Goal: Task Accomplishment & Management: Complete application form

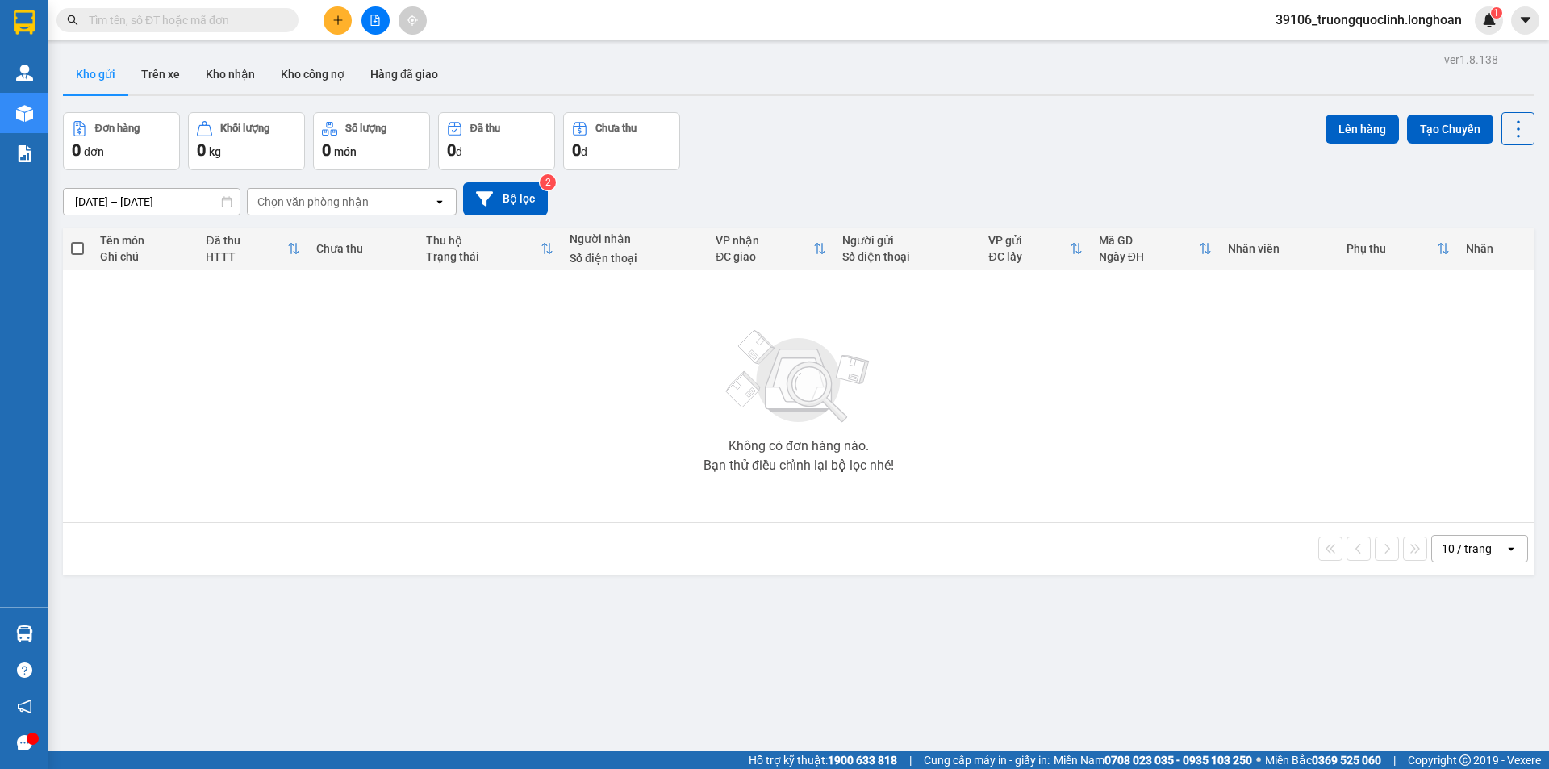
click at [372, 20] on icon "file-add" at bounding box center [374, 20] width 11 height 11
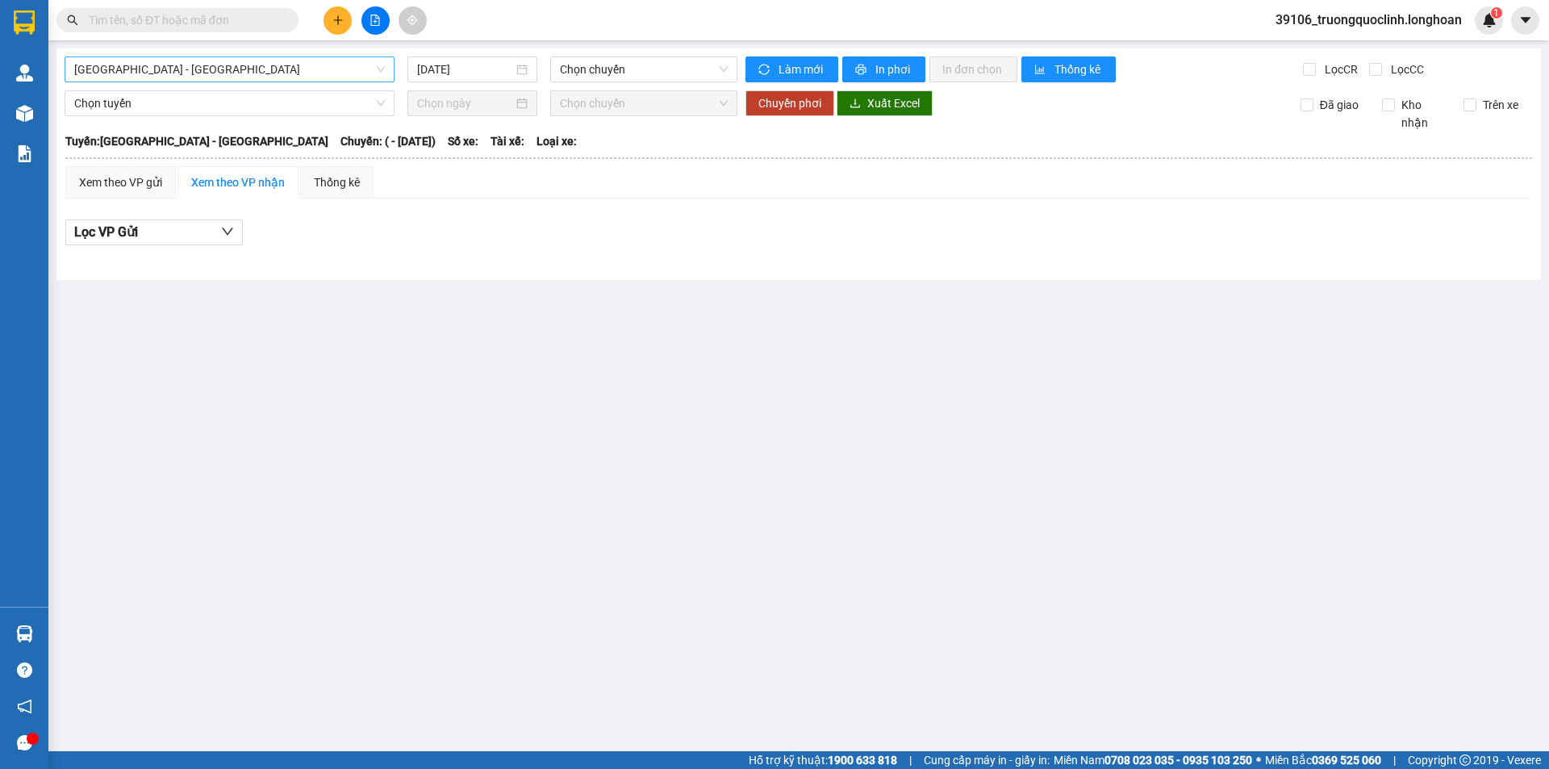
click at [321, 76] on span "Hải Phòng - Hà Nội" at bounding box center [229, 69] width 311 height 24
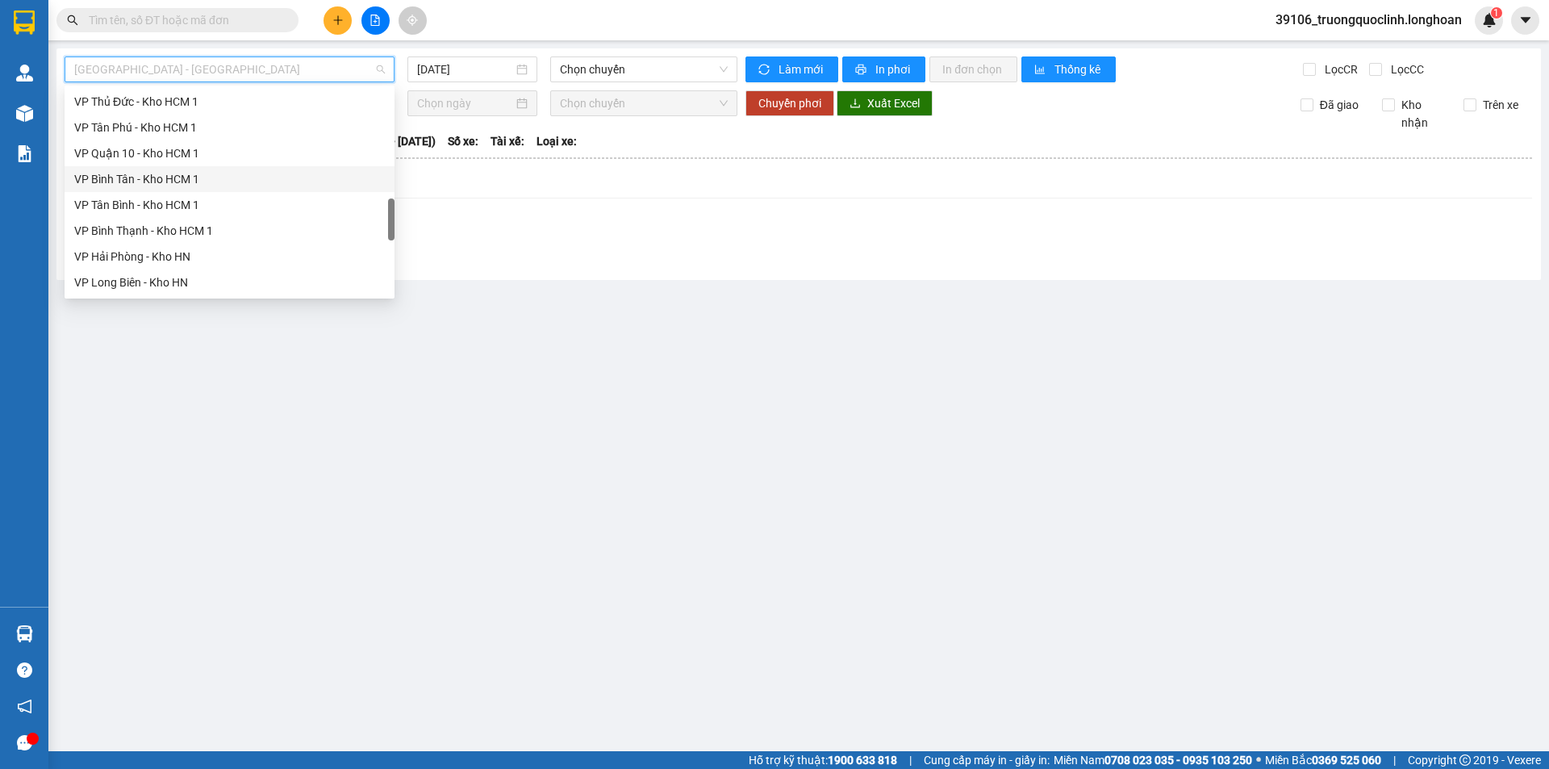
scroll to position [807, 0]
click at [137, 221] on div "VP Hoàng Mai - Kho HN" at bounding box center [229, 224] width 311 height 18
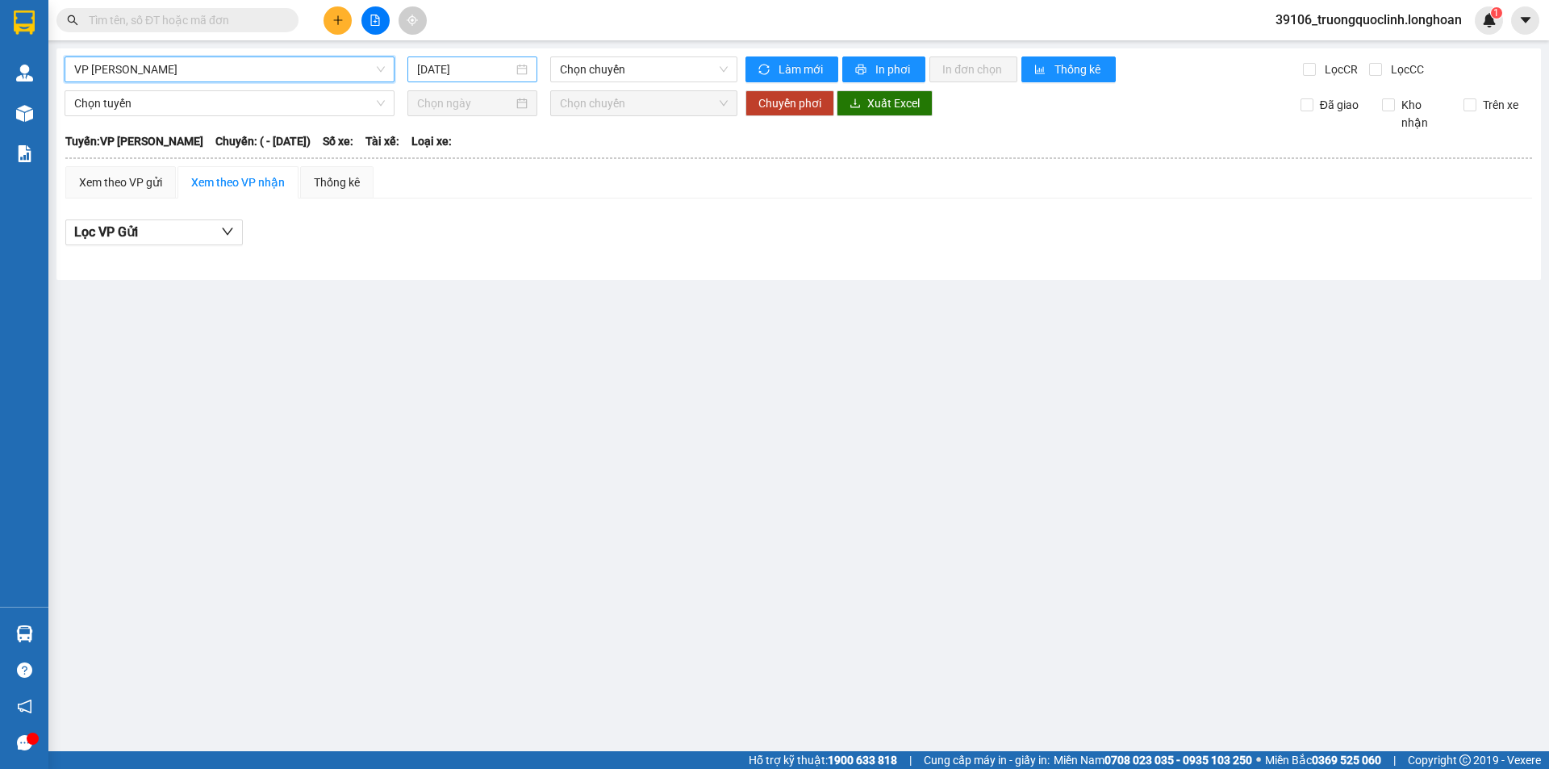
click at [478, 71] on input "[DATE]" at bounding box center [465, 69] width 96 height 18
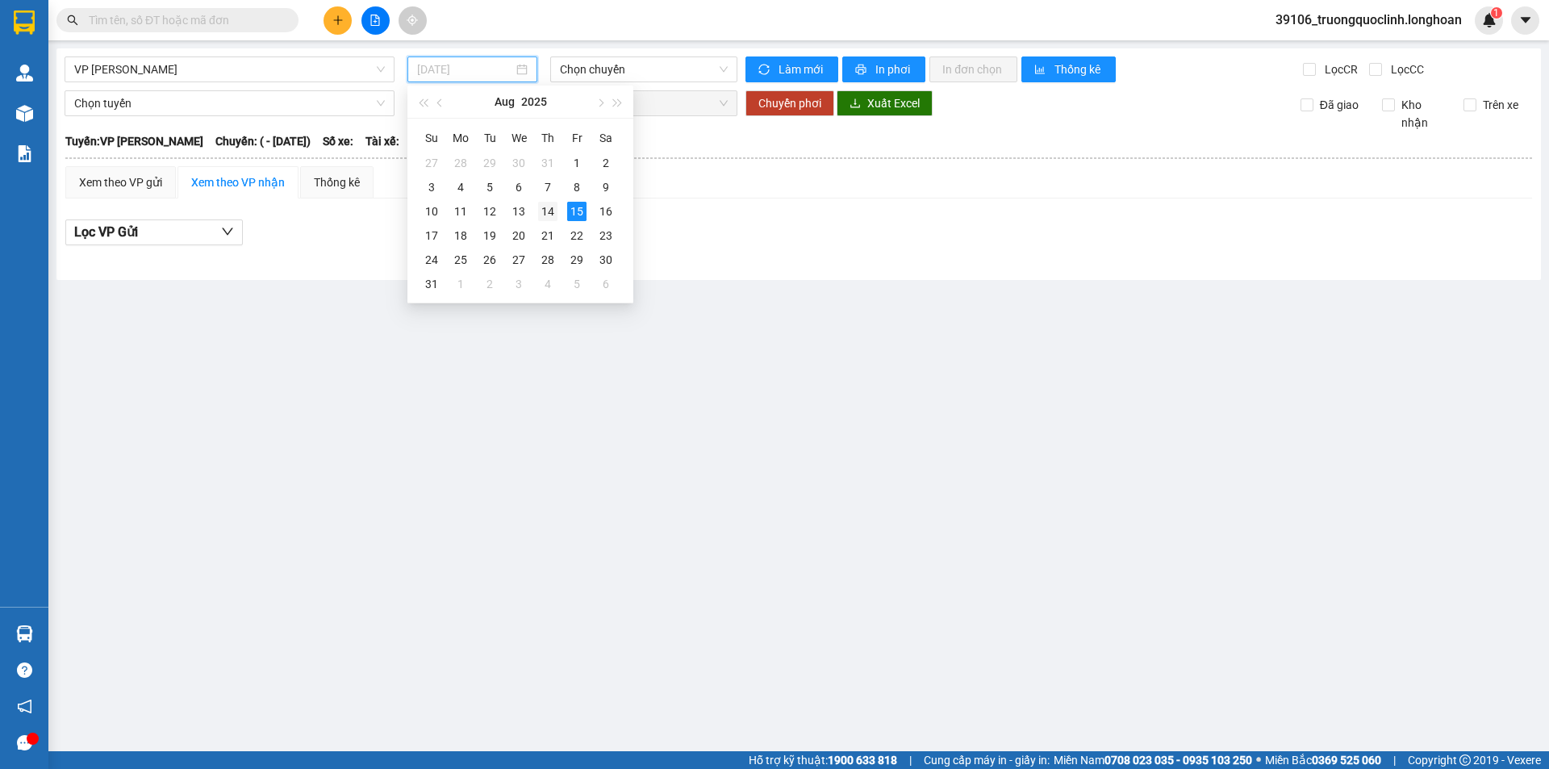
click at [551, 206] on div "14" at bounding box center [547, 211] width 19 height 19
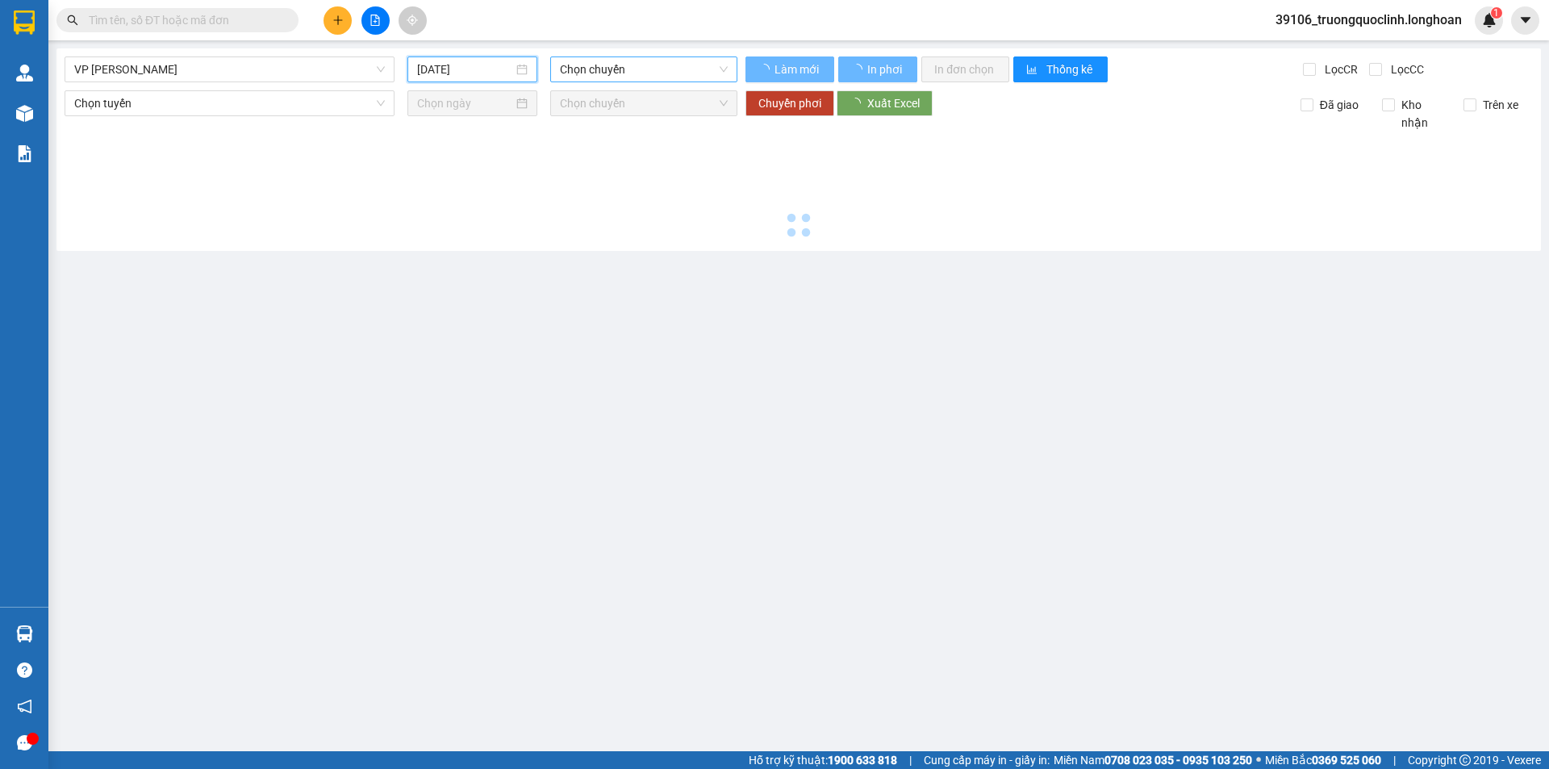
click at [634, 69] on span "Chọn chuyến" at bounding box center [644, 69] width 168 height 24
type input "14/08/2025"
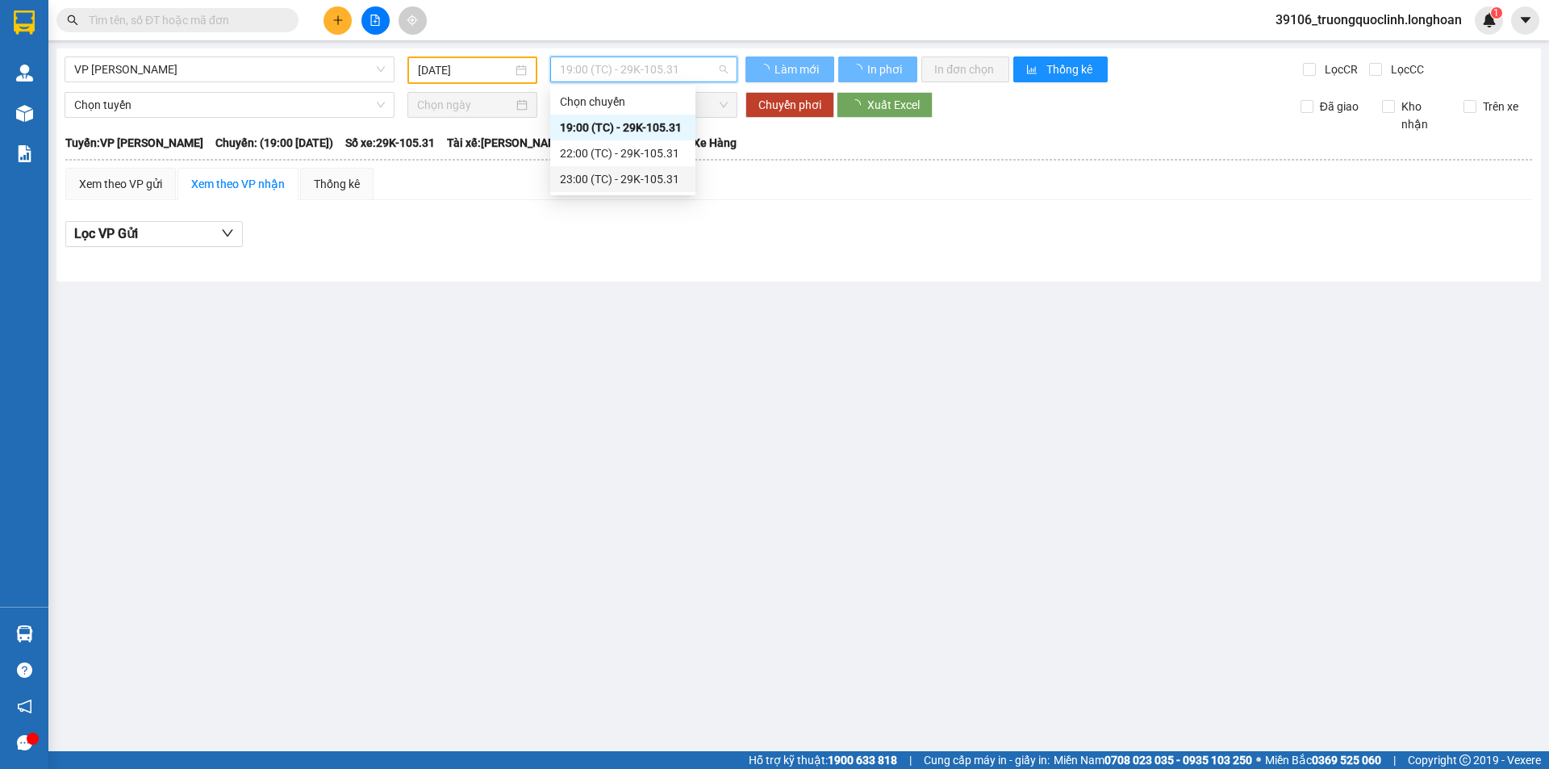
click at [612, 176] on div "23:00 (TC) - 29K-105.31" at bounding box center [623, 179] width 126 height 18
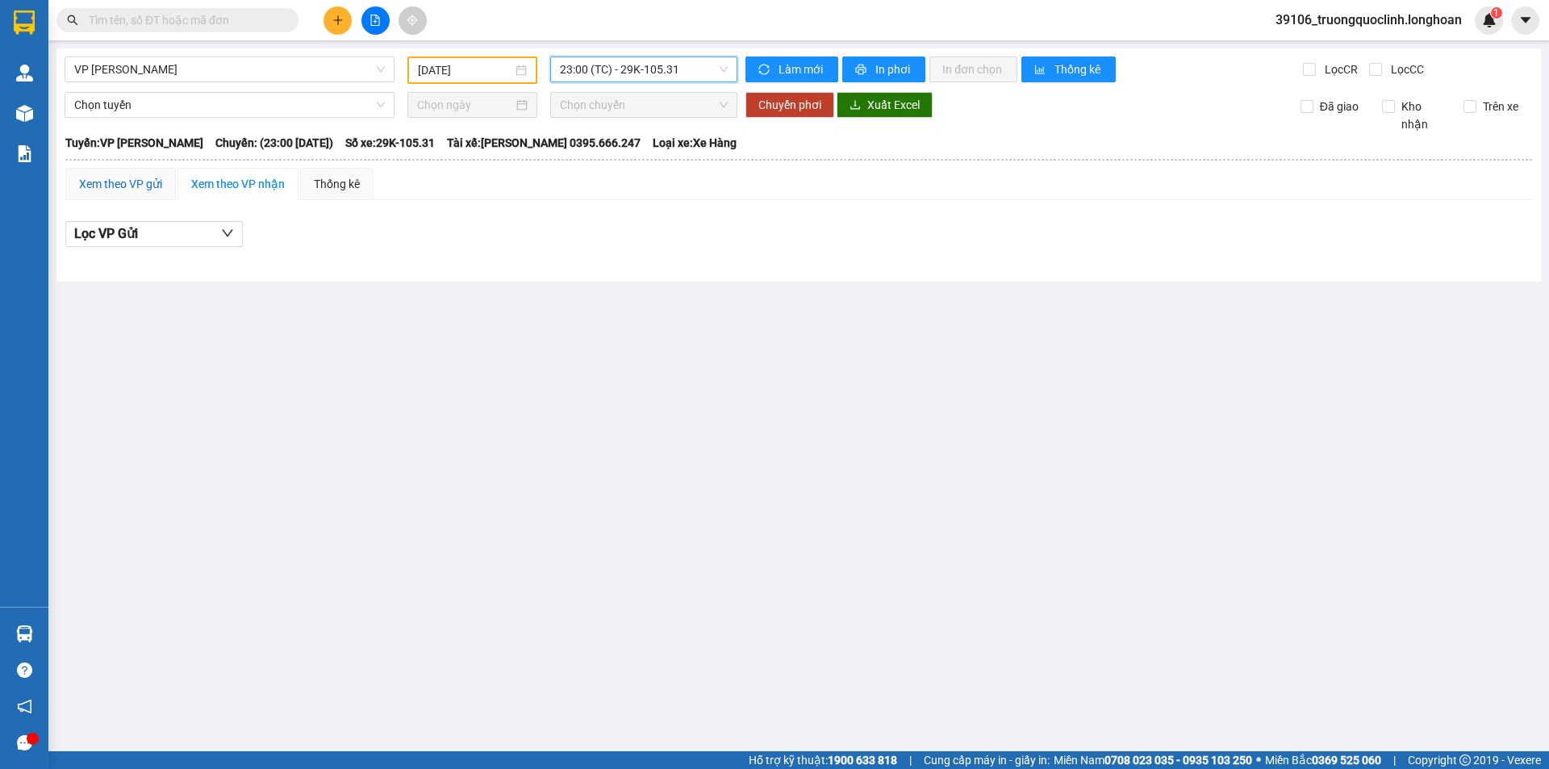
click at [127, 187] on div "Xem theo VP gửi" at bounding box center [120, 184] width 83 height 18
click at [226, 186] on div "Xem theo VP nhận" at bounding box center [238, 184] width 94 height 18
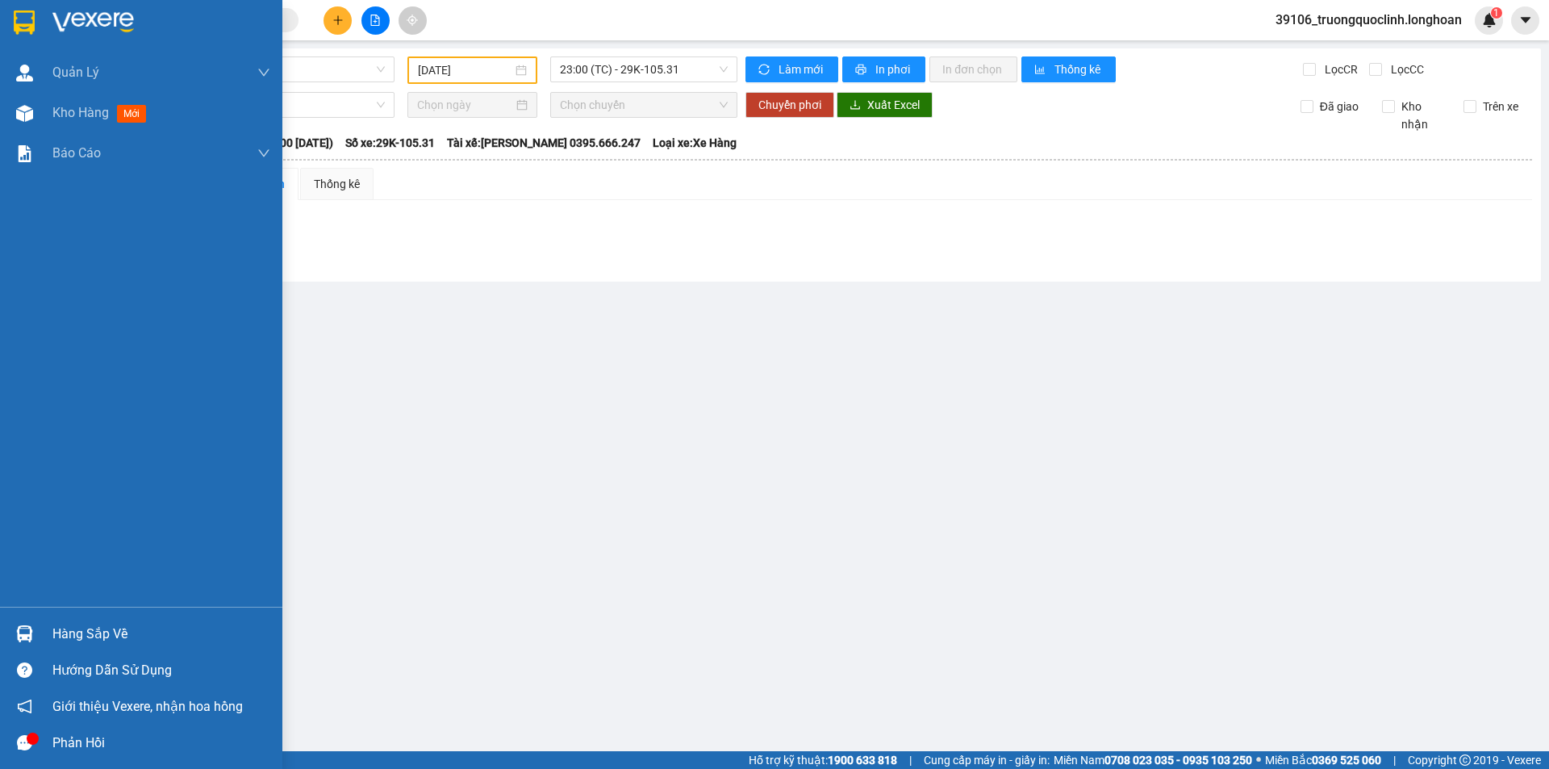
click at [34, 11] on img at bounding box center [24, 22] width 21 height 24
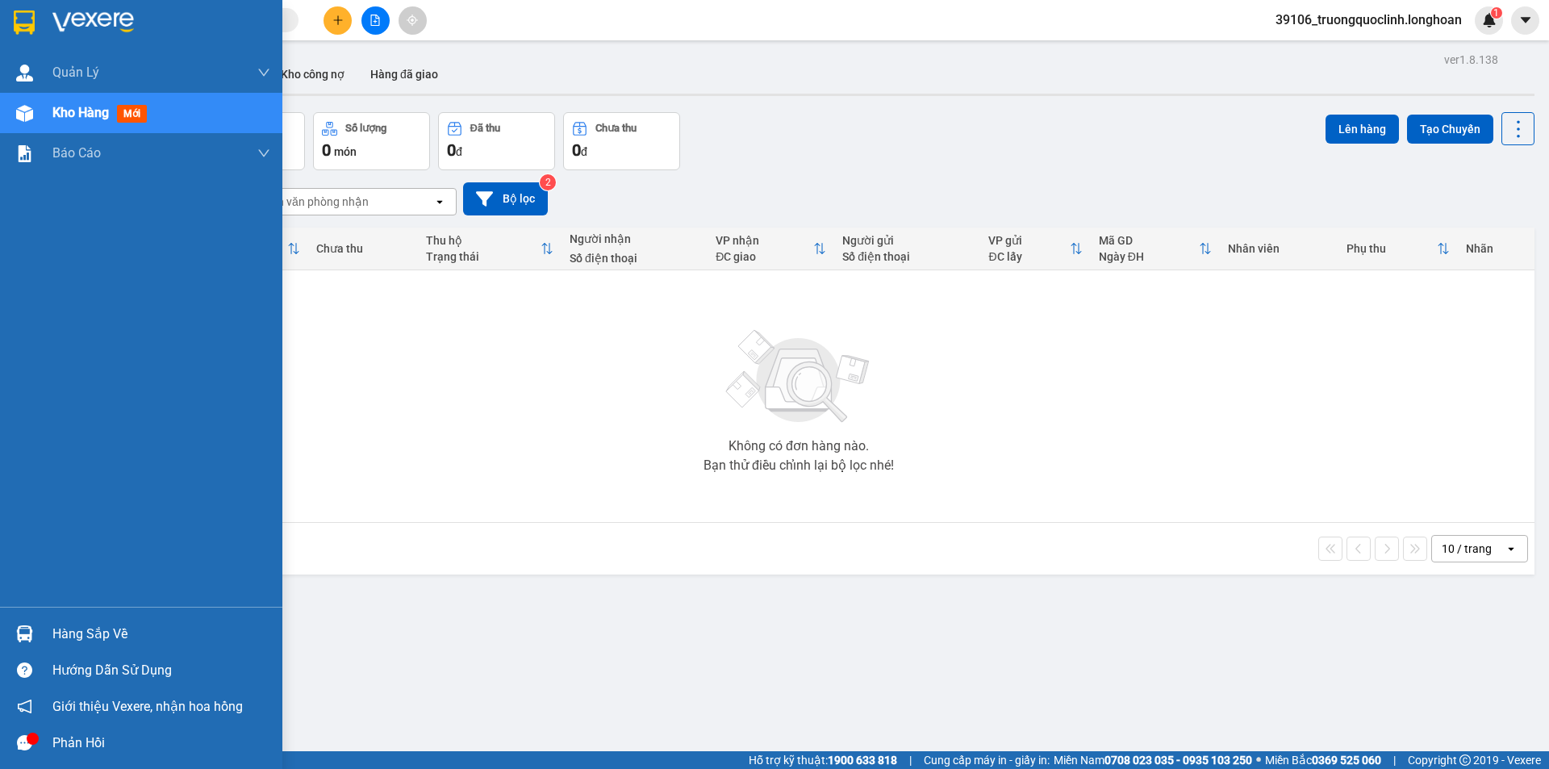
click at [29, 19] on img at bounding box center [24, 22] width 21 height 24
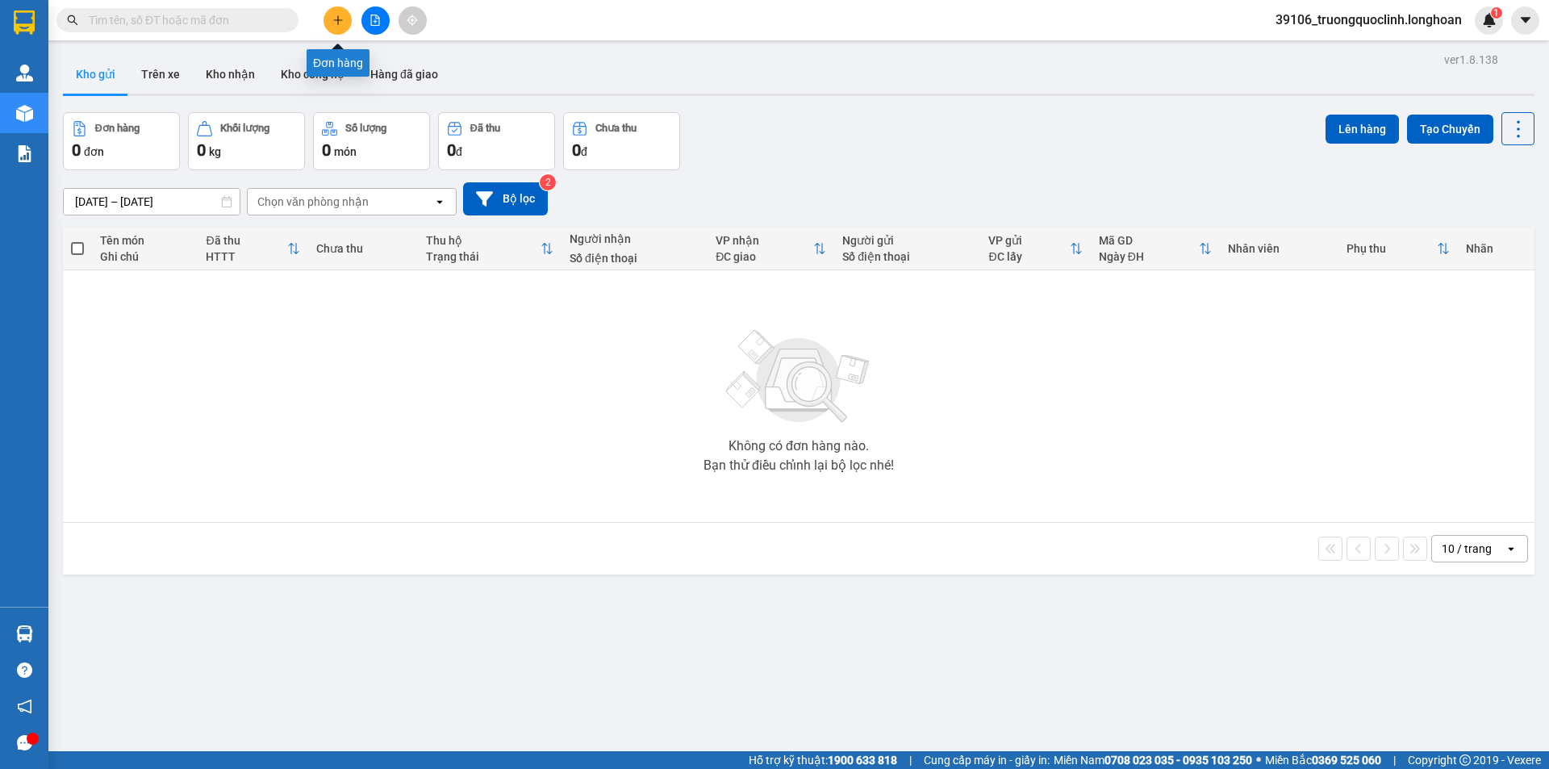
click at [336, 26] on button at bounding box center [337, 20] width 28 height 28
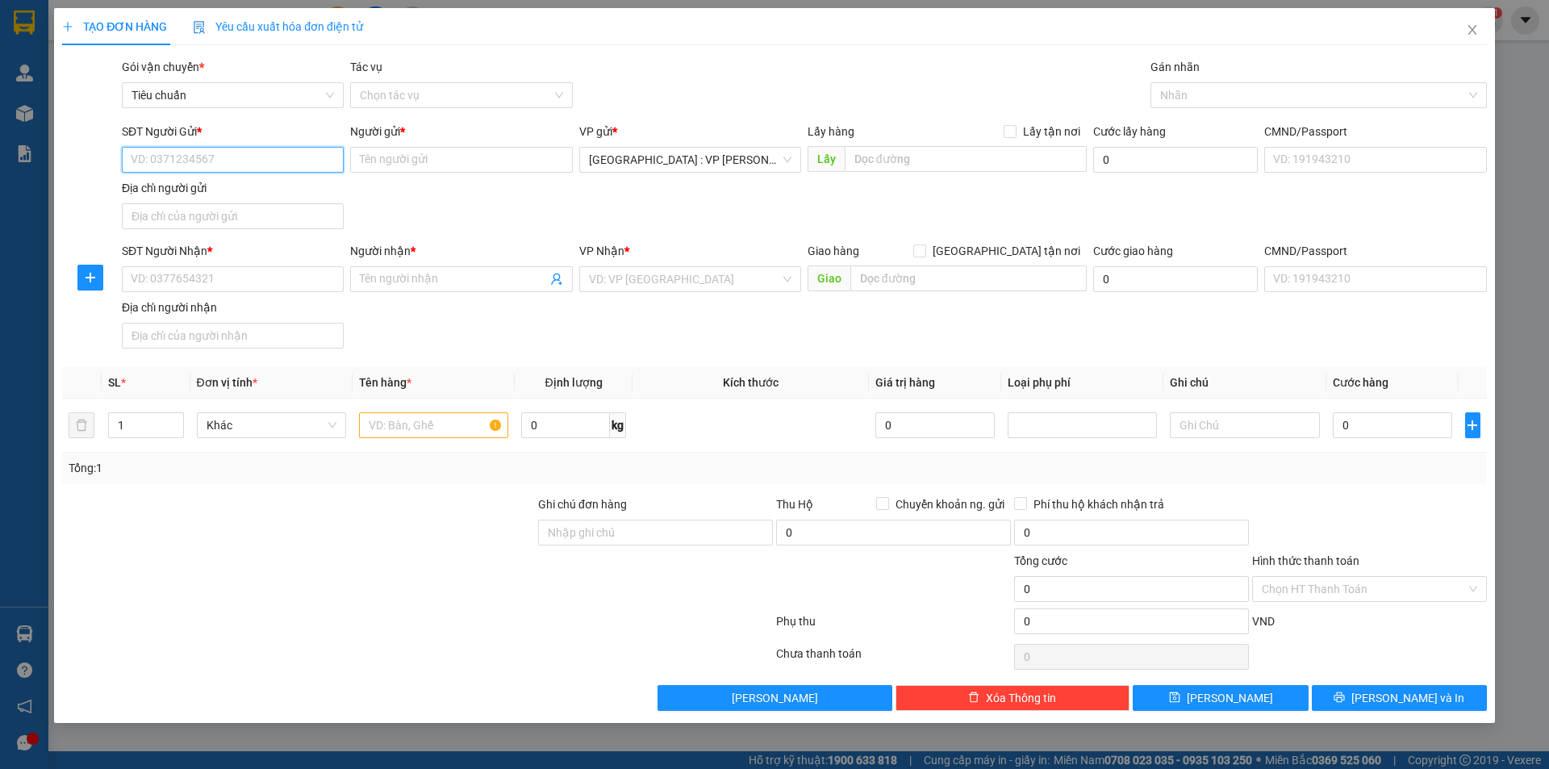
click at [242, 162] on input "SĐT Người Gửi *" at bounding box center [233, 160] width 222 height 26
click at [239, 165] on input "09123" at bounding box center [233, 160] width 222 height 26
type input "0912346119"
click at [196, 191] on div "0912346119 - Phạm Ngọc Duy (0965628033)" at bounding box center [248, 192] width 234 height 18
type input "[PERSON_NAME] (0965628033)"
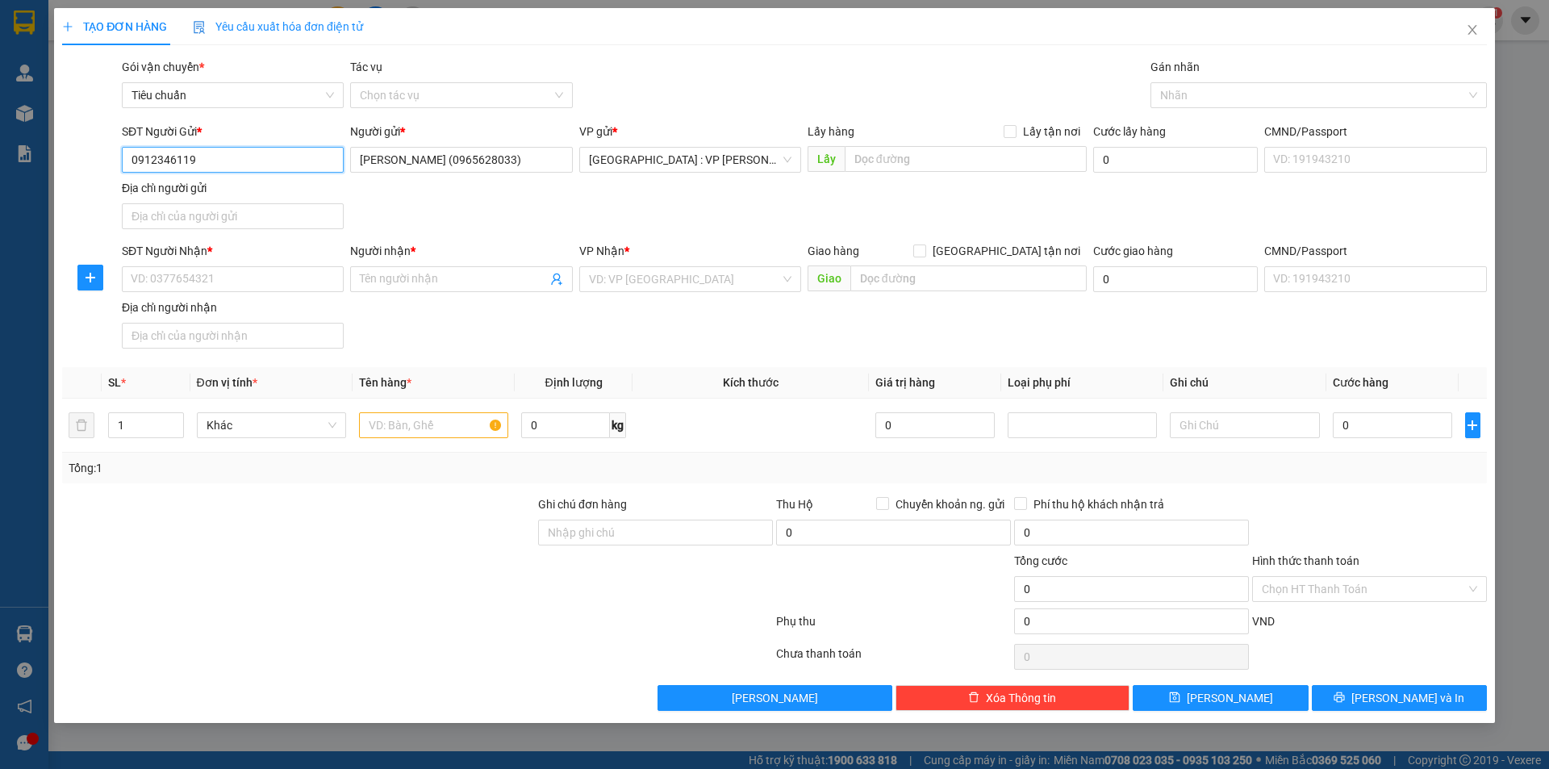
type input "0912346119"
click at [241, 275] on input "SĐT Người Nhận *" at bounding box center [233, 279] width 222 height 26
paste input "0969.141.739"
drag, startPoint x: 182, startPoint y: 276, endPoint x: 216, endPoint y: 261, distance: 37.2
click at [181, 275] on input "0969.141.739" at bounding box center [233, 279] width 222 height 26
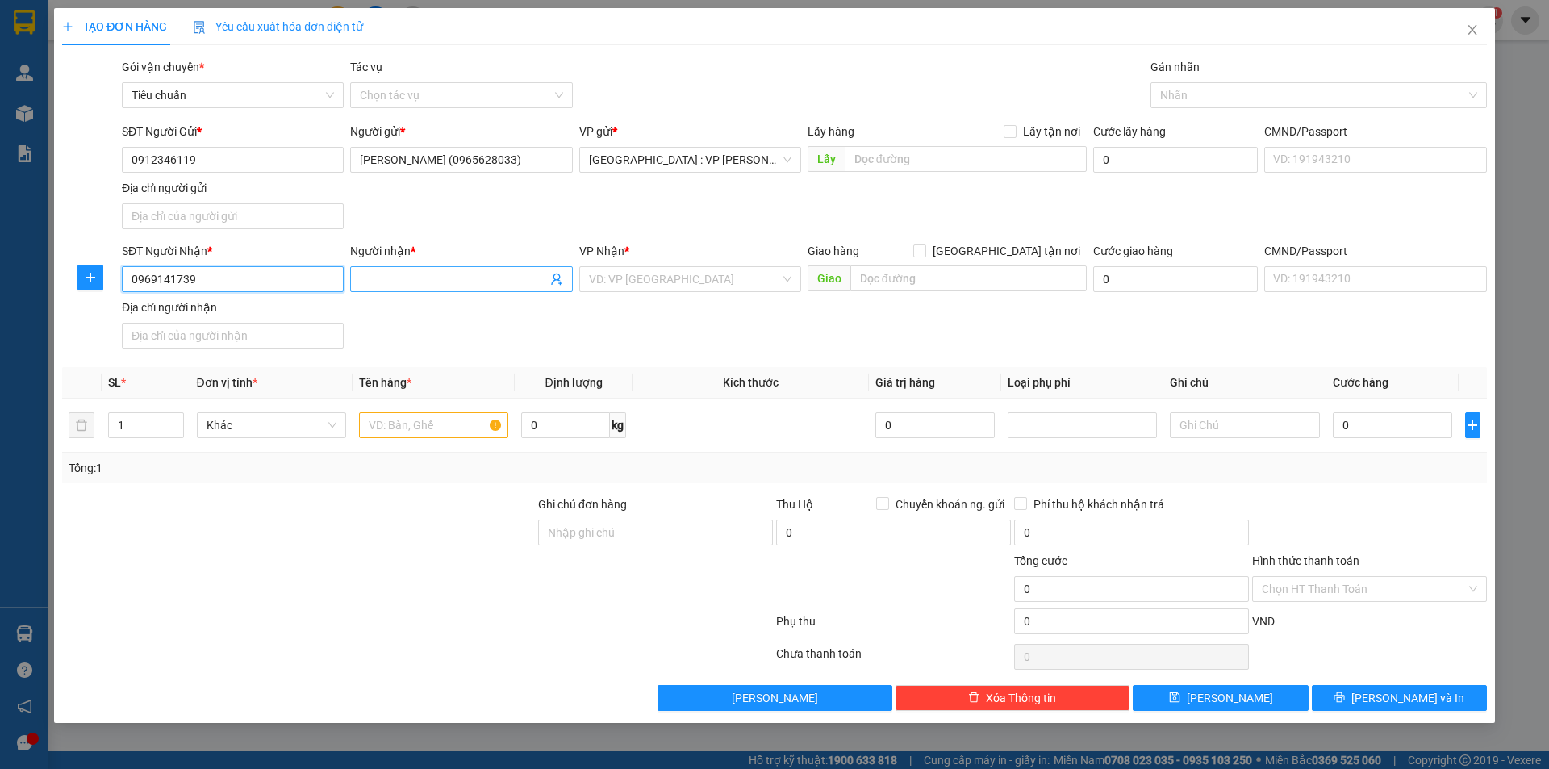
type input "0969141739"
click at [434, 277] on input "Người nhận *" at bounding box center [453, 279] width 186 height 18
click at [254, 287] on input "0969141739" at bounding box center [233, 279] width 222 height 26
drag, startPoint x: 224, startPoint y: 307, endPoint x: 227, endPoint y: 316, distance: 9.4
click at [224, 308] on div "0969141739 - ngân" at bounding box center [232, 311] width 202 height 18
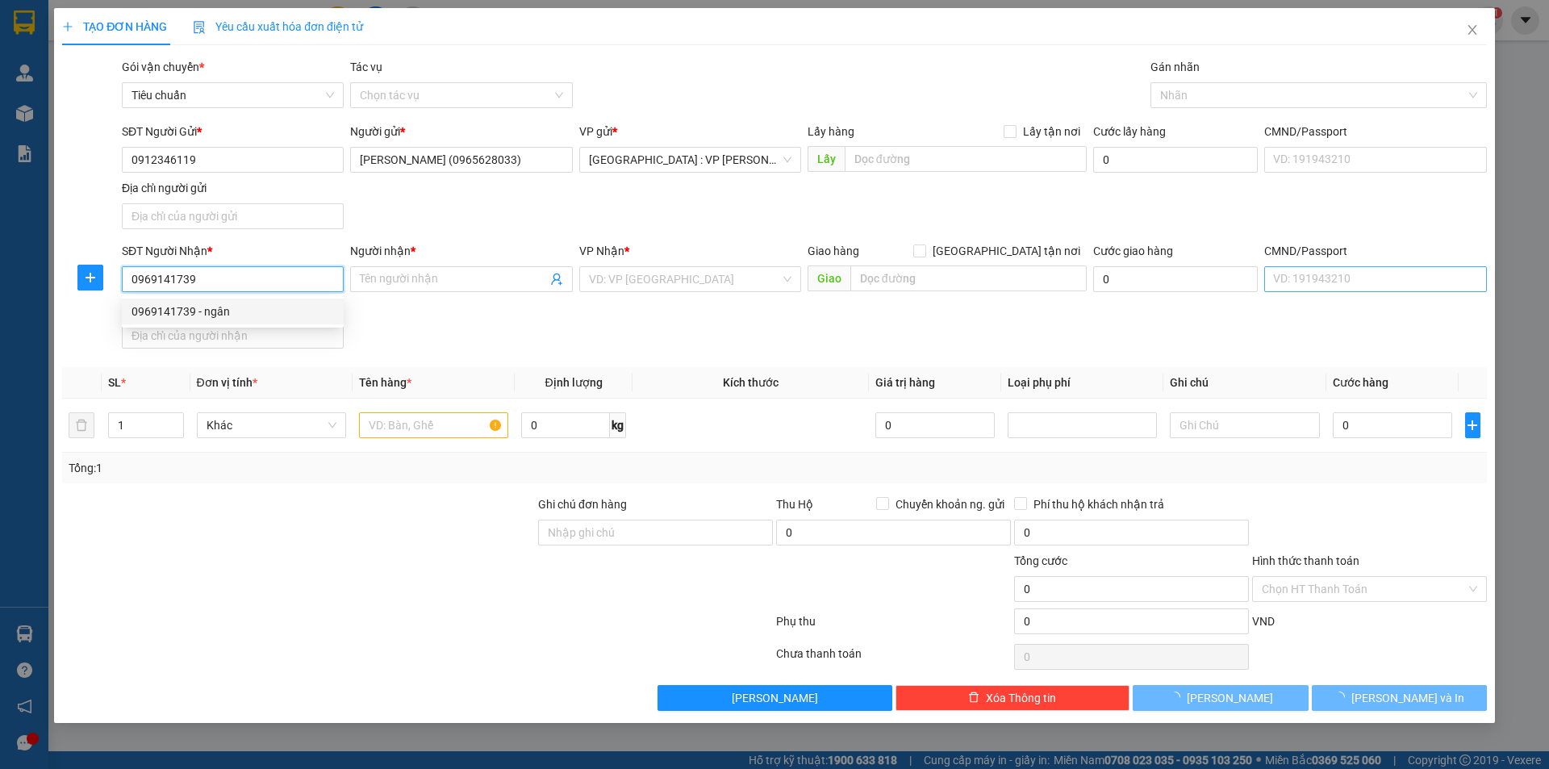
type input "ngân"
checkbox input "true"
type input "Lô P, đường N3-1, [GEOGRAPHIC_DATA], [GEOGRAPHIC_DATA], [GEOGRAPHIC_DATA]"
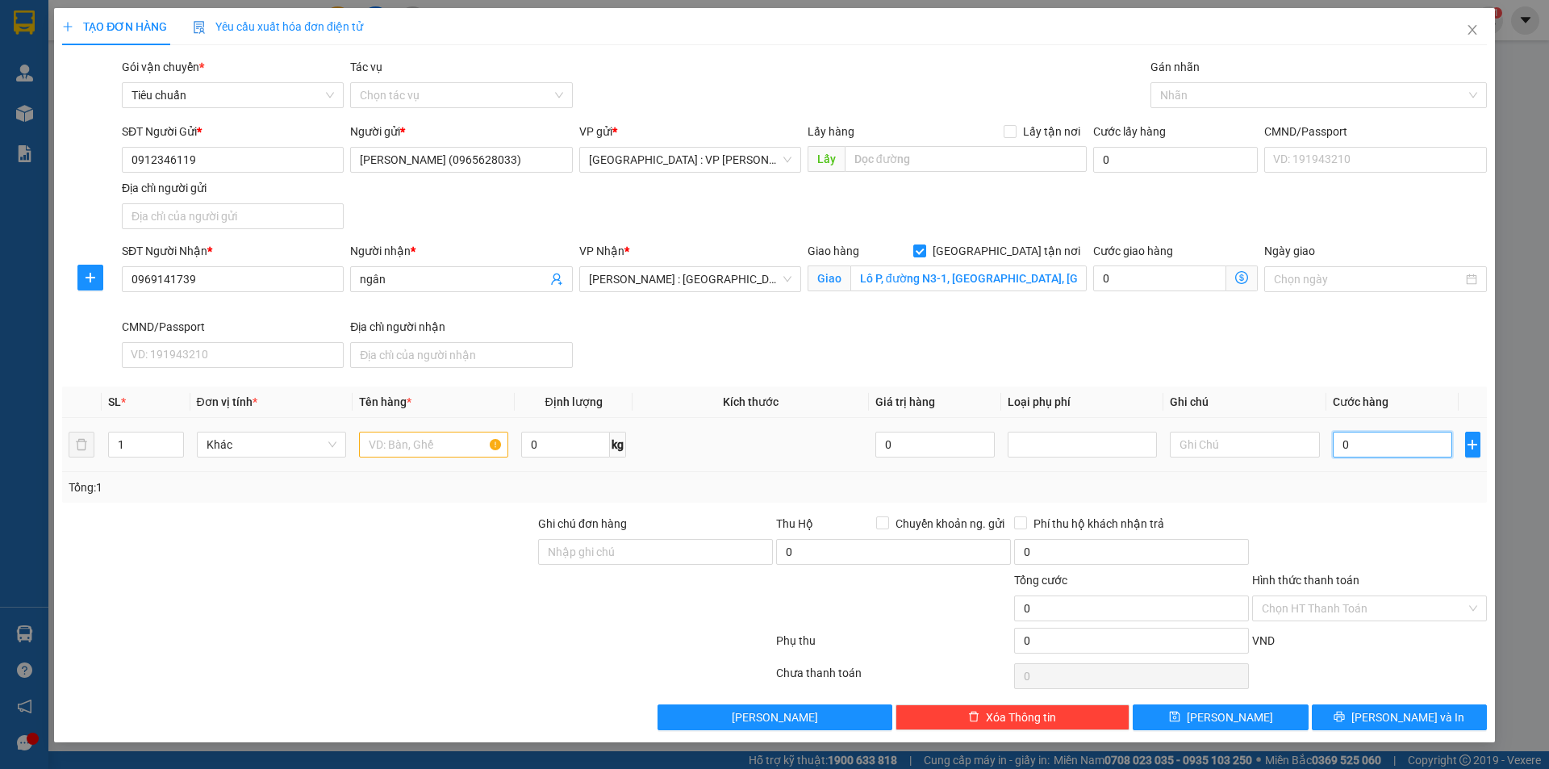
click at [1403, 446] on input "0" at bounding box center [1392, 445] width 120 height 26
type input "6"
type input "65"
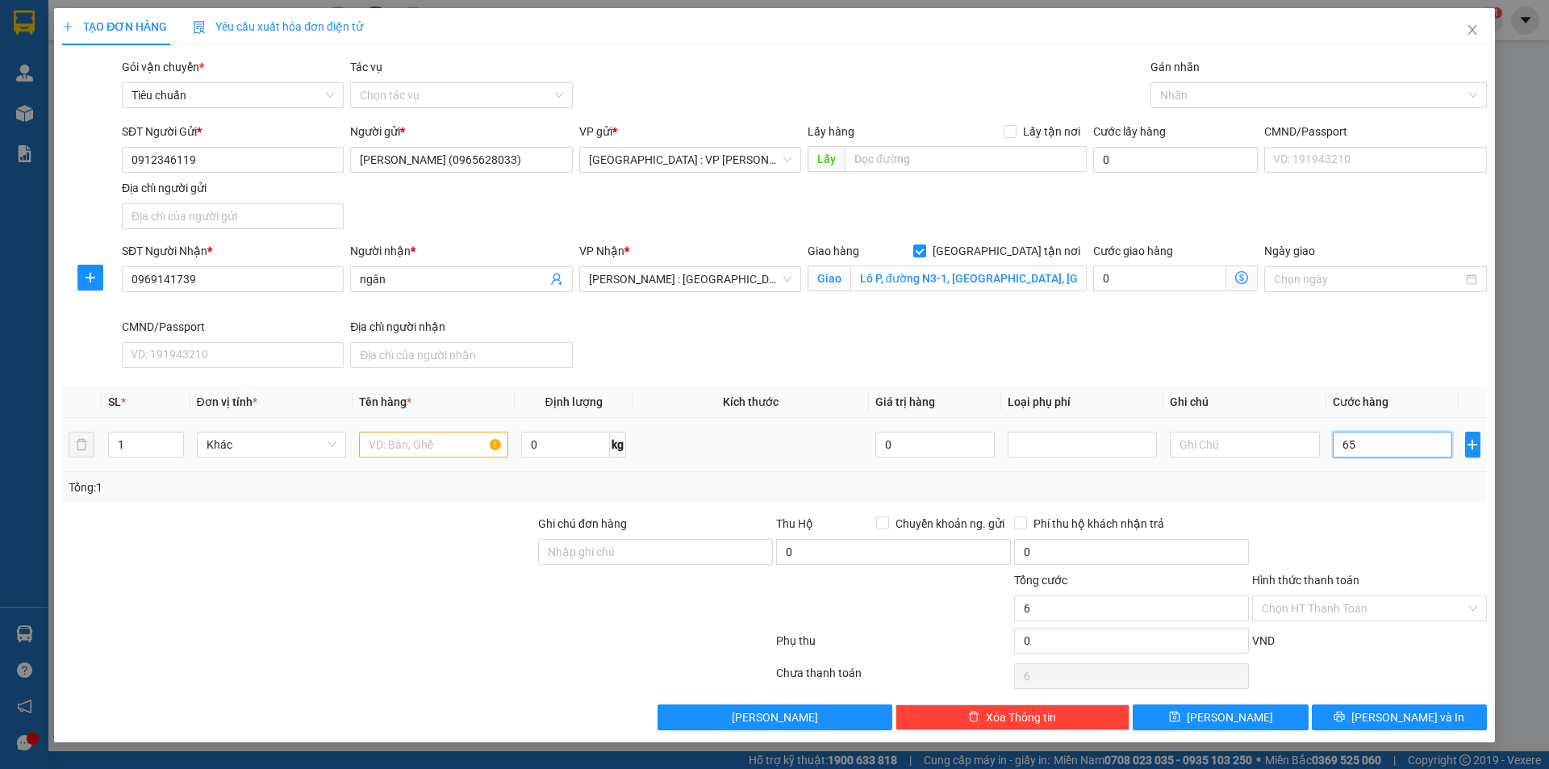
type input "65"
type input "650"
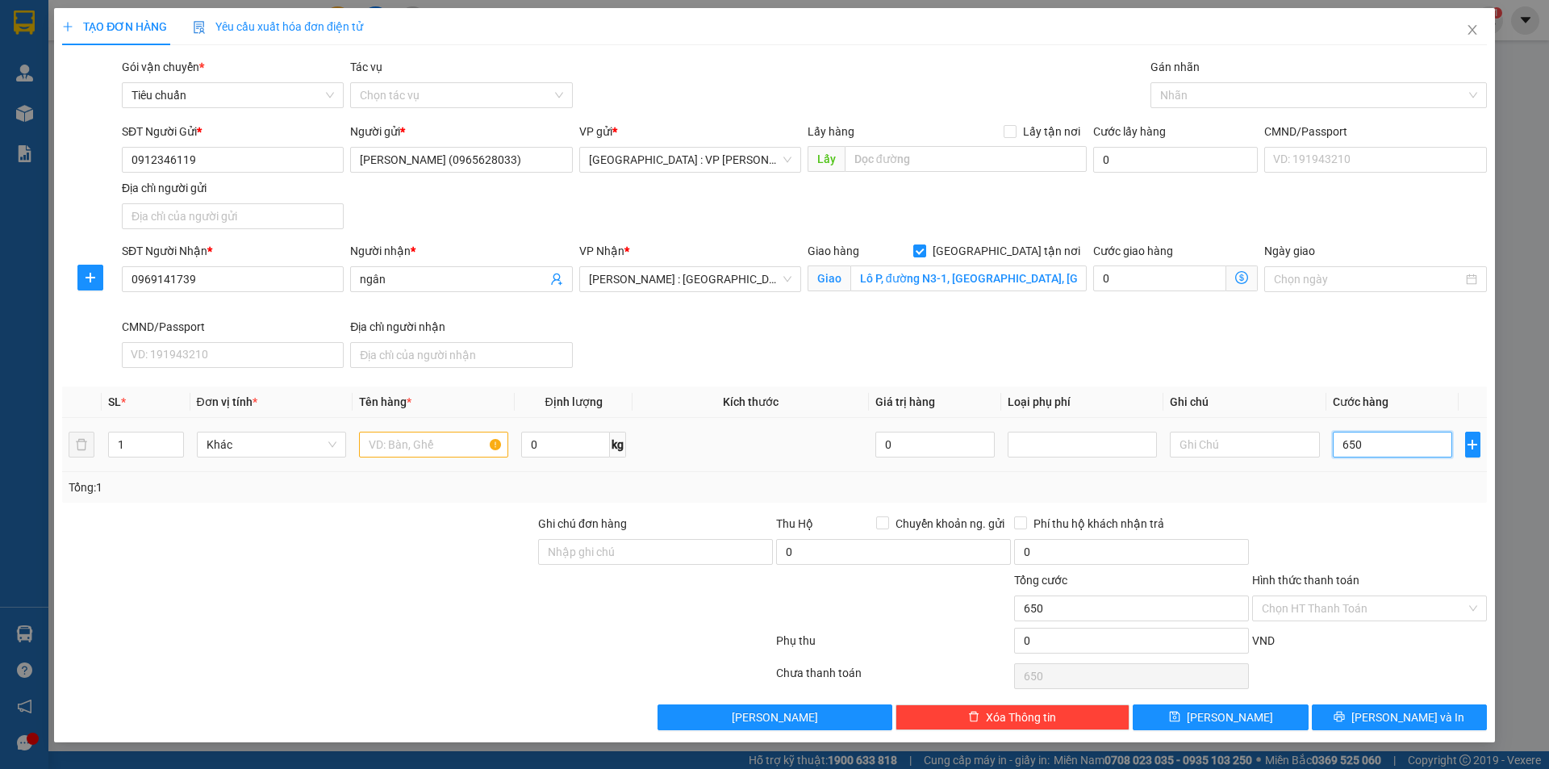
type input "6.500"
type input "65.000"
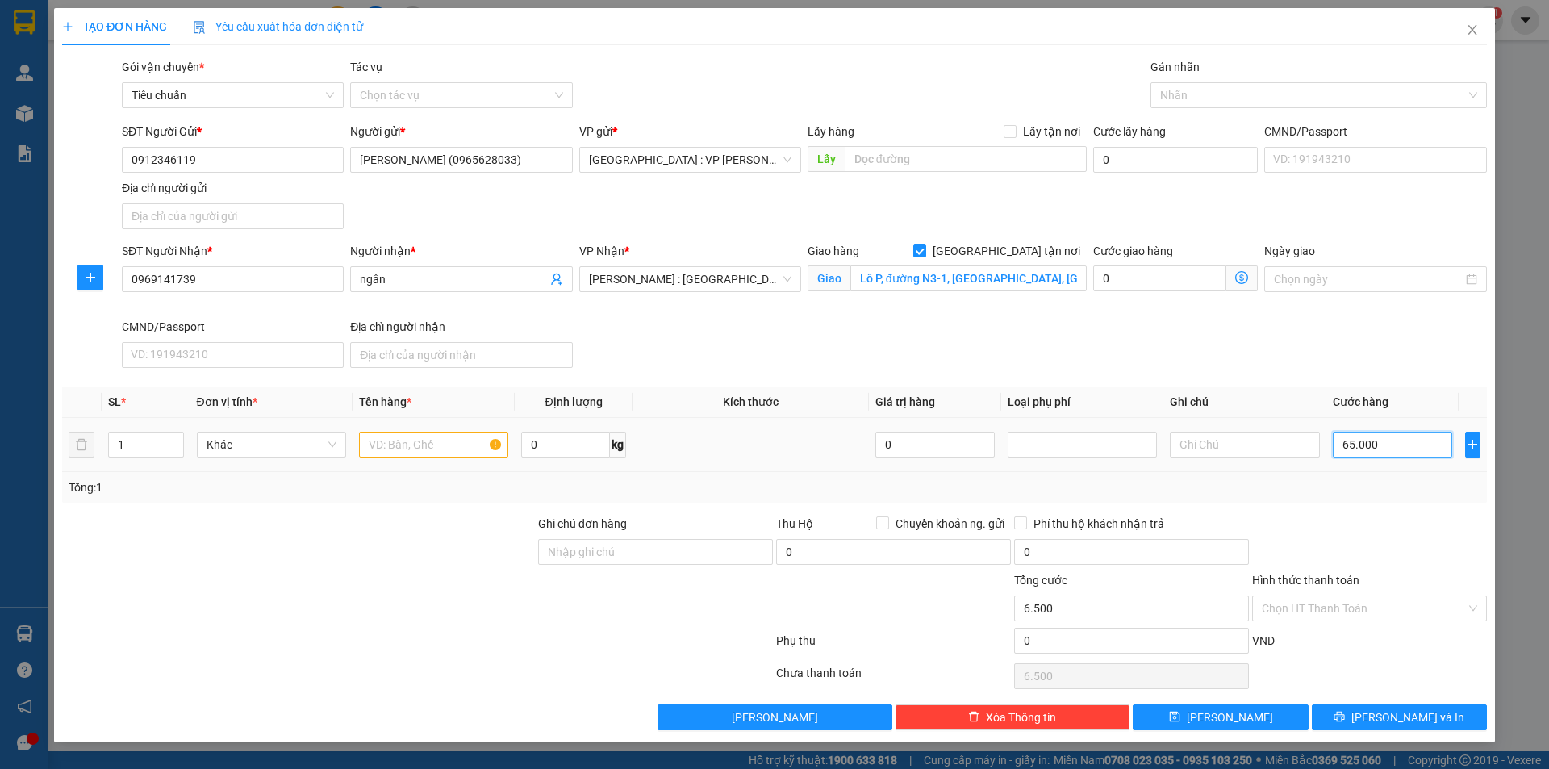
type input "65.000"
type input "650.000"
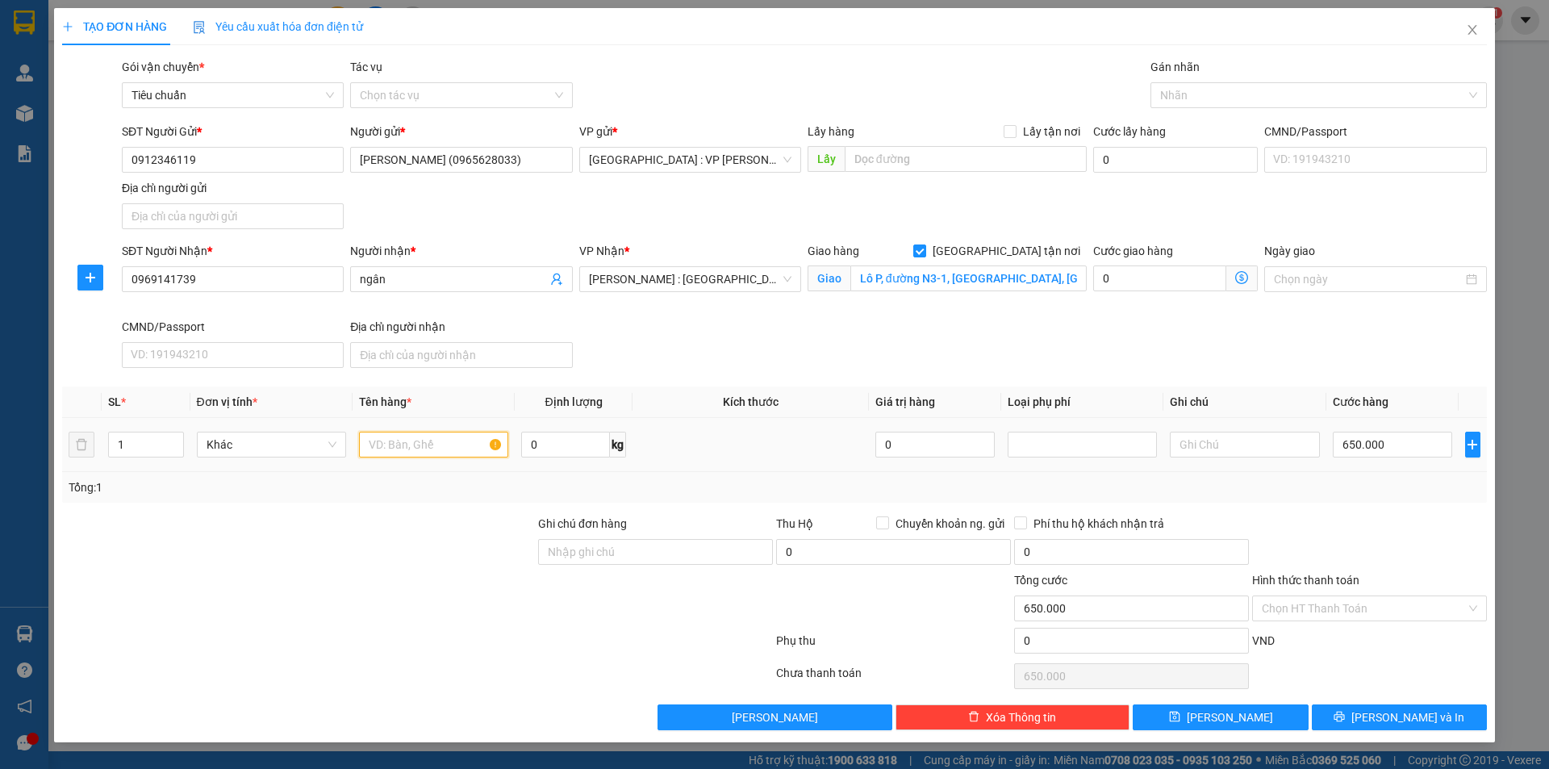
click at [394, 444] on input "text" at bounding box center [433, 445] width 149 height 26
click at [1395, 440] on input "650.000" at bounding box center [1392, 445] width 120 height 26
click at [179, 438] on span "up" at bounding box center [175, 441] width 10 height 10
type input "2"
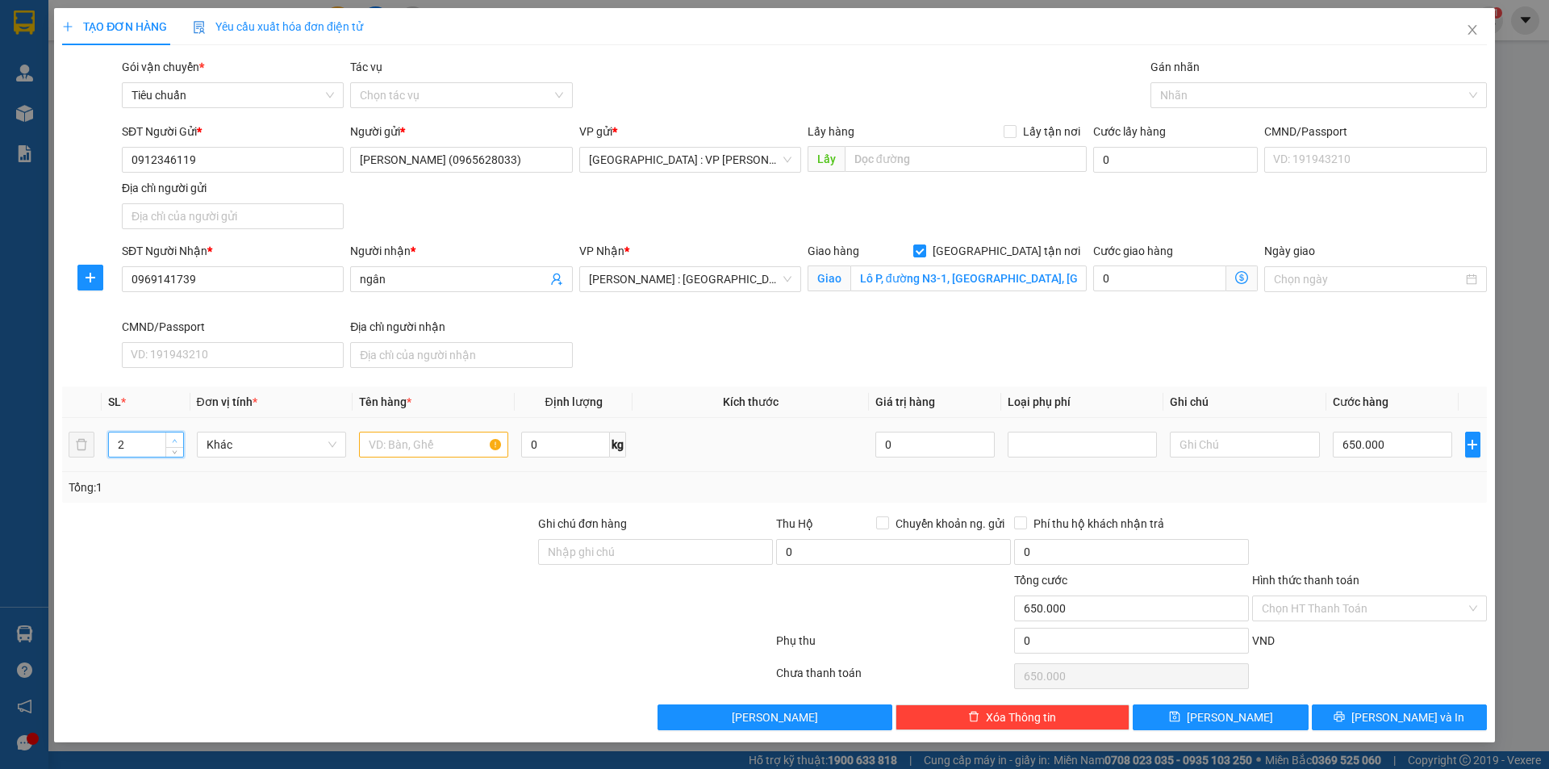
click at [172, 438] on icon "up" at bounding box center [175, 441] width 6 height 6
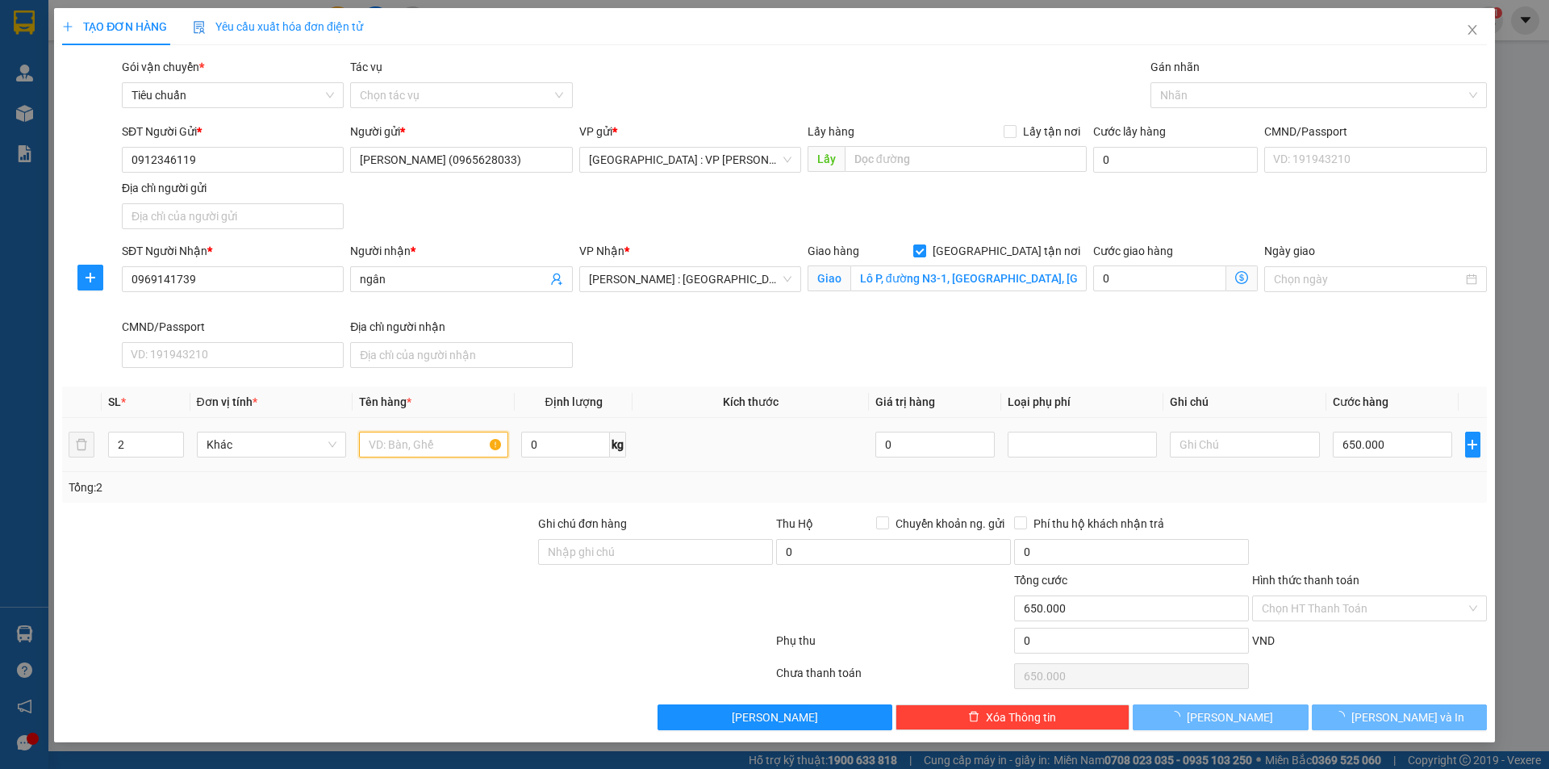
click at [410, 450] on input "text" at bounding box center [433, 445] width 149 height 26
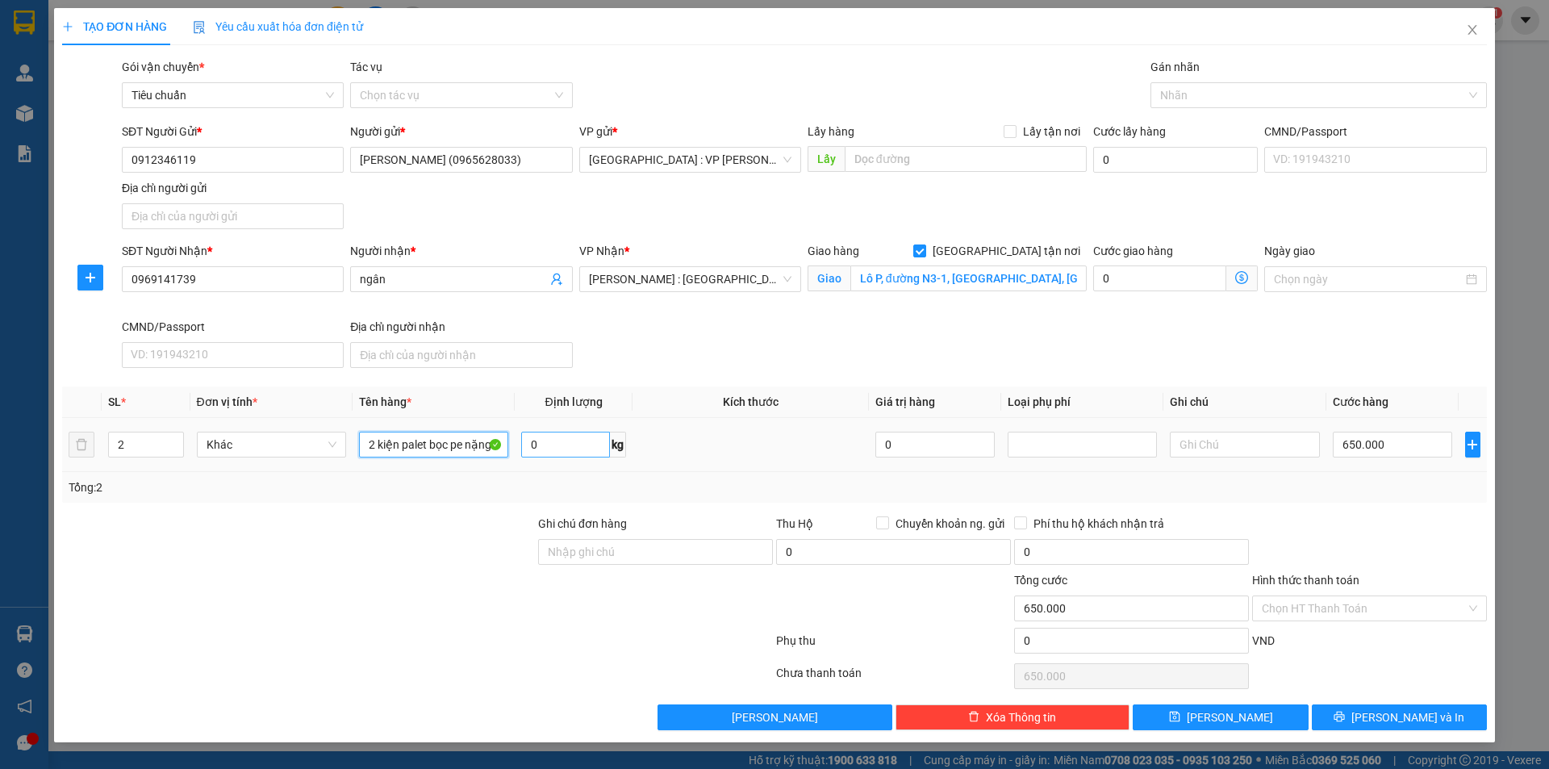
type input "2 kiện palet bọc pe nặng"
click at [578, 443] on input "0" at bounding box center [565, 445] width 89 height 26
click at [555, 453] on input "0" at bounding box center [565, 445] width 89 height 26
type input "614"
click at [1415, 446] on input "650.000" at bounding box center [1392, 445] width 120 height 26
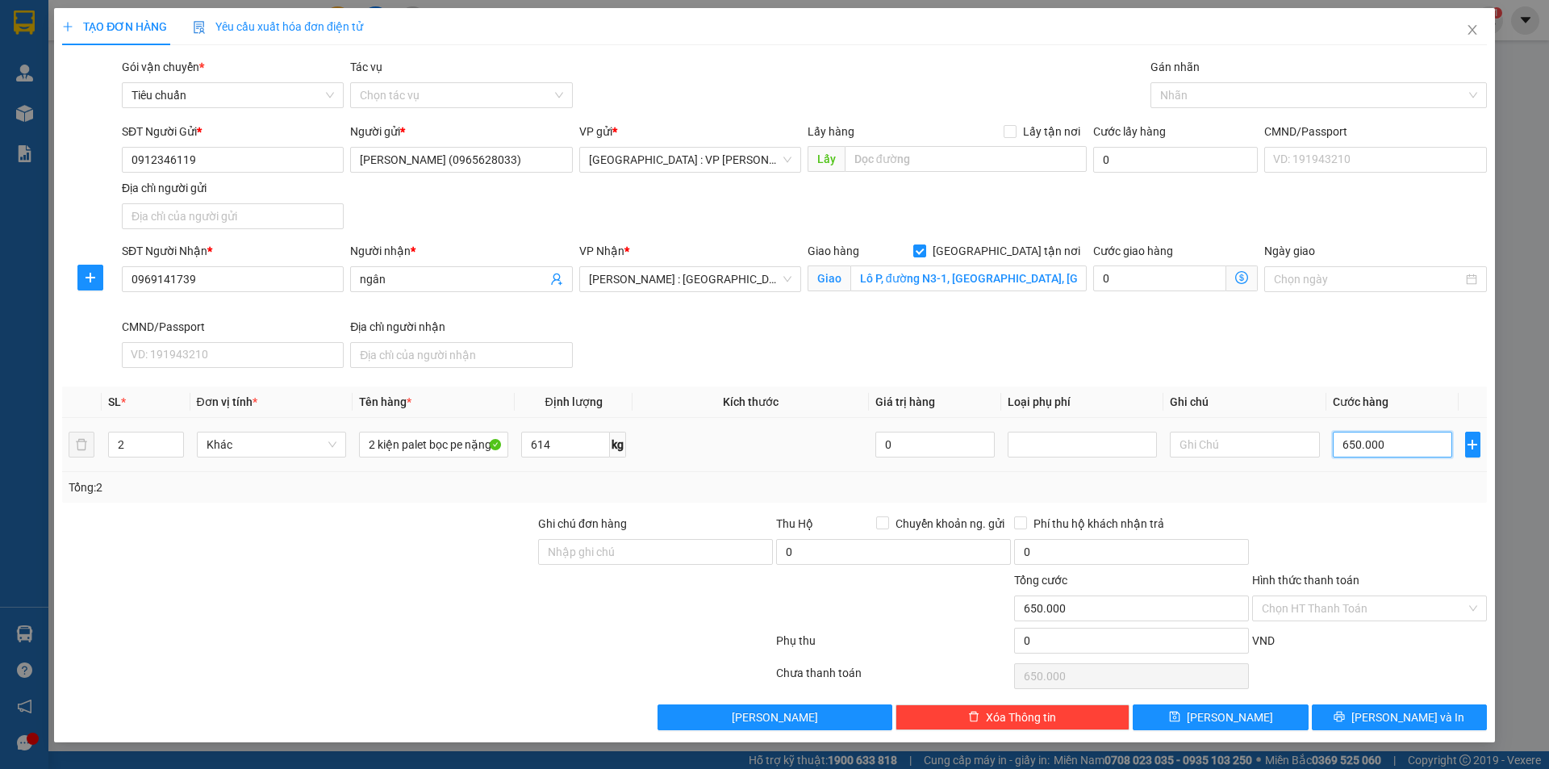
type input "3"
type input "30"
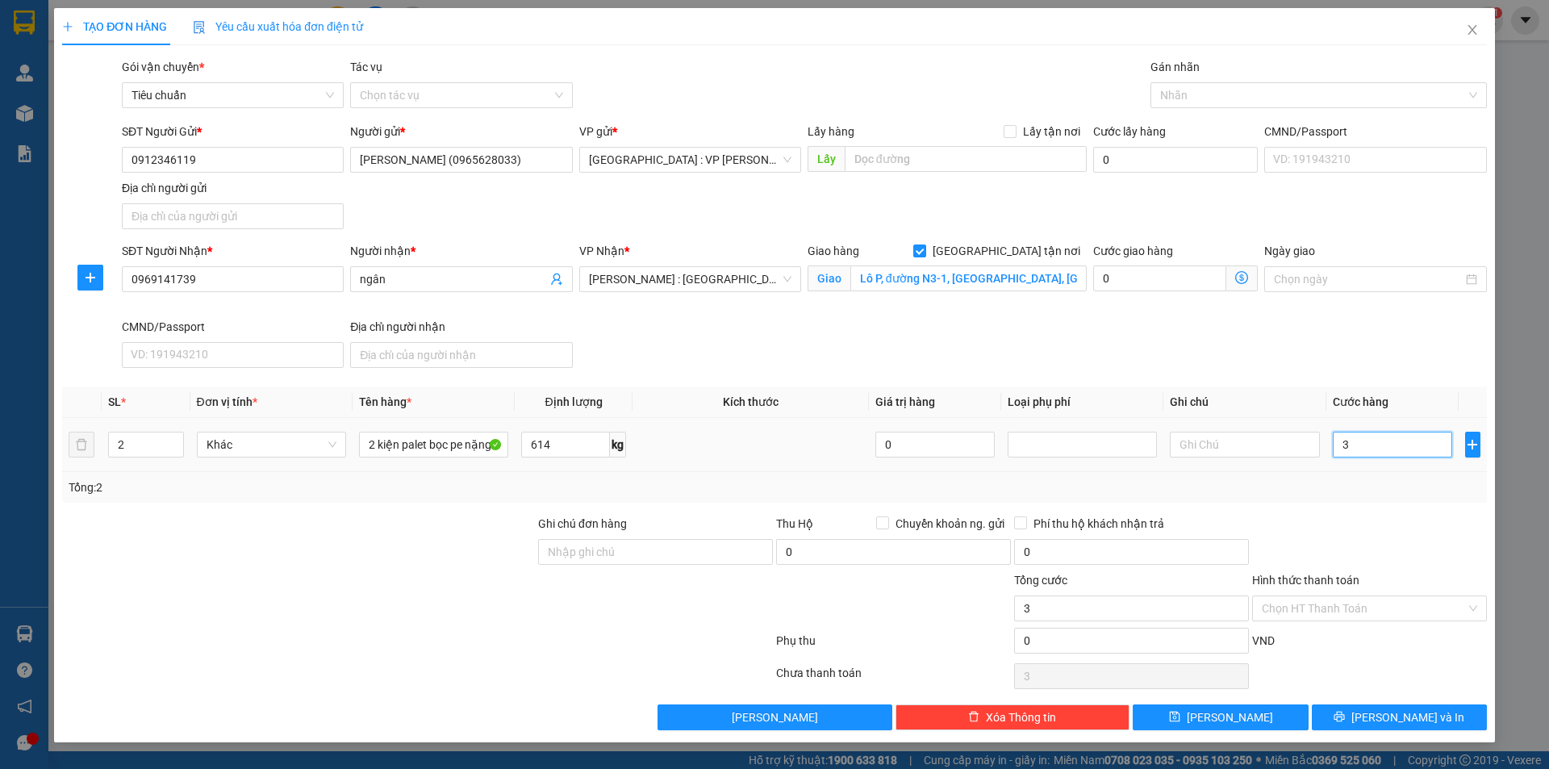
type input "30"
type input "300"
type input "3.000"
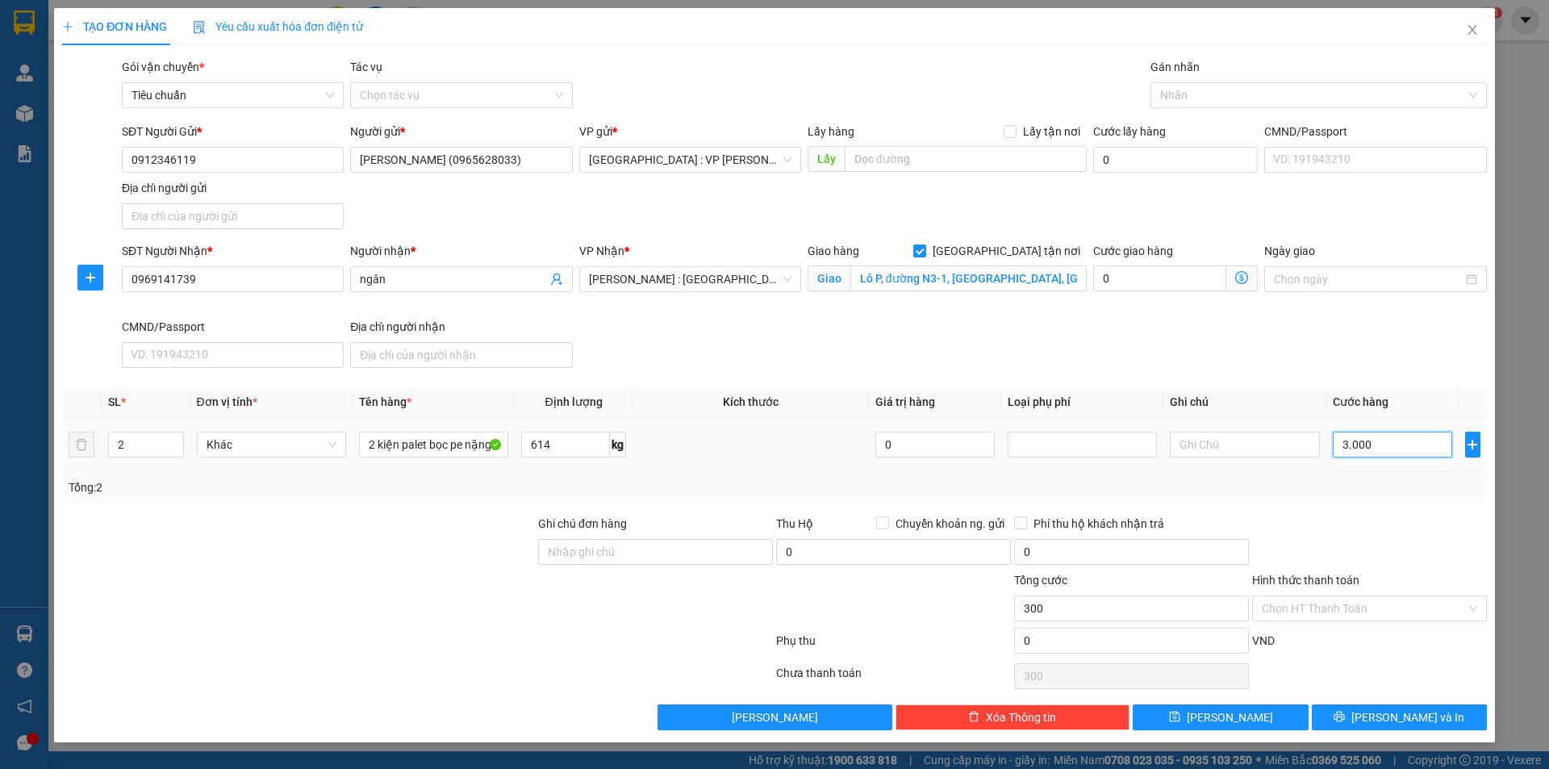
type input "3.000"
type input "30.000"
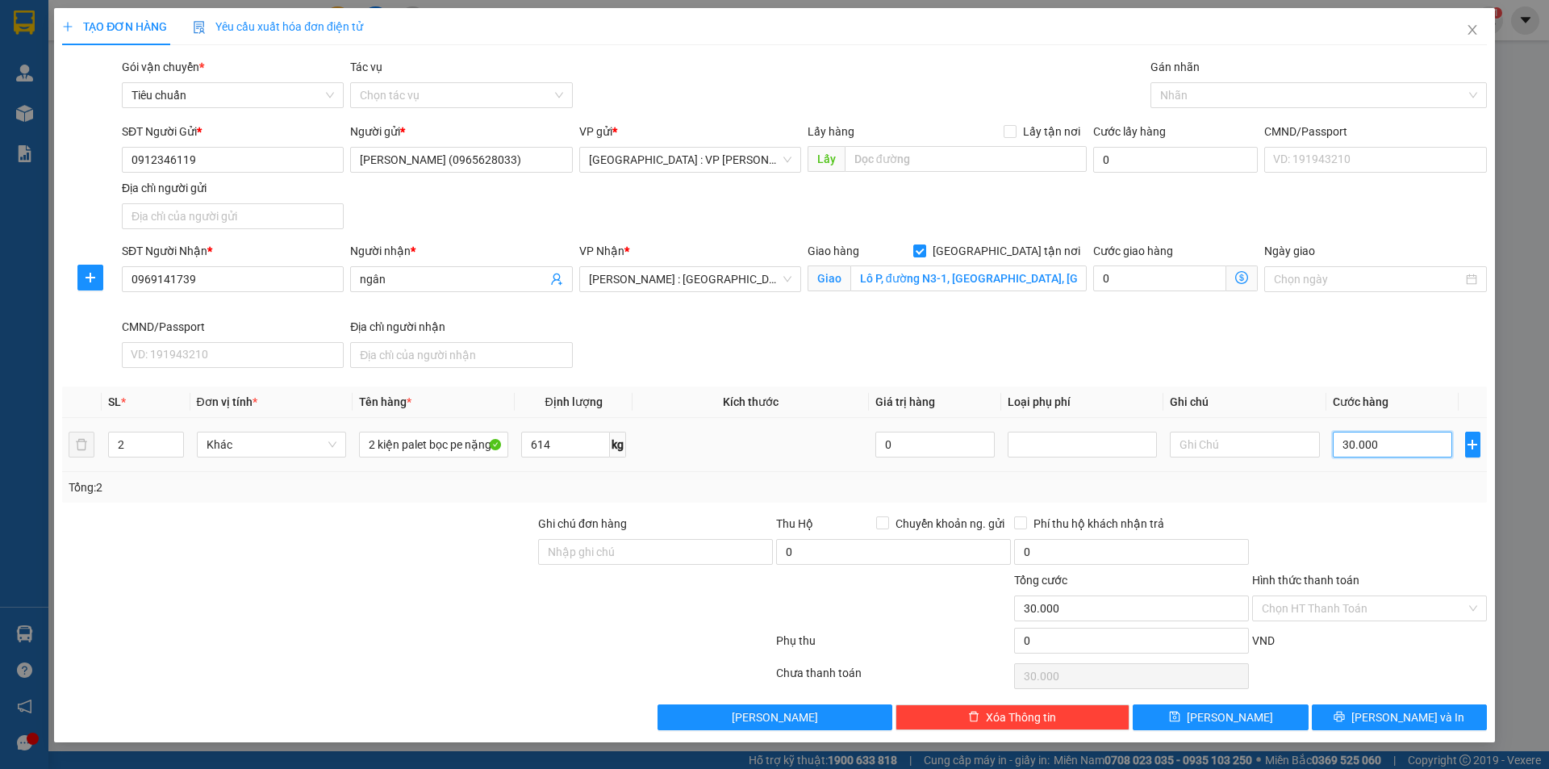
type input "300.000"
type input "3.000.000"
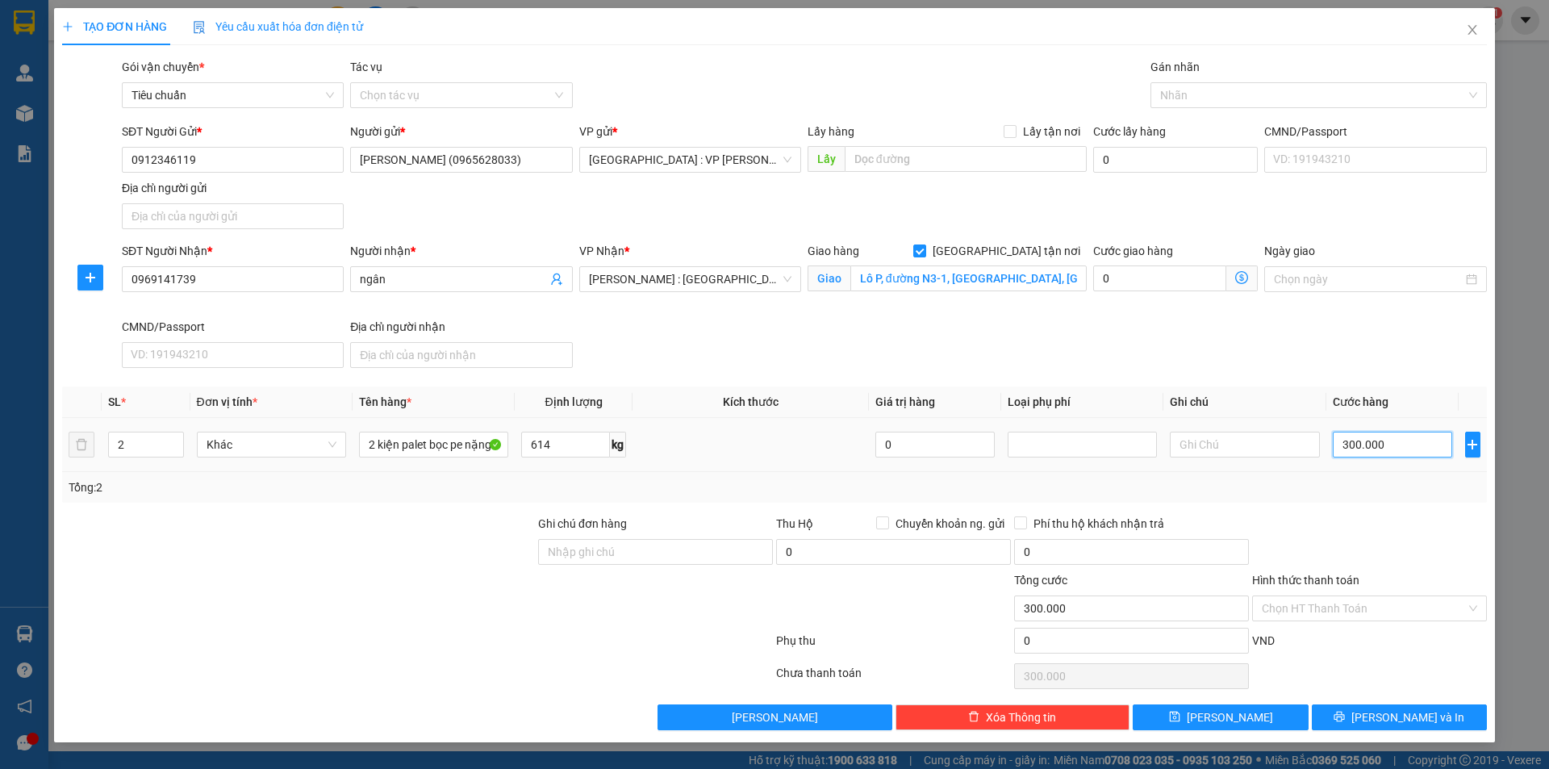
type input "3.000.000"
click at [1198, 98] on div at bounding box center [1310, 94] width 312 height 19
type input "3.000.000"
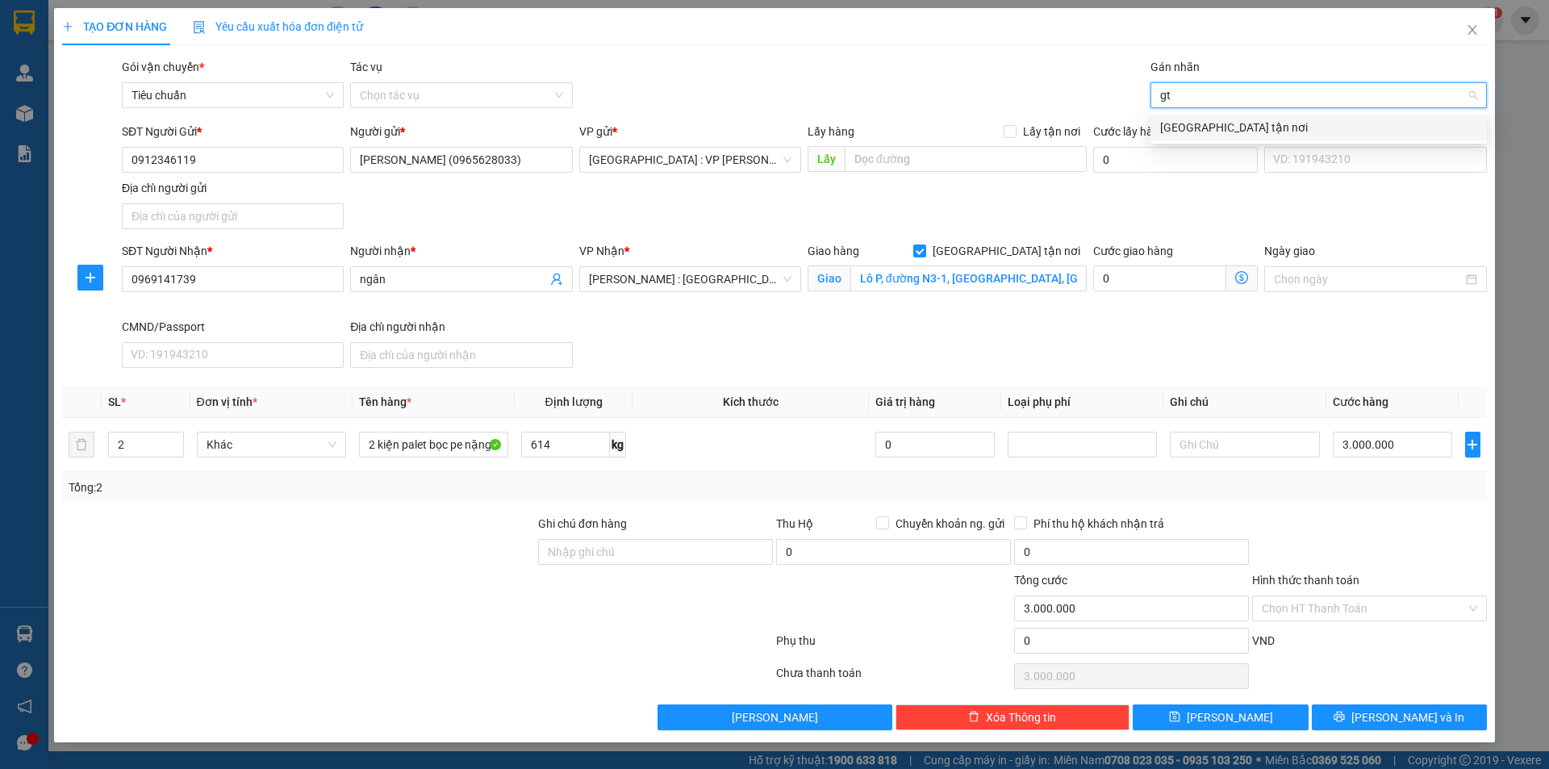
type input "gtn"
click at [1195, 125] on div "[GEOGRAPHIC_DATA] tận nơi" at bounding box center [1318, 128] width 317 height 18
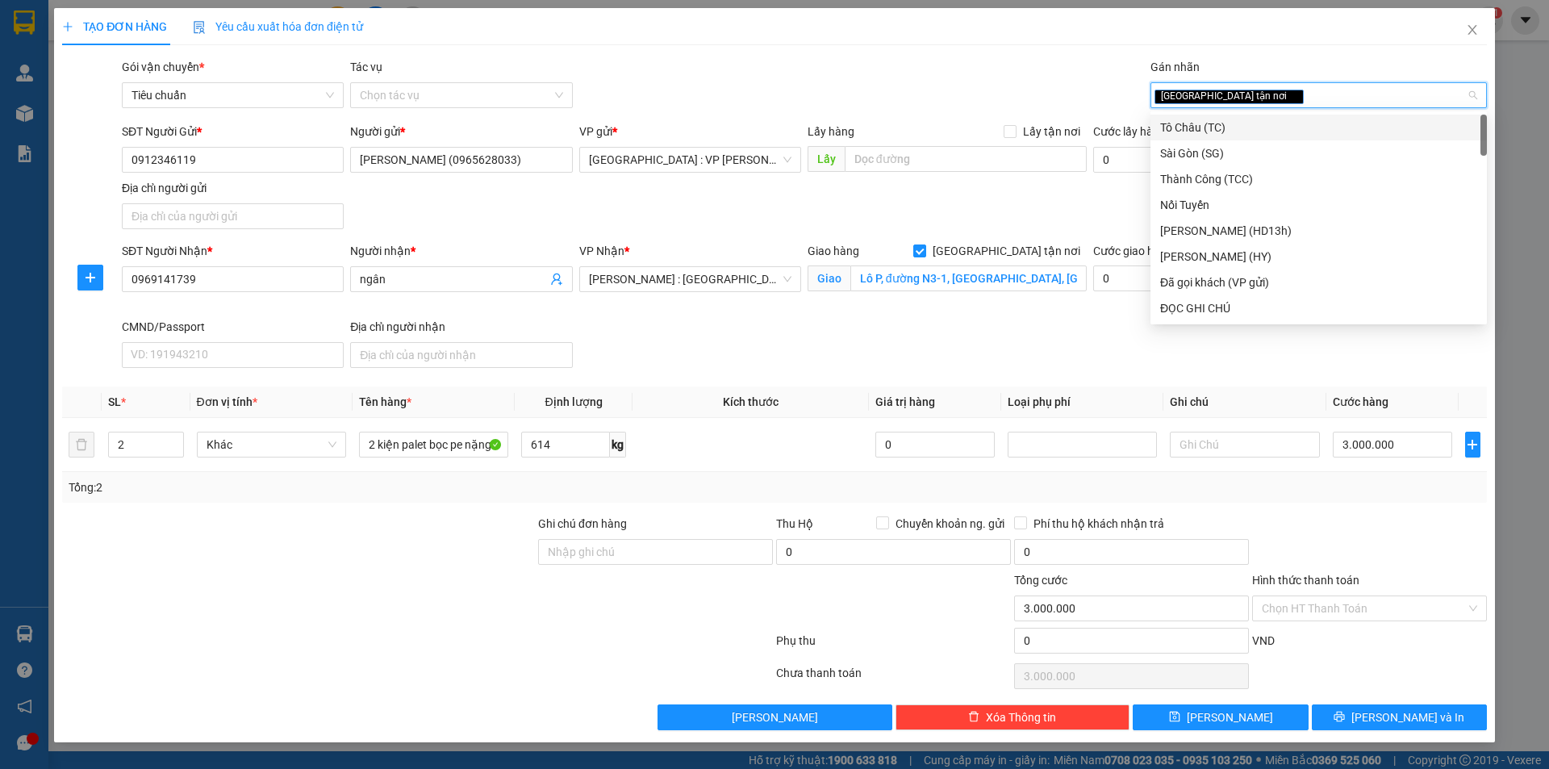
click at [1035, 69] on div "Gói vận chuyển * Tiêu chuẩn Tác vụ Chọn tác vụ Gán nhãn Giao tận nơi" at bounding box center [804, 86] width 1371 height 56
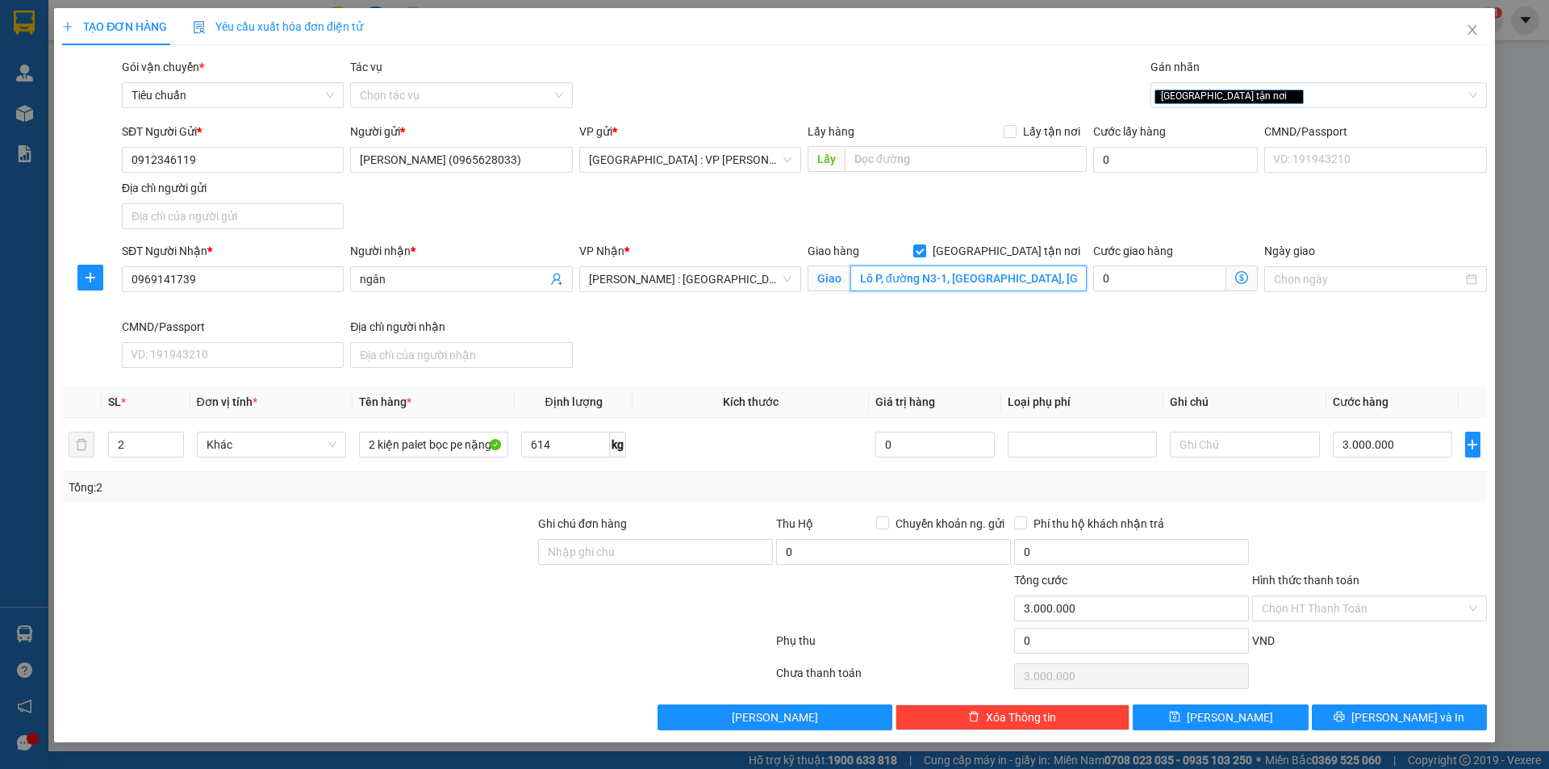
click at [1008, 281] on input "Lô P, đường N3-1, Khu CN Long Đức, Huyện Long Thành, Tỉnh Đồng Nai" at bounding box center [968, 278] width 236 height 26
click at [663, 636] on div at bounding box center [417, 644] width 714 height 32
click at [1387, 503] on div "Transit Pickup Surcharge Ids Transit Deliver Surcharge Ids Transit Deliver Surc…" at bounding box center [774, 394] width 1424 height 672
click at [1414, 705] on button "[PERSON_NAME] và In" at bounding box center [1399, 717] width 175 height 26
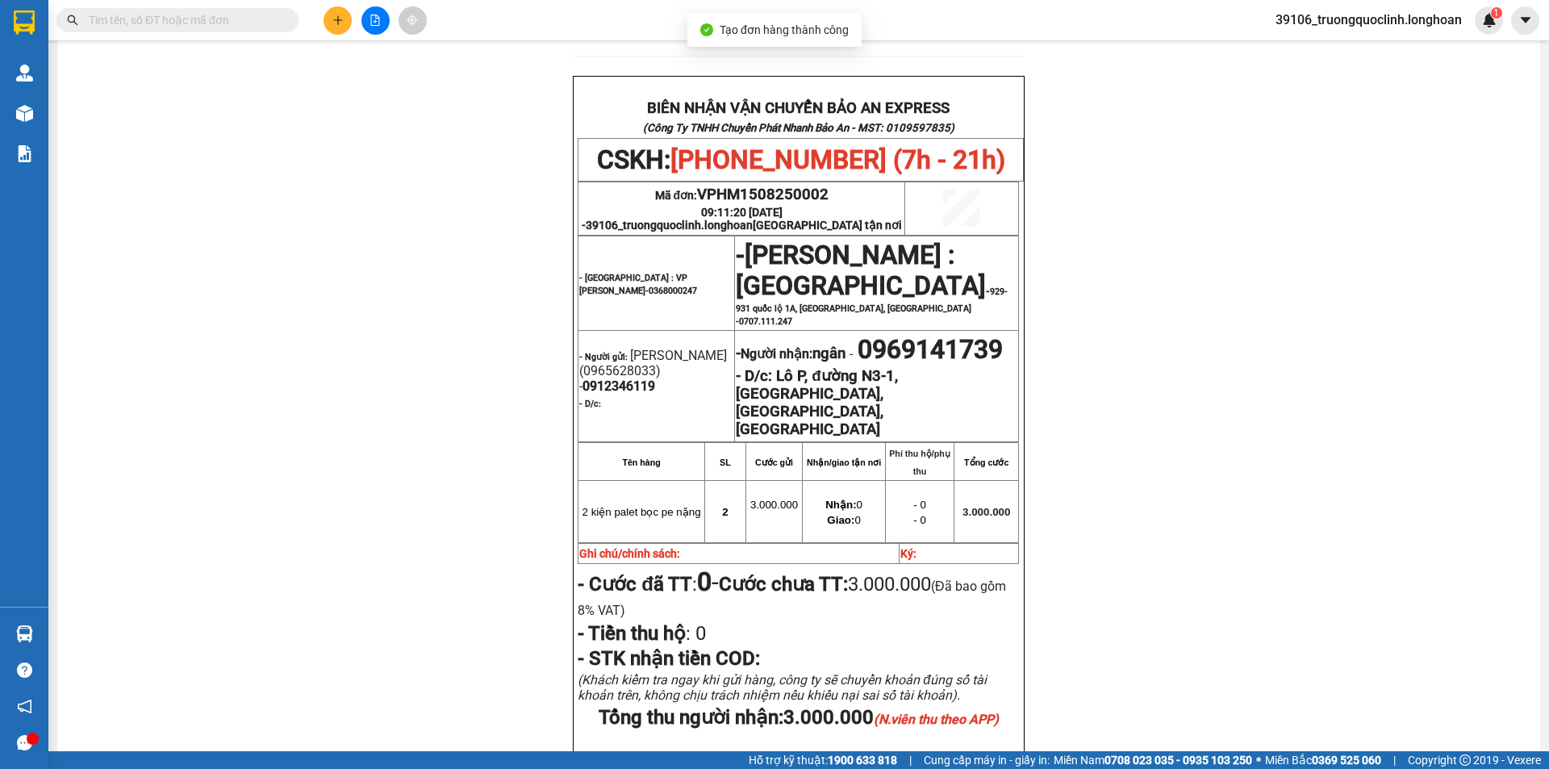
scroll to position [807, 0]
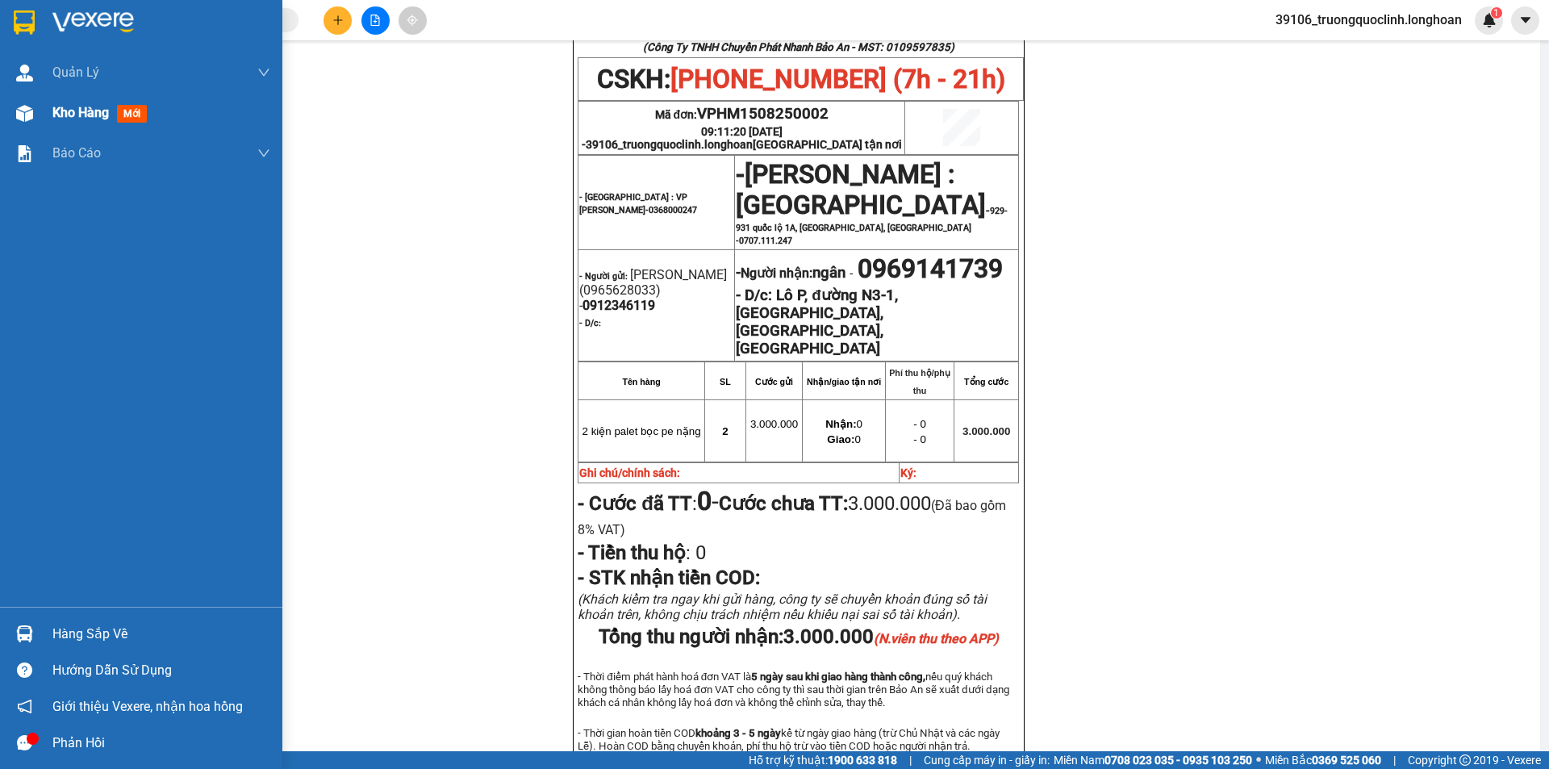
drag, startPoint x: 30, startPoint y: 21, endPoint x: 223, endPoint y: 115, distance: 215.4
click at [28, 21] on img at bounding box center [24, 22] width 21 height 24
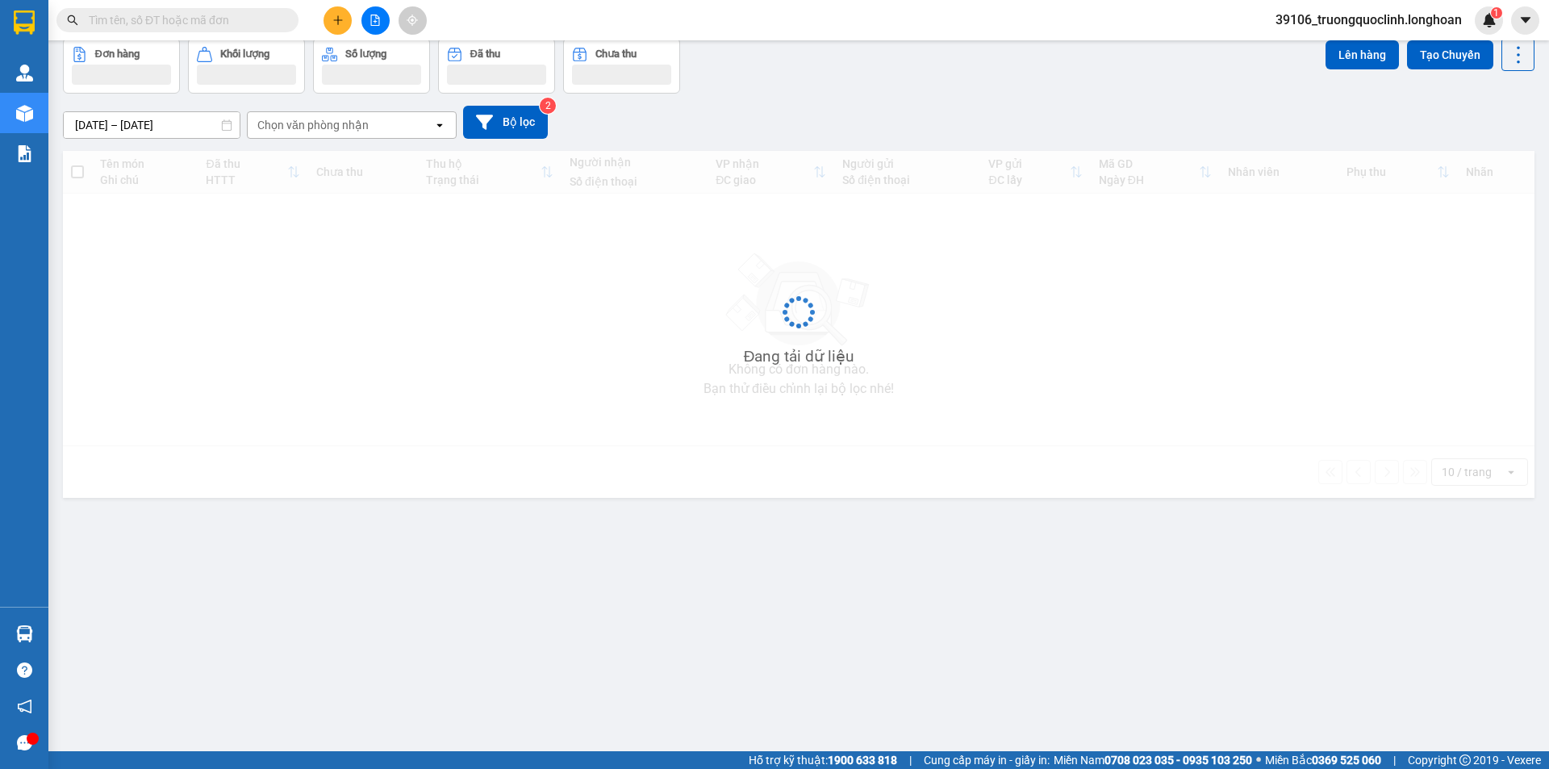
scroll to position [74, 0]
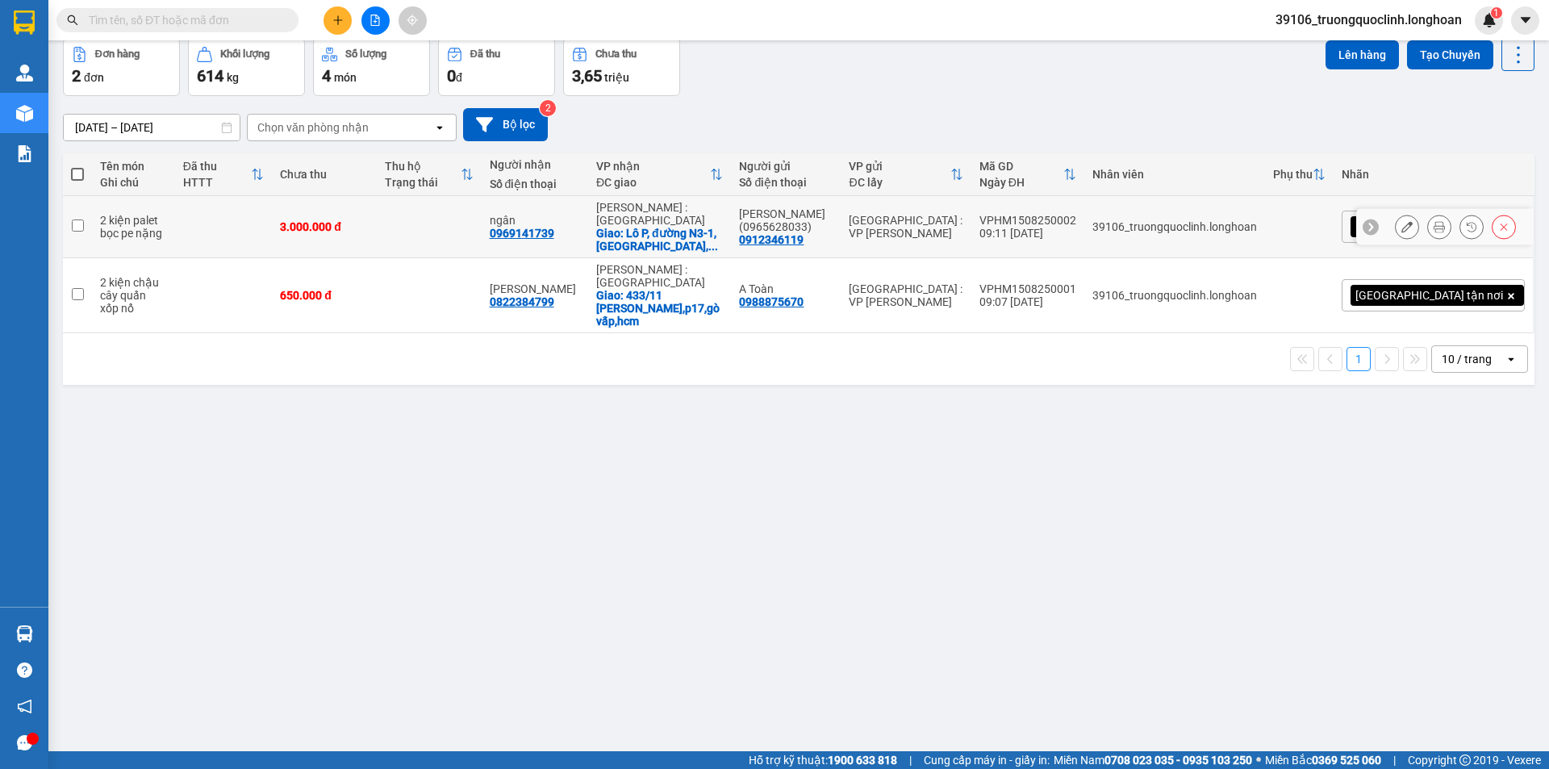
click at [1401, 228] on icon at bounding box center [1406, 226] width 11 height 11
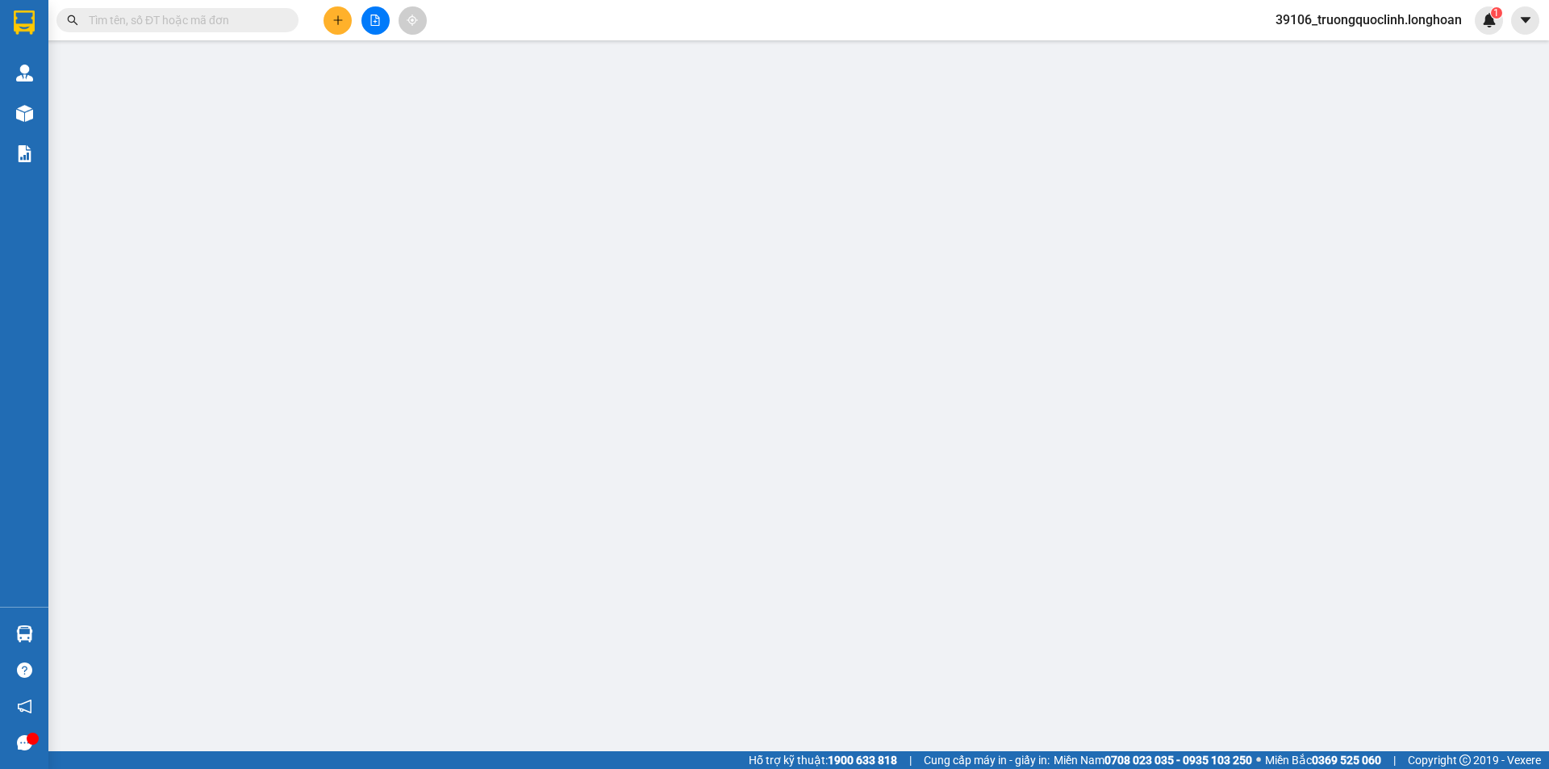
type input "0912346119"
type input "Phạm Ngọc Duy (0965628033)"
type input "0969141739"
type input "ngân"
checkbox input "true"
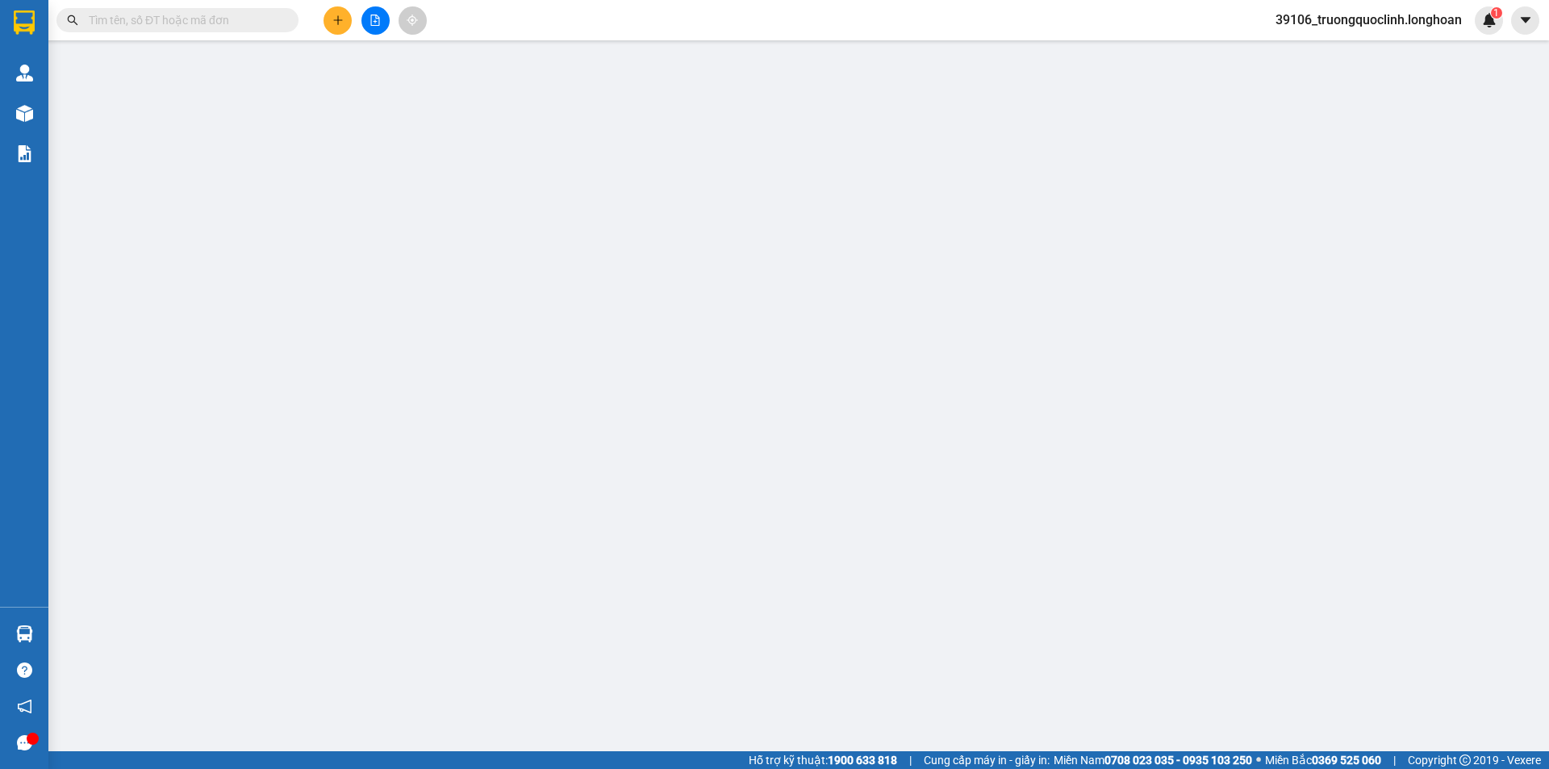
type input "Lô P, đường N3-1, Khu CN Long Đức, Huyện Long Thành, Tỉnh Đồng Nai"
type input "3.000.000"
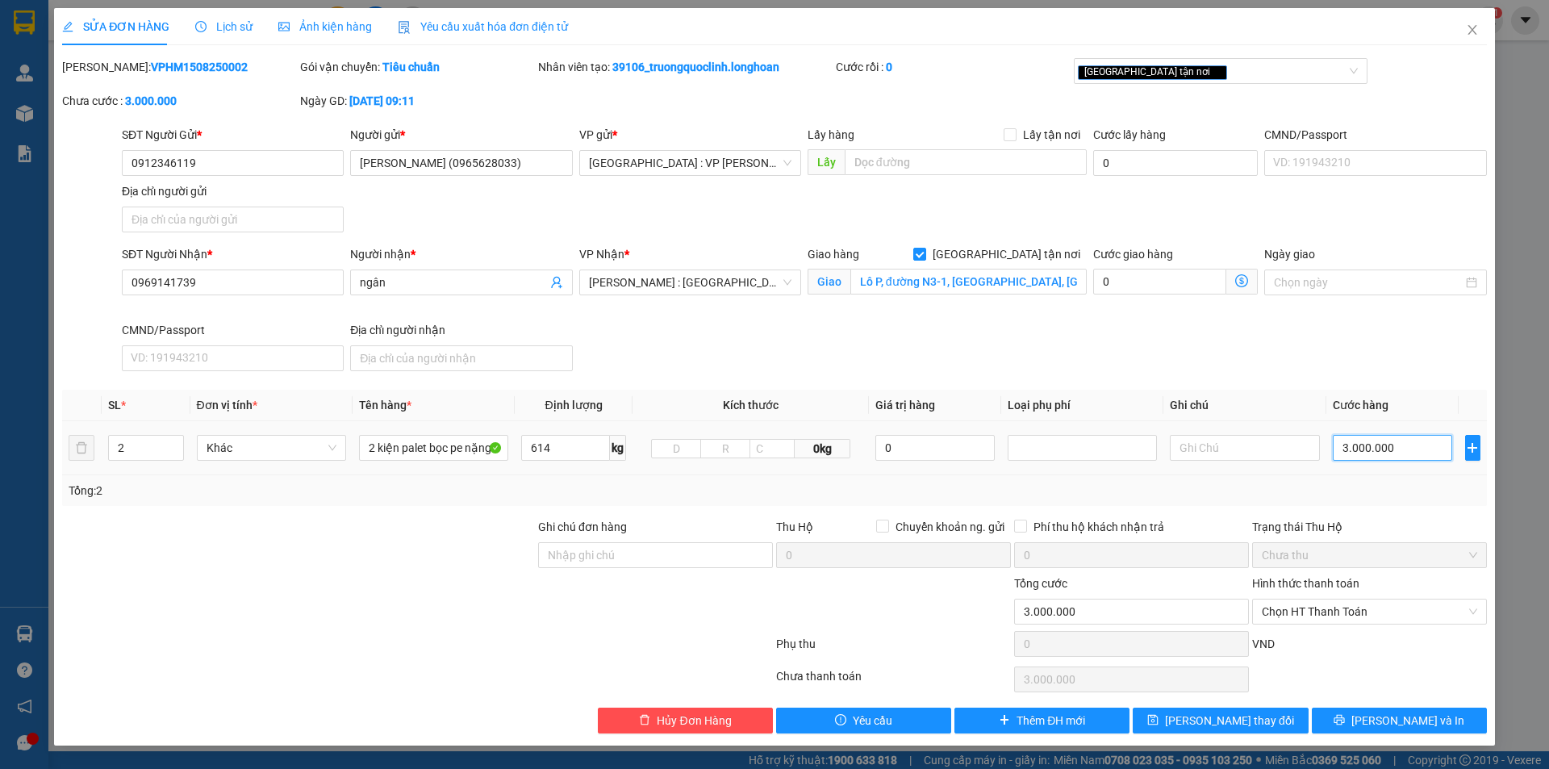
click at [1424, 455] on input "3.000.000" at bounding box center [1392, 448] width 120 height 26
type input "2"
type input "29"
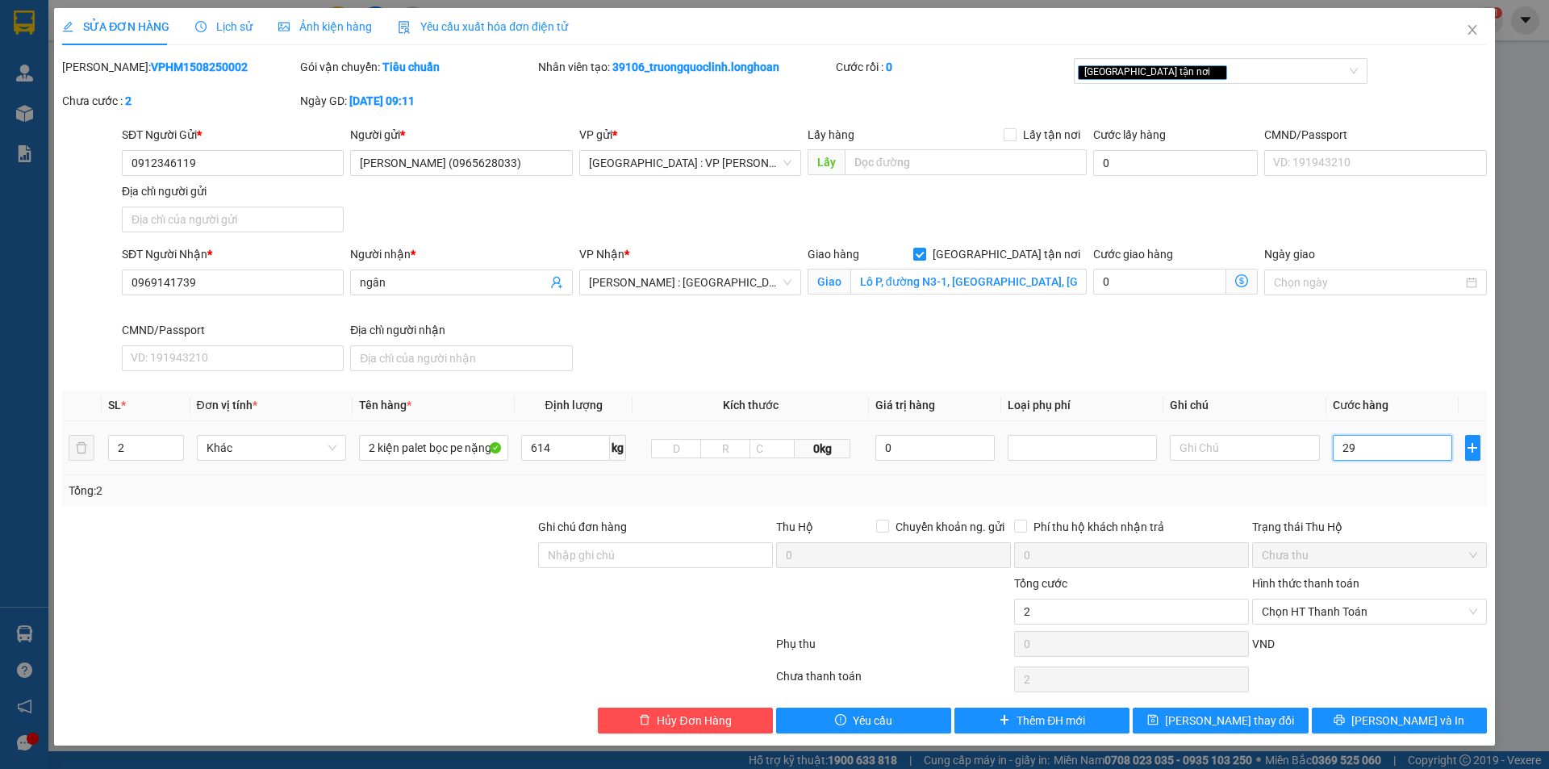
type input "29"
type input "290"
type input "2.900"
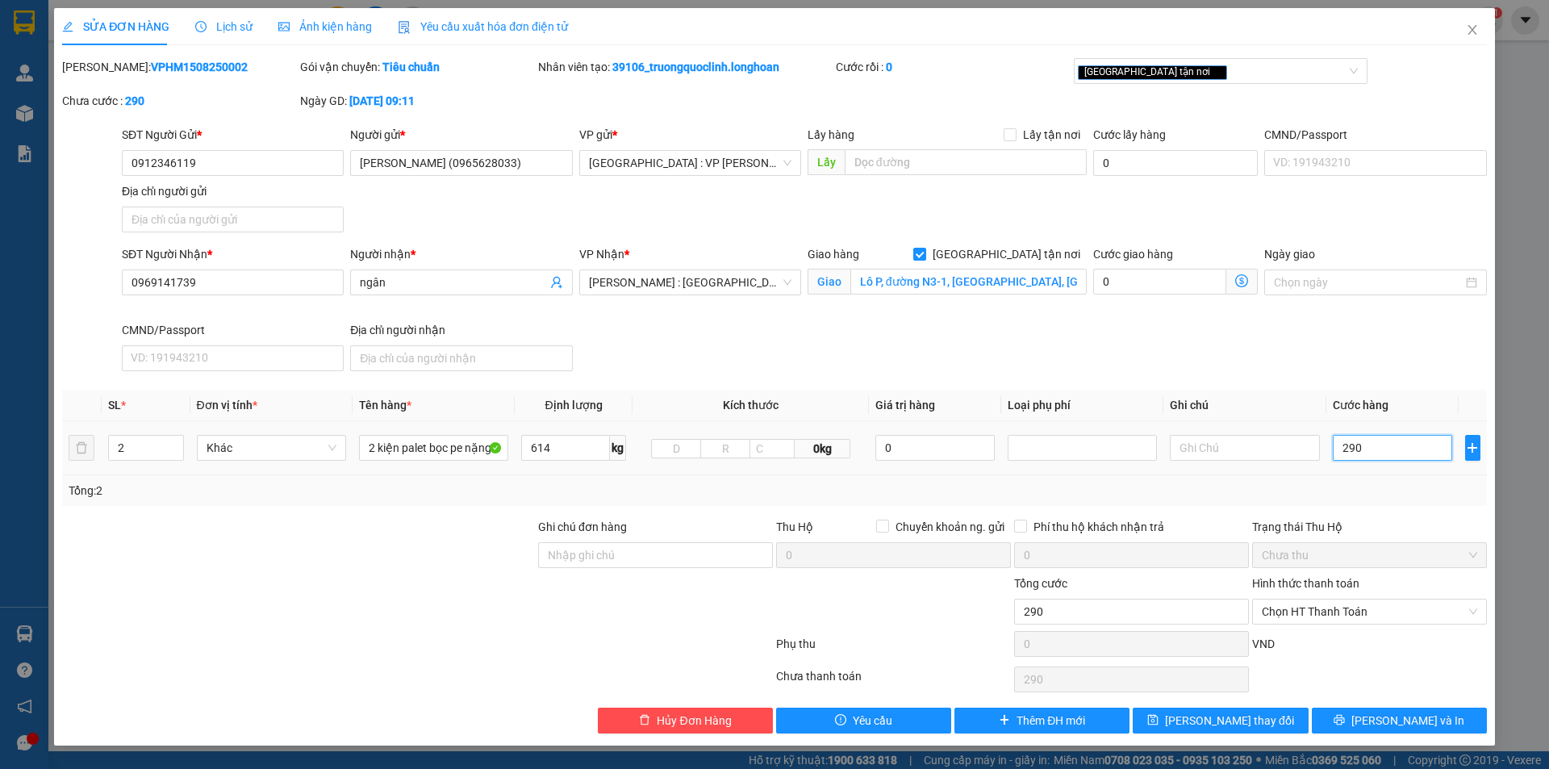
type input "2.900"
type input "29.000"
type input "290.000"
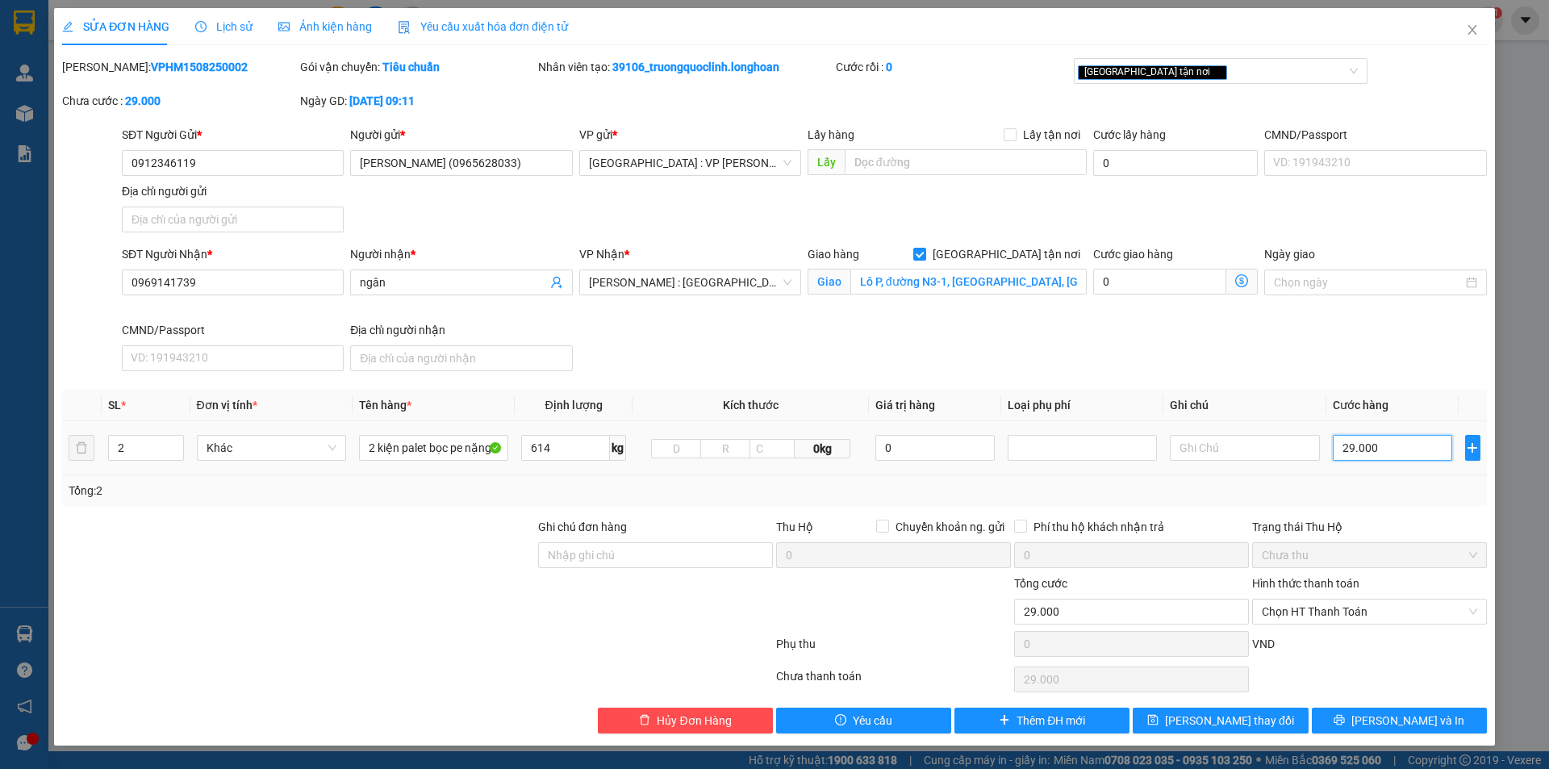
type input "290.000"
type input "2.900.000"
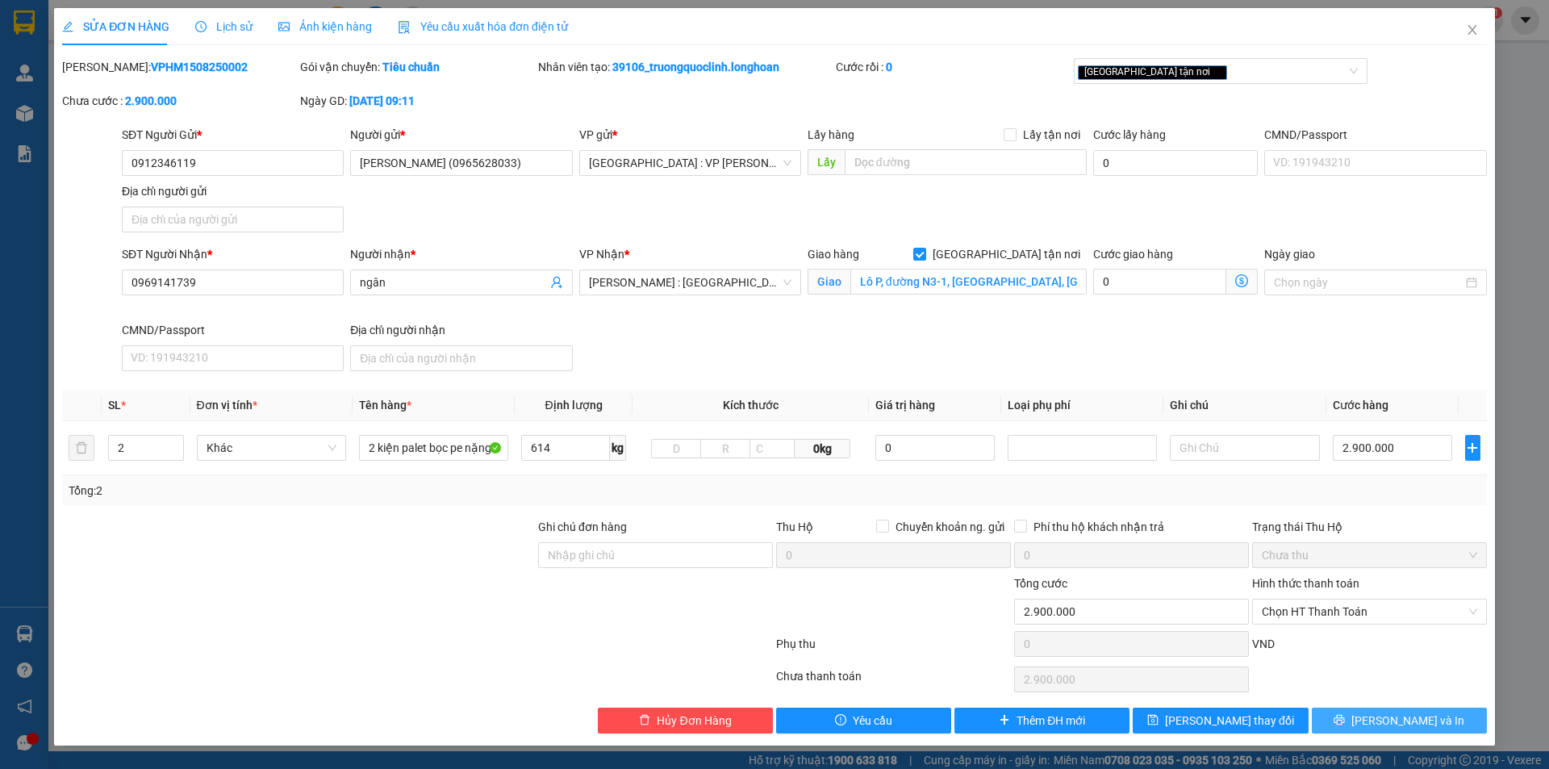
click at [1408, 719] on span "[PERSON_NAME] và In" at bounding box center [1407, 720] width 113 height 18
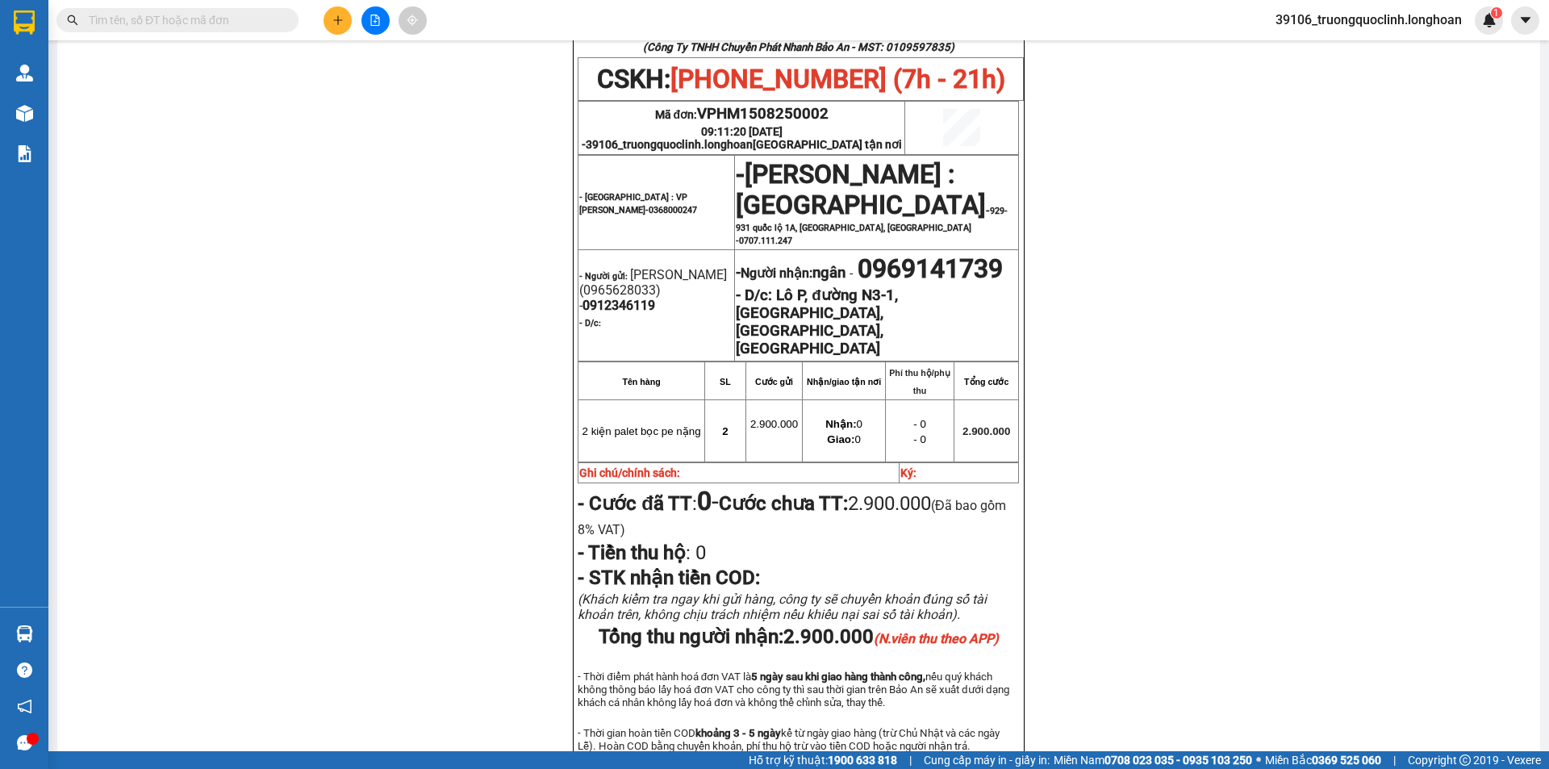
scroll to position [565, 0]
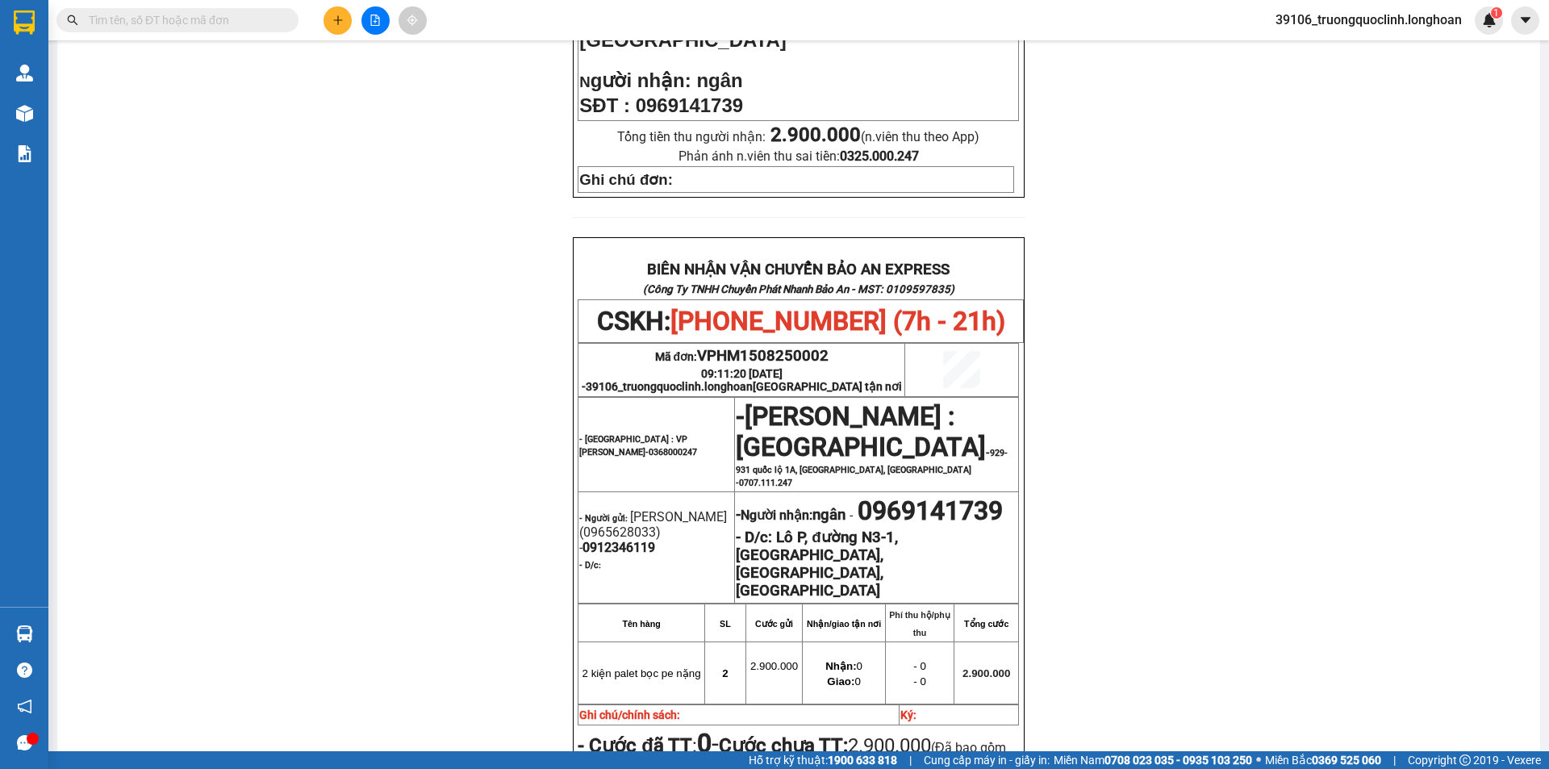
click at [263, 16] on input "text" at bounding box center [184, 20] width 190 height 18
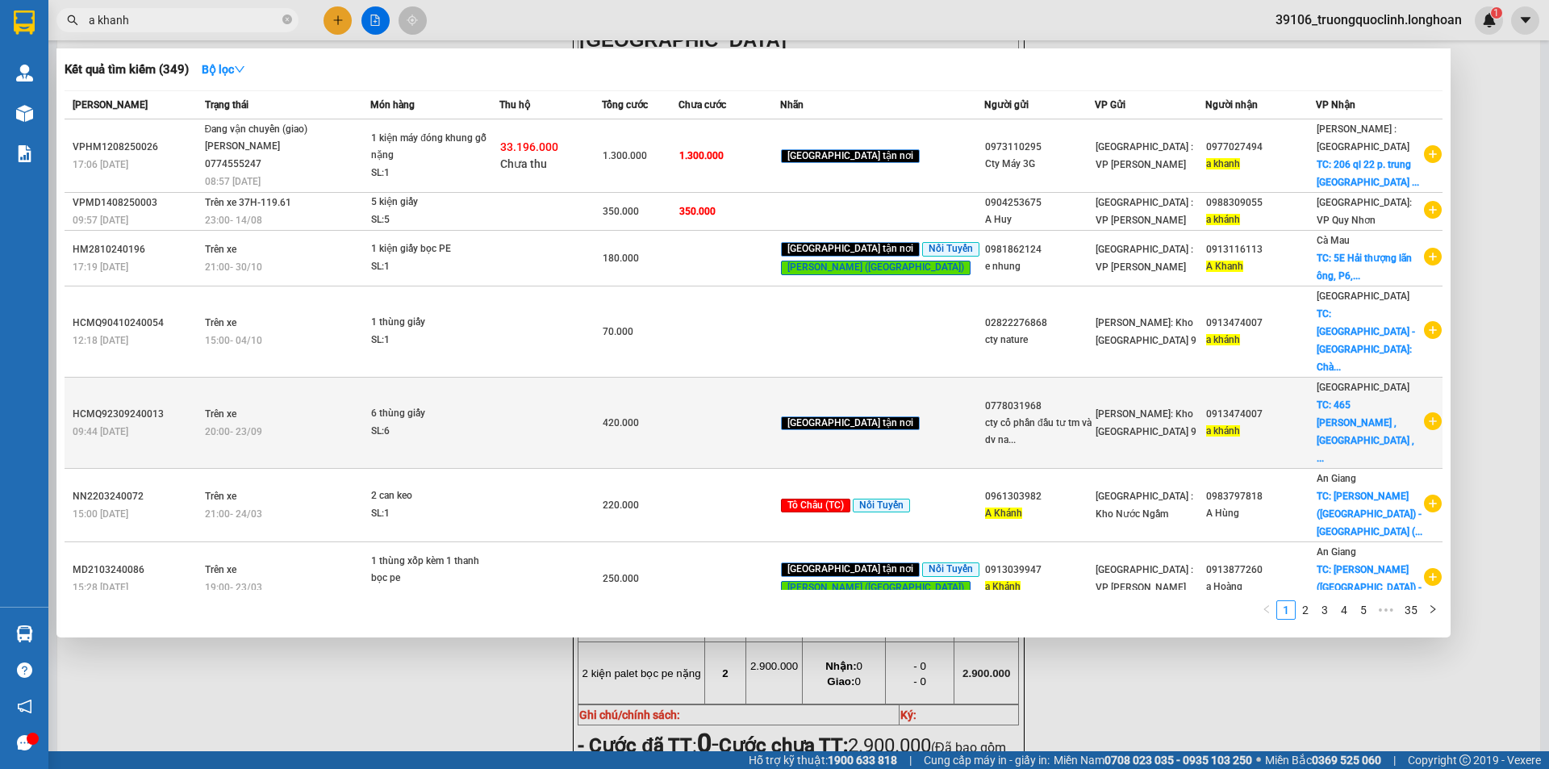
type input "a khanh"
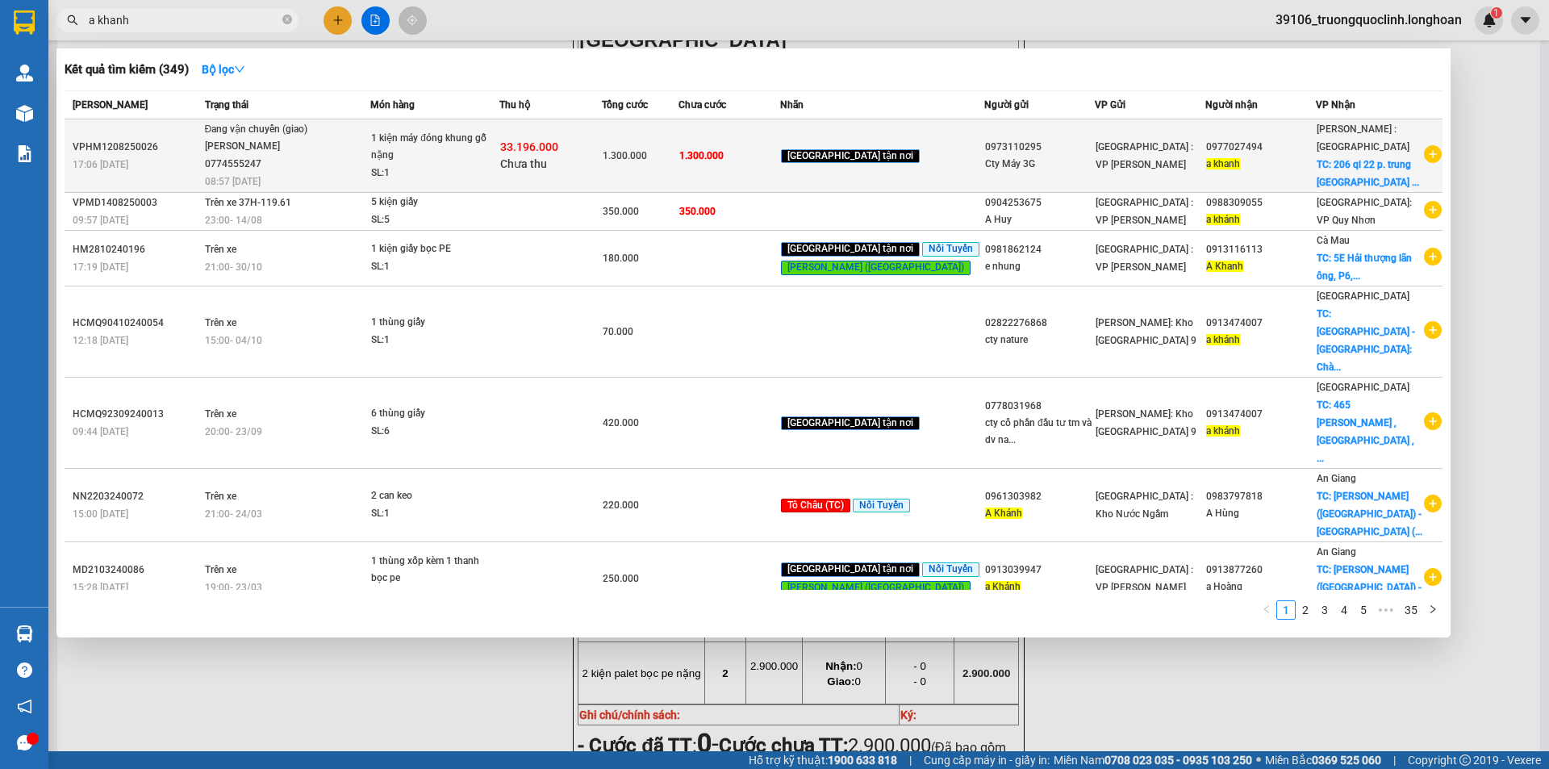
click at [277, 170] on div "TRƯƠNG DUY DƯƠNG 0774555247" at bounding box center [265, 155] width 121 height 35
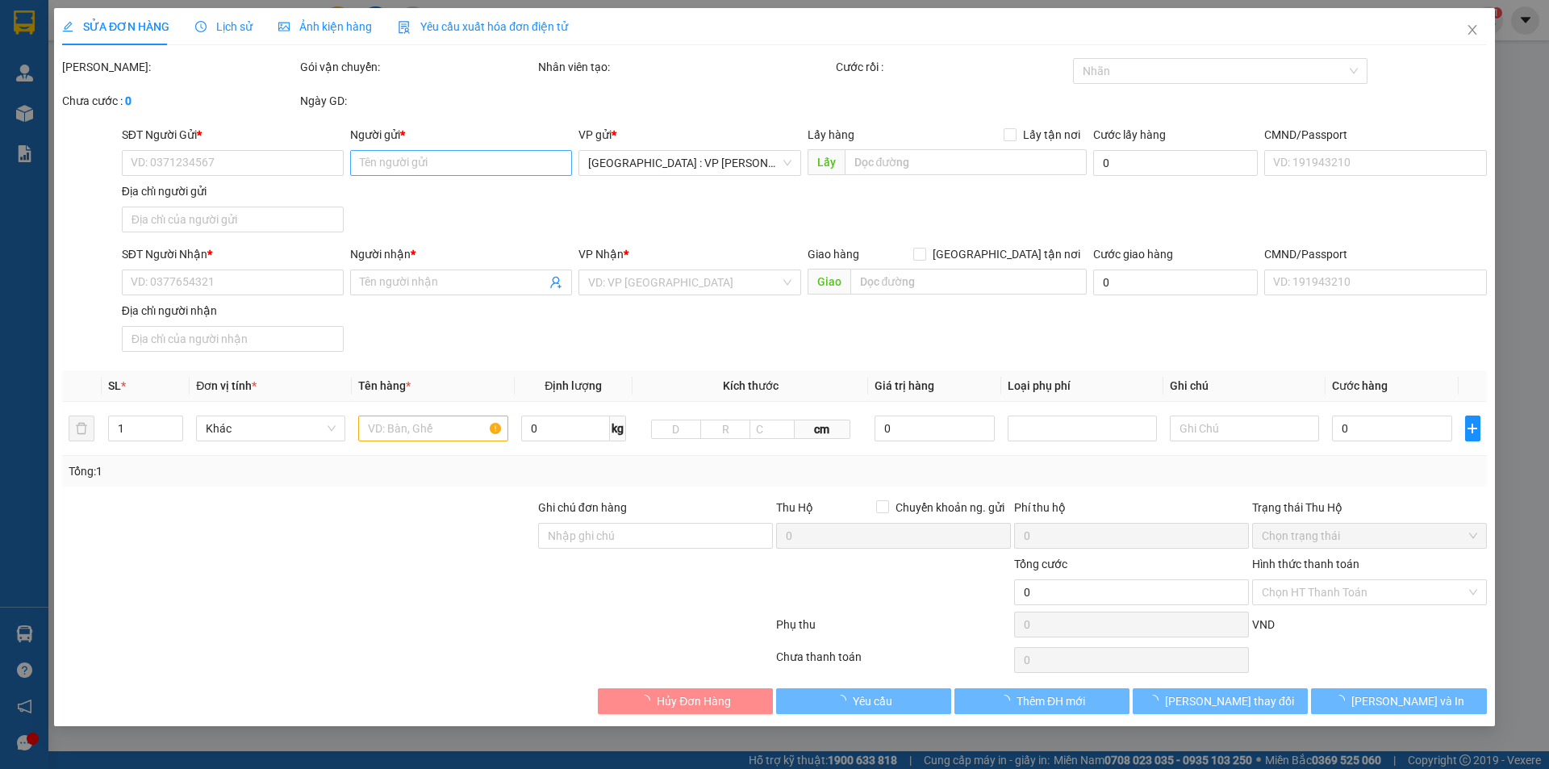
click at [215, 161] on div "SĐT Người Gửi * VD: 0371234567" at bounding box center [233, 154] width 222 height 56
type input "0973110295"
type input "Cty Máy 3G"
type input "0977027494"
type input "a khanh"
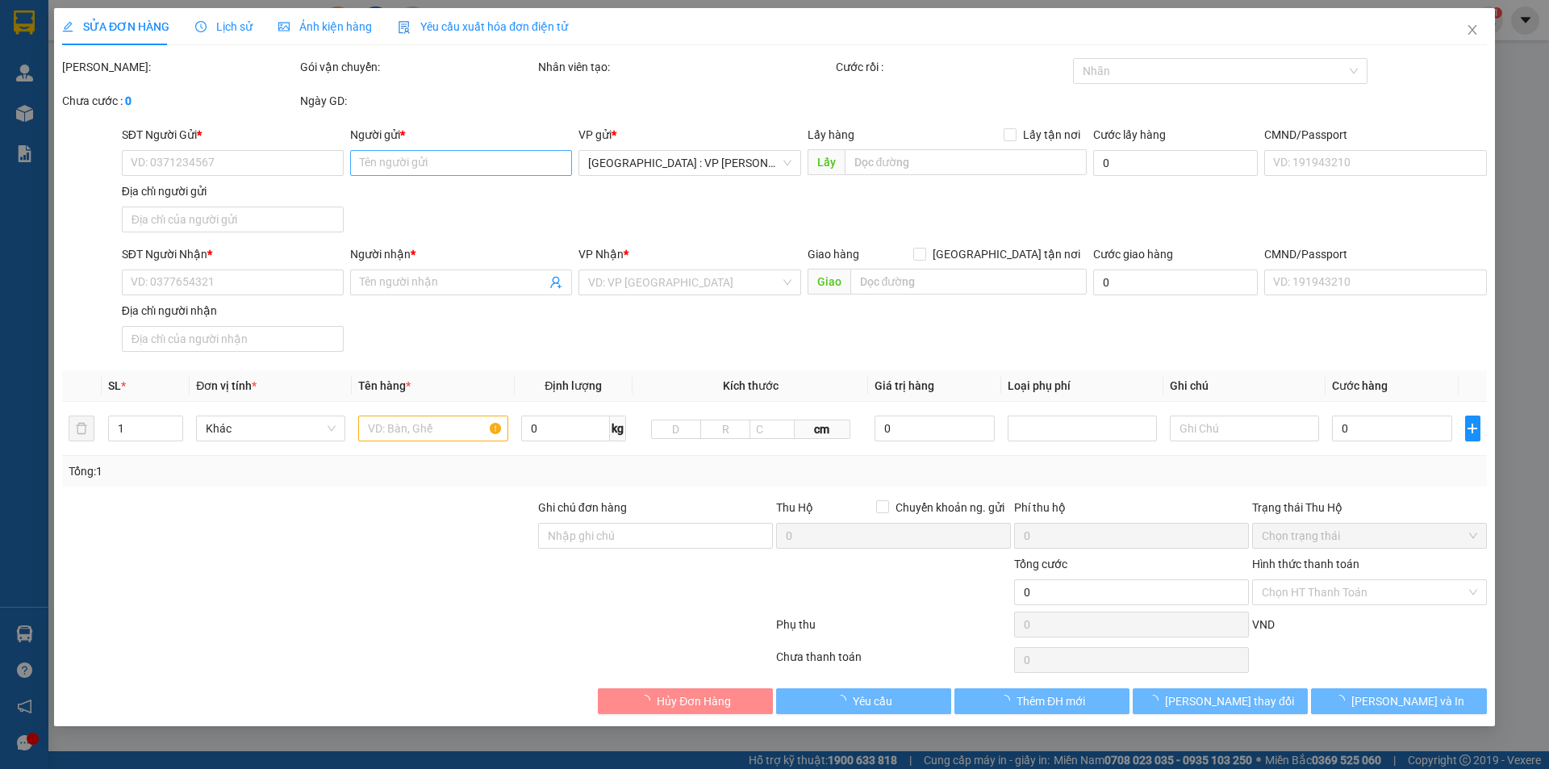
checkbox input "true"
type input "206 ql 22 p. trung mỹ tây q12"
type input "1.300.000"
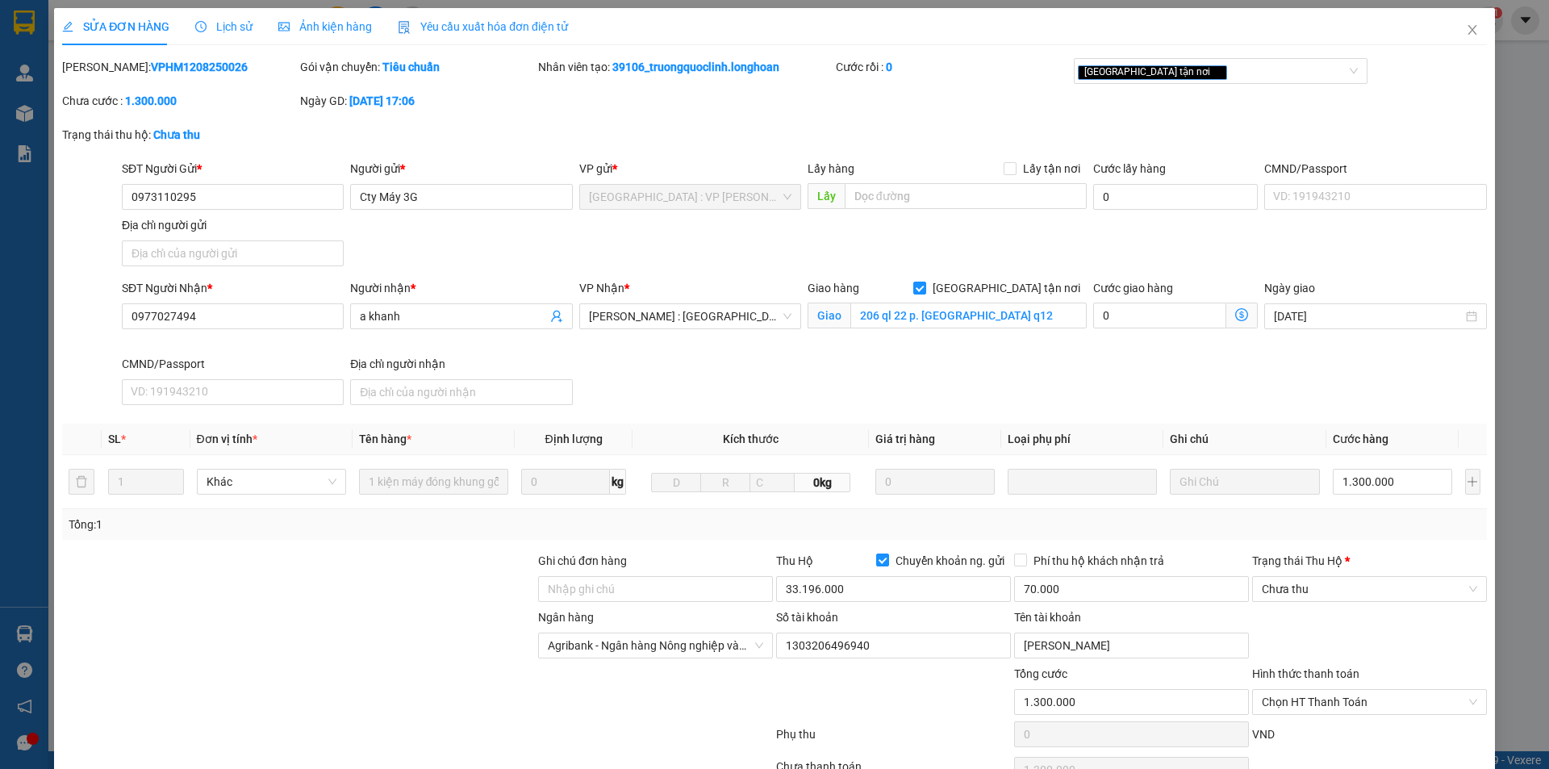
click at [231, 21] on span "Lịch sử" at bounding box center [223, 26] width 57 height 13
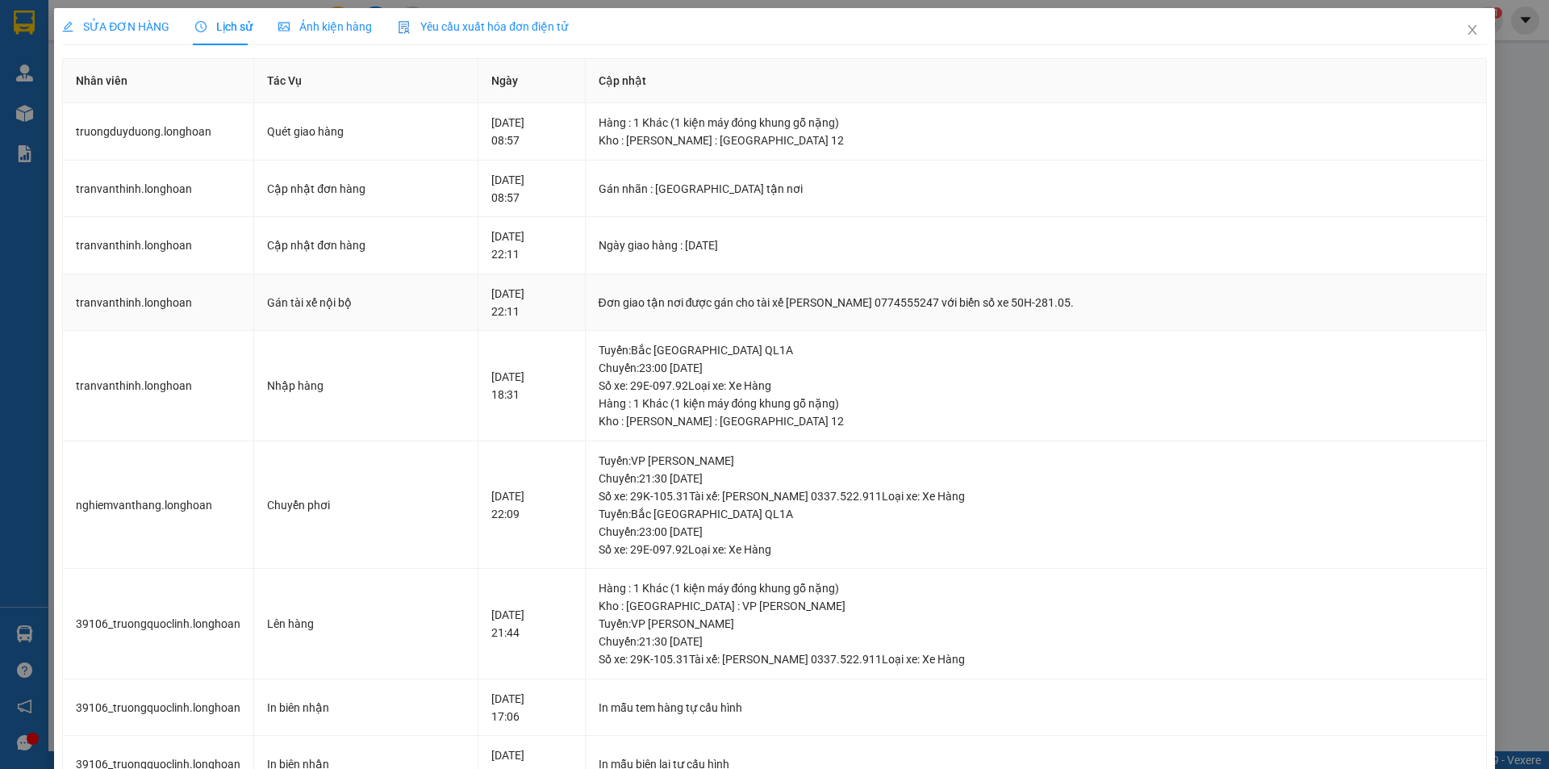
click at [912, 298] on div "Đơn giao tận nơi được gán cho tài xế TRƯƠNG DUY DƯƠNG 0774555247 với biển số xe…" at bounding box center [1035, 303] width 874 height 18
copy div "Đơn giao tận nơi được gán cho tài xế TRƯƠNG DUY DƯƠNG 0774555247 với biển số xe…"
click at [1453, 31] on span "Close" at bounding box center [1471, 30] width 45 height 45
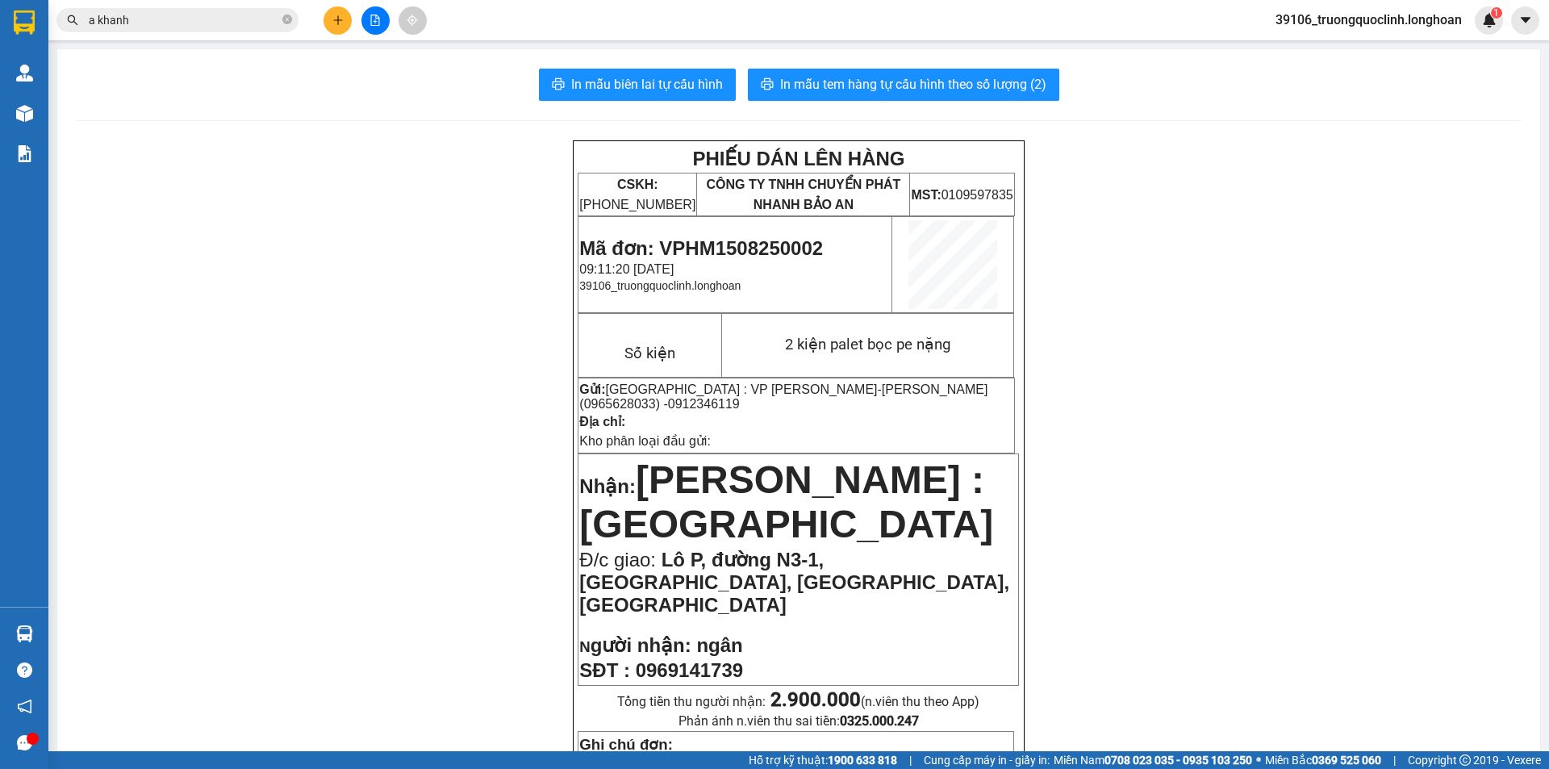
click at [335, 23] on icon "plus" at bounding box center [337, 20] width 11 height 11
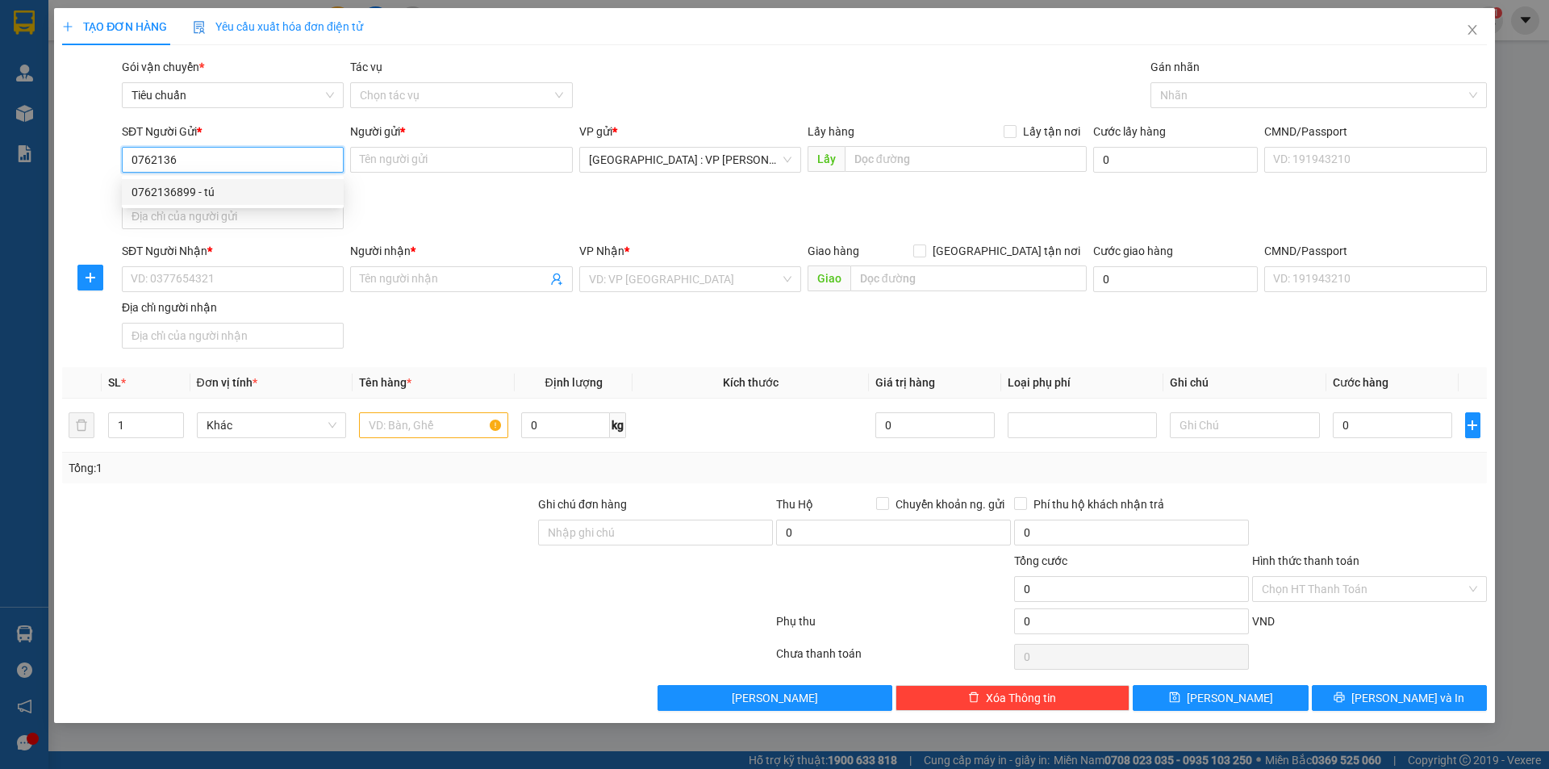
click at [211, 186] on div "0762136899 - tú" at bounding box center [232, 192] width 202 height 18
type input "0762136899"
type input "tú"
checkbox input "true"
type input "ngõ 286 nguyễn xiển"
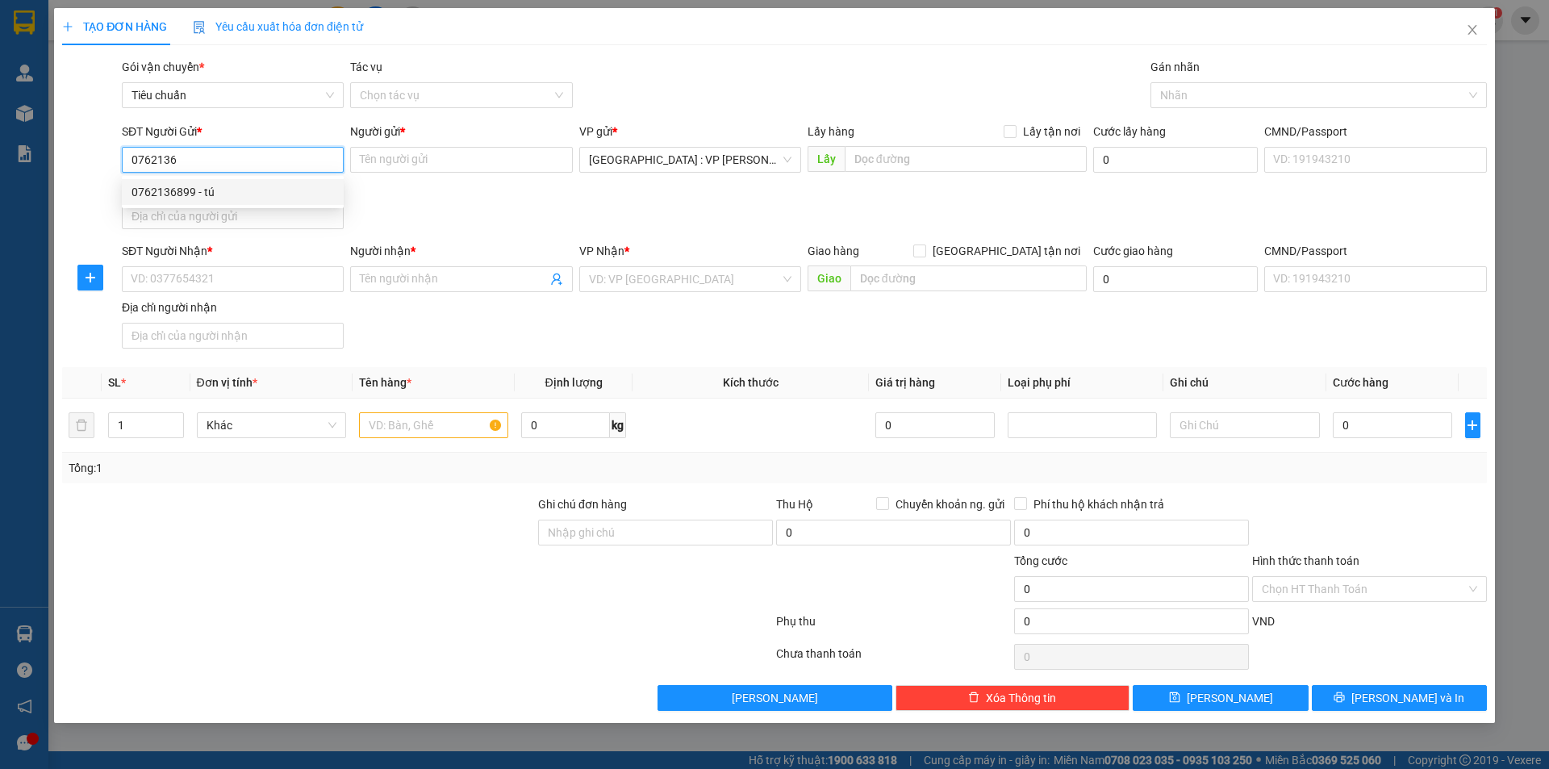
checkbox input "true"
type input "150.000"
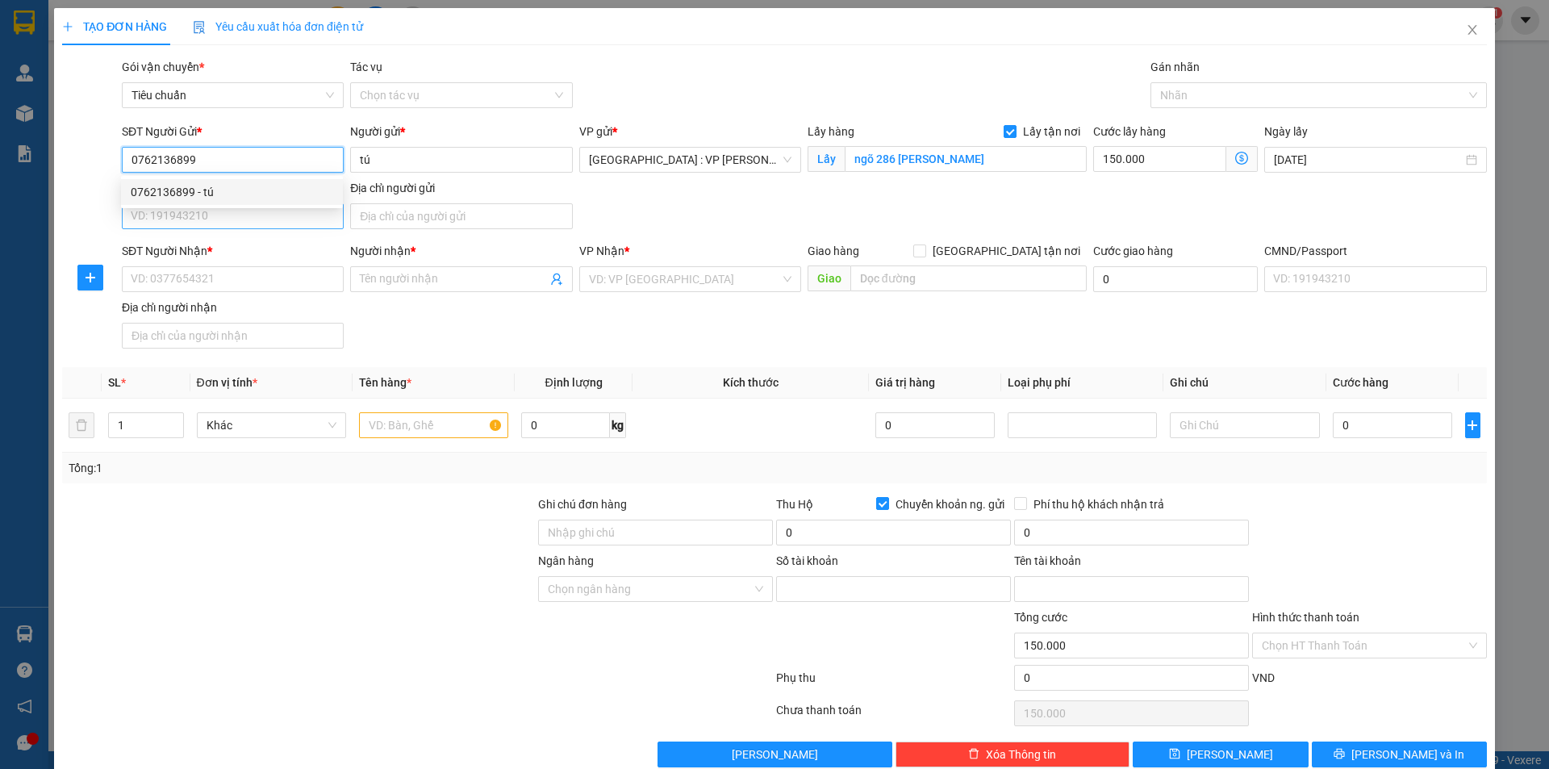
type input "00843773333"
type input "NGUYỄN TRƯỜNG SƠN"
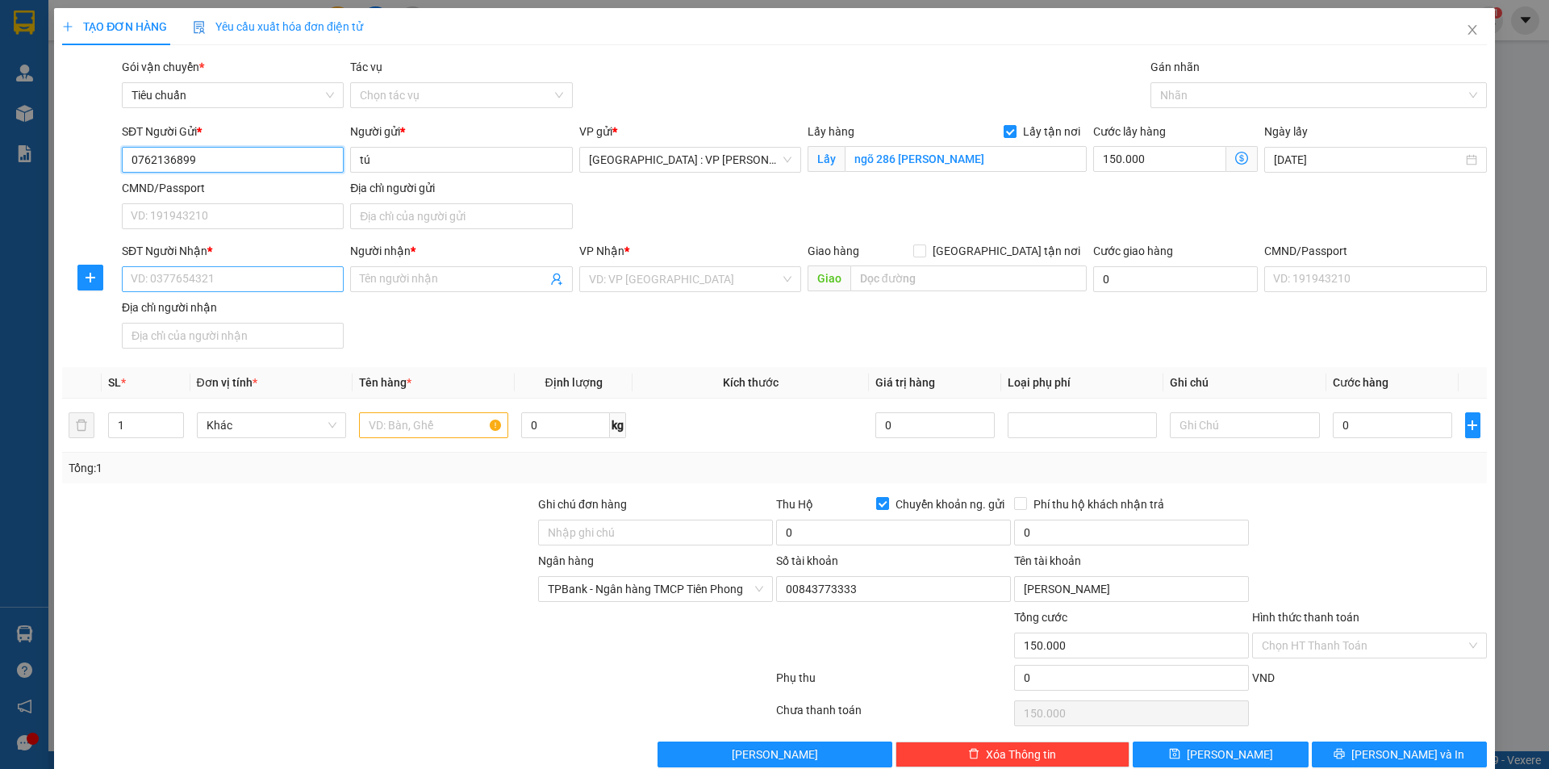
type input "0762136899"
click at [267, 281] on input "SĐT Người Nhận *" at bounding box center [233, 279] width 222 height 26
type input "03355229989"
click at [472, 284] on input "Người nhận *" at bounding box center [453, 279] width 186 height 18
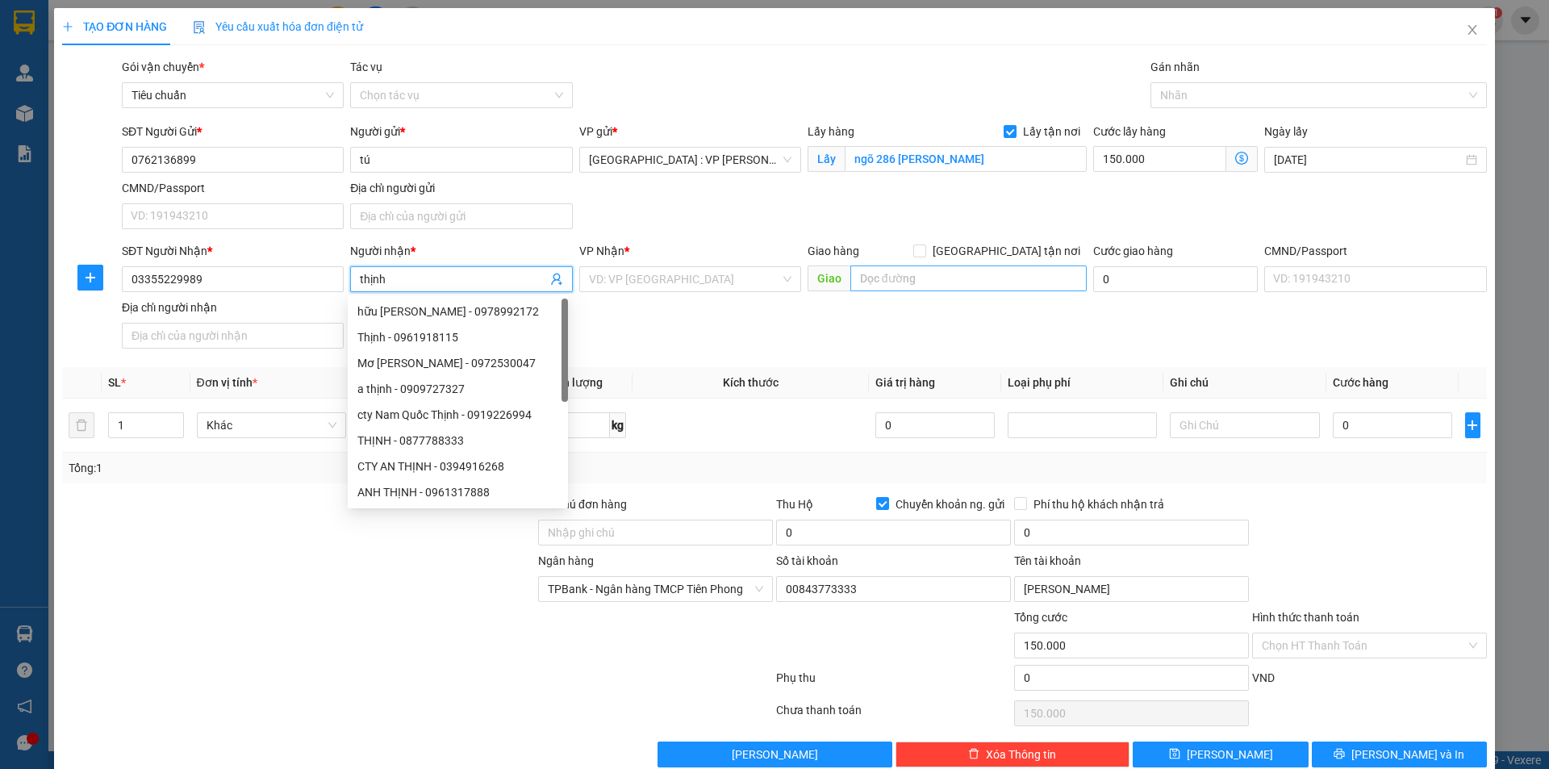
type input "thịnh"
click at [934, 277] on input "text" at bounding box center [968, 278] width 236 height 26
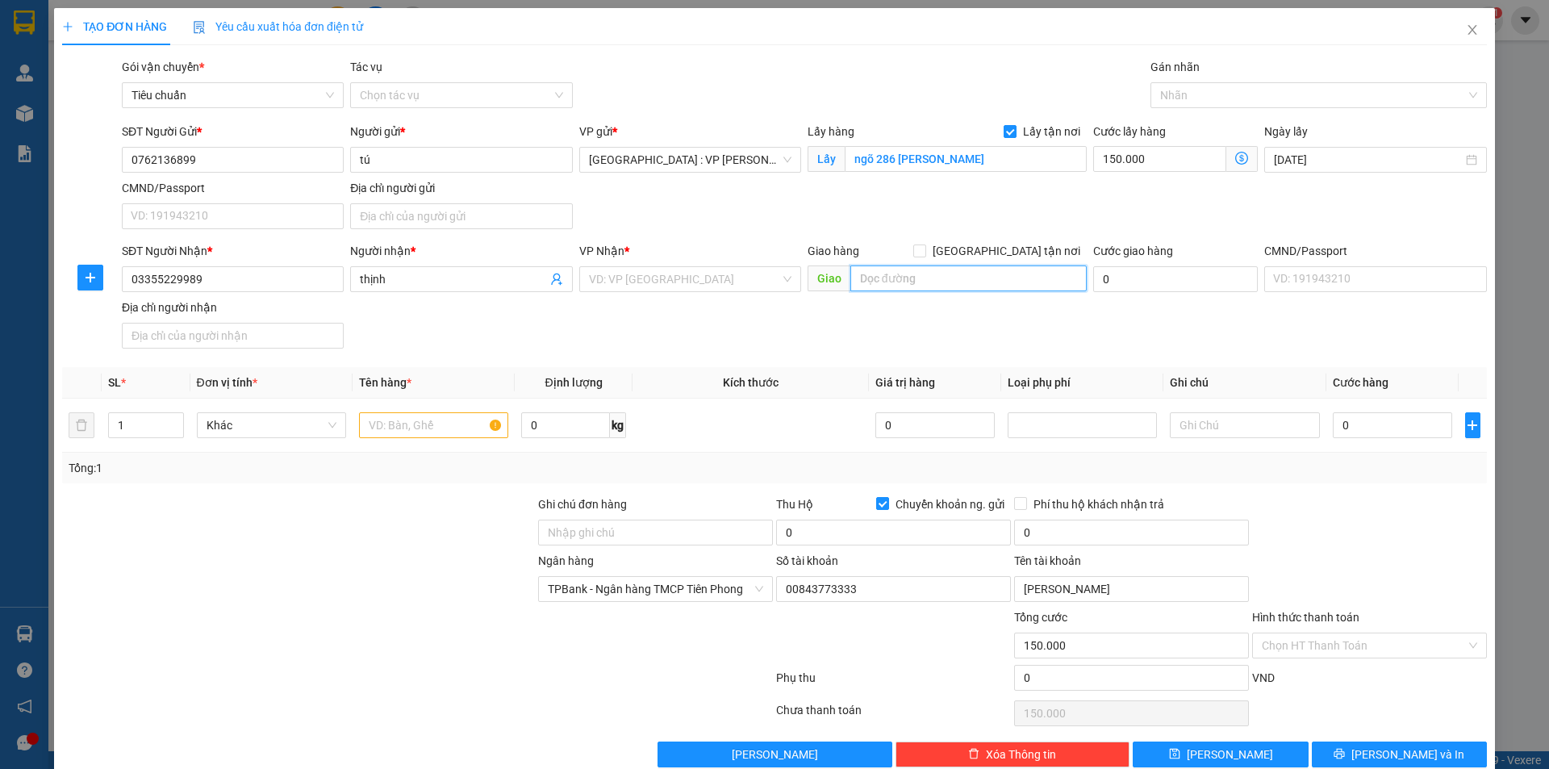
drag, startPoint x: 932, startPoint y: 269, endPoint x: 933, endPoint y: 286, distance: 17.0
click at [933, 282] on input "text" at bounding box center [968, 278] width 236 height 26
paste input "270 Nguyễn bình khiêm Hải yên móng cái quảng nin"
type input "270 Nguyễn bình khiêm Hải yên móng cái quảng ninh"
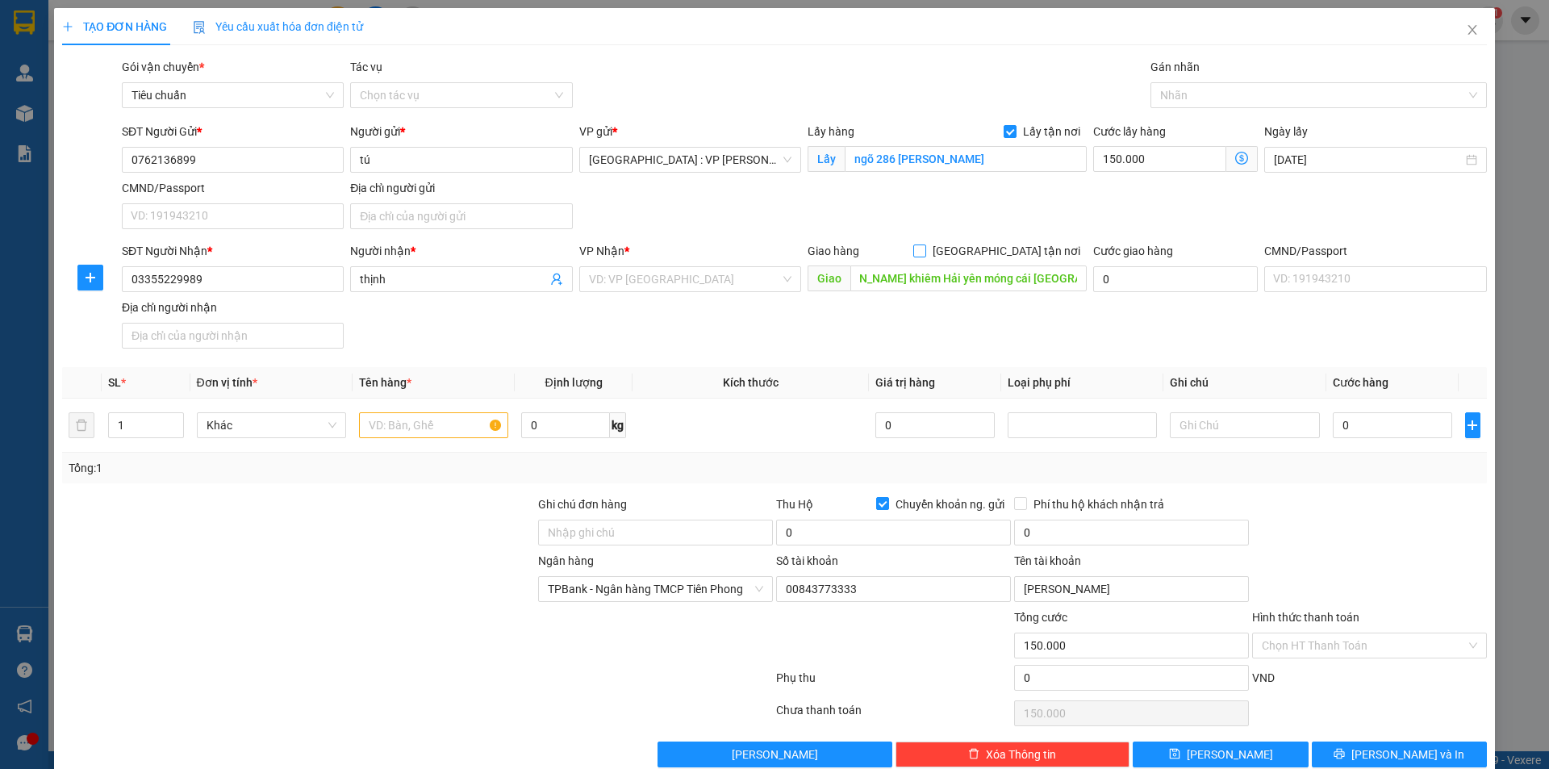
click at [1019, 249] on span "[GEOGRAPHIC_DATA] tận nơi" at bounding box center [1006, 251] width 161 height 18
click at [924, 249] on input "[GEOGRAPHIC_DATA] tận nơi" at bounding box center [918, 249] width 11 height 11
checkbox input "true"
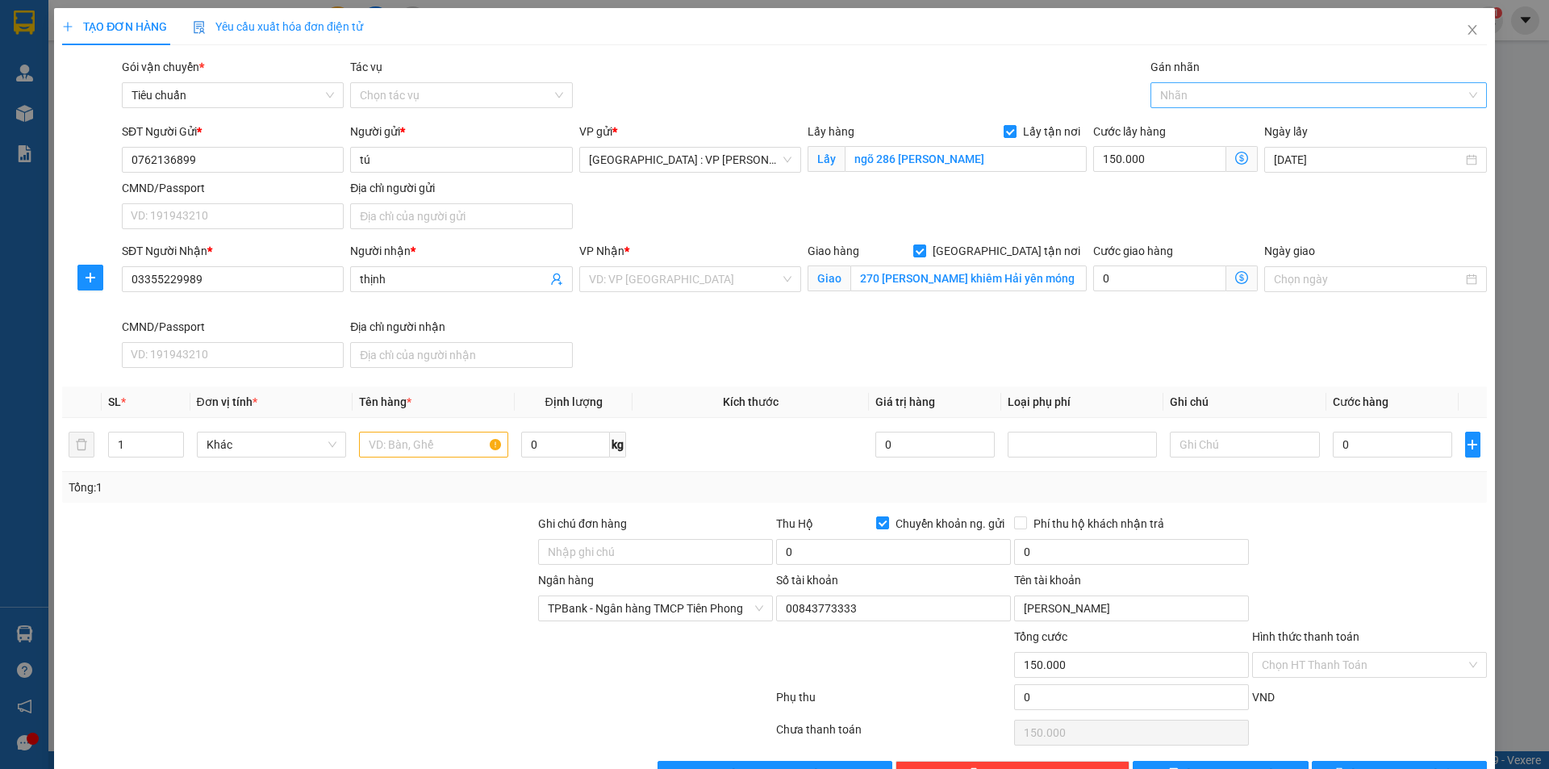
click at [1226, 102] on div at bounding box center [1310, 94] width 312 height 19
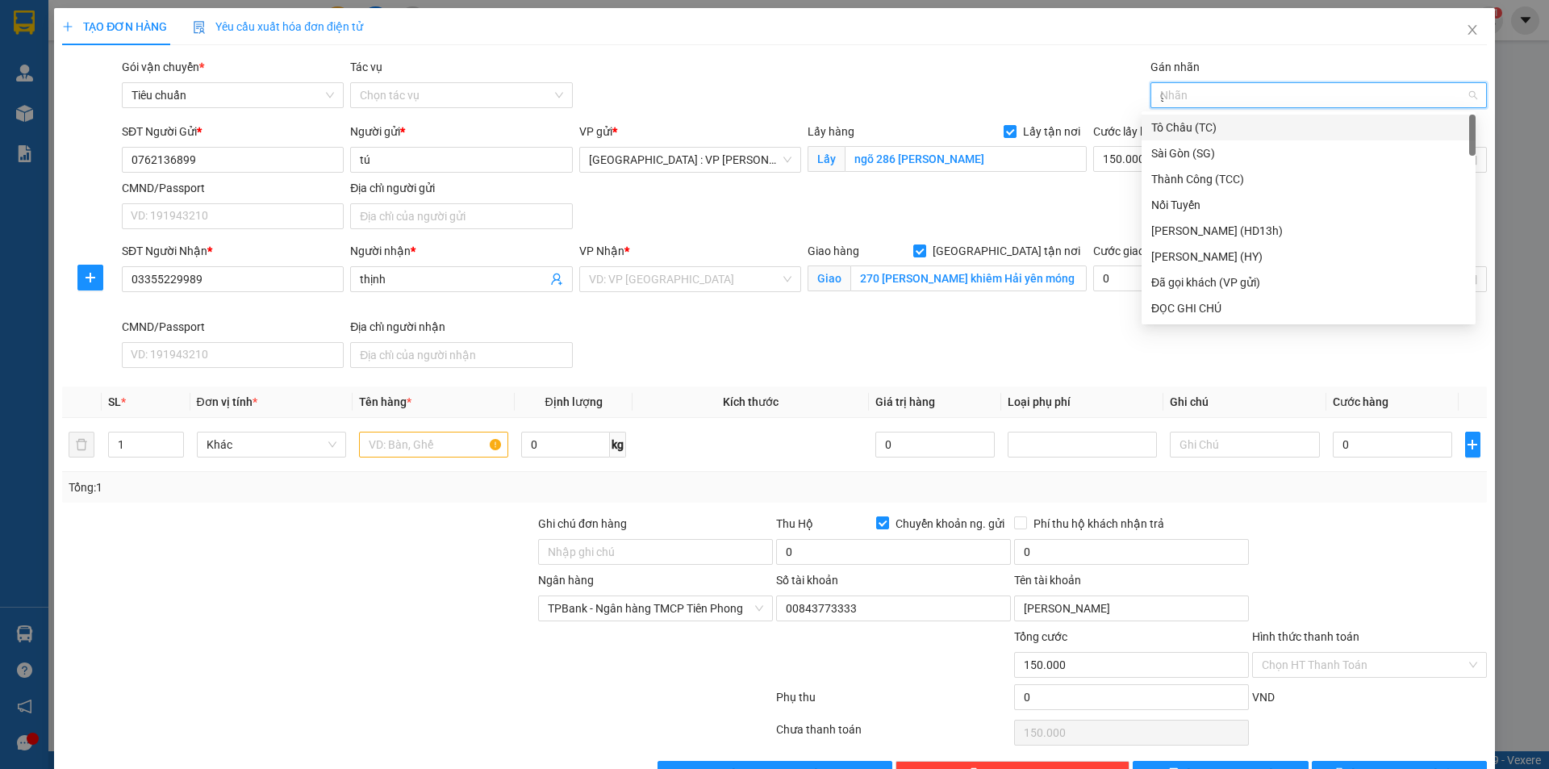
type input "gt"
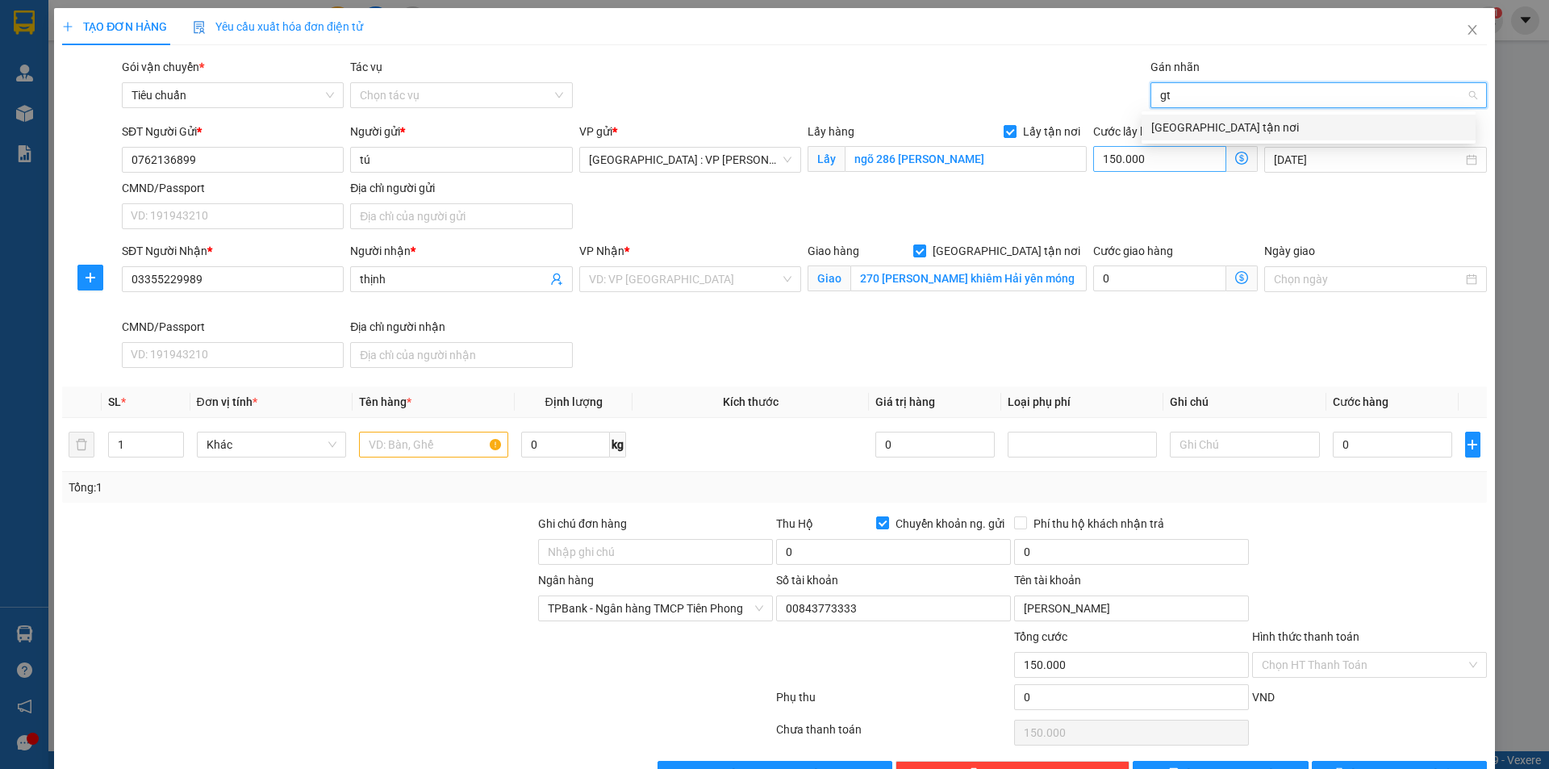
drag, startPoint x: 1198, startPoint y: 131, endPoint x: 1101, endPoint y: 165, distance: 102.3
click at [1196, 132] on div "[GEOGRAPHIC_DATA] tận nơi" at bounding box center [1308, 128] width 315 height 18
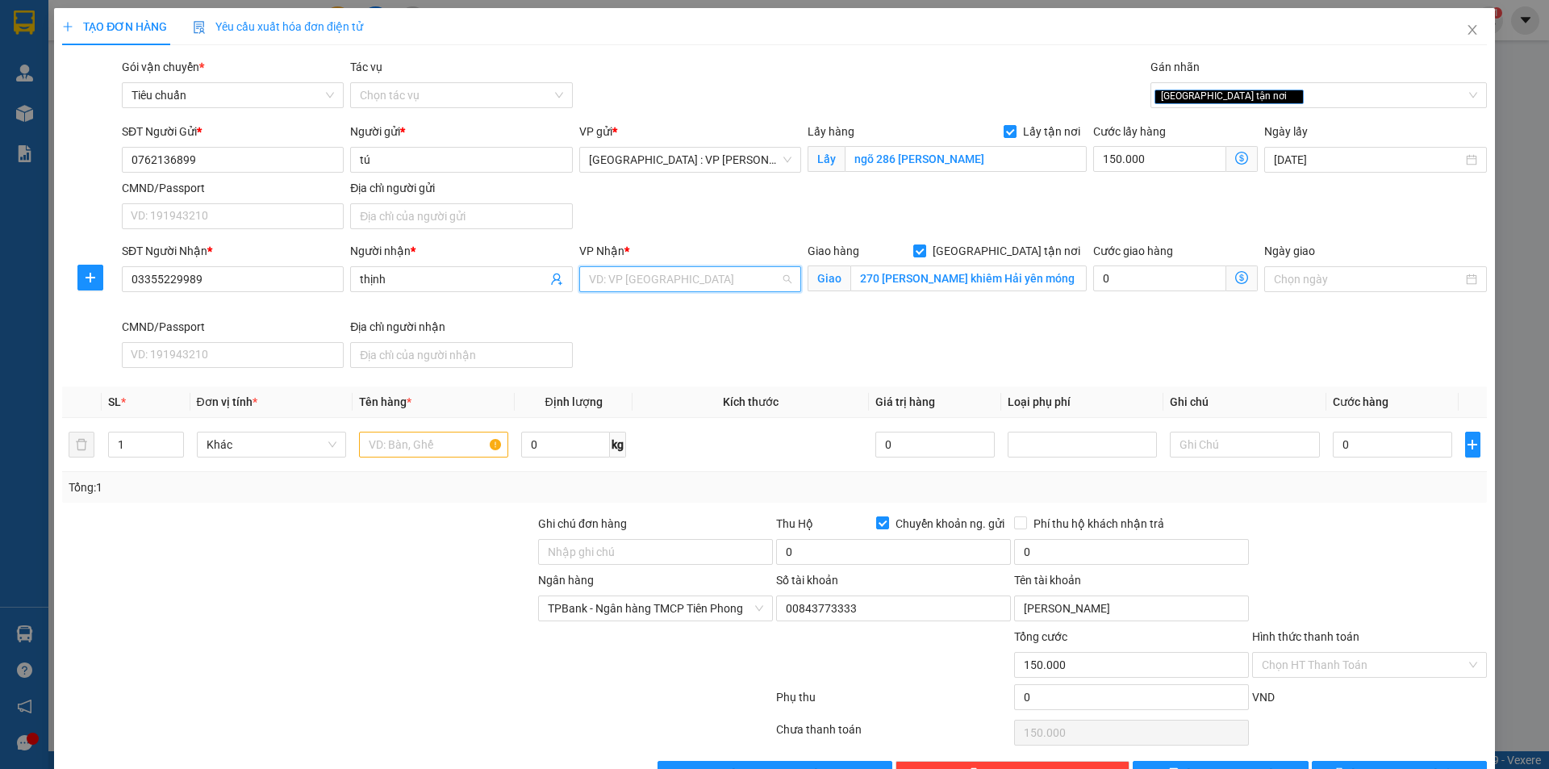
click at [717, 284] on input "search" at bounding box center [684, 279] width 191 height 24
type input "thượng"
drag, startPoint x: 712, startPoint y: 307, endPoint x: 630, endPoint y: 340, distance: 88.7
click at [711, 307] on div "Hải Phòng: Văn phòng Bến xe Thượng Lý" at bounding box center [741, 311] width 315 height 18
click at [415, 445] on input "text" at bounding box center [433, 445] width 149 height 26
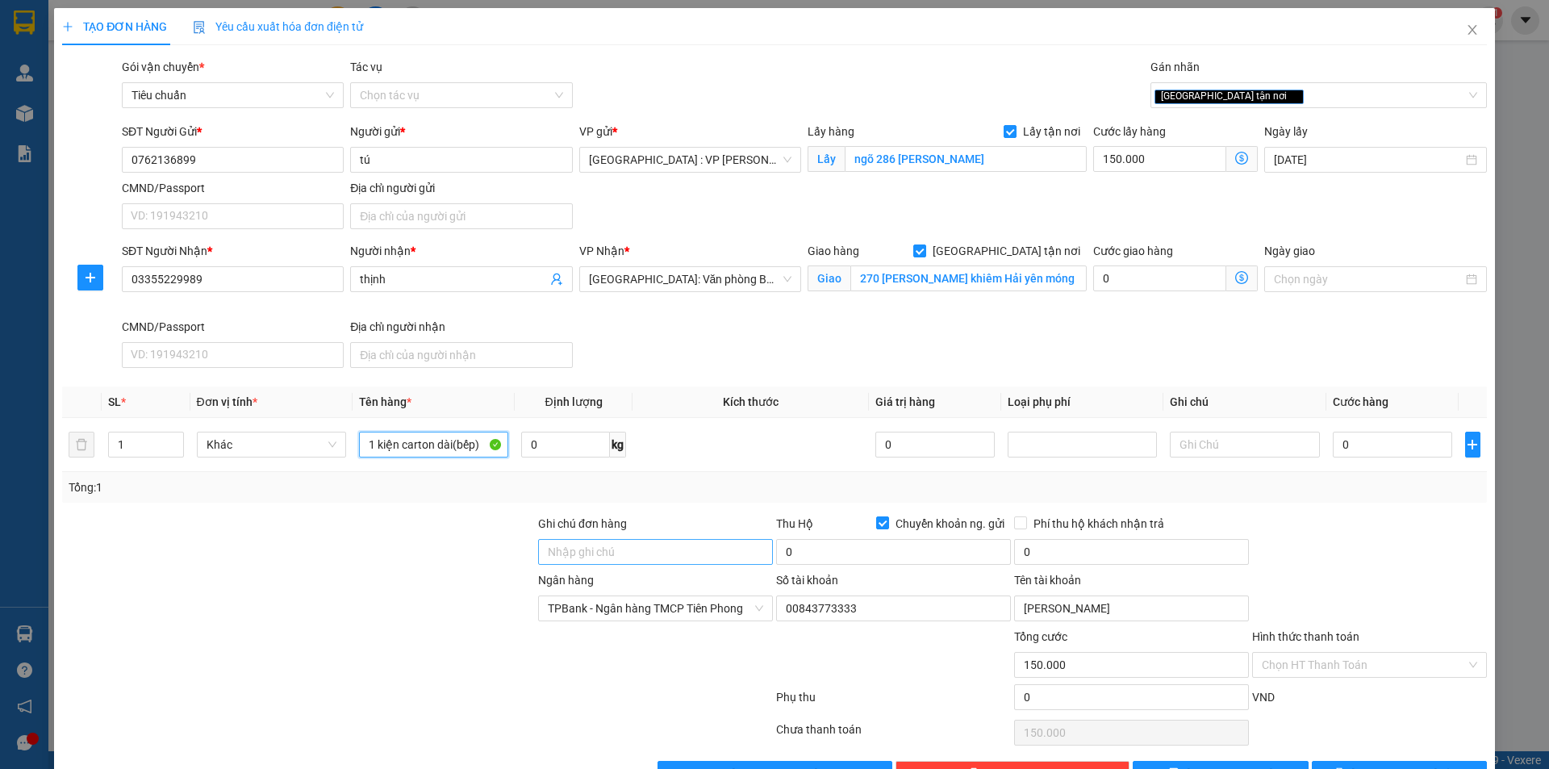
type input "1 kiện carton dài(bếp)"
click at [711, 558] on input "Ghi chú đơn hàng" at bounding box center [655, 552] width 235 height 26
type input "nhận nguyên kiện,giao nguyên kiện,bể vỡ k đền"
click at [1389, 450] on input "0" at bounding box center [1392, 445] width 120 height 26
type input "1"
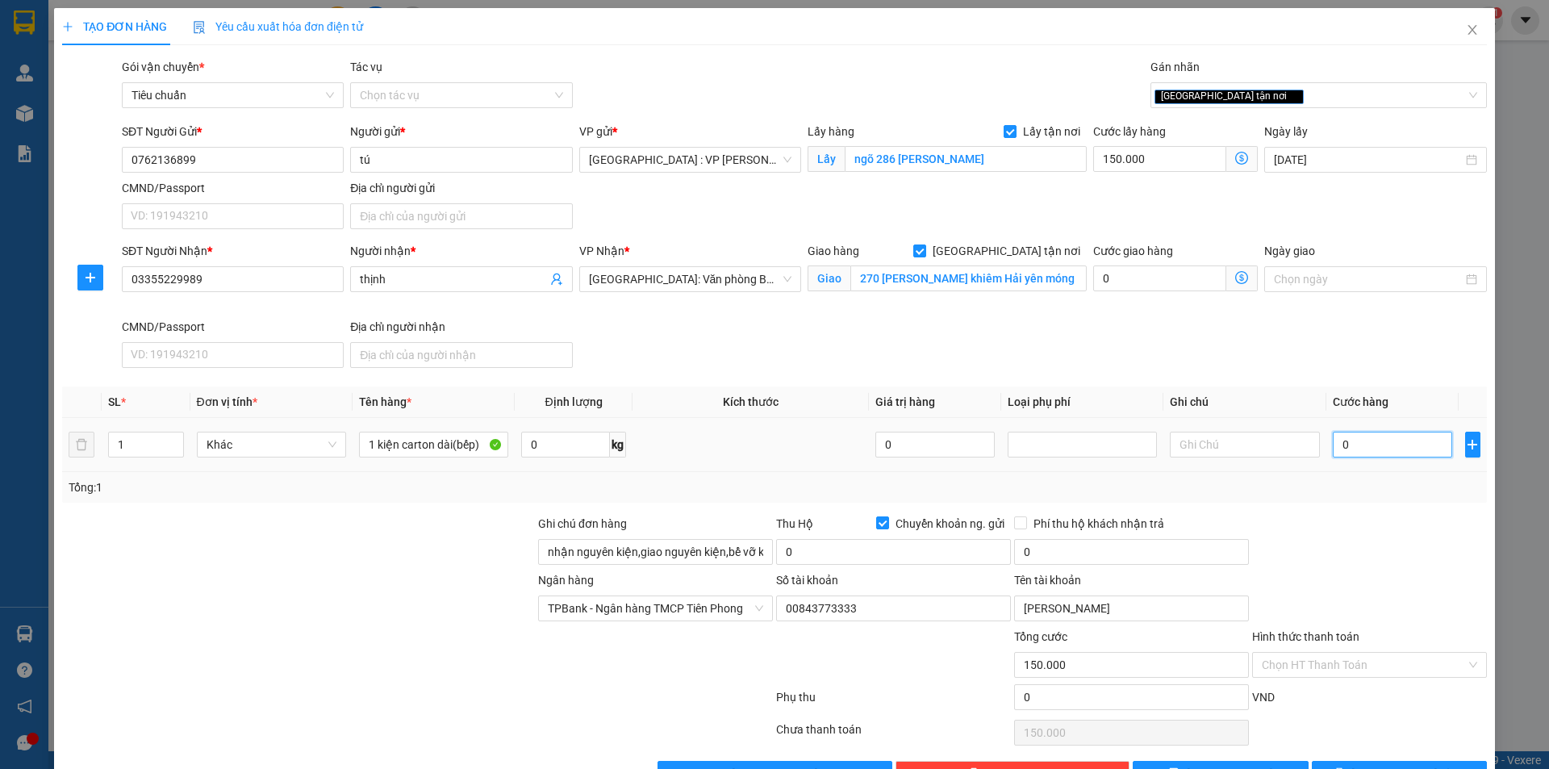
type input "150.001"
type input "12"
type input "150.012"
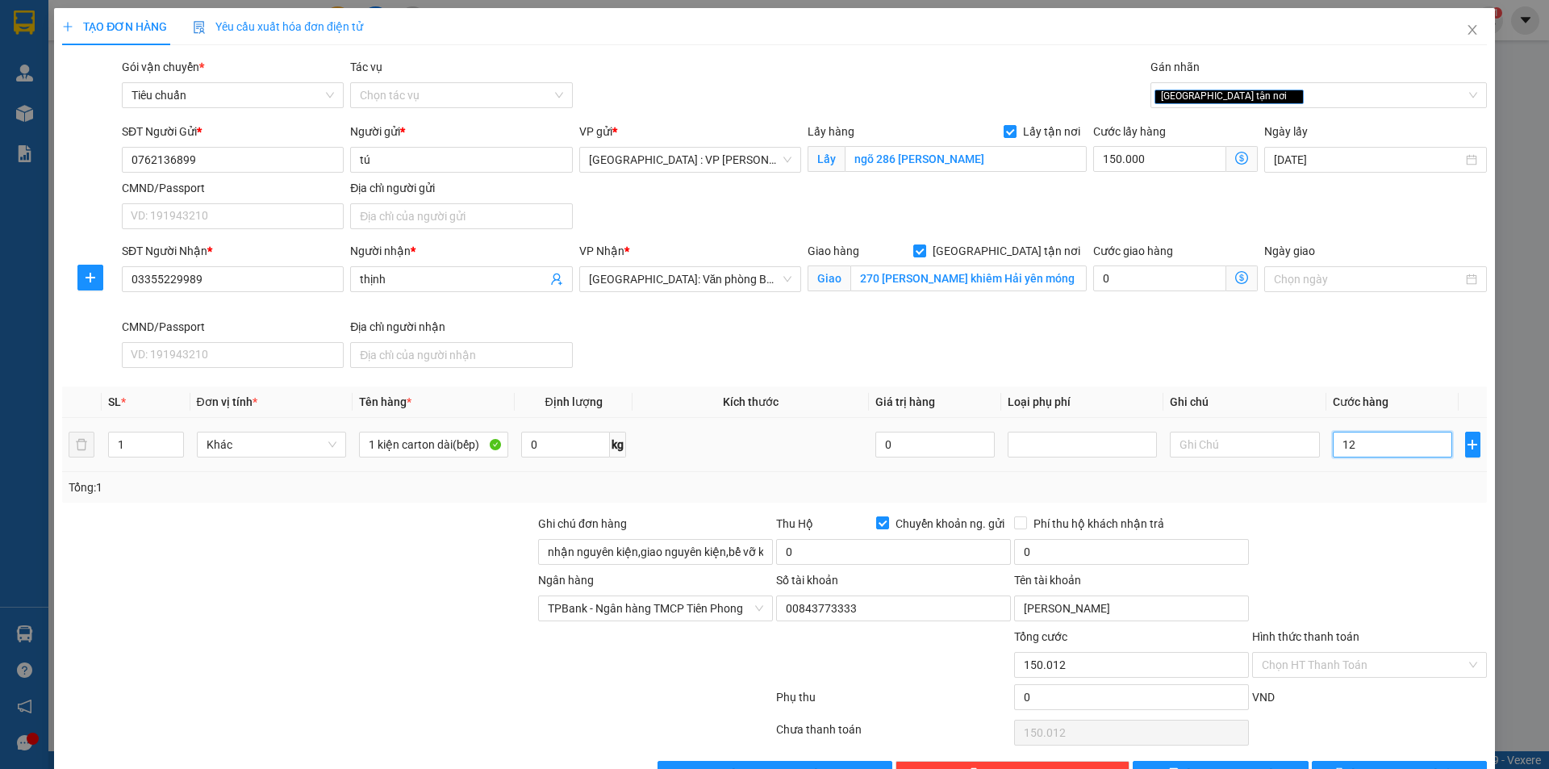
type input "120"
type input "150.120"
type input "1.200"
type input "151.200"
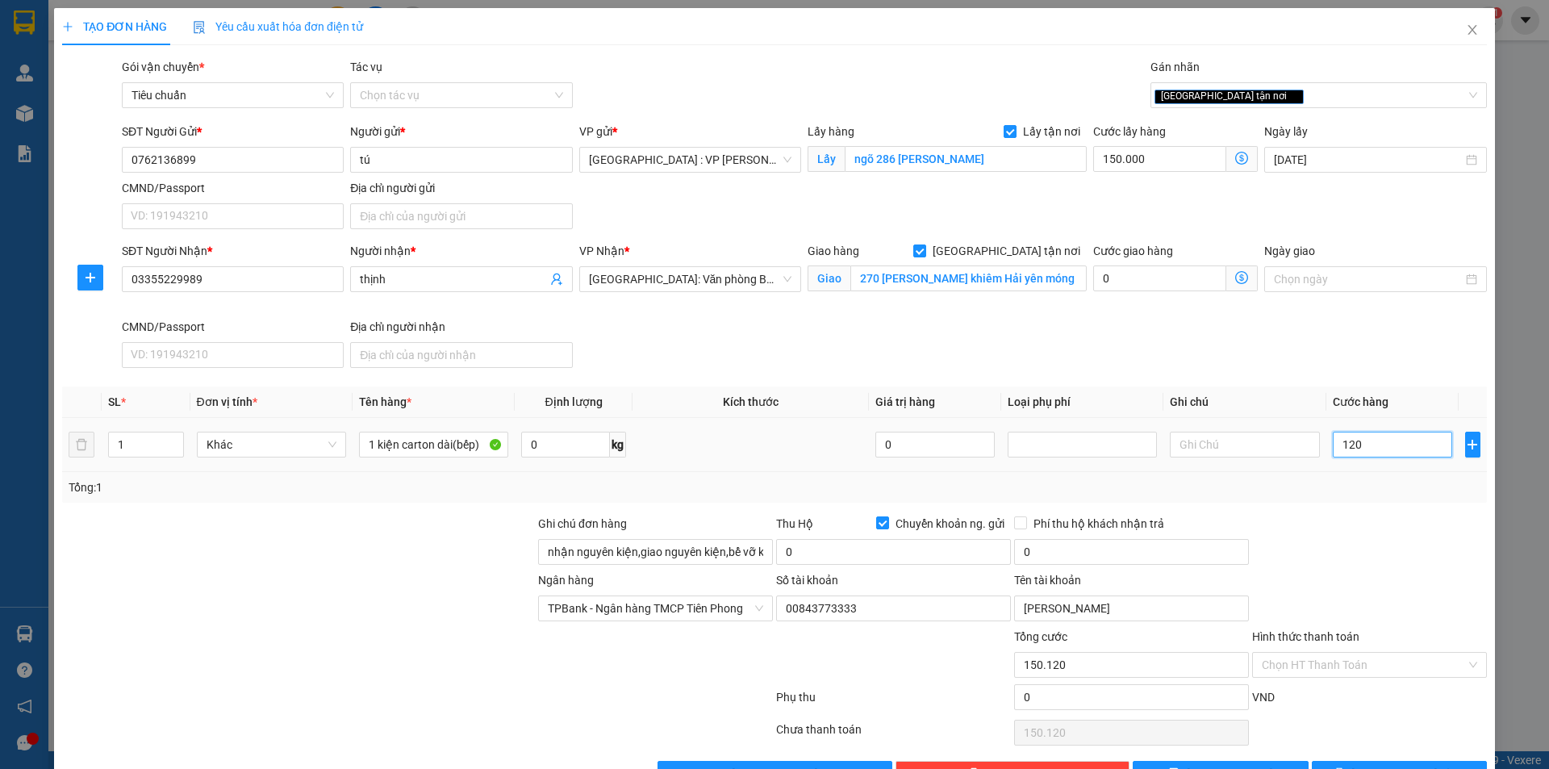
type input "151.200"
type input "12.000"
type input "162.000"
type input "120.000"
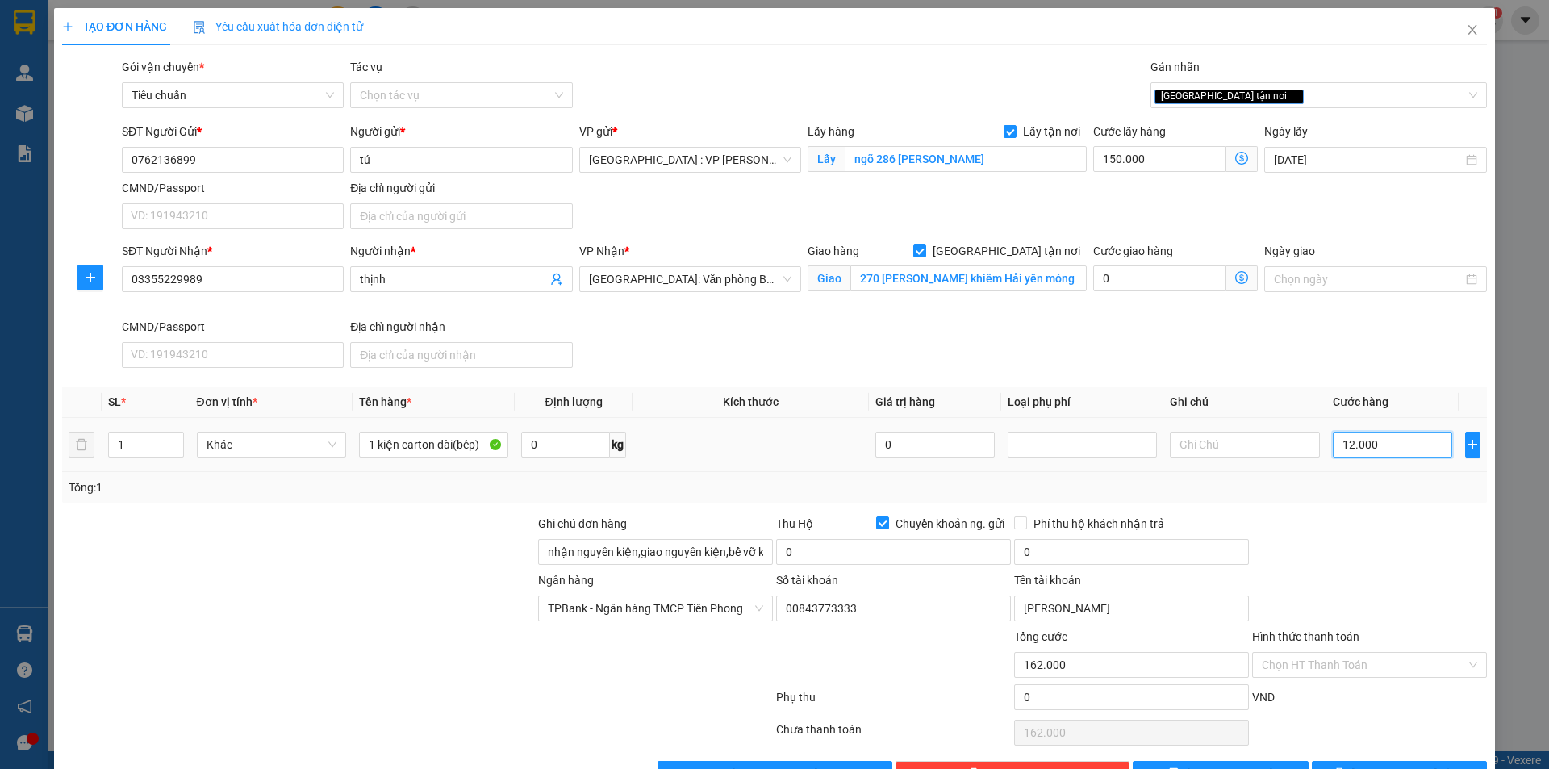
type input "270.000"
type input "120.000"
click at [982, 555] on input "0" at bounding box center [893, 552] width 235 height 26
click at [940, 556] on input "0" at bounding box center [893, 552] width 235 height 26
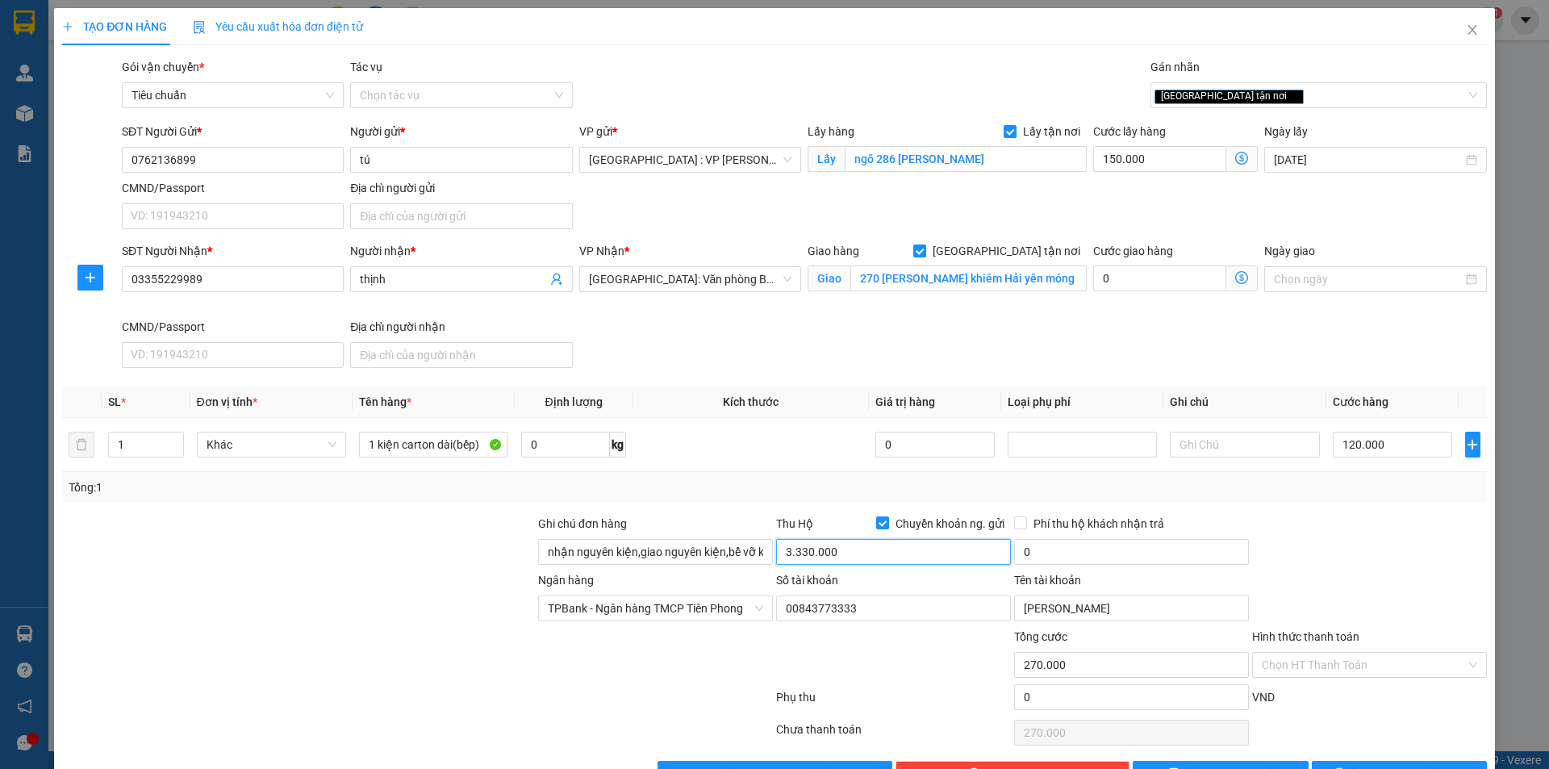
type input "3.330.000"
click at [1412, 539] on div at bounding box center [1369, 543] width 238 height 56
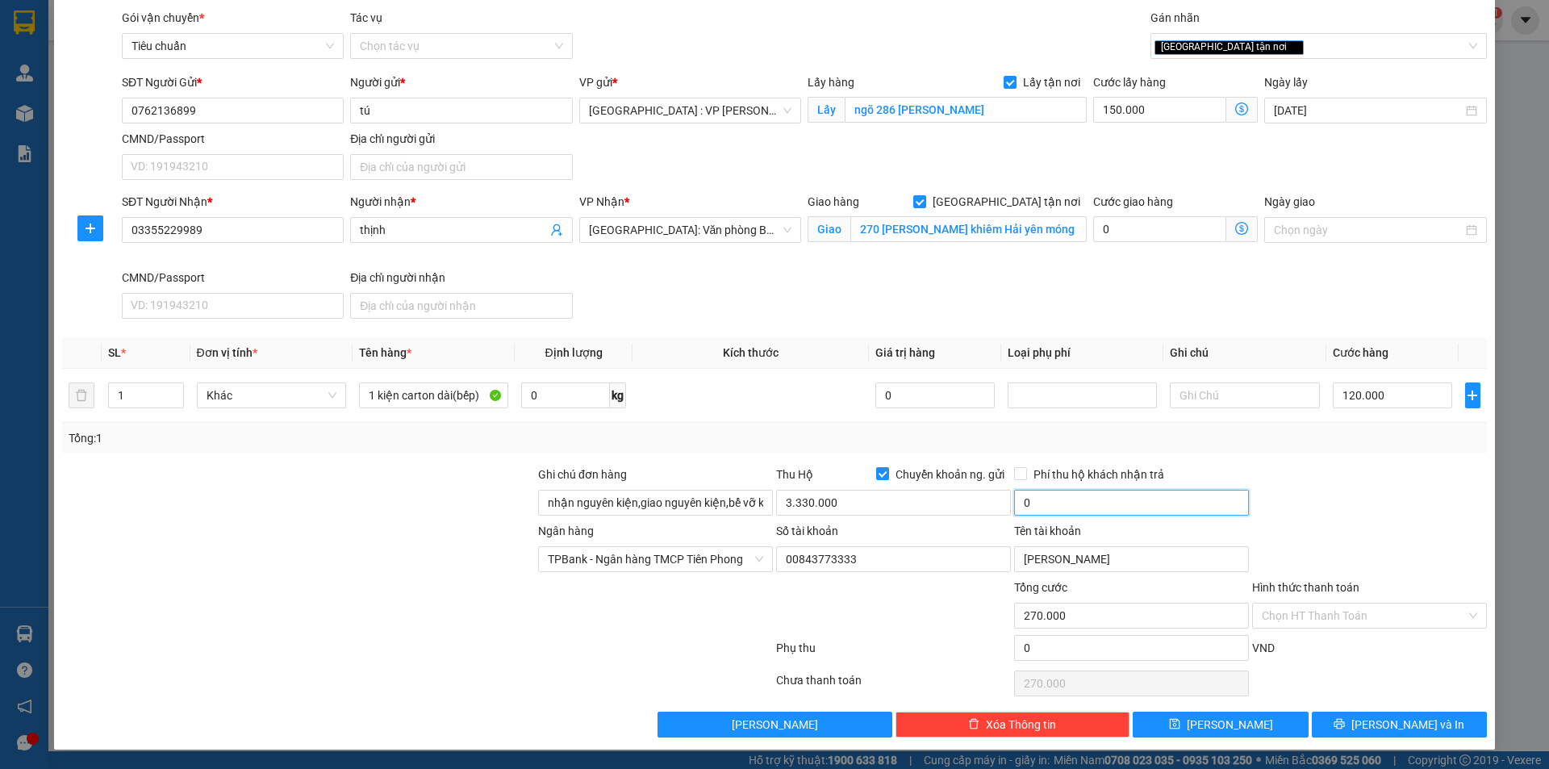
click at [1071, 499] on input "0" at bounding box center [1131, 503] width 235 height 26
type input "20.000"
click at [1375, 719] on span "[PERSON_NAME] và In" at bounding box center [1407, 724] width 113 height 18
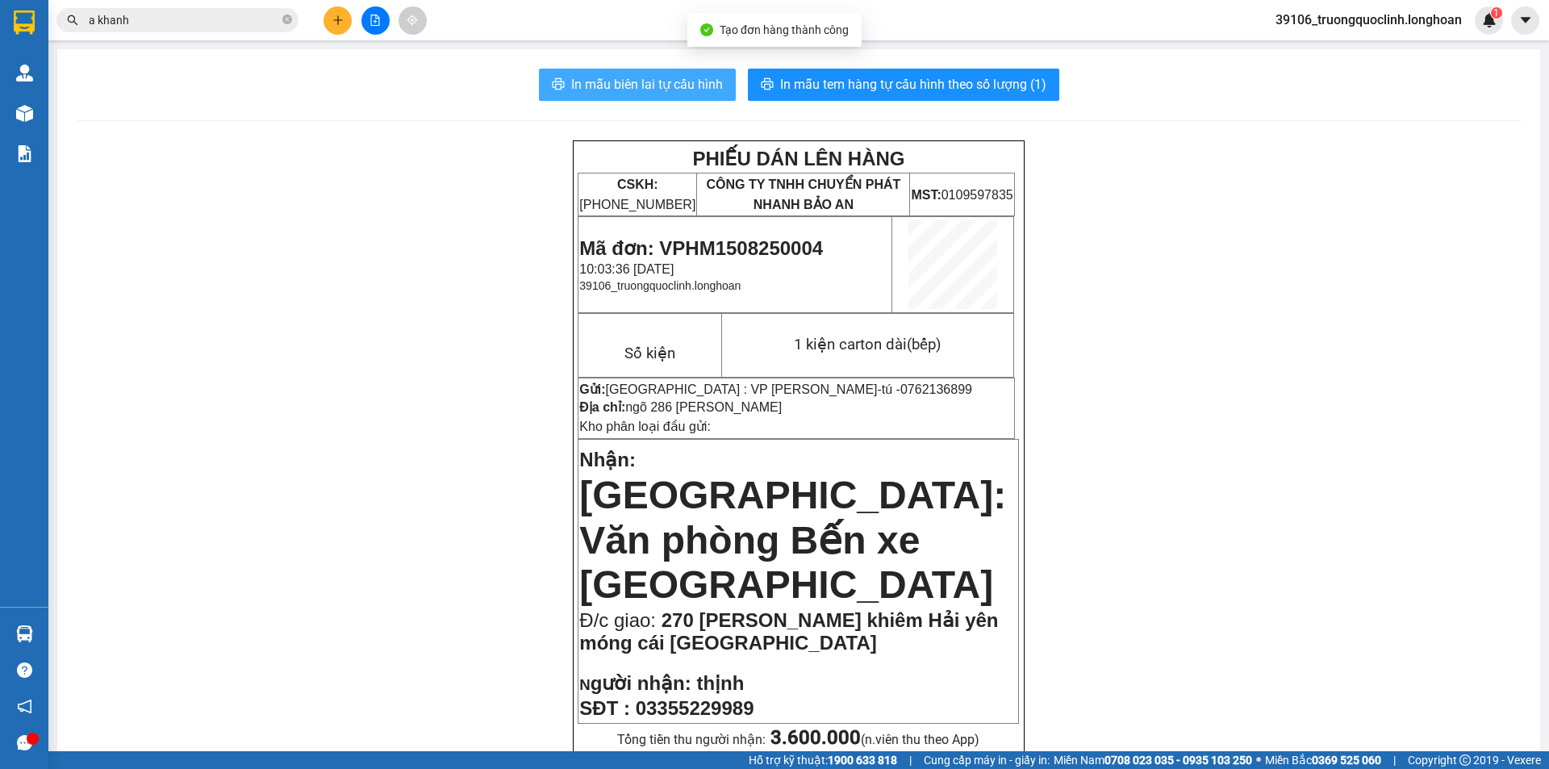
click at [676, 92] on span "In mẫu biên lai tự cấu hình" at bounding box center [647, 84] width 152 height 20
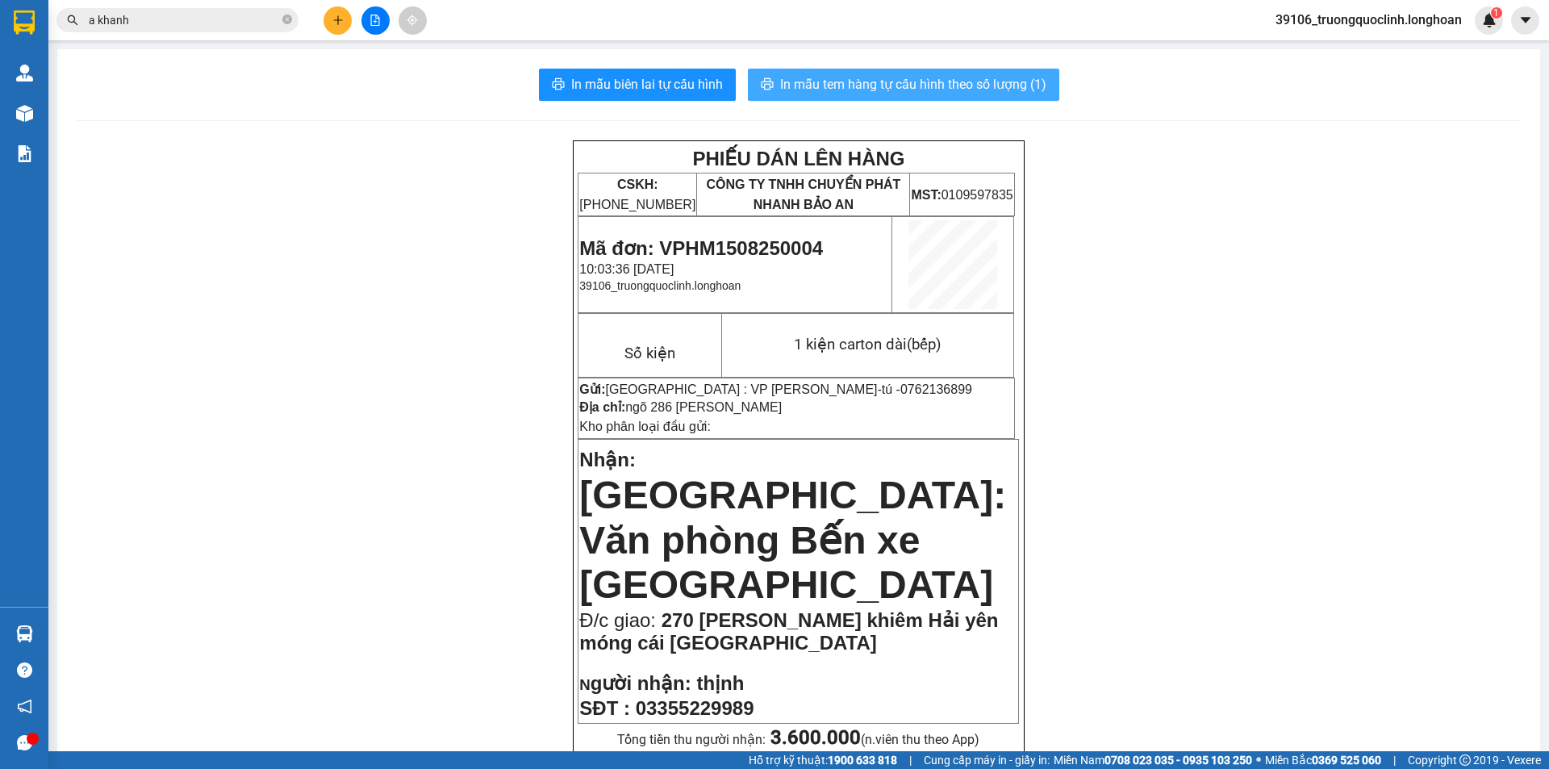
click at [799, 89] on span "In mẫu tem hàng tự cấu hình theo số lượng (1)" at bounding box center [913, 84] width 266 height 20
drag, startPoint x: 840, startPoint y: 384, endPoint x: 1253, endPoint y: 291, distance: 422.5
drag, startPoint x: 821, startPoint y: 328, endPoint x: 717, endPoint y: 215, distance: 153.6
click at [717, 215] on td "CÔNG TY TNHH CHUYỂN PHÁT NHANH BẢO AN" at bounding box center [803, 194] width 213 height 43
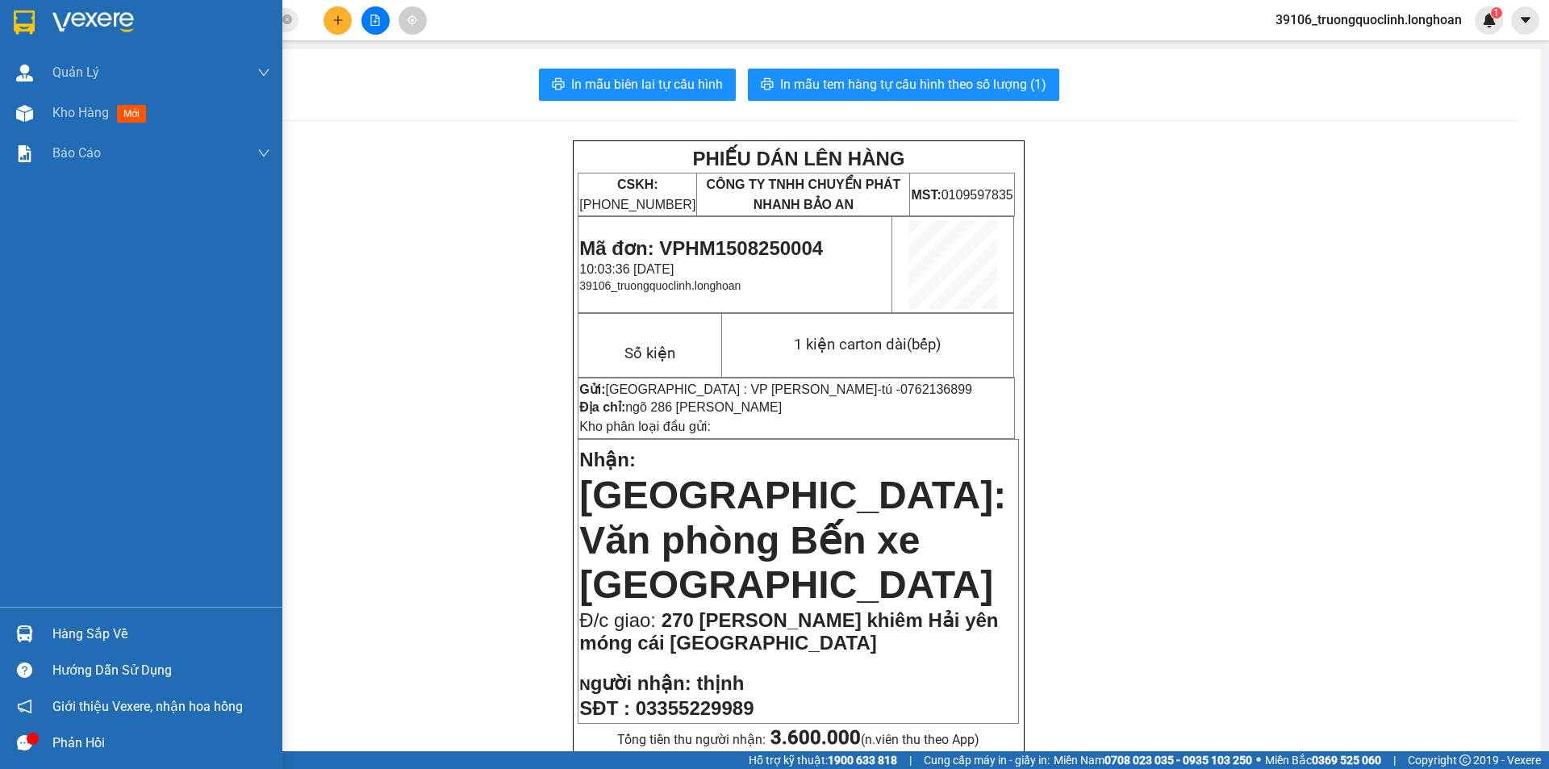
click at [30, 14] on img at bounding box center [24, 22] width 21 height 24
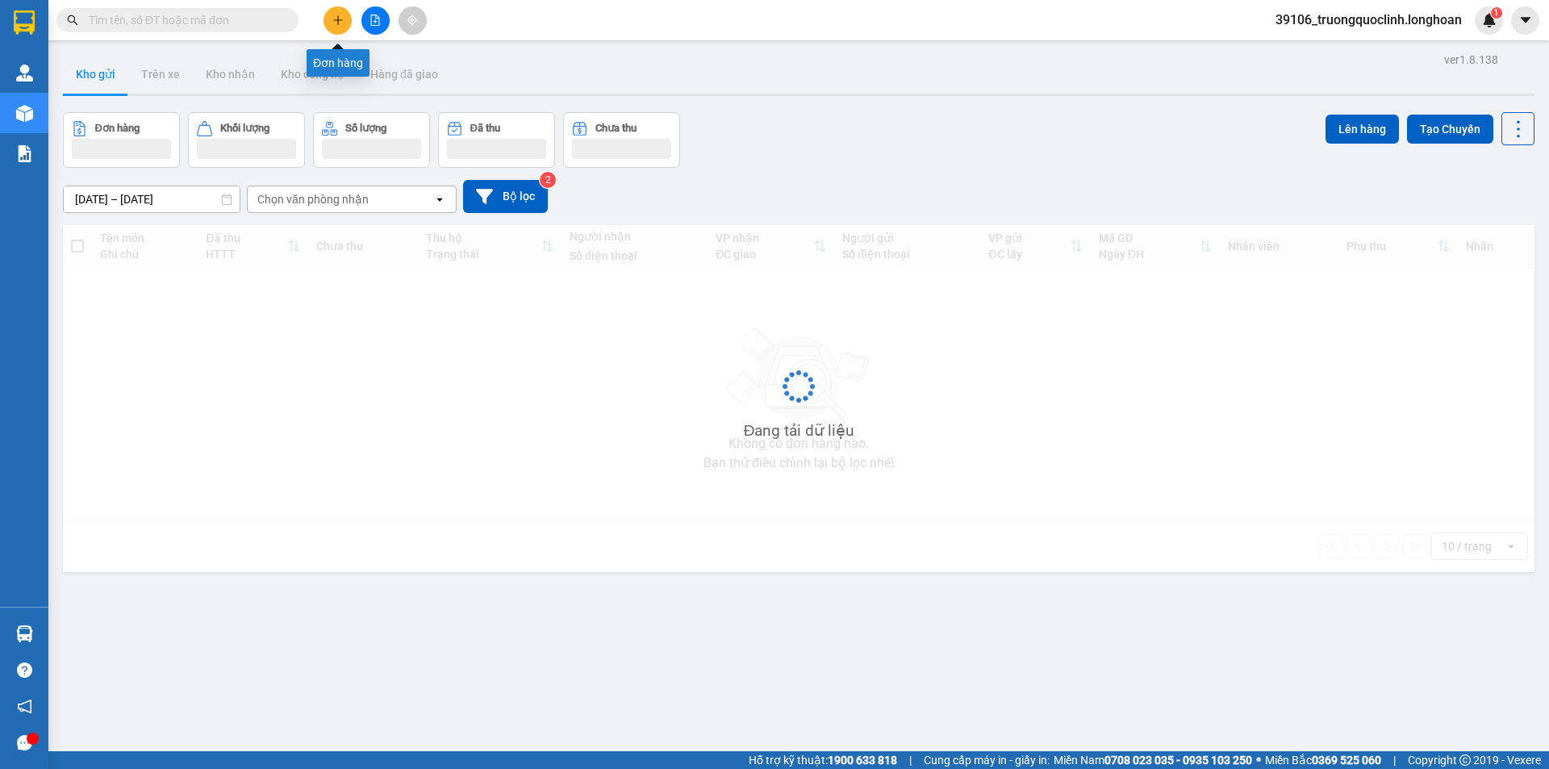
click at [339, 23] on icon "plus" at bounding box center [337, 20] width 11 height 11
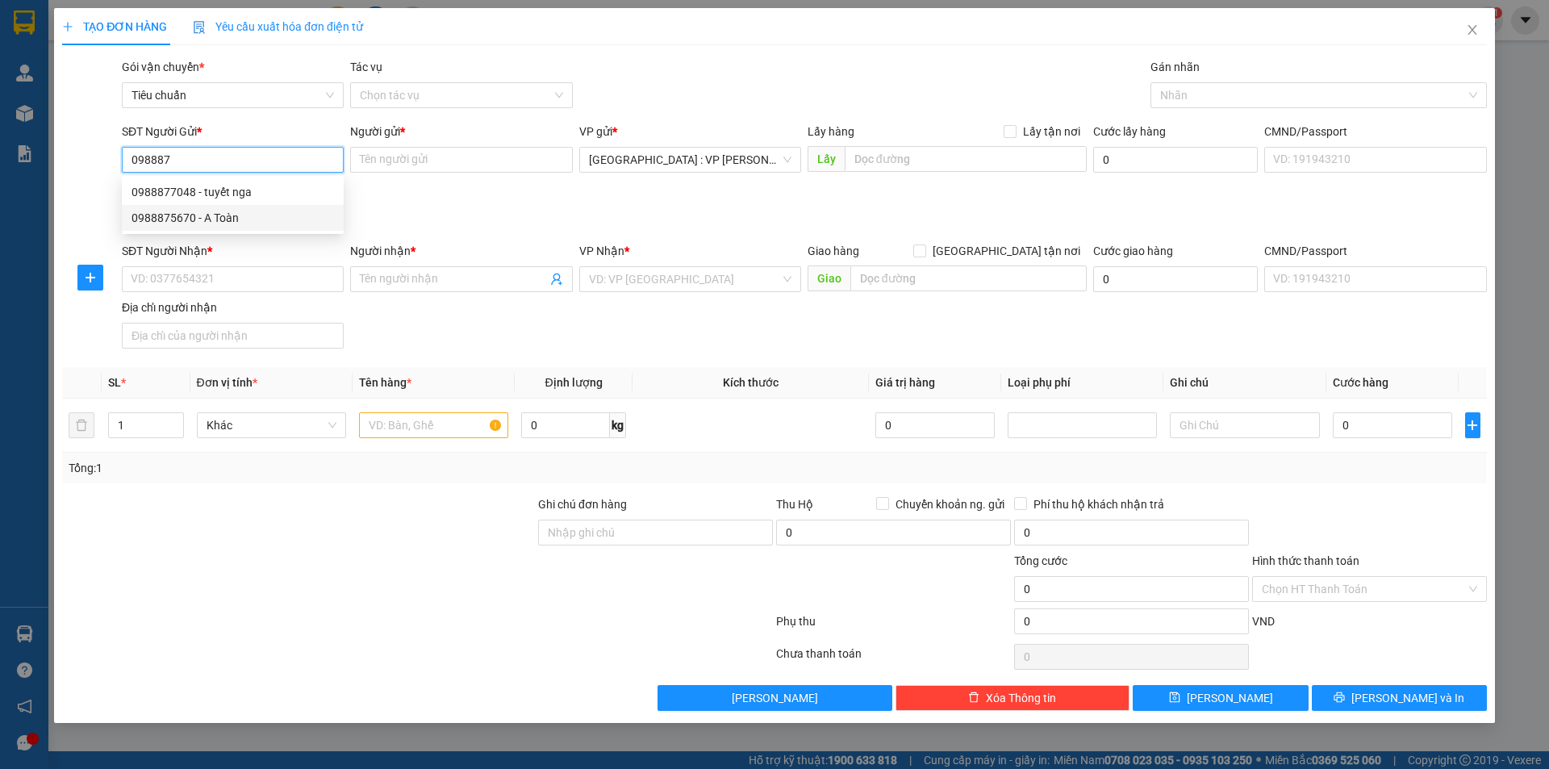
click at [206, 215] on div "0988875670 - A Toàn" at bounding box center [232, 218] width 202 height 18
type input "0988875670"
type input "A Toàn"
checkbox input "true"
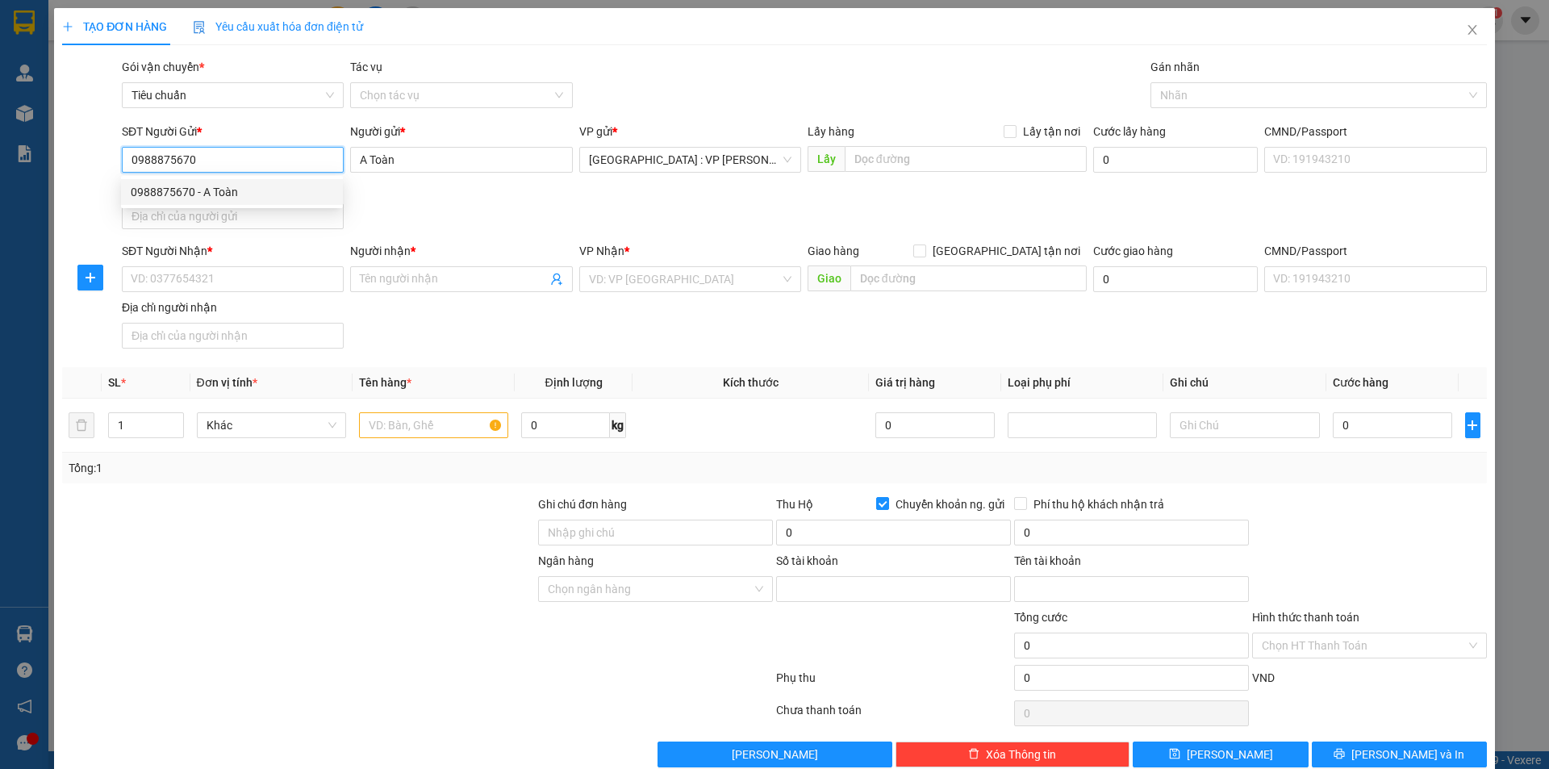
type input "1991995999"
type input "Vu Van Toan"
type input "0988875670"
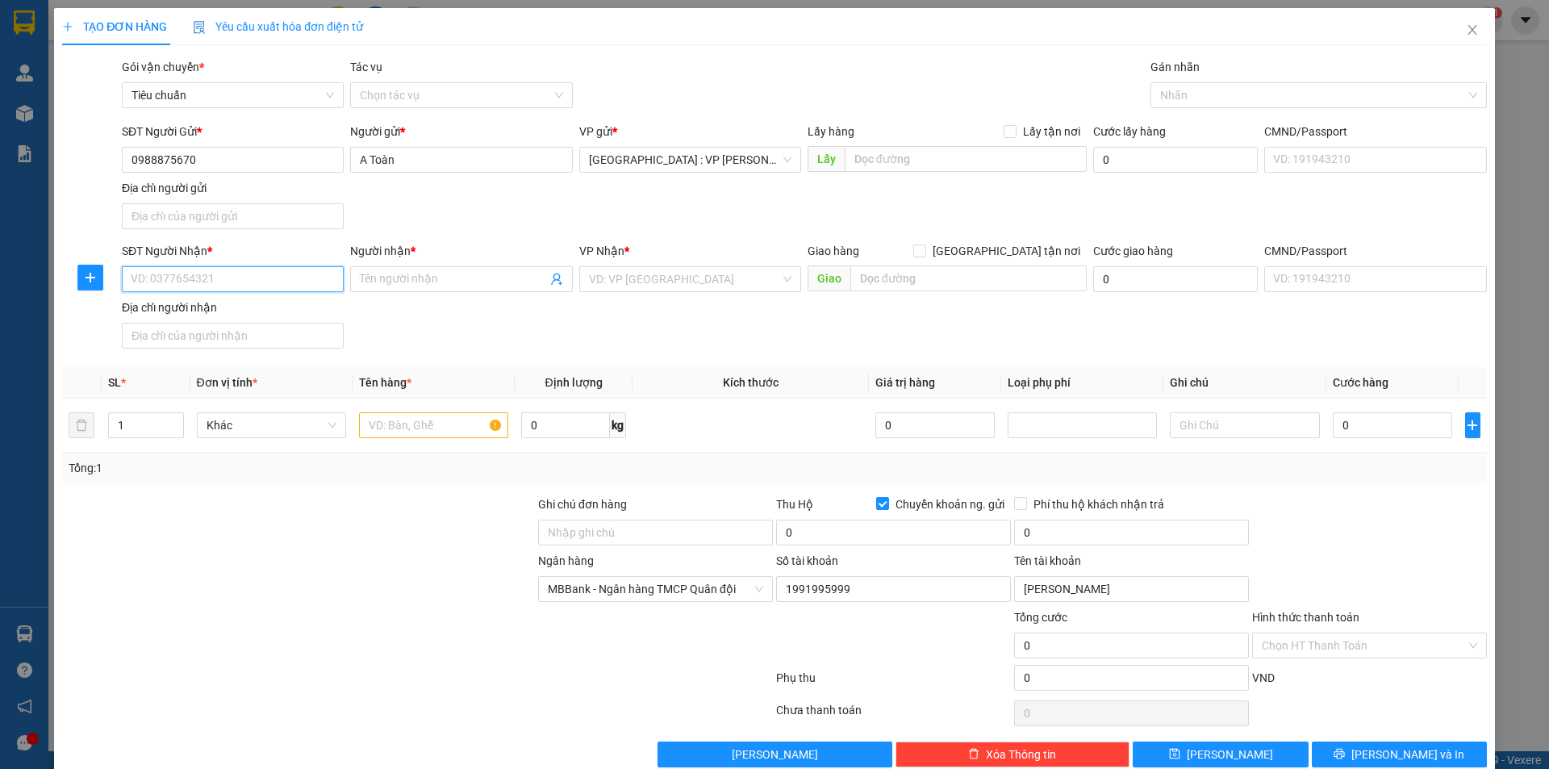
click at [262, 278] on input "SĐT Người Nhận *" at bounding box center [233, 279] width 222 height 26
type input "0822384799"
click at [451, 275] on input "Người nhận *" at bounding box center [453, 279] width 186 height 18
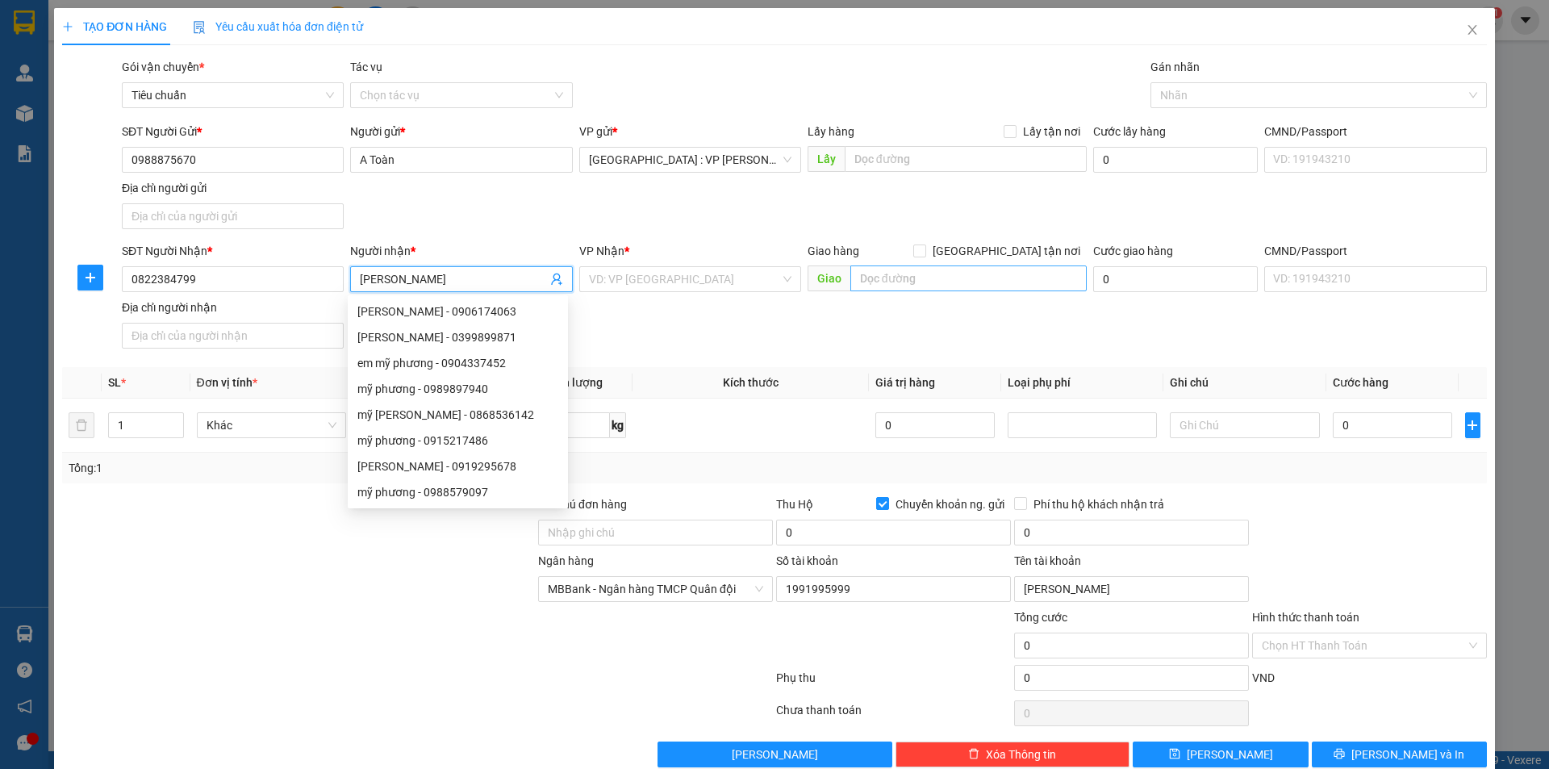
type input "[PERSON_NAME]"
click at [891, 280] on input "text" at bounding box center [968, 278] width 236 height 26
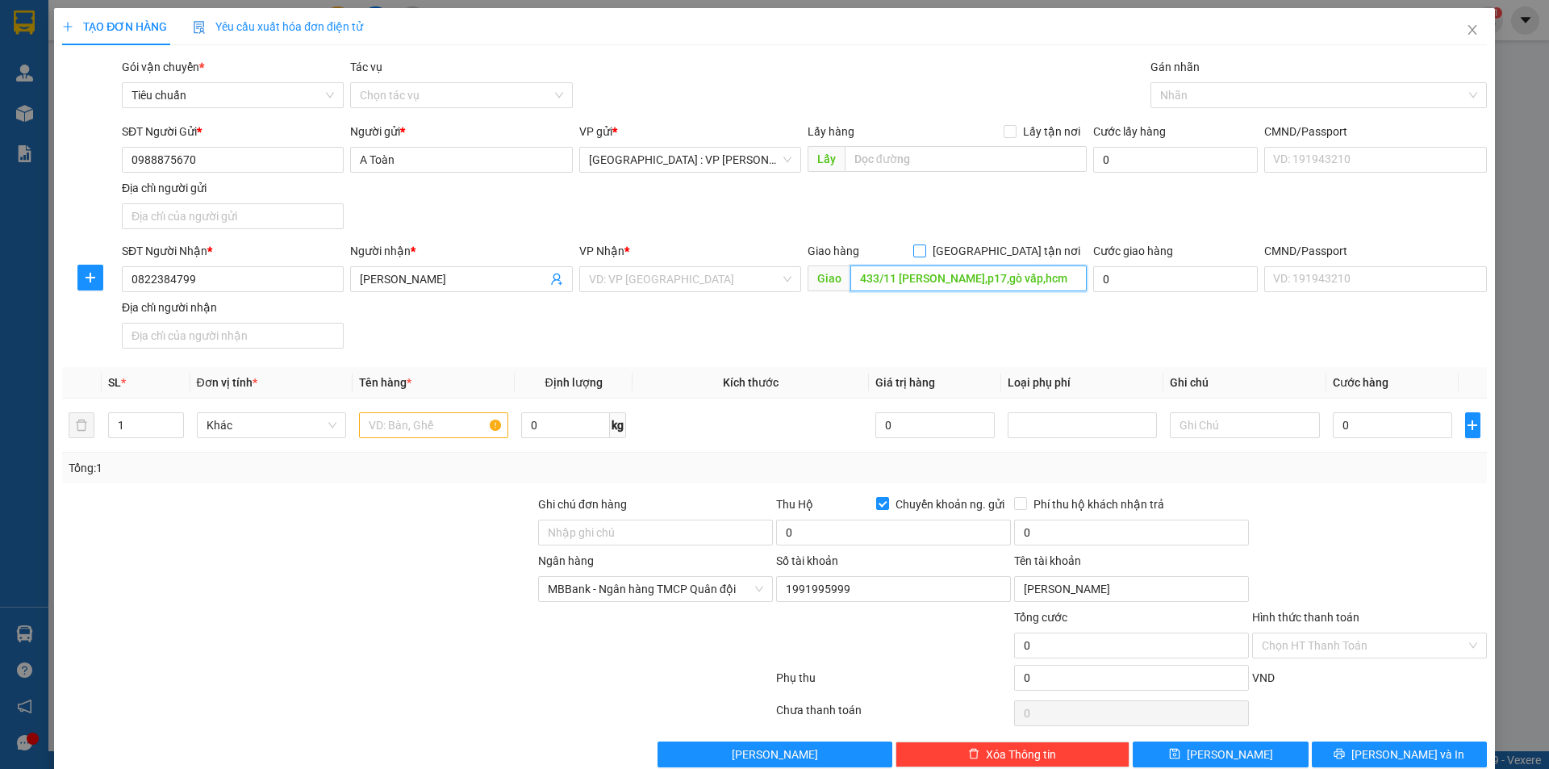
type input "433/11 lê đức thọ,p17,gò vấp,hcm"
click at [924, 251] on input "[GEOGRAPHIC_DATA] tận nơi" at bounding box center [918, 249] width 11 height 11
checkbox input "true"
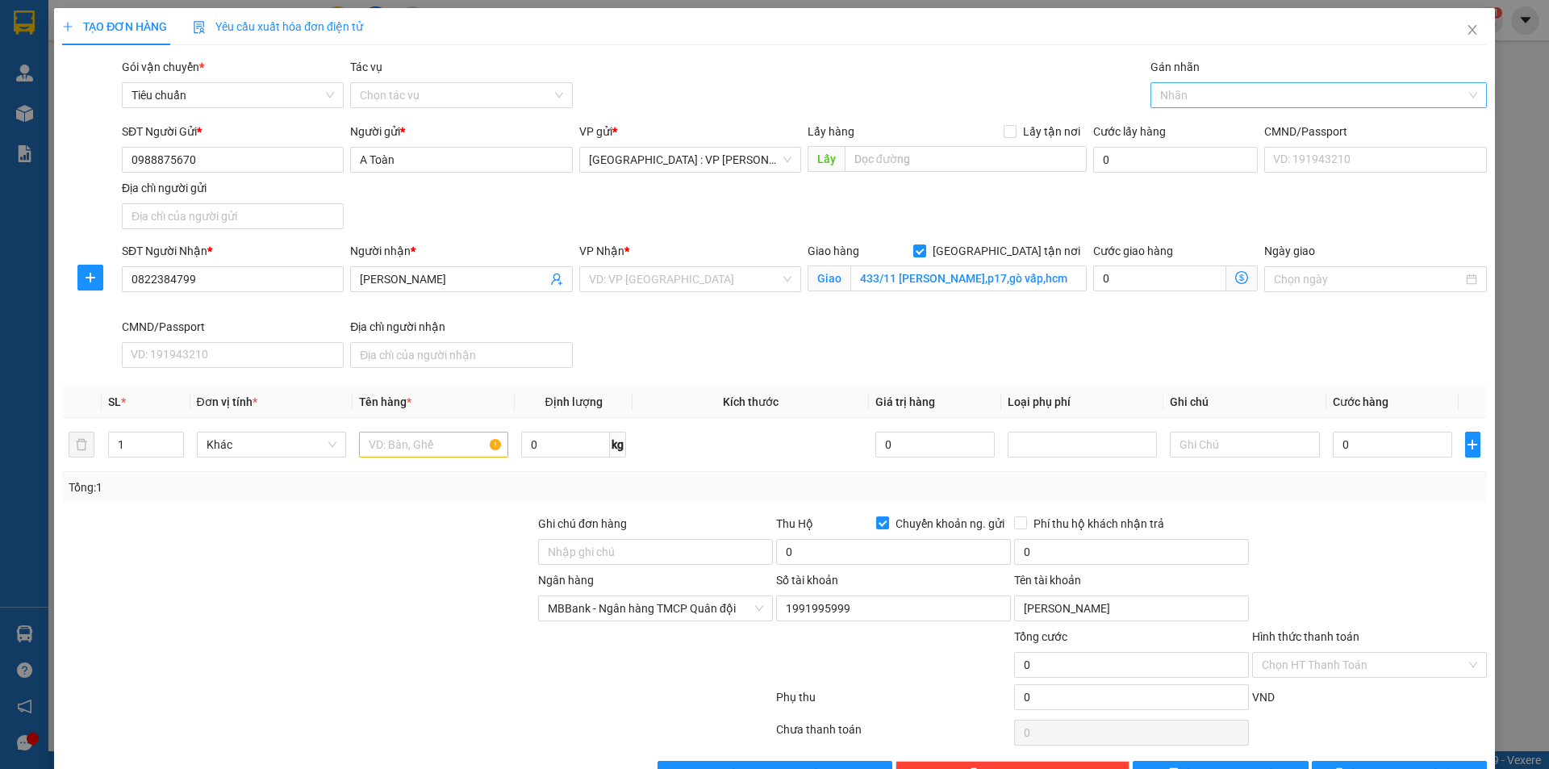
click at [1223, 87] on div at bounding box center [1310, 94] width 312 height 19
type input "gtn"
click at [1222, 123] on div "[GEOGRAPHIC_DATA] tận nơi" at bounding box center [1308, 128] width 315 height 18
click at [656, 282] on input "search" at bounding box center [684, 279] width 191 height 24
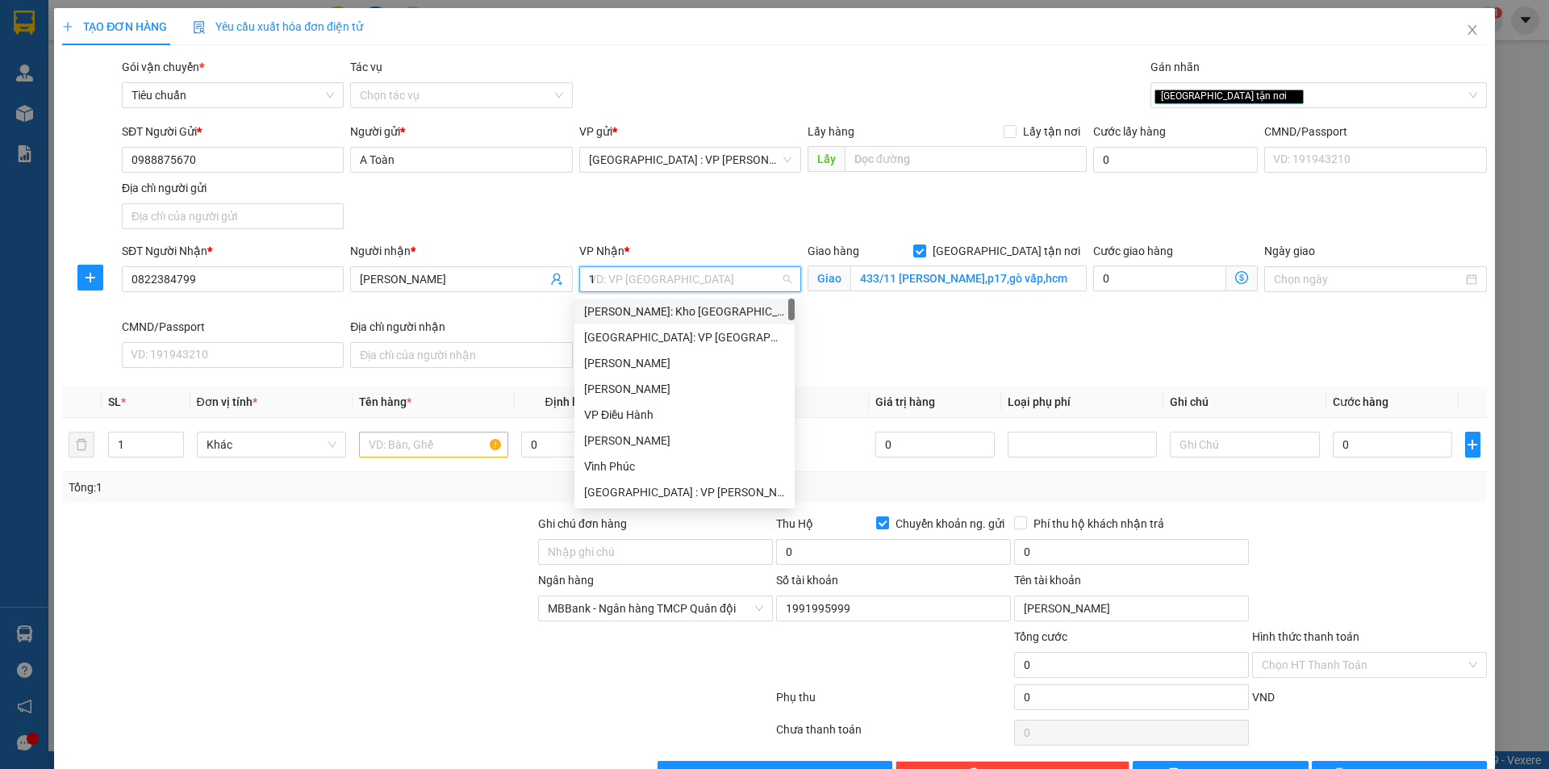
type input "12"
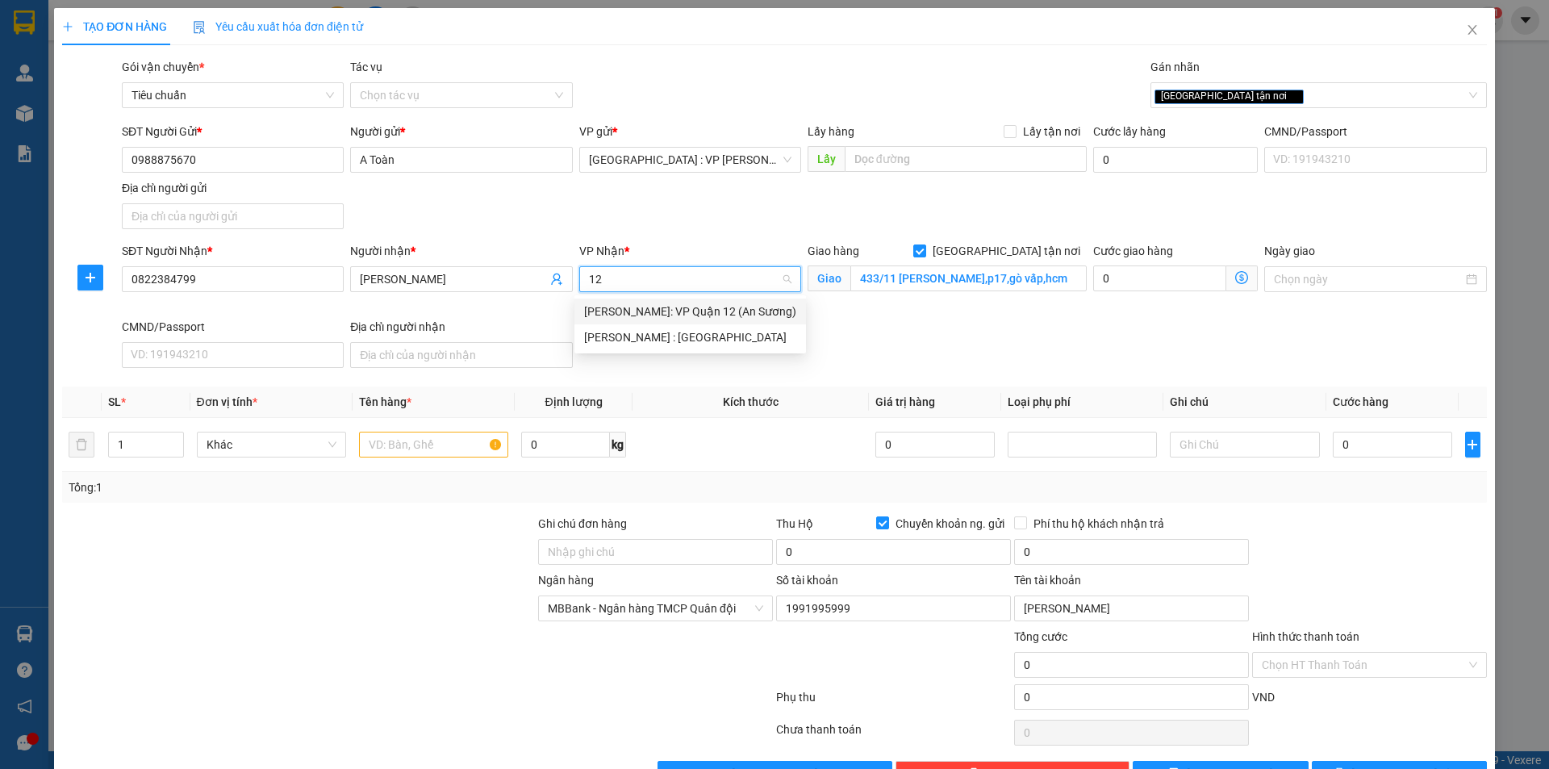
click at [662, 322] on div "Hồ Chí Minh: VP Quận 12 (An Sương)" at bounding box center [689, 311] width 231 height 26
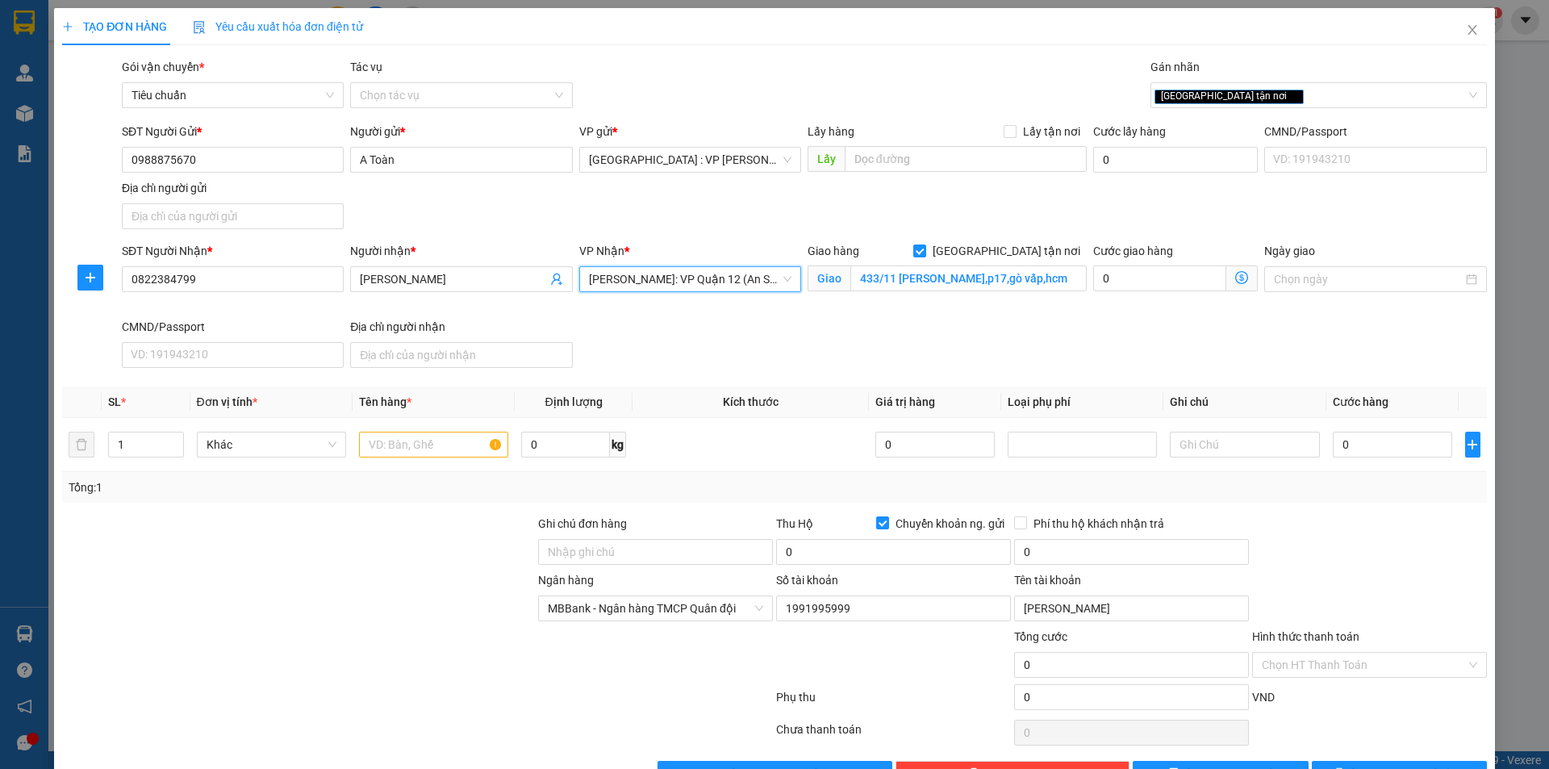
click at [681, 279] on span "Hồ Chí Minh: VP Quận 12 (An Sương)" at bounding box center [690, 279] width 202 height 24
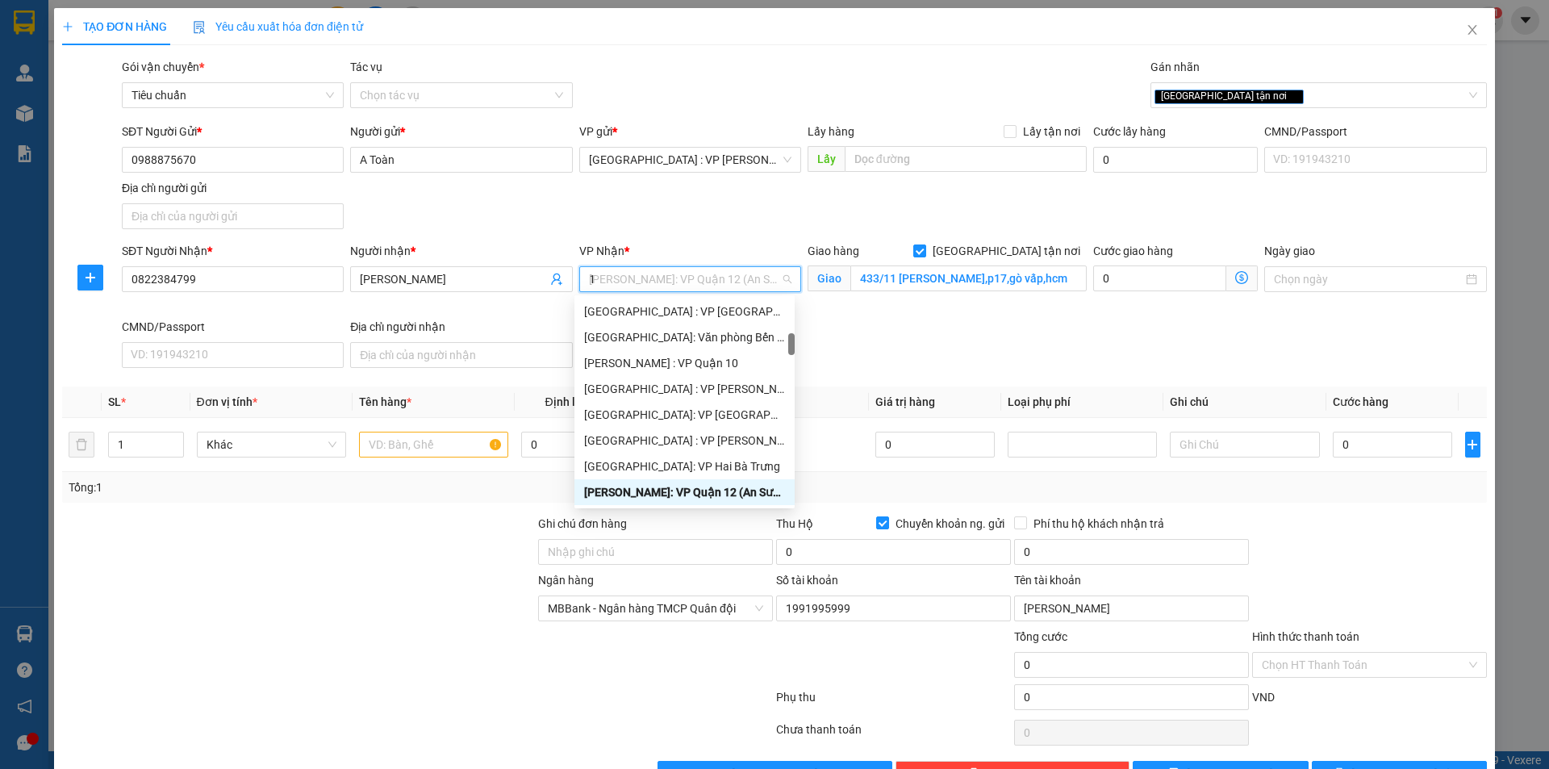
type input "12"
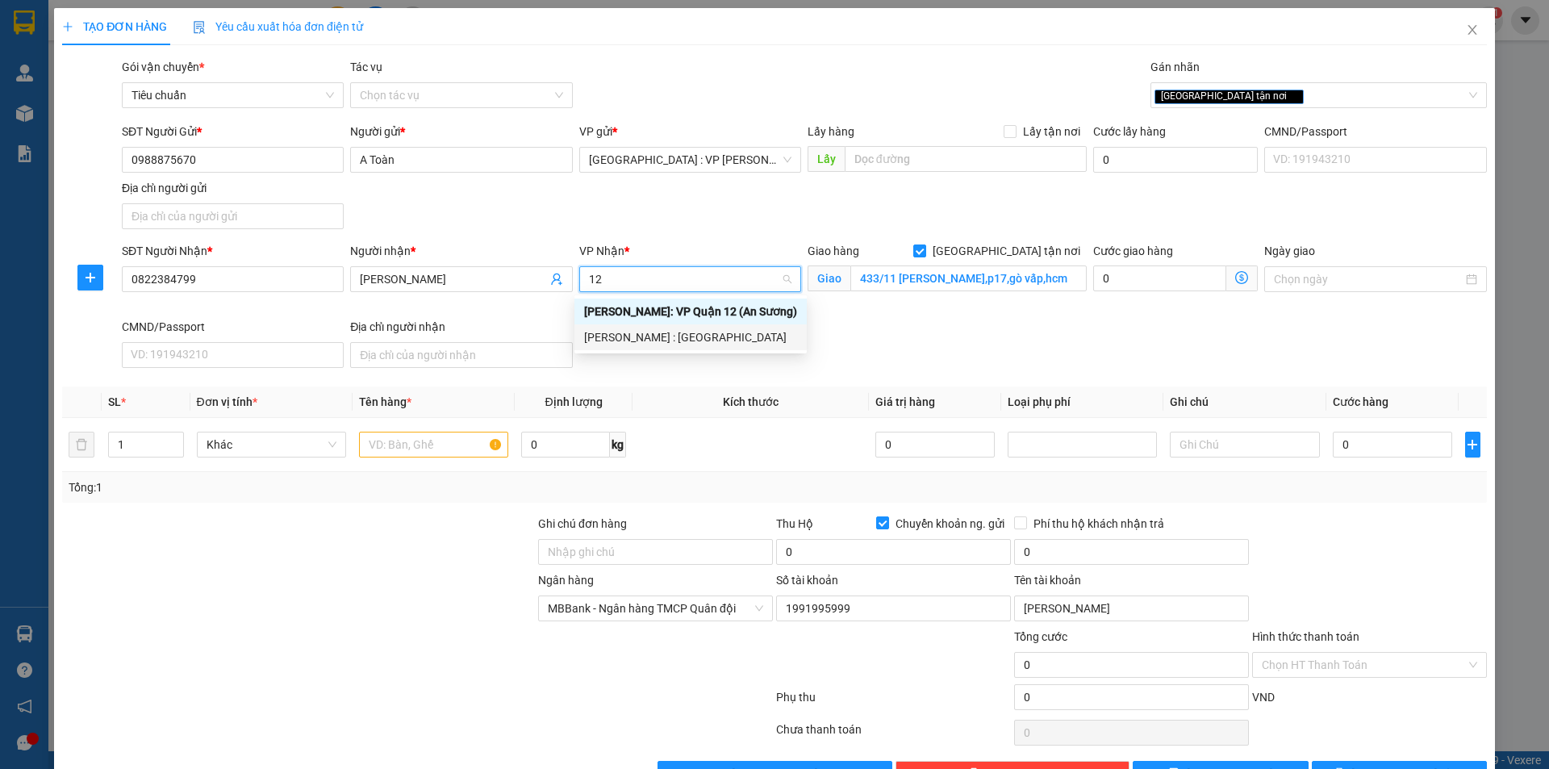
click at [680, 340] on div "[PERSON_NAME] : [GEOGRAPHIC_DATA]" at bounding box center [690, 337] width 213 height 18
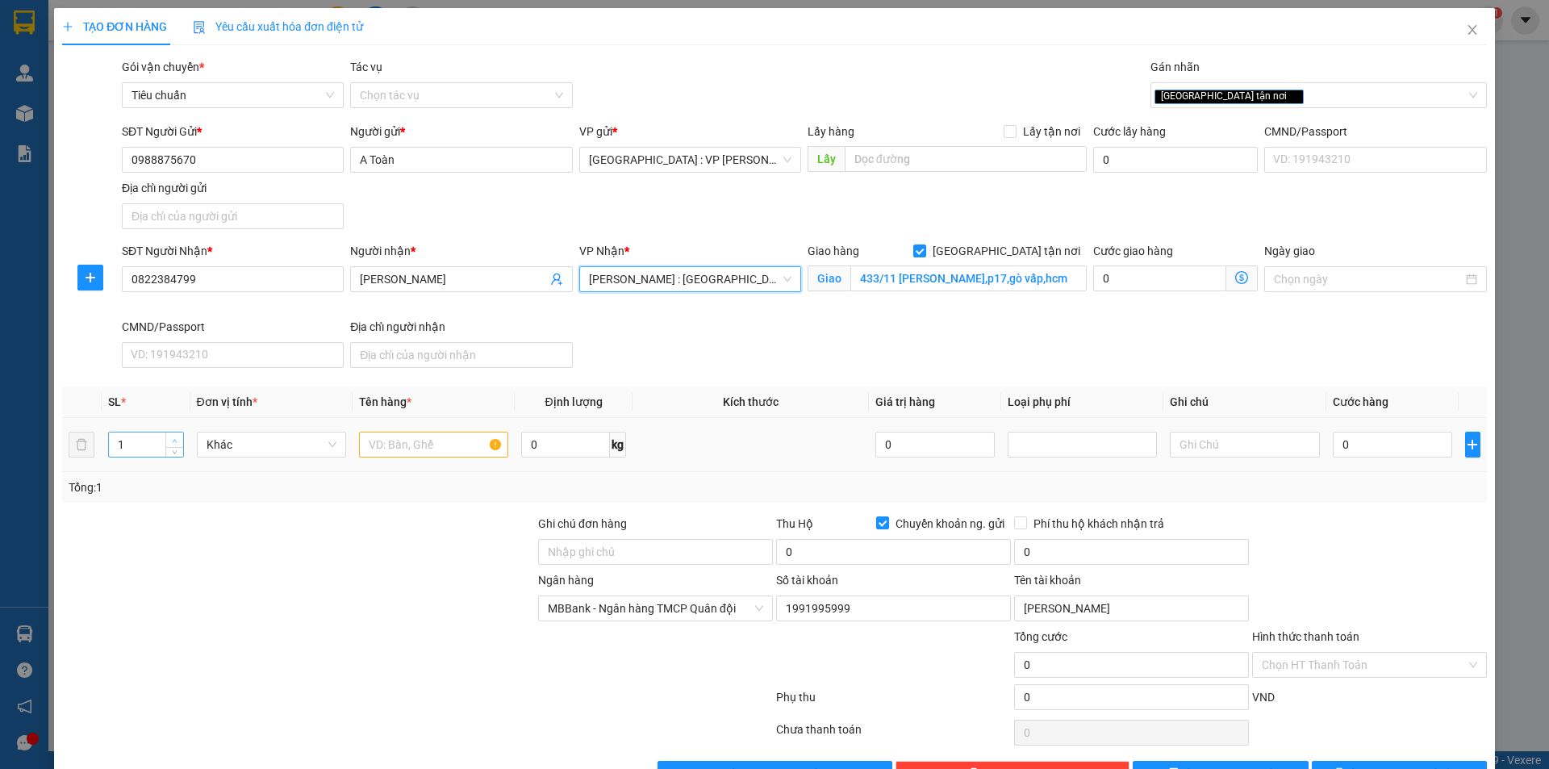
type input "2"
click at [173, 441] on icon "up" at bounding box center [175, 441] width 6 height 6
click at [227, 269] on input "0822384799" at bounding box center [233, 279] width 222 height 26
click at [222, 277] on input "0822384799" at bounding box center [233, 279] width 222 height 26
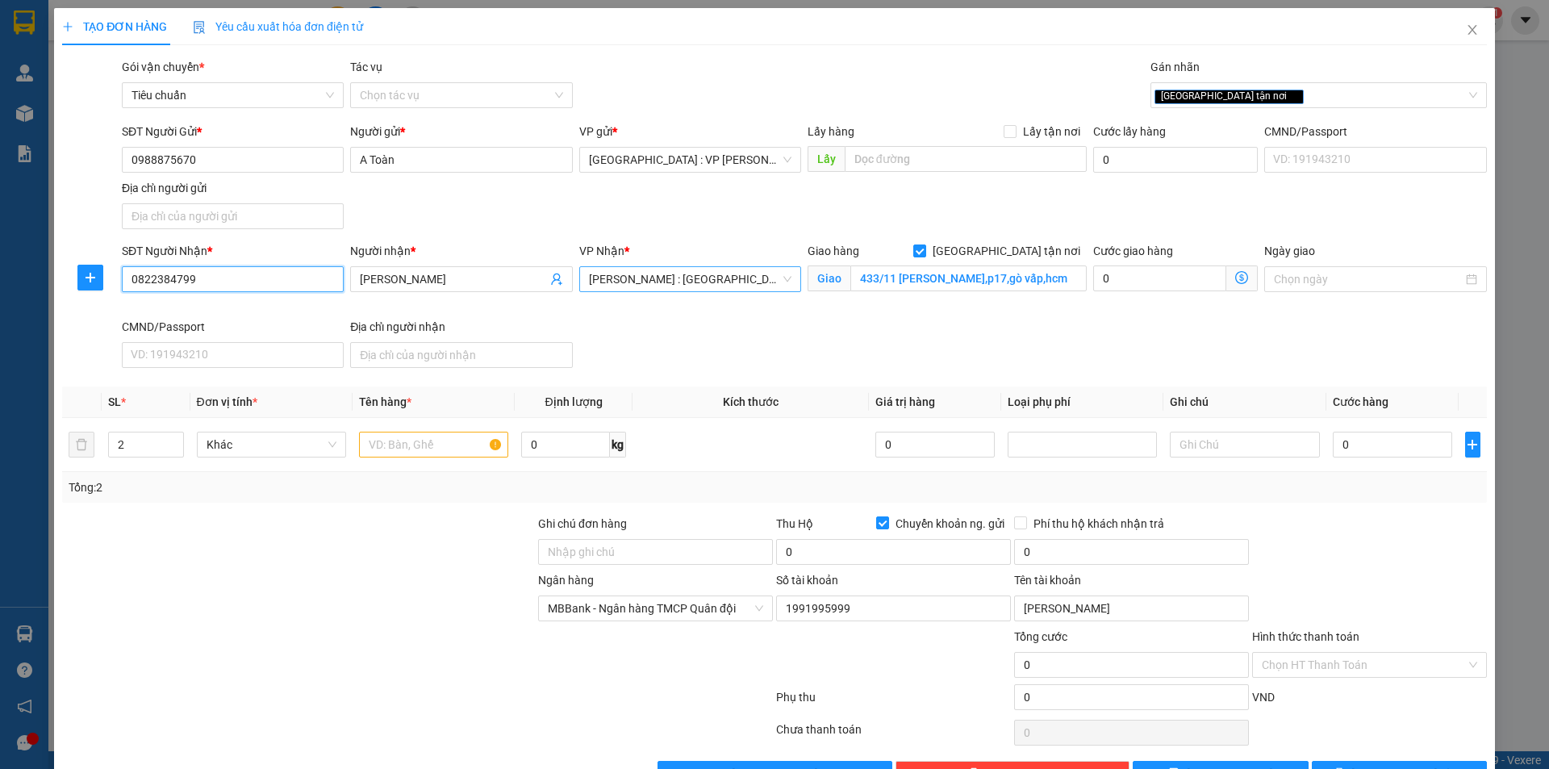
click at [222, 277] on input "0822384799" at bounding box center [233, 279] width 222 height 26
click at [473, 442] on input "text" at bounding box center [433, 445] width 149 height 26
type input "2 kiện chậu cây quấn xốp nổ"
click at [662, 557] on input "Ghi chú đơn hàng" at bounding box center [655, 552] width 235 height 26
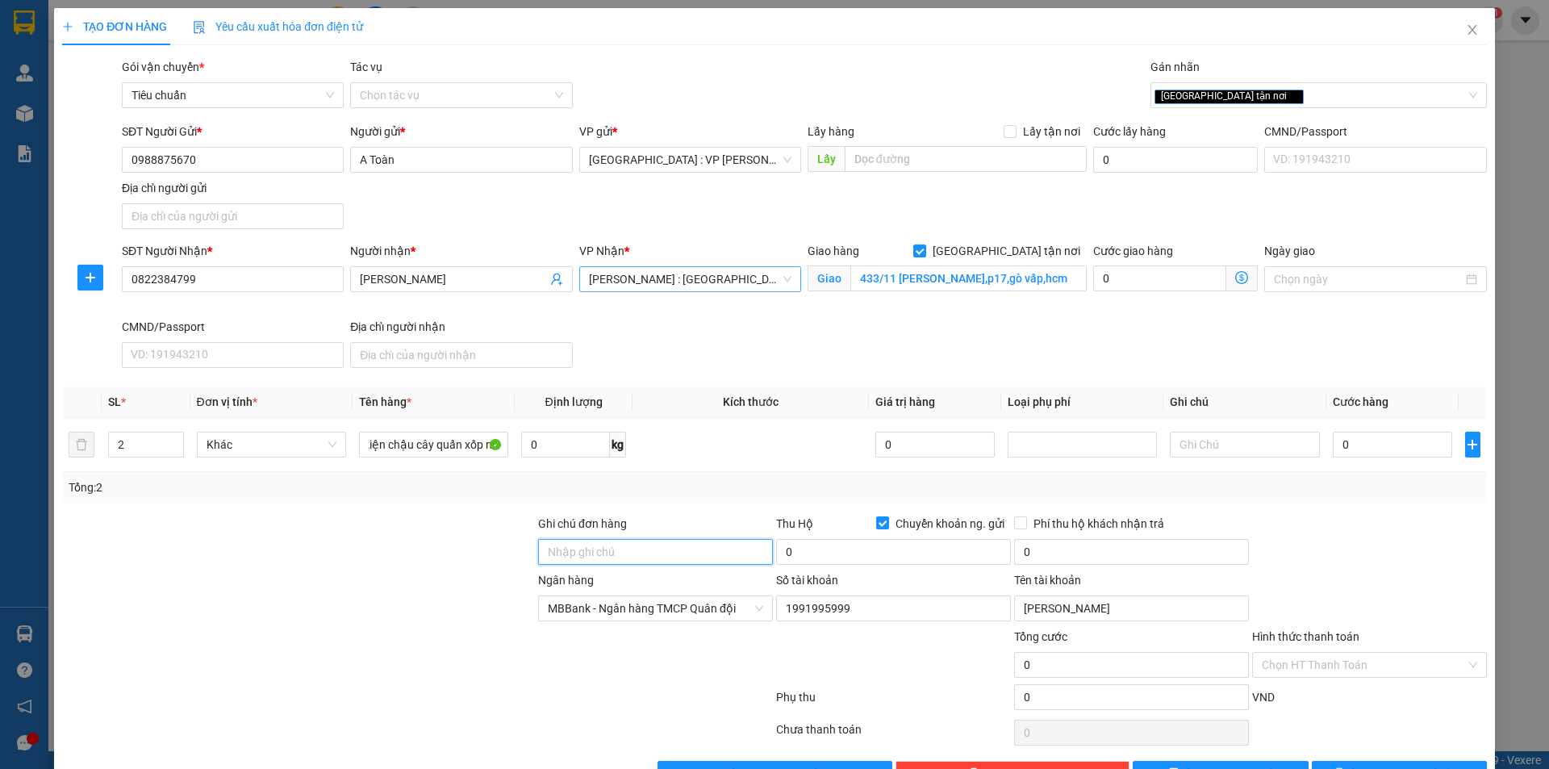
scroll to position [0, 0]
type input "nhận nguyên kiện,giao nguyên kiện,bể vỡ k đền"
drag, startPoint x: 443, startPoint y: 563, endPoint x: 468, endPoint y: 494, distance: 73.0
click at [442, 563] on div at bounding box center [298, 543] width 476 height 56
click at [1361, 440] on input "0" at bounding box center [1392, 445] width 120 height 26
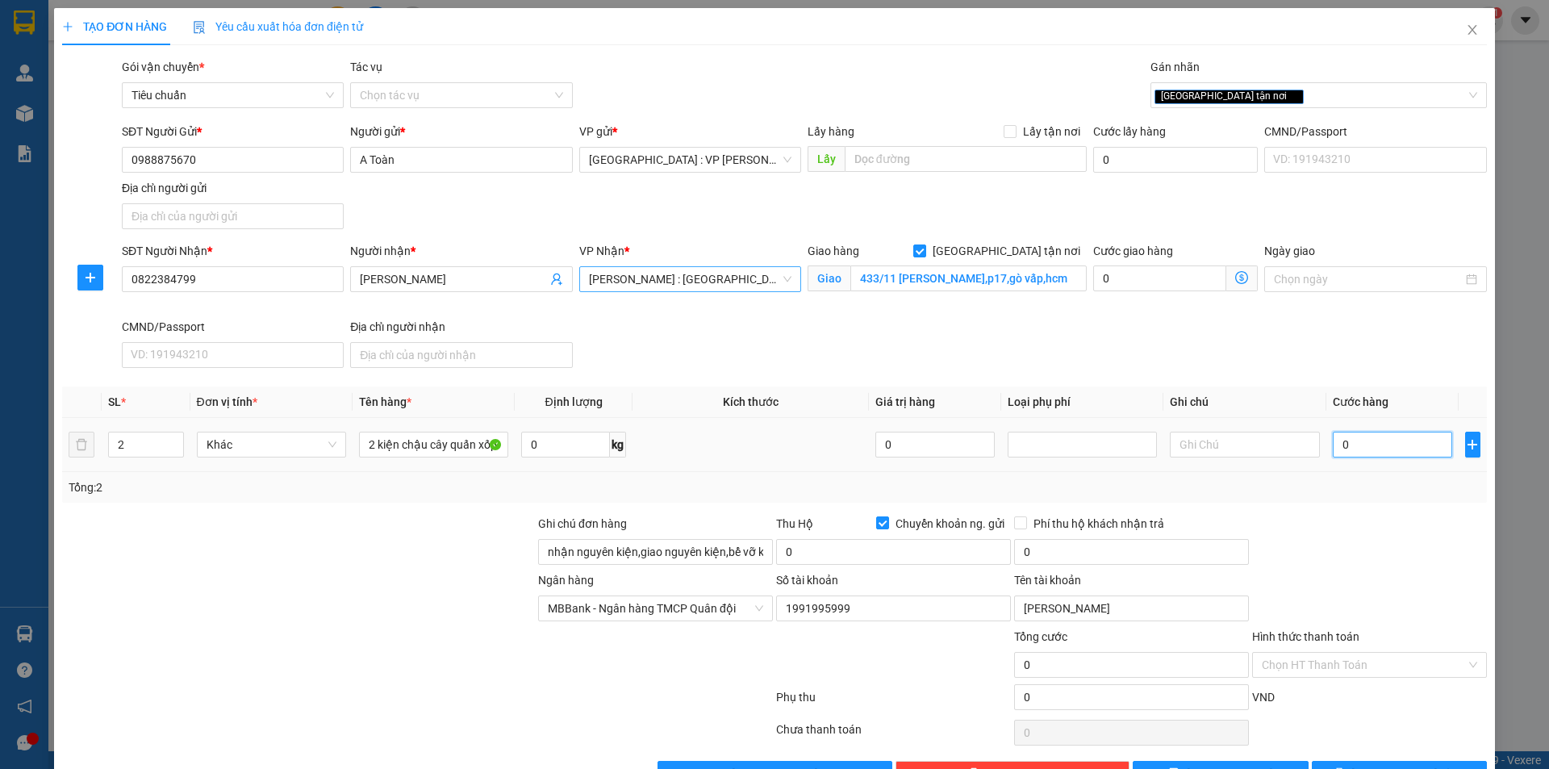
paste input "650.00"
type input "650.000"
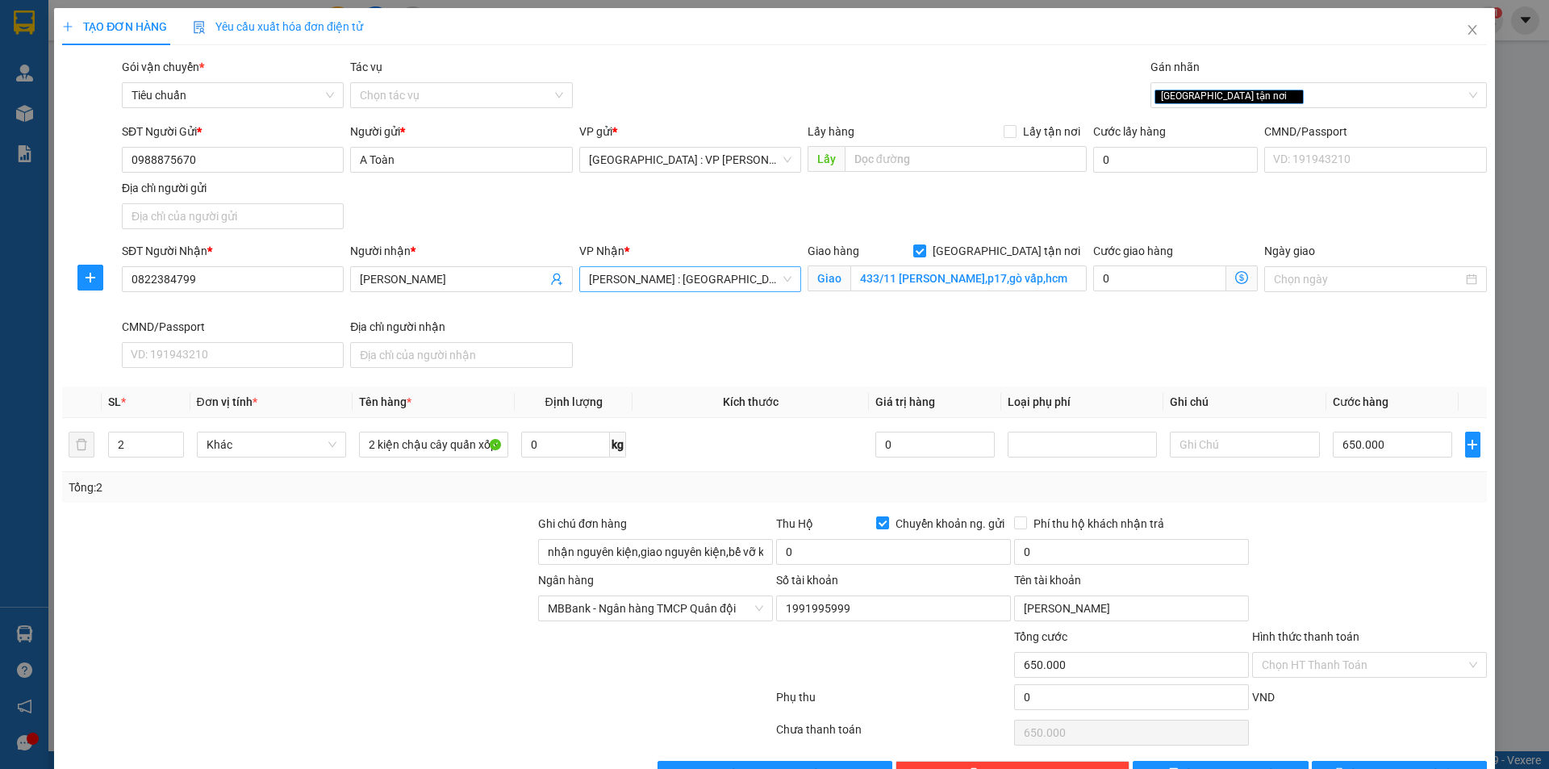
click at [1324, 578] on div "Ngân hàng MBBank - Ngân hàng TMCP Quân đội Số tài khoản 1991995999 Tên tài khoả…" at bounding box center [774, 599] width 1428 height 56
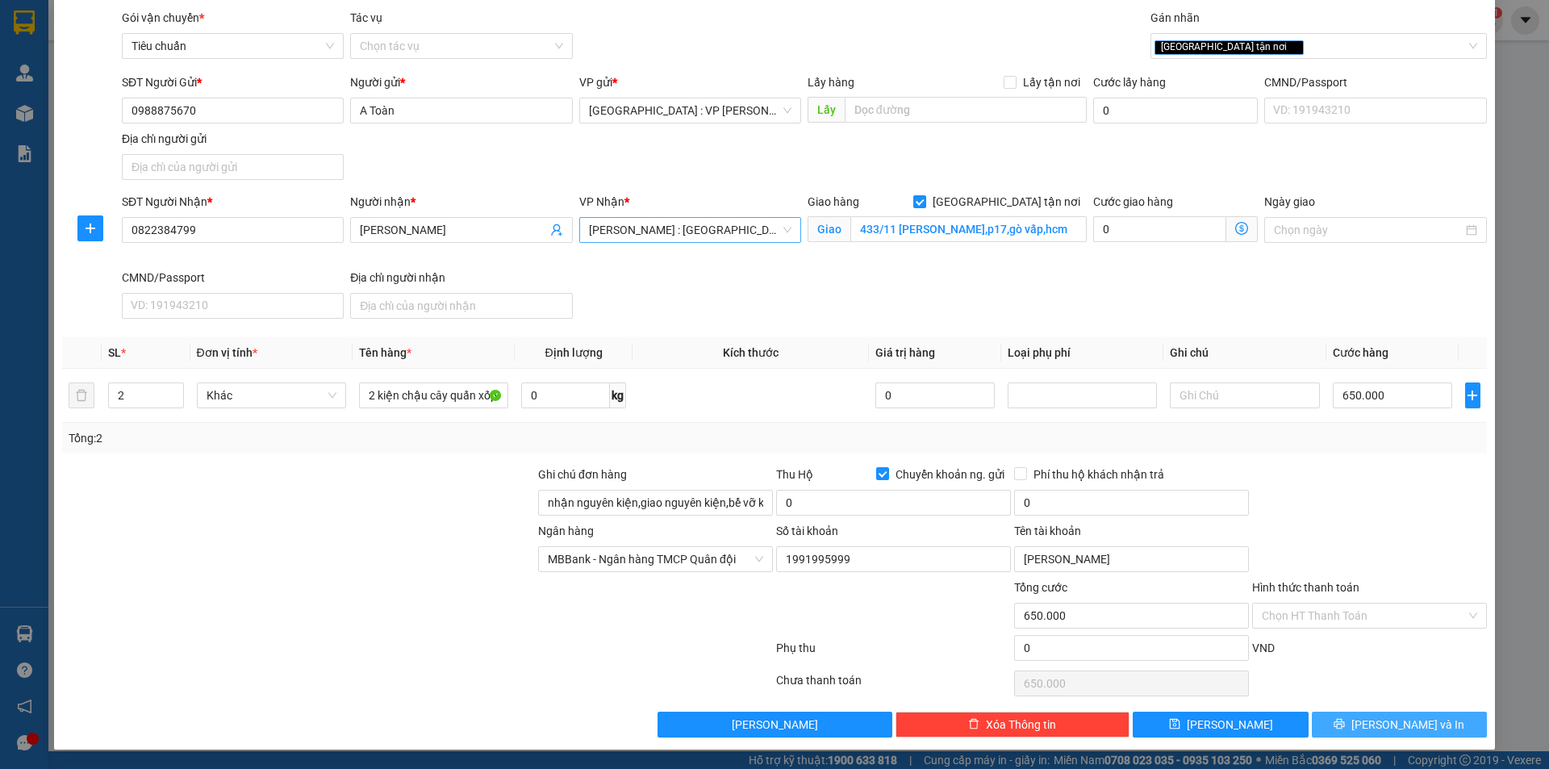
click at [1396, 719] on span "[PERSON_NAME] và In" at bounding box center [1407, 724] width 113 height 18
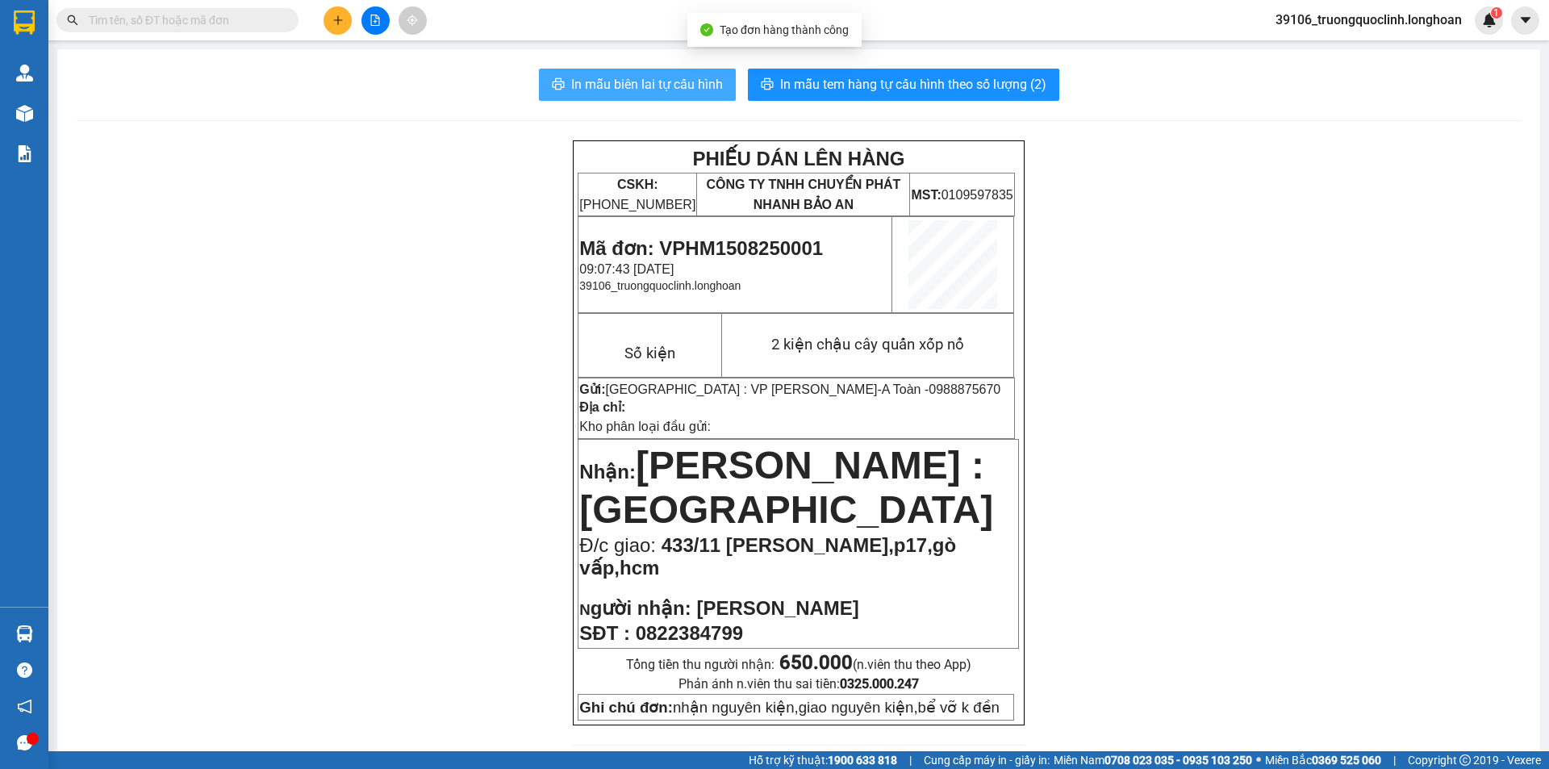
click at [607, 80] on span "In mẫu biên lai tự cấu hình" at bounding box center [647, 84] width 152 height 20
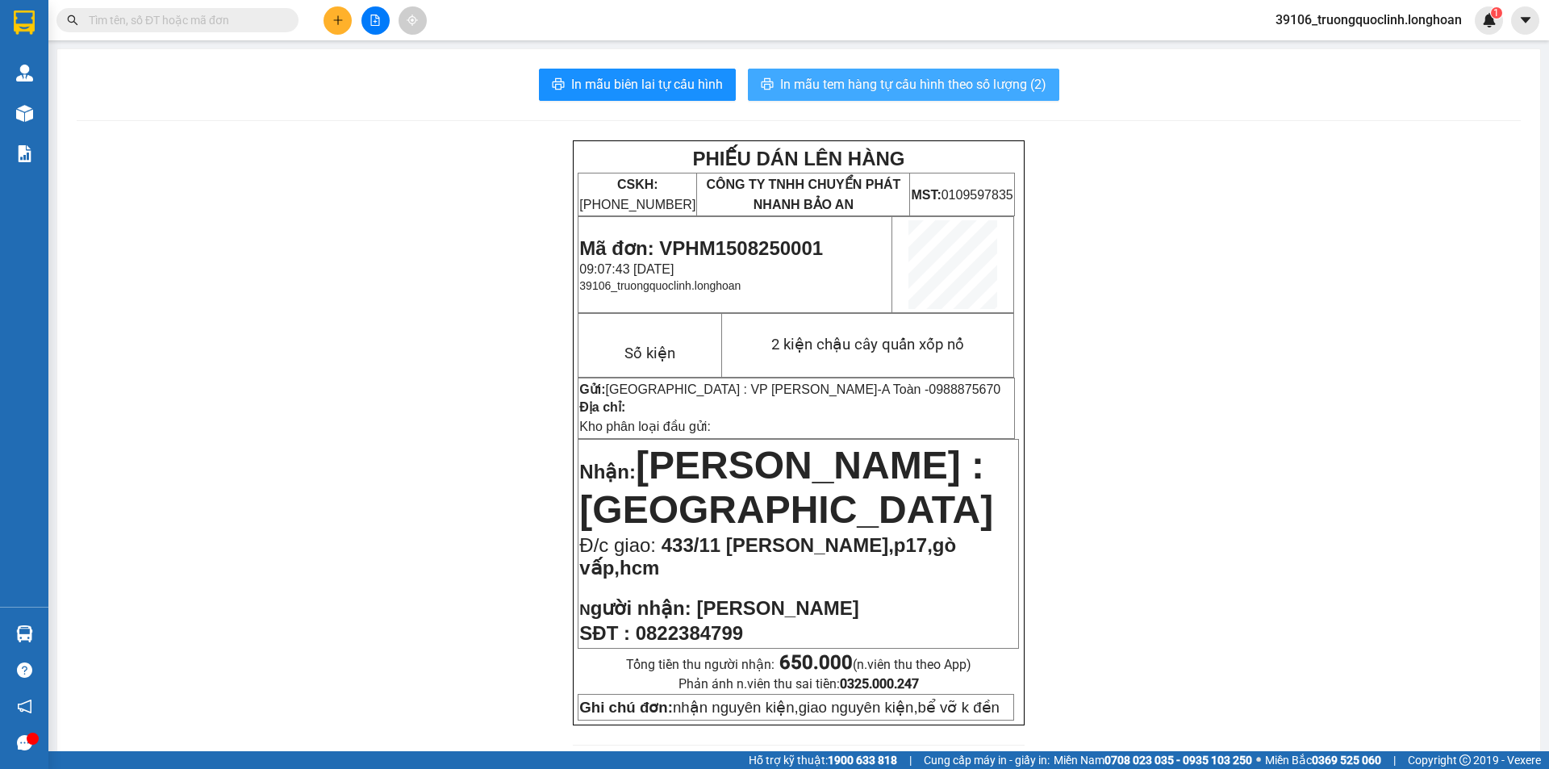
click at [849, 94] on span "In mẫu tem hàng tự cấu hình theo số lượng (2)" at bounding box center [913, 84] width 266 height 20
click at [793, 247] on span "Mã đơn: VPHM1508250001" at bounding box center [701, 248] width 244 height 22
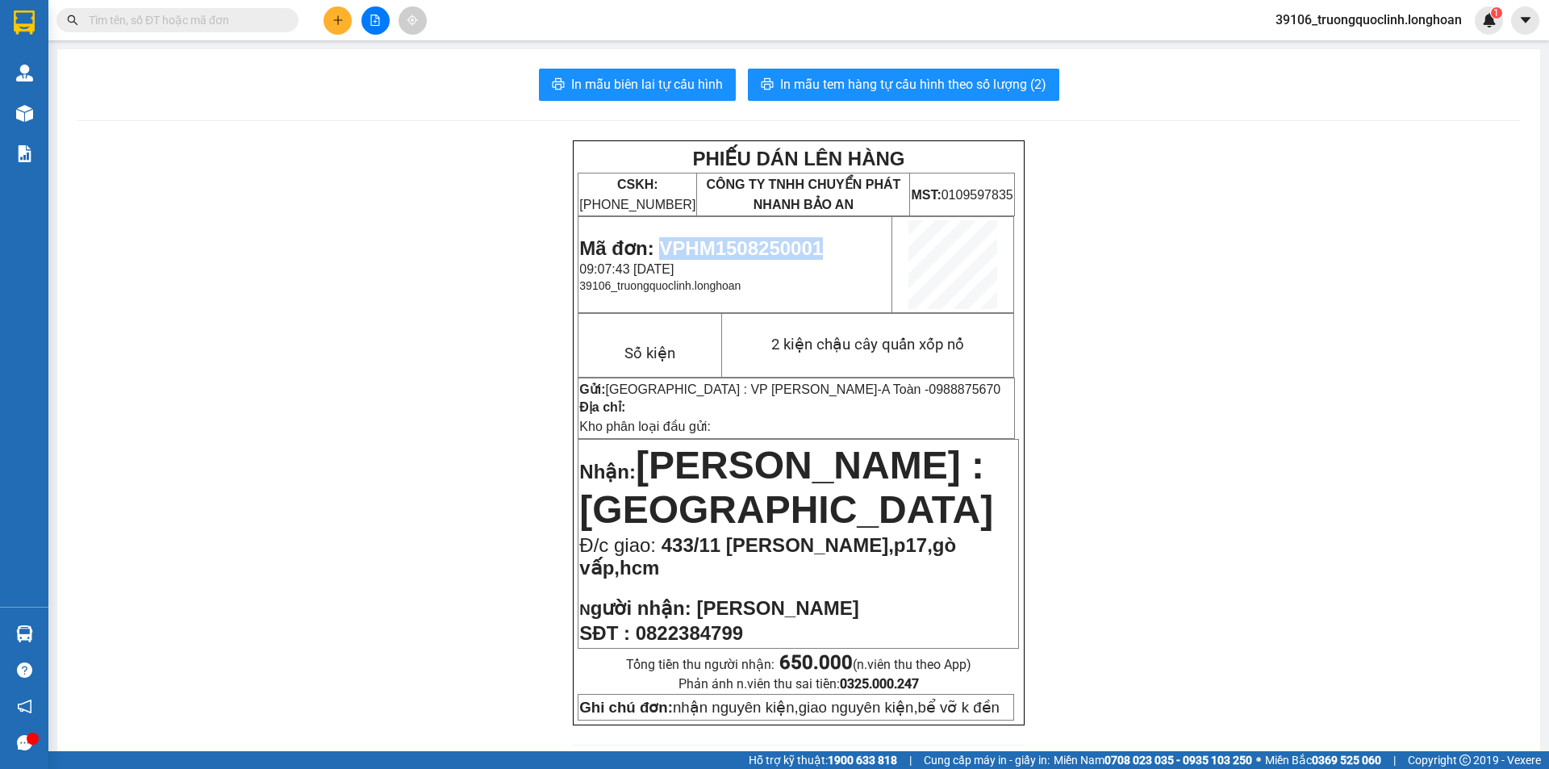
click at [793, 247] on span "Mã đơn: VPHM1508250001" at bounding box center [701, 248] width 244 height 22
copy span "VPHM1508250001"
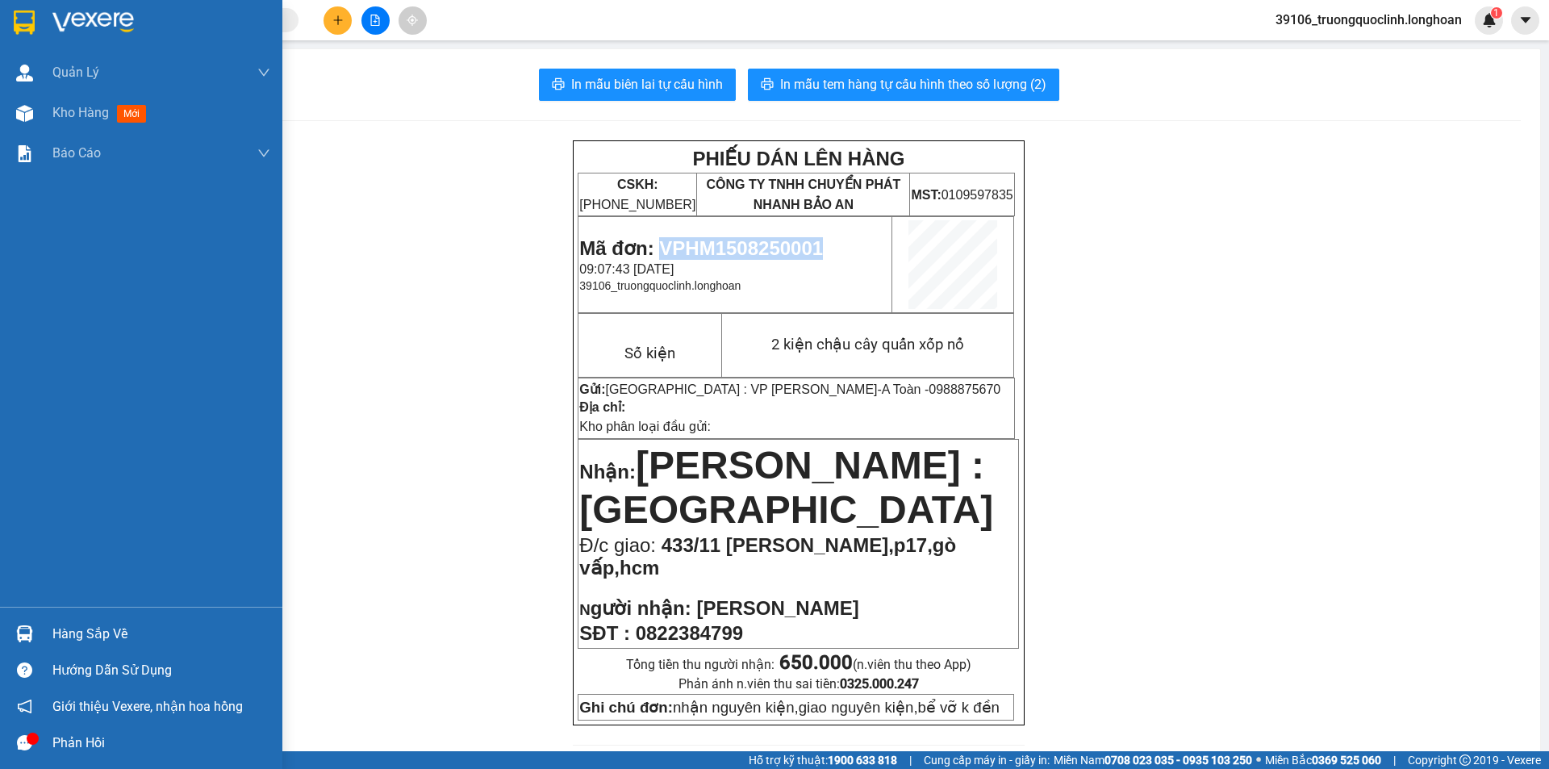
click at [23, 23] on img at bounding box center [24, 22] width 21 height 24
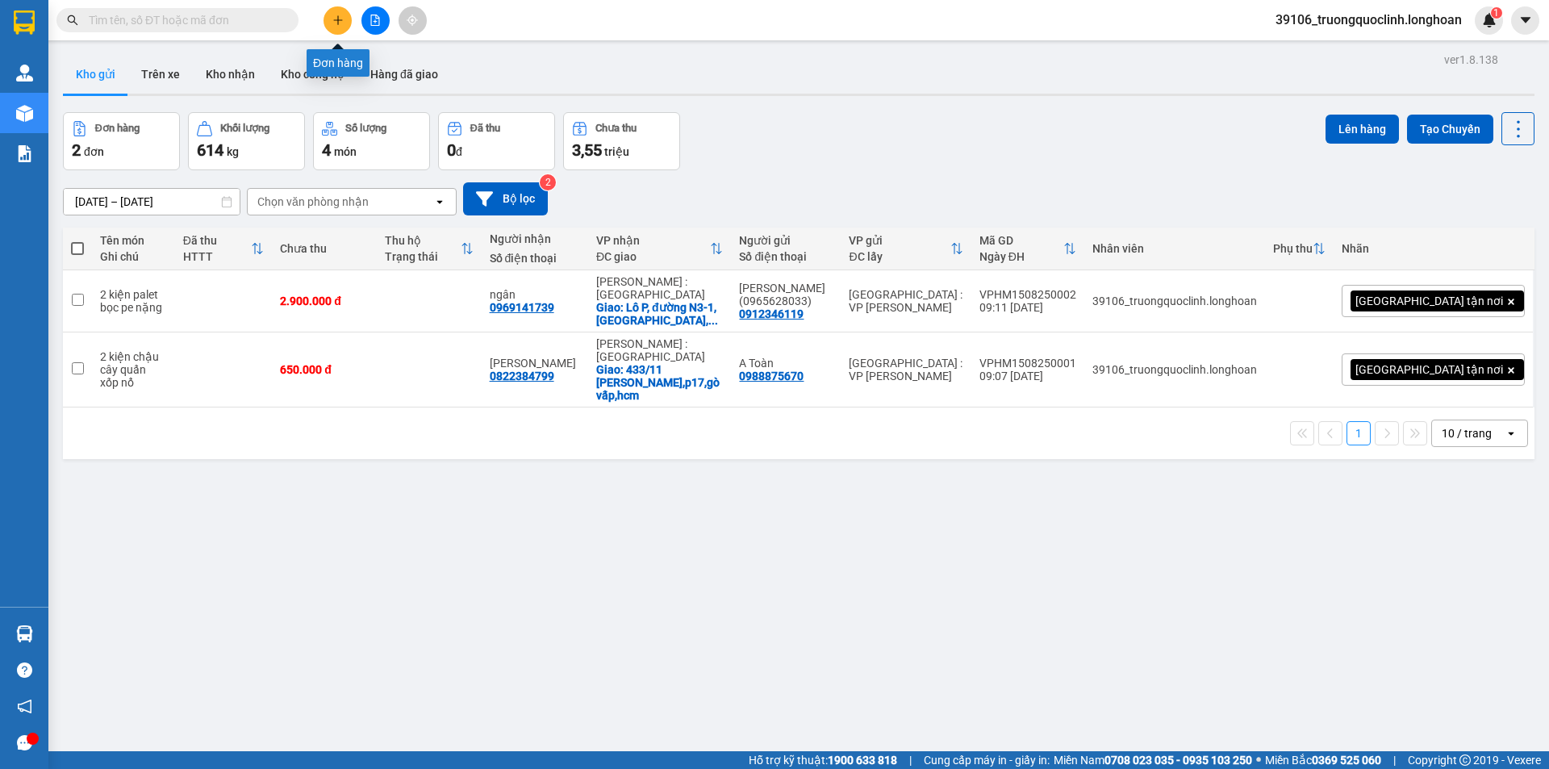
click at [344, 19] on button at bounding box center [337, 20] width 28 height 28
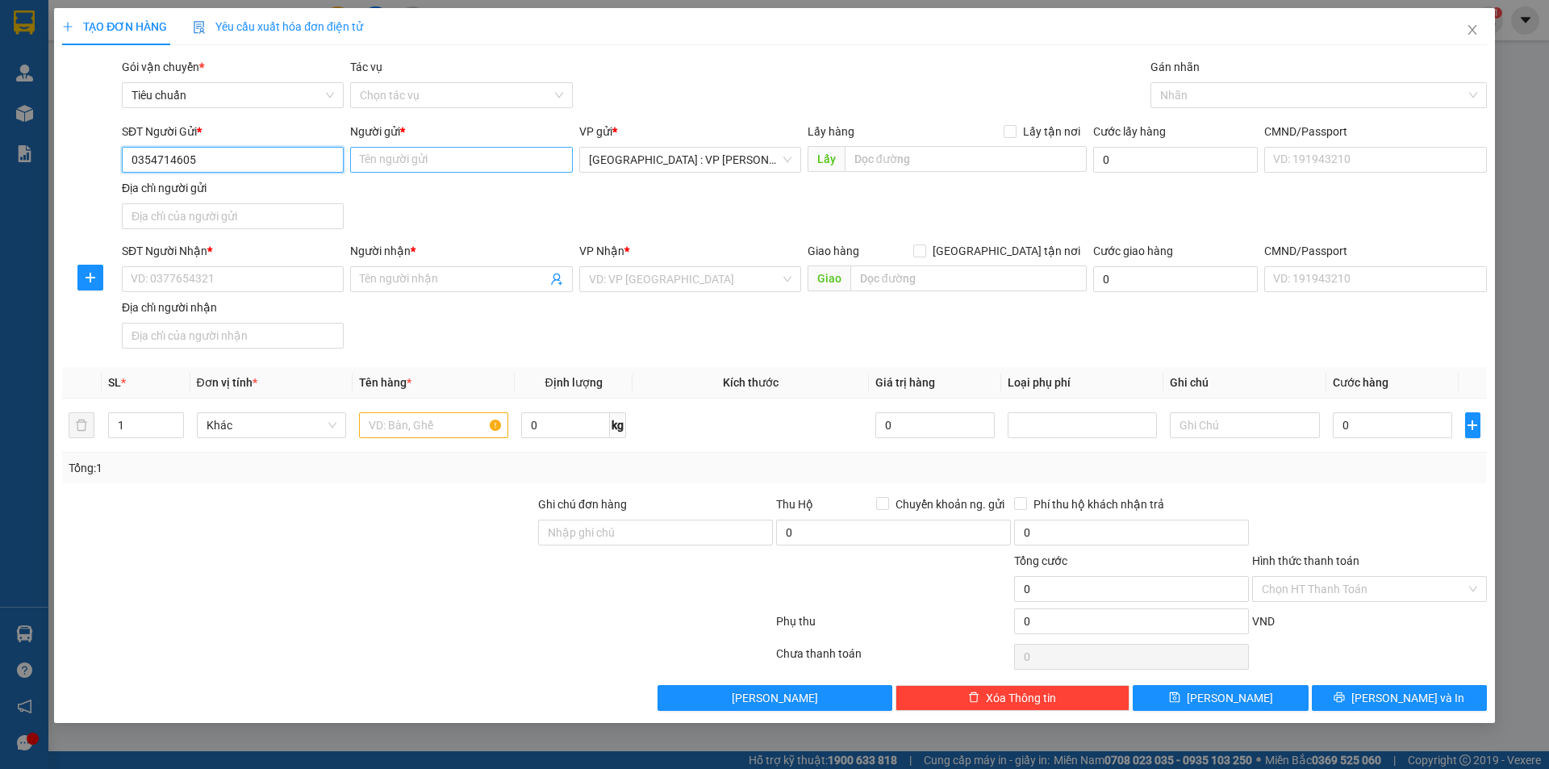
type input "0354714605"
click at [417, 164] on input "Người gửi *" at bounding box center [461, 160] width 222 height 26
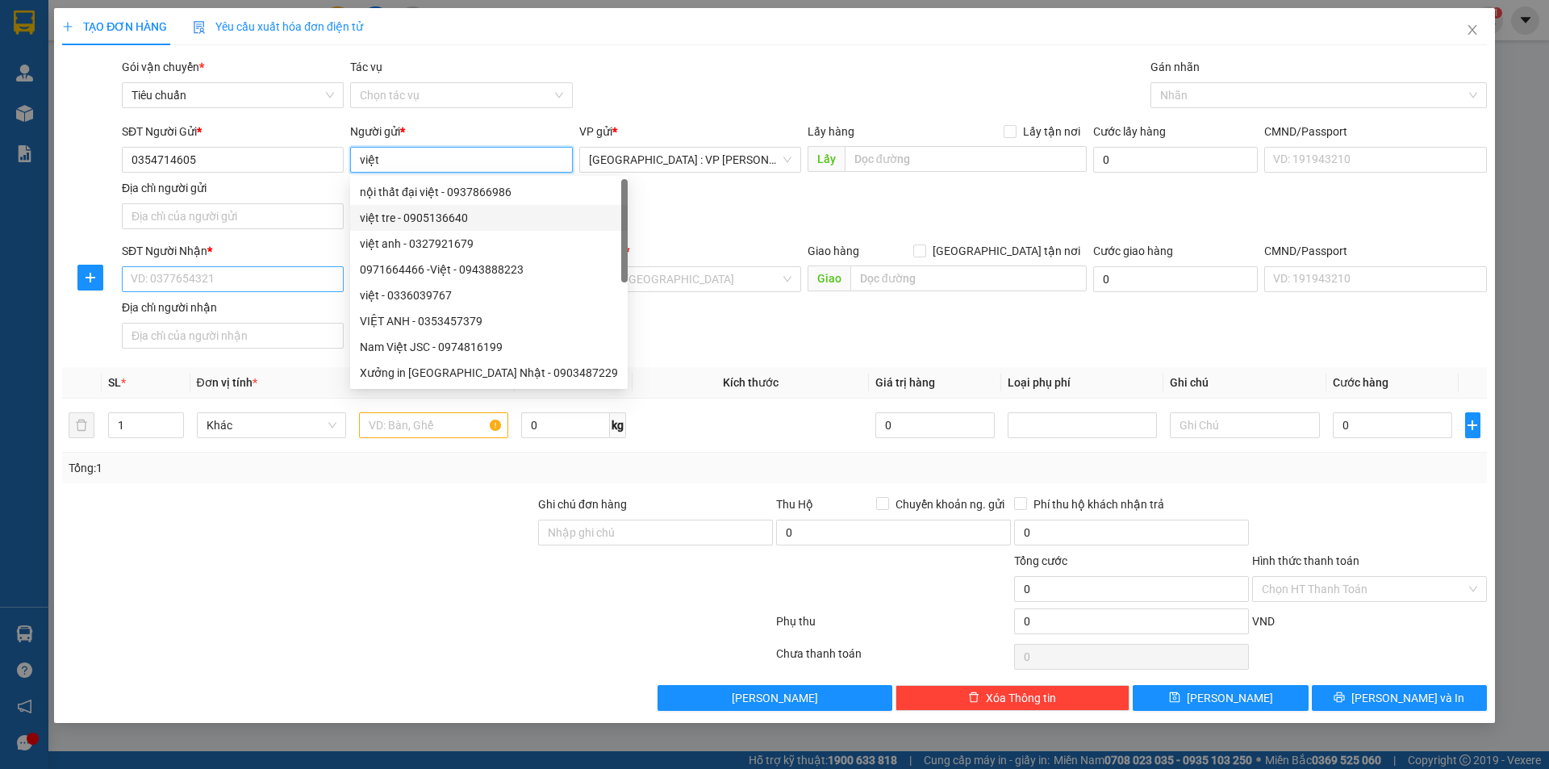
type input "việt"
click at [249, 274] on input "SĐT Người Nhận *" at bounding box center [233, 279] width 222 height 26
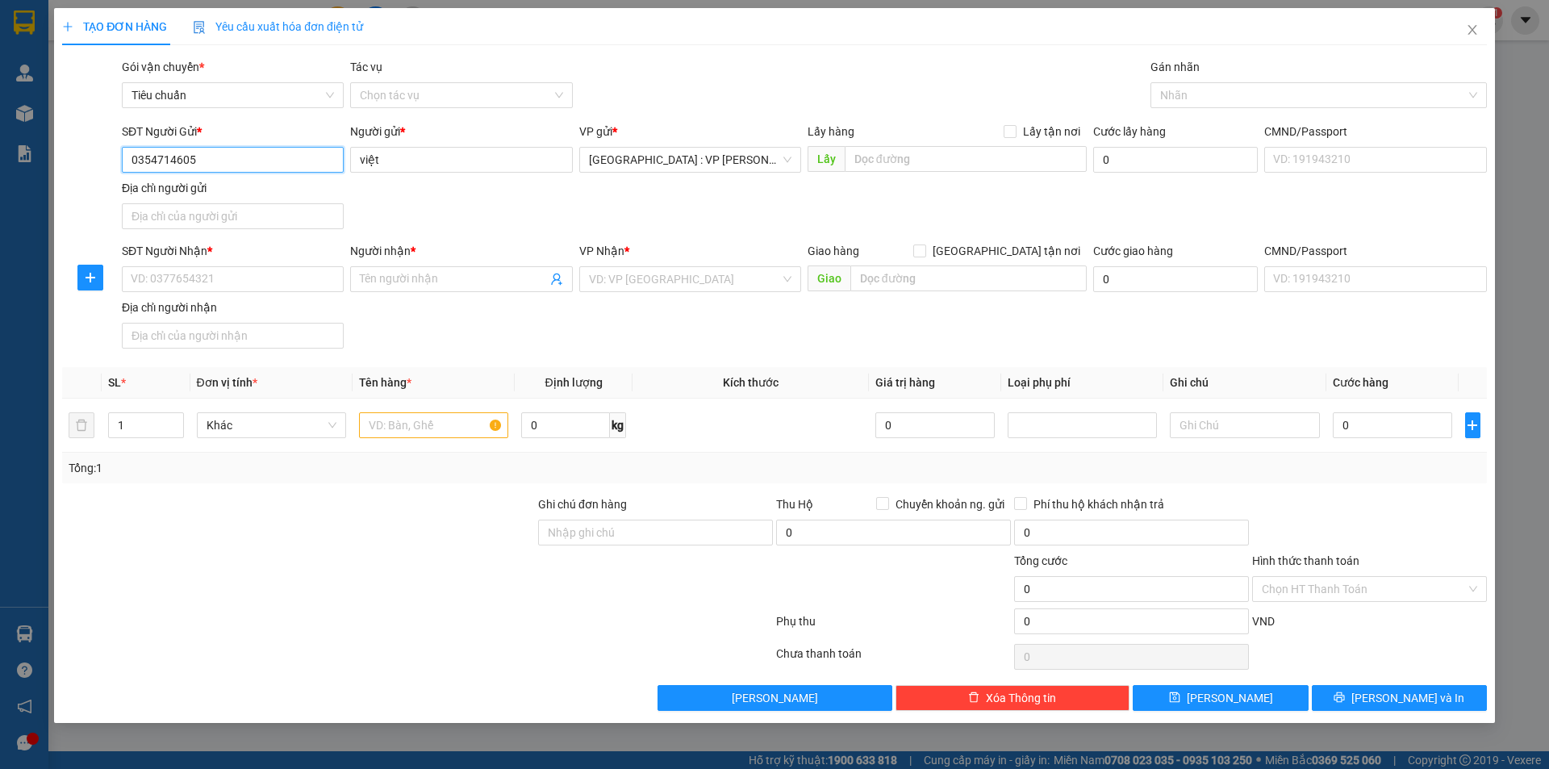
click at [244, 156] on input "0354714605" at bounding box center [233, 160] width 222 height 26
click at [227, 286] on input "SĐT Người Nhận *" at bounding box center [233, 279] width 222 height 26
type input "0913575329"
click at [434, 287] on input "Người nhận *" at bounding box center [453, 279] width 186 height 18
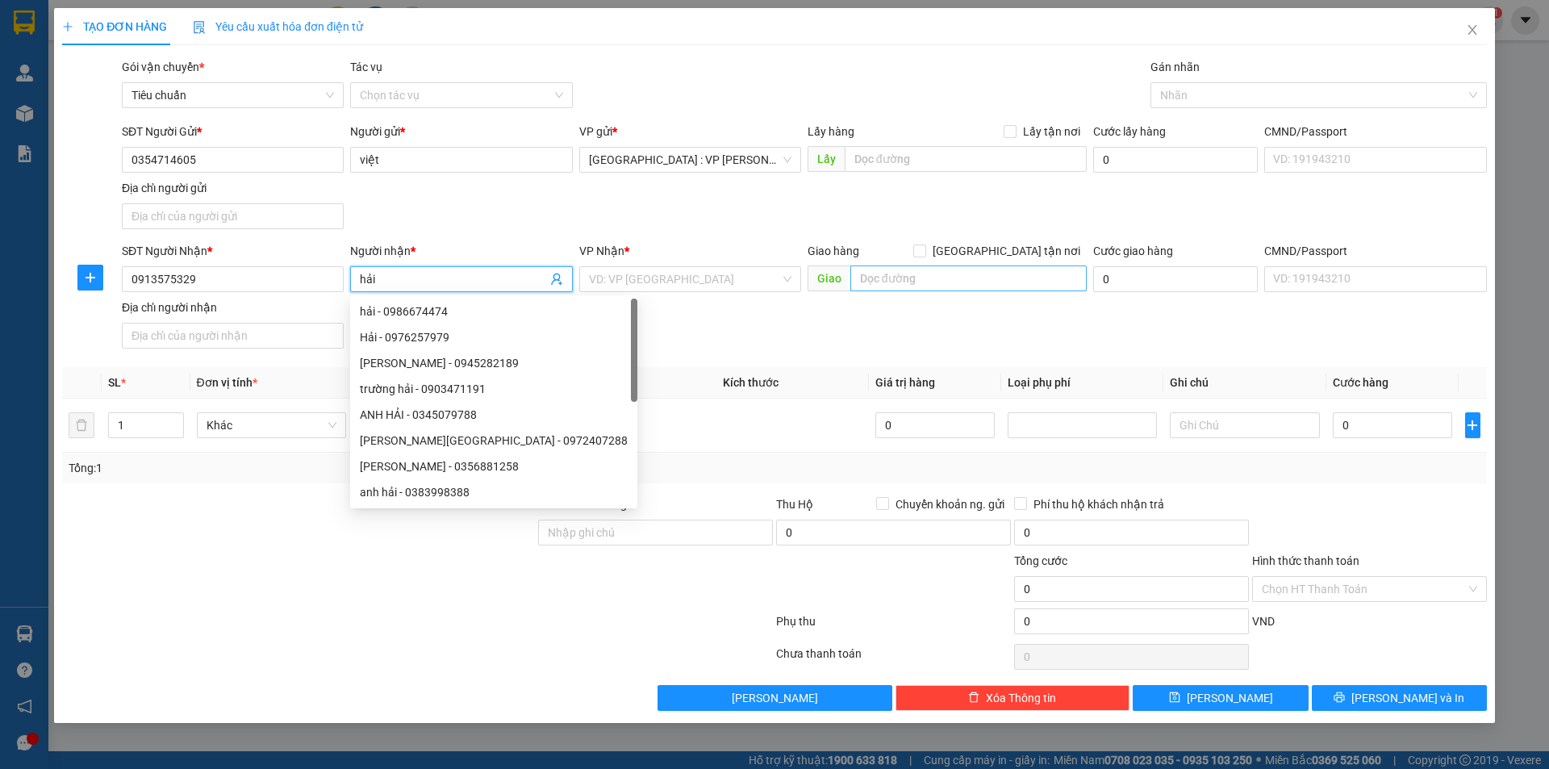
type input "hải"
click at [899, 277] on input "text" at bounding box center [968, 278] width 236 height 26
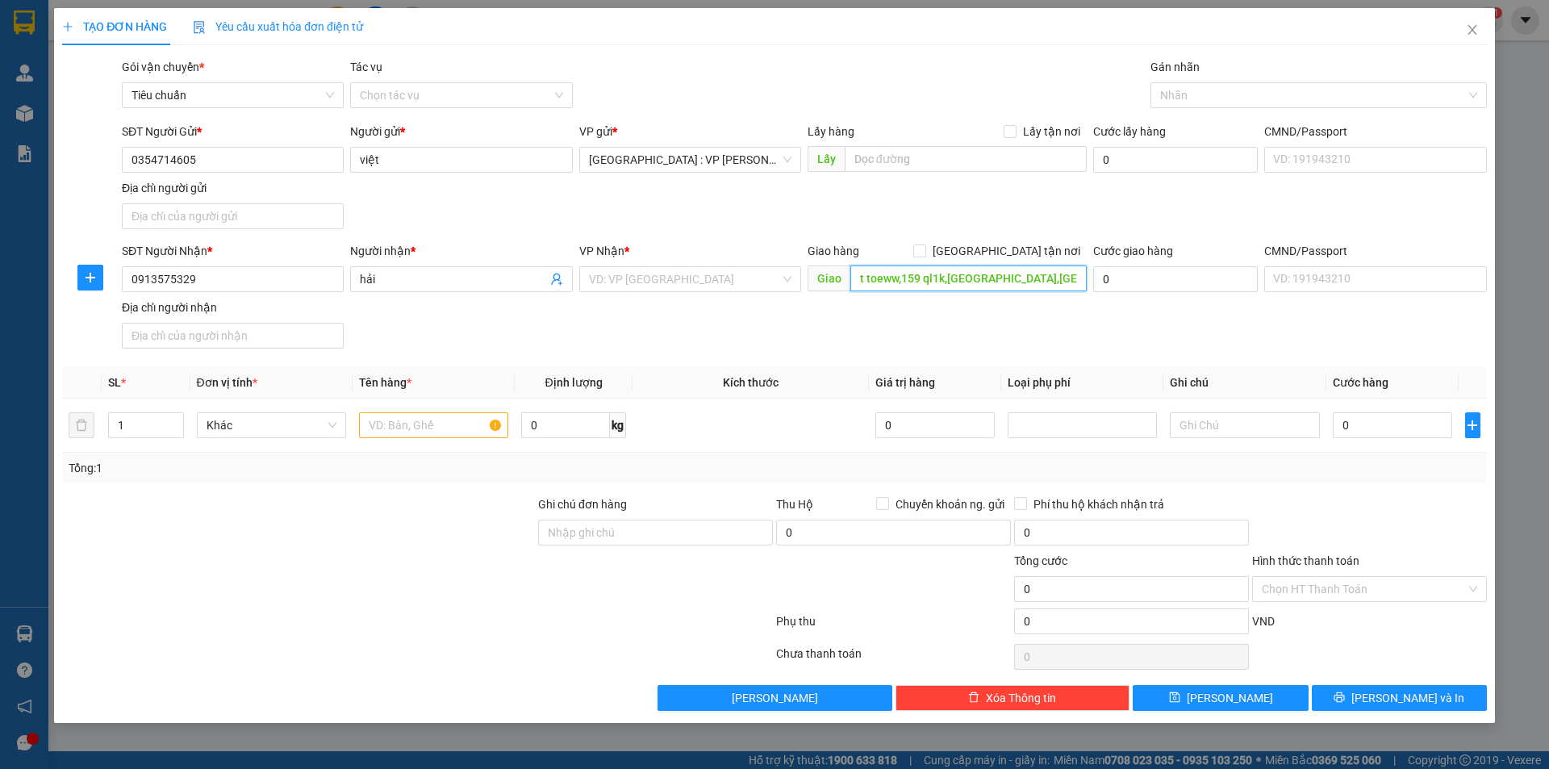
scroll to position [0, 53]
click at [946, 273] on input "phúc đạt toeww,159 ql1k,đông hoà,dĩ an,bình dương" at bounding box center [968, 278] width 236 height 26
click at [946, 274] on input "phúc đạt toeww,159 ql1k,đông hoà,dĩ an,bình dương" at bounding box center [968, 278] width 236 height 26
drag, startPoint x: 888, startPoint y: 270, endPoint x: 1086, endPoint y: 277, distance: 197.7
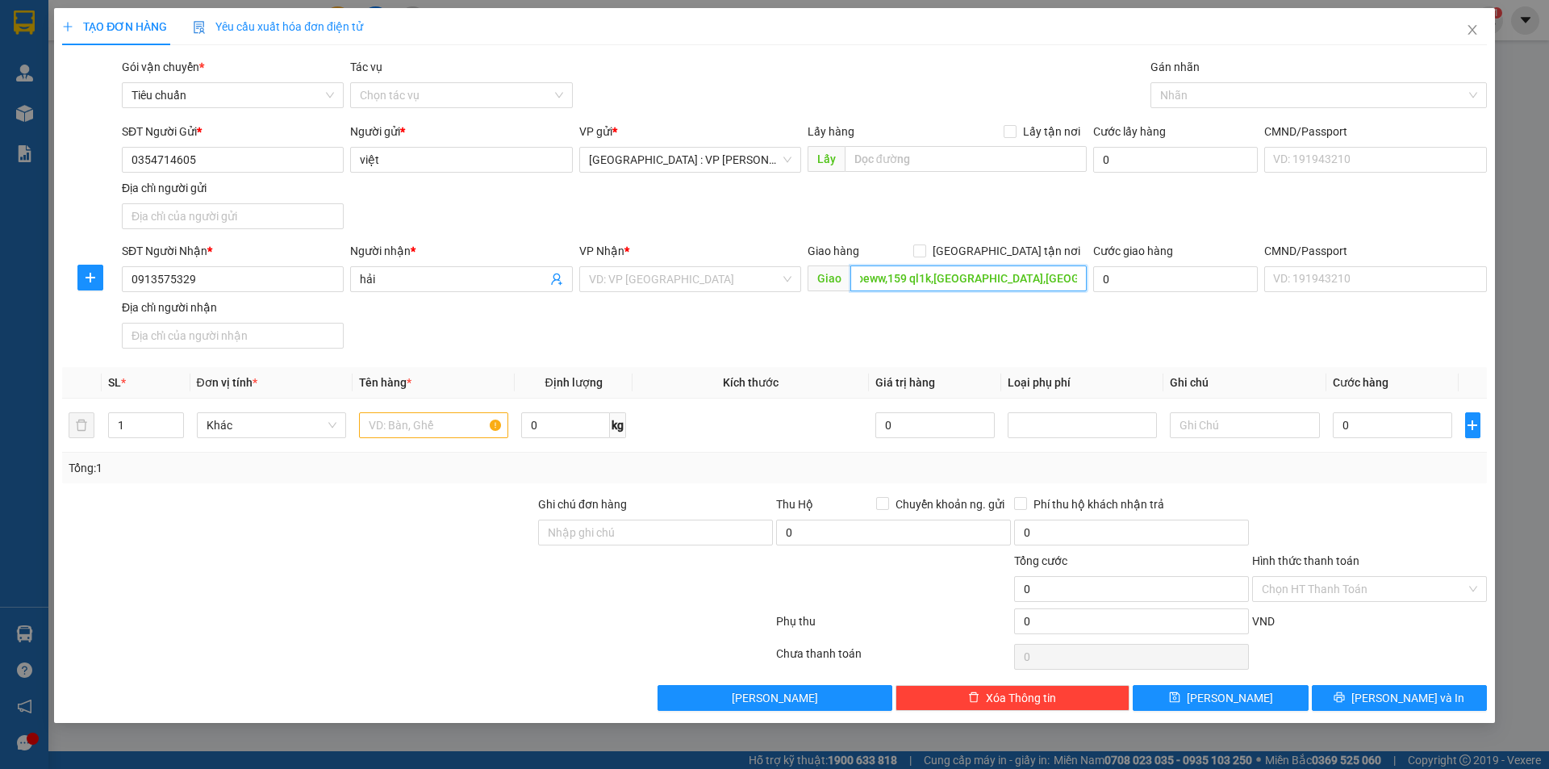
click at [1086, 277] on input "phúc đạt toeww,159 ql1k,đông hoà,dĩ an,bình dương" at bounding box center [968, 278] width 236 height 26
click at [925, 286] on input "phúc đạt toeww,159 ql1k,đông hoà,dĩ an,bình dương" at bounding box center [968, 278] width 236 height 26
click at [929, 278] on input "phúc đạt toeww,159 ql1k,đông hoà,dĩ an,bình dương" at bounding box center [968, 278] width 236 height 26
click at [940, 275] on input "phúc đạt toeww,159 ql1k,đông hoà,dĩ an,bình dương" at bounding box center [968, 278] width 236 height 26
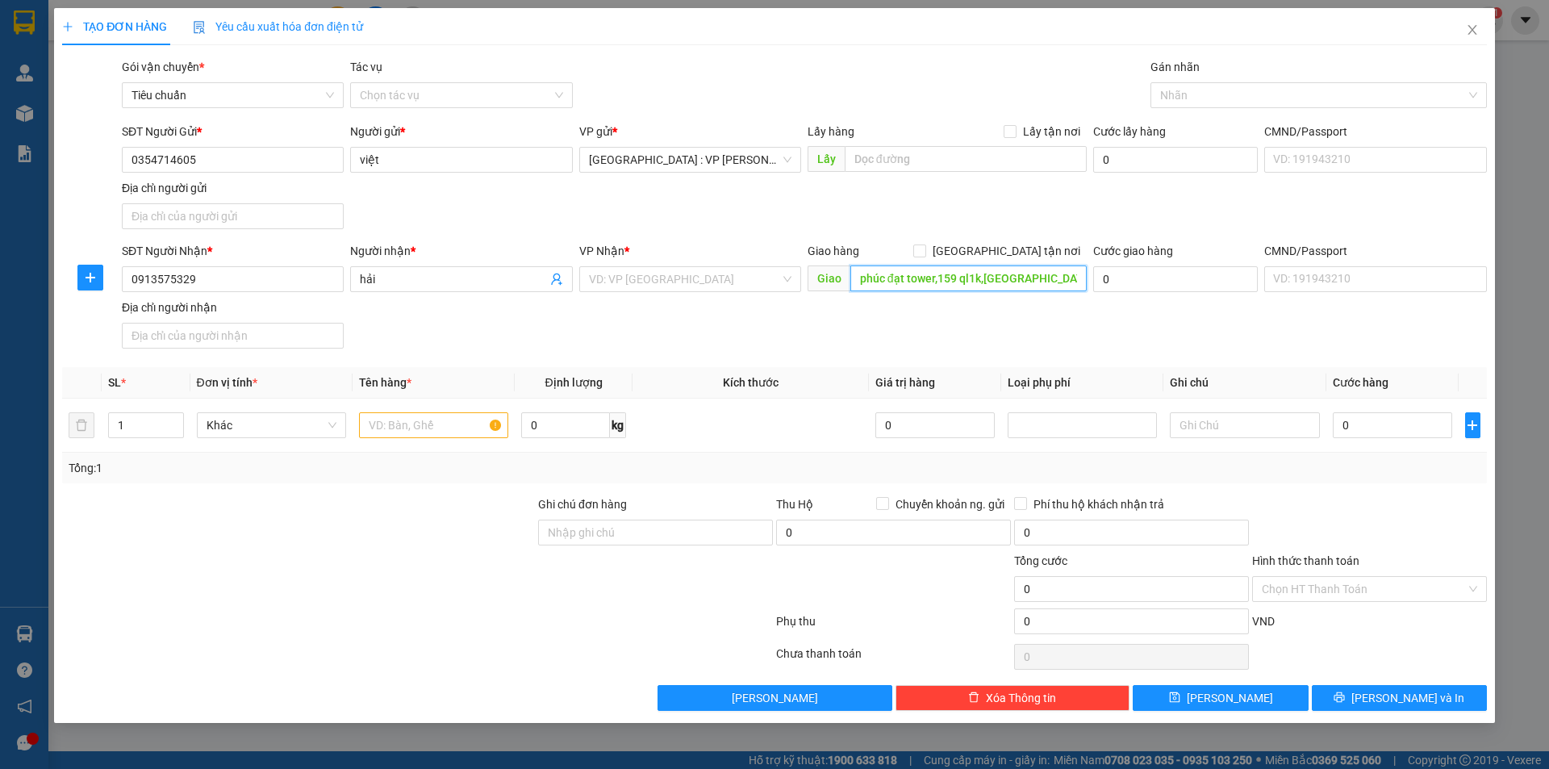
type input "phúc đạt tower,159 ql1k,đông hoà,dĩ an,bình dương"
click at [1016, 244] on span "[GEOGRAPHIC_DATA] tận nơi" at bounding box center [1006, 251] width 161 height 18
click at [924, 244] on input "[GEOGRAPHIC_DATA] tận nơi" at bounding box center [918, 249] width 11 height 11
checkbox input "true"
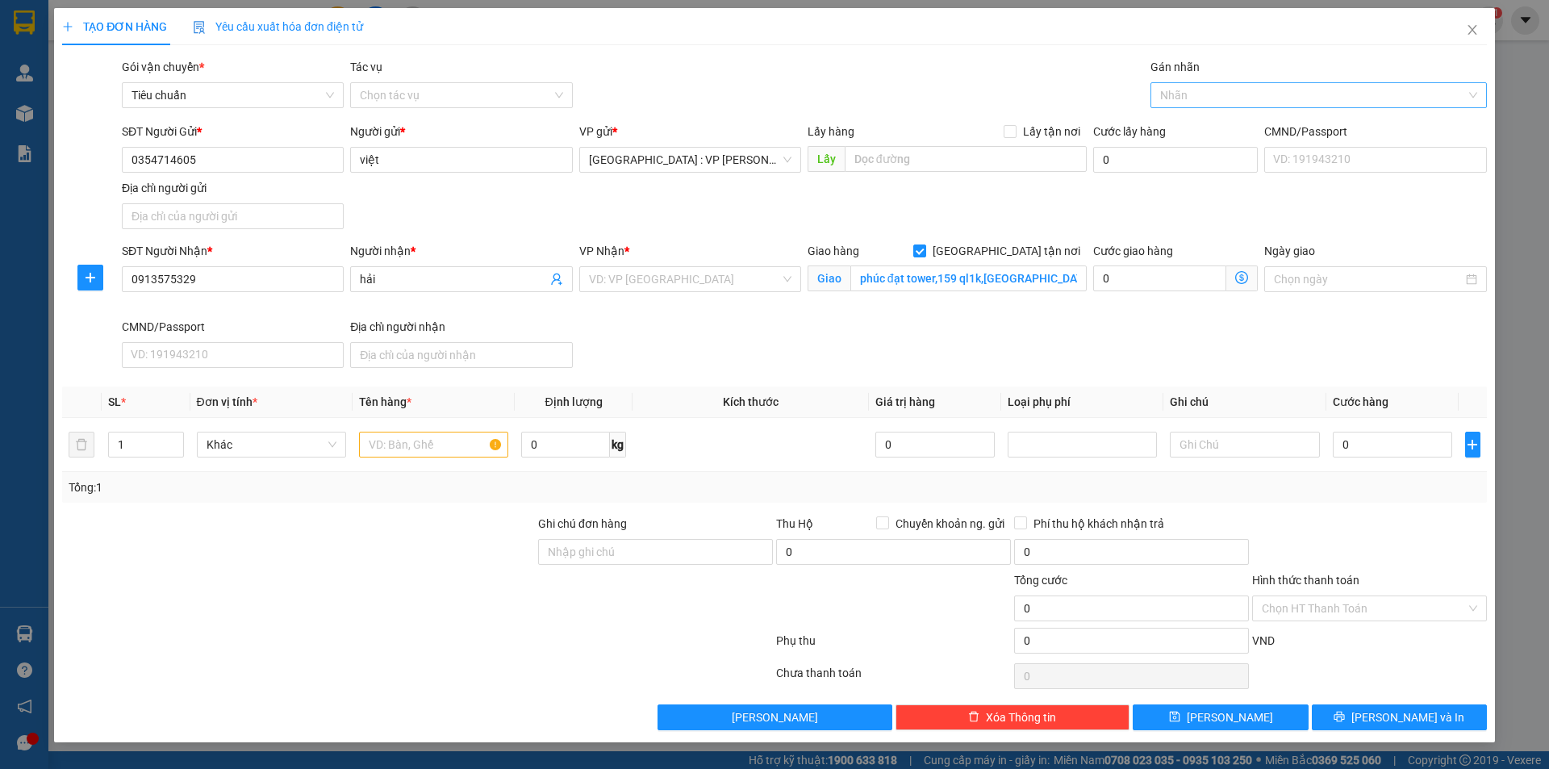
click at [1224, 88] on div at bounding box center [1310, 94] width 312 height 19
type input "gtn"
click at [1209, 125] on div "[GEOGRAPHIC_DATA] tận nơi" at bounding box center [1318, 128] width 317 height 18
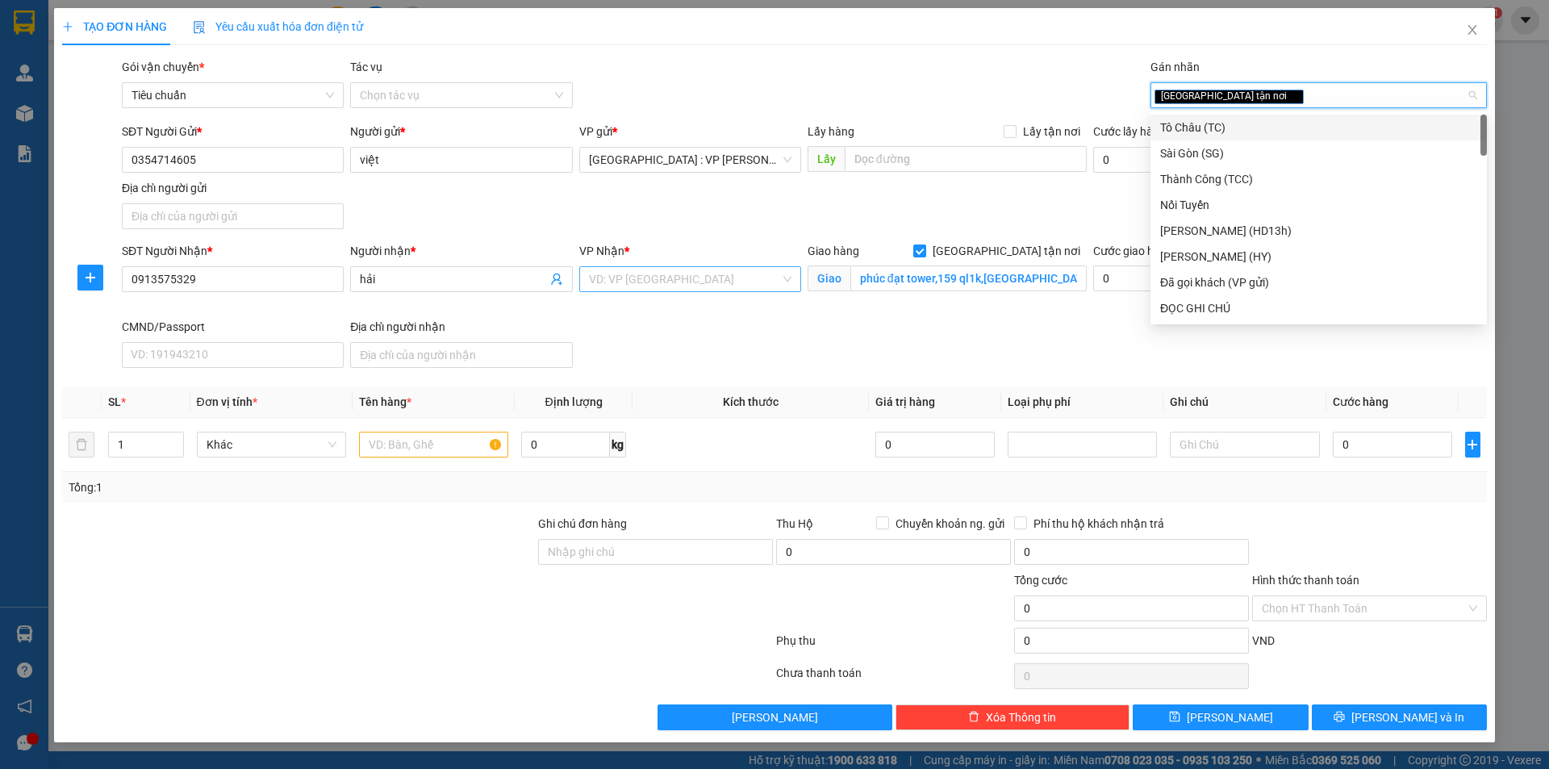
click at [619, 279] on input "search" at bounding box center [684, 279] width 191 height 24
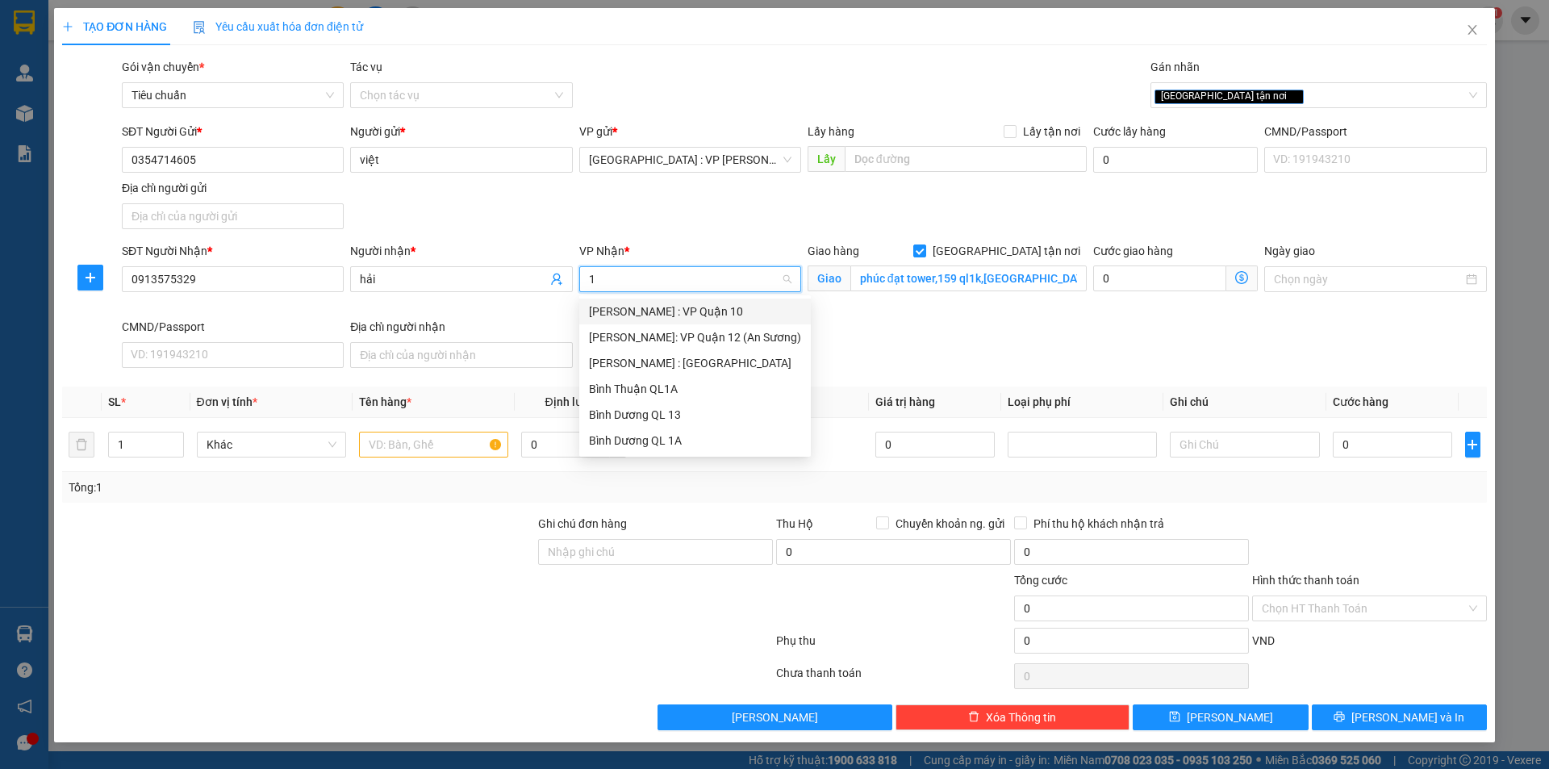
type input "12"
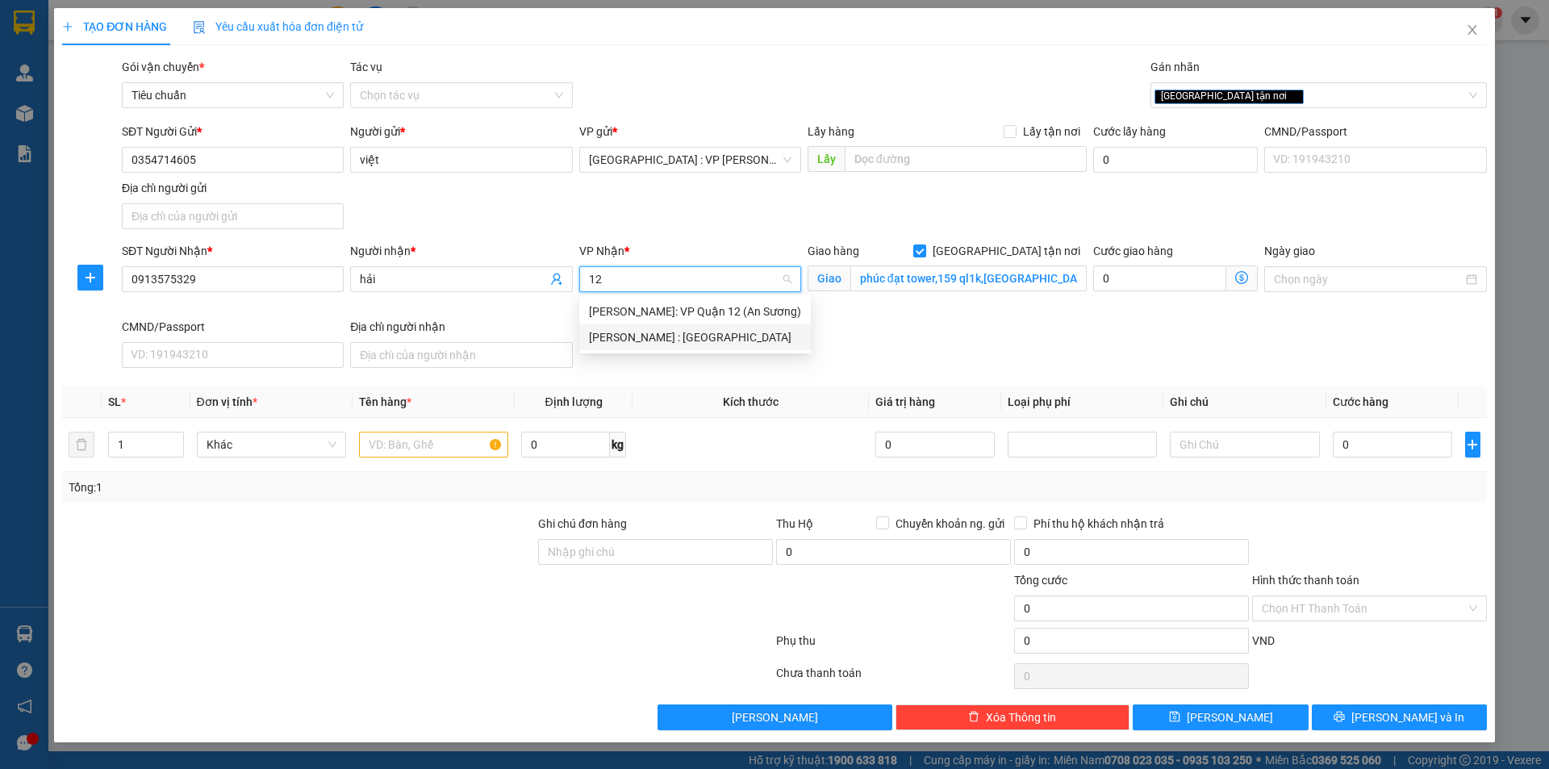
click at [625, 327] on div "[PERSON_NAME] : [GEOGRAPHIC_DATA]" at bounding box center [694, 337] width 231 height 26
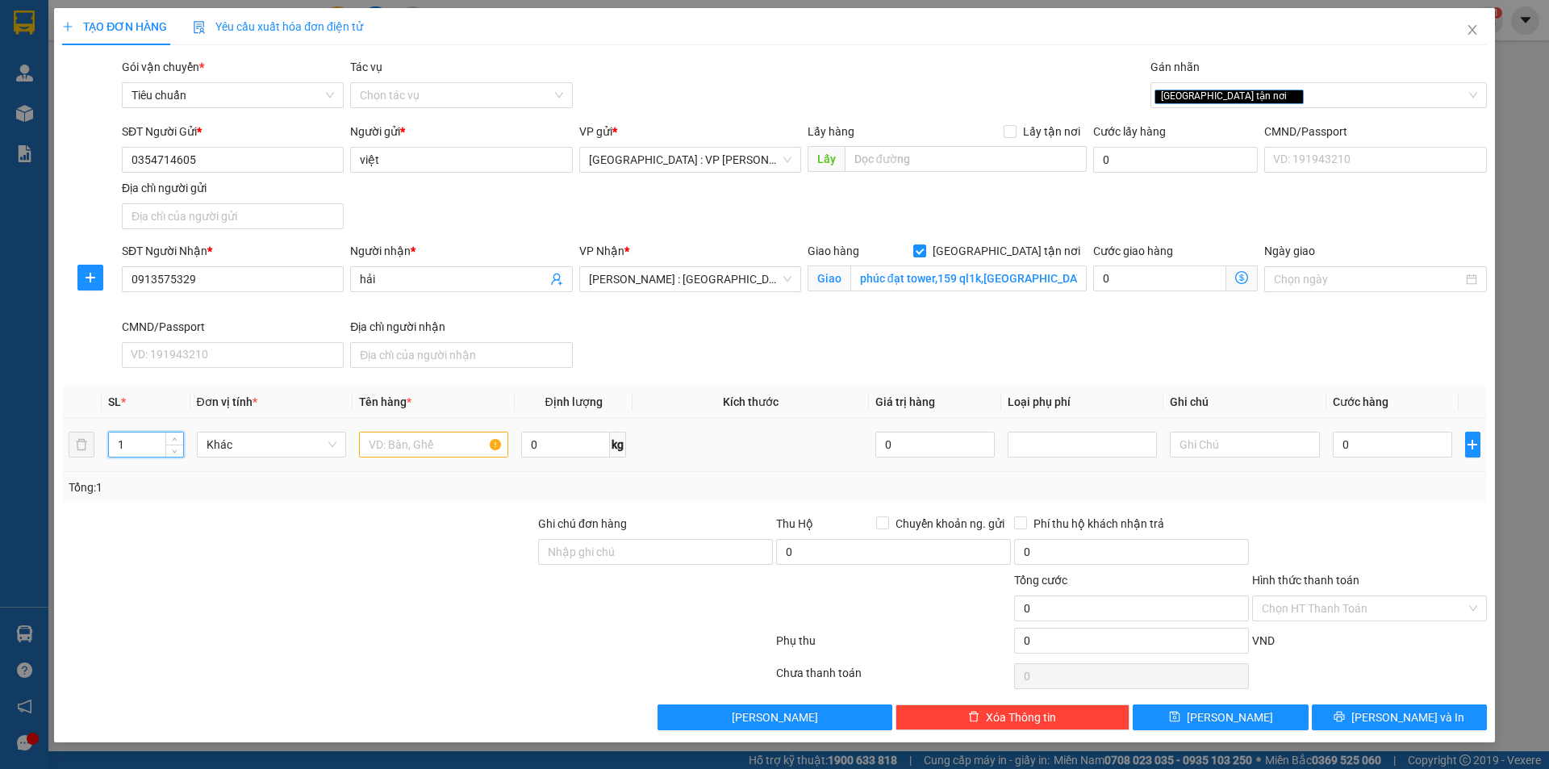
drag, startPoint x: 145, startPoint y: 445, endPoint x: 67, endPoint y: 445, distance: 78.2
click at [67, 445] on tr "1 Khác 0 kg 0 0" at bounding box center [774, 445] width 1424 height 54
type input "6"
click at [391, 452] on input "text" at bounding box center [433, 445] width 149 height 26
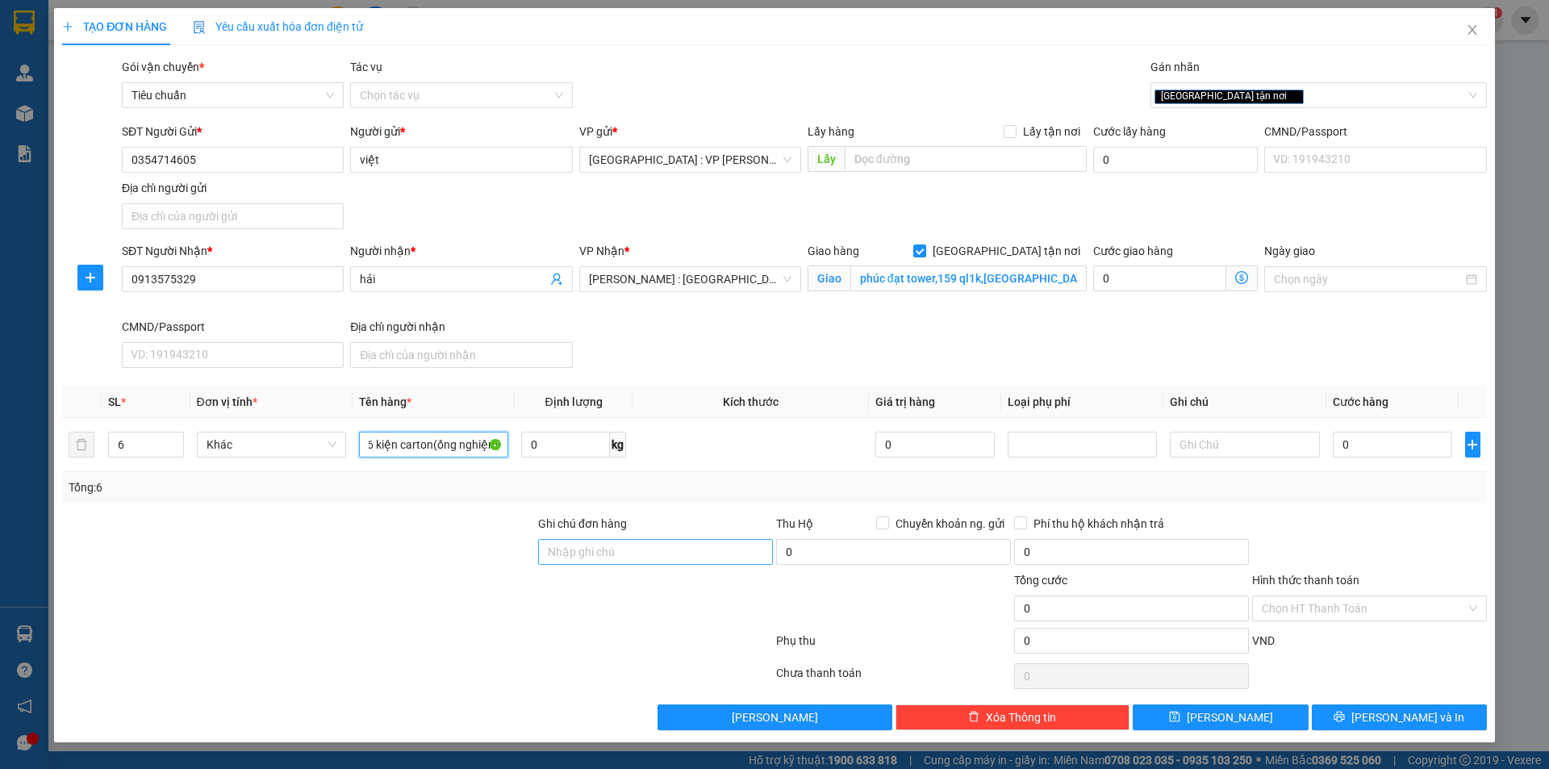
type input "6 kiện carton(ống nghiệm)"
click at [585, 551] on input "Ghi chú đơn hàng" at bounding box center [655, 552] width 235 height 26
type input "nhận nguyên kiện,giao nguyên kiện,bể vỡ k đền"
click at [422, 628] on div at bounding box center [417, 644] width 714 height 32
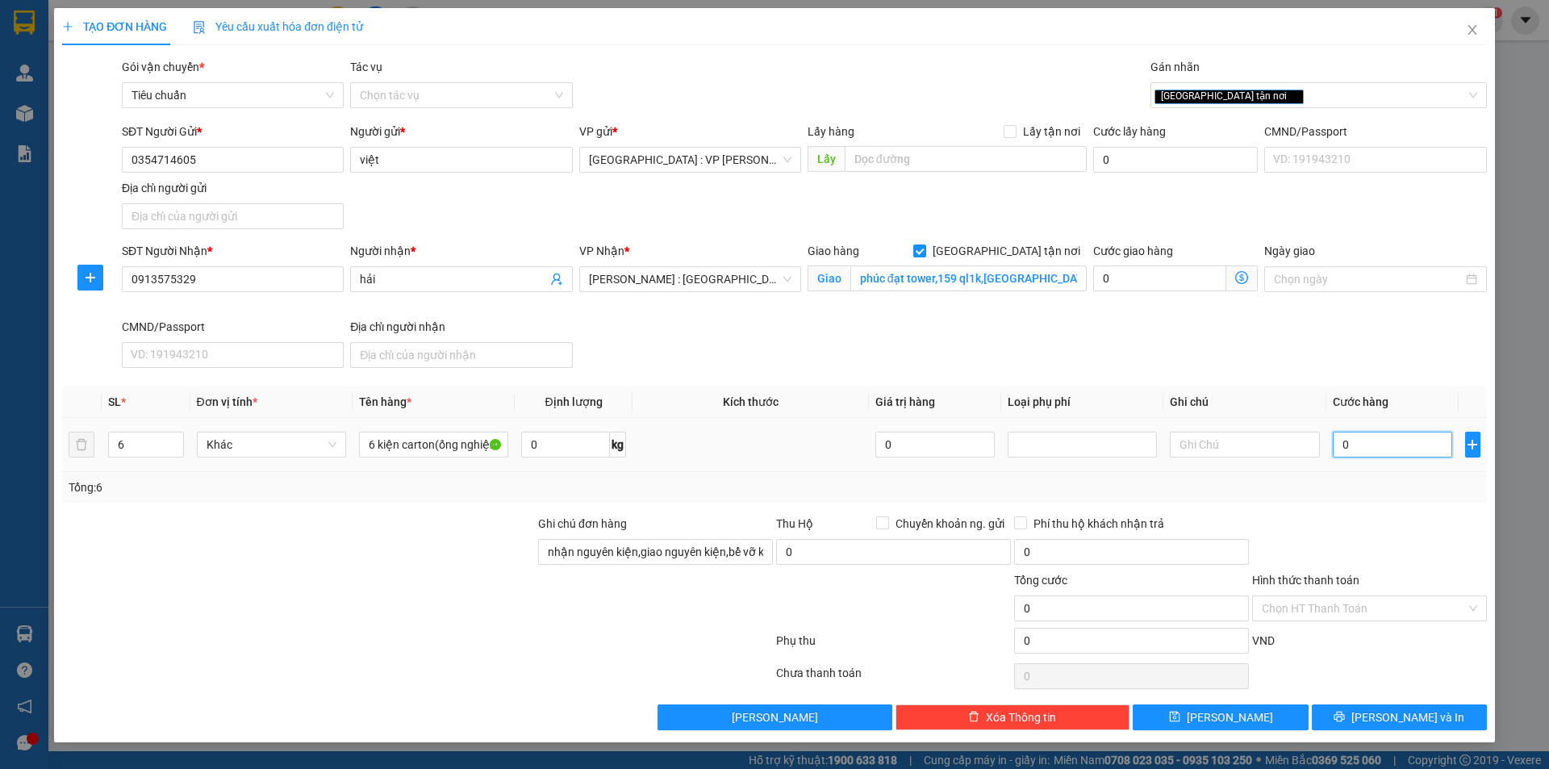
click at [1389, 440] on input "0" at bounding box center [1392, 445] width 120 height 26
type input "8"
type input "85"
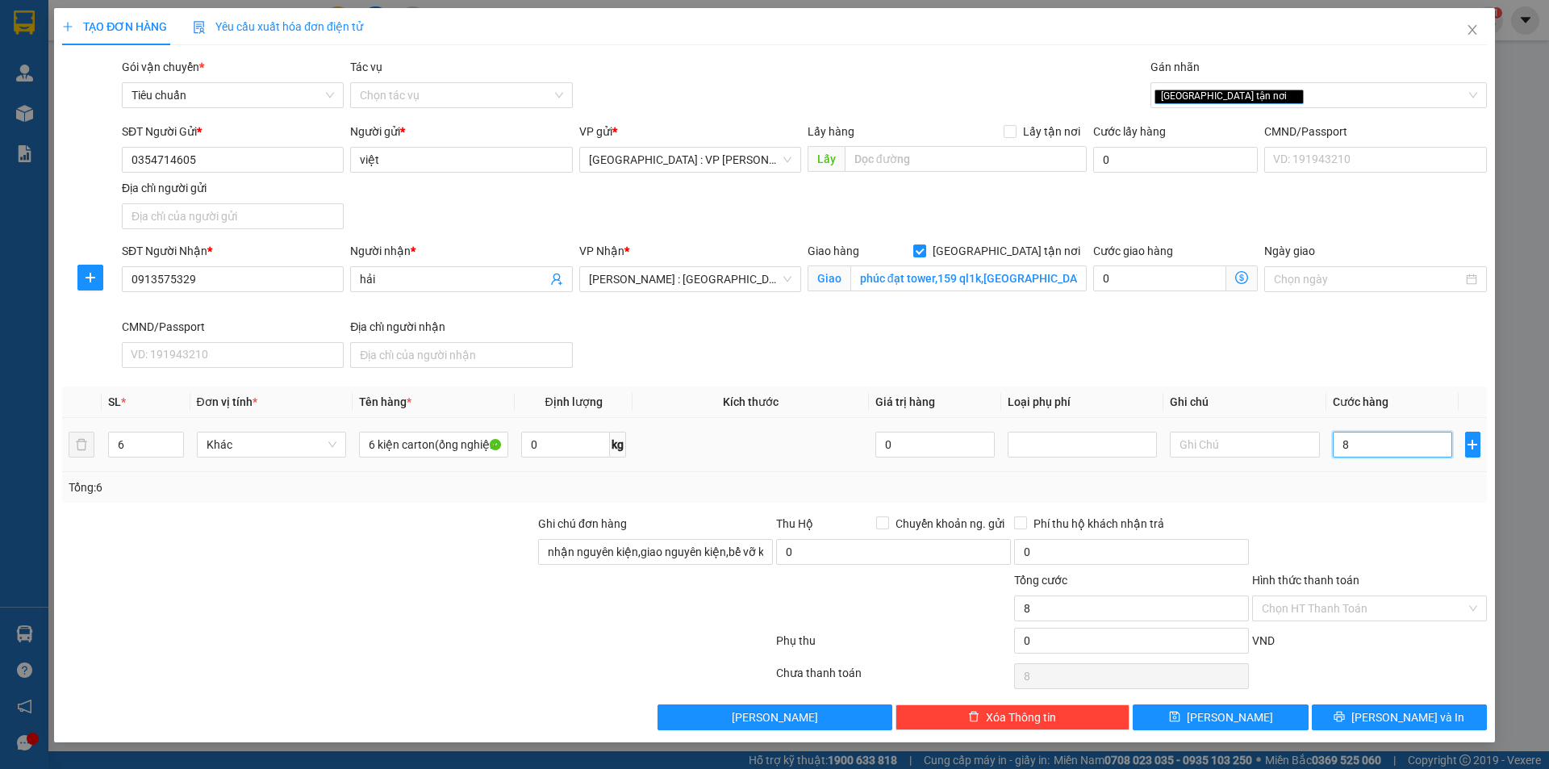
type input "85"
type input "850"
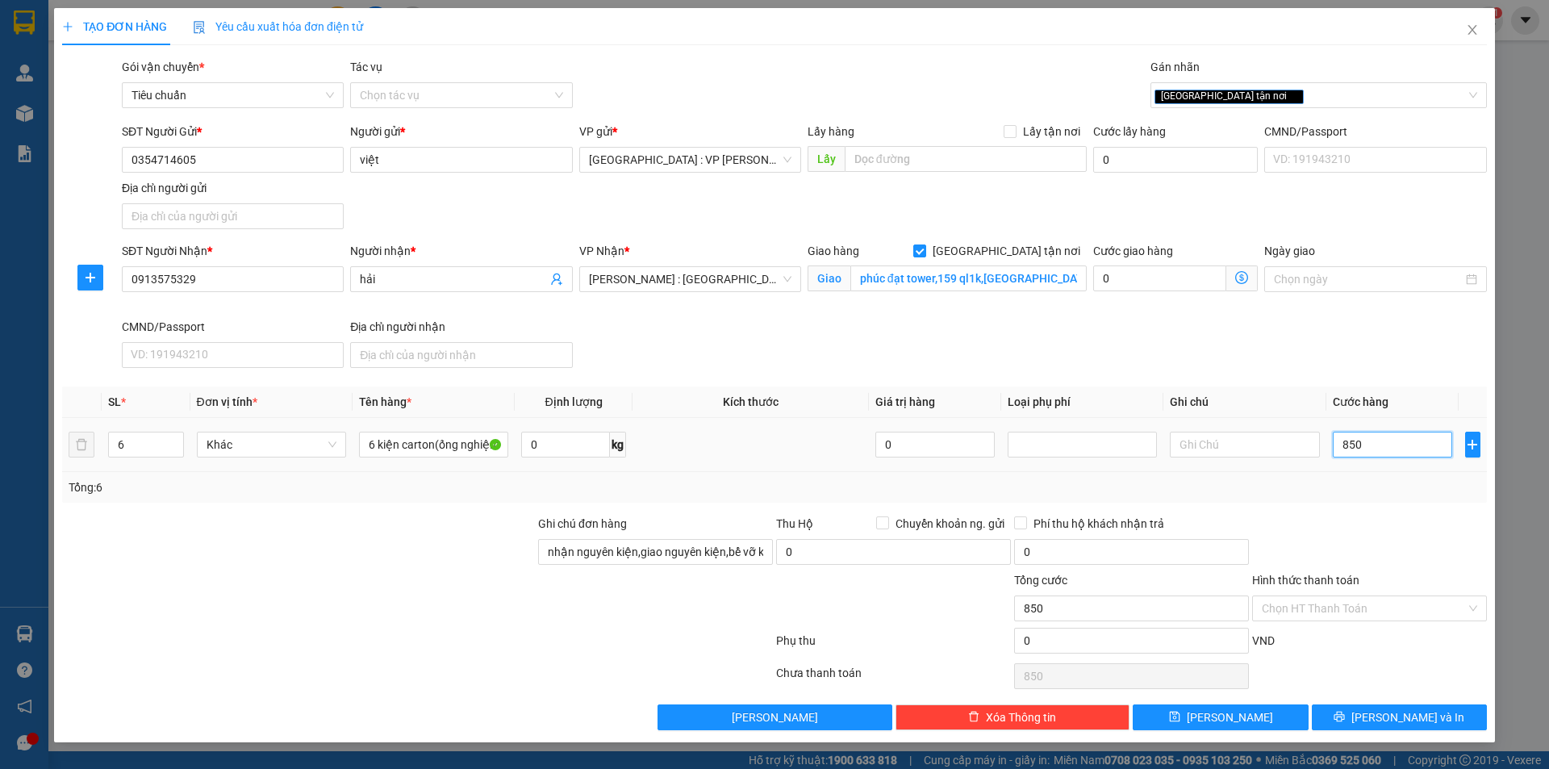
type input "8.500"
type input "85.000"
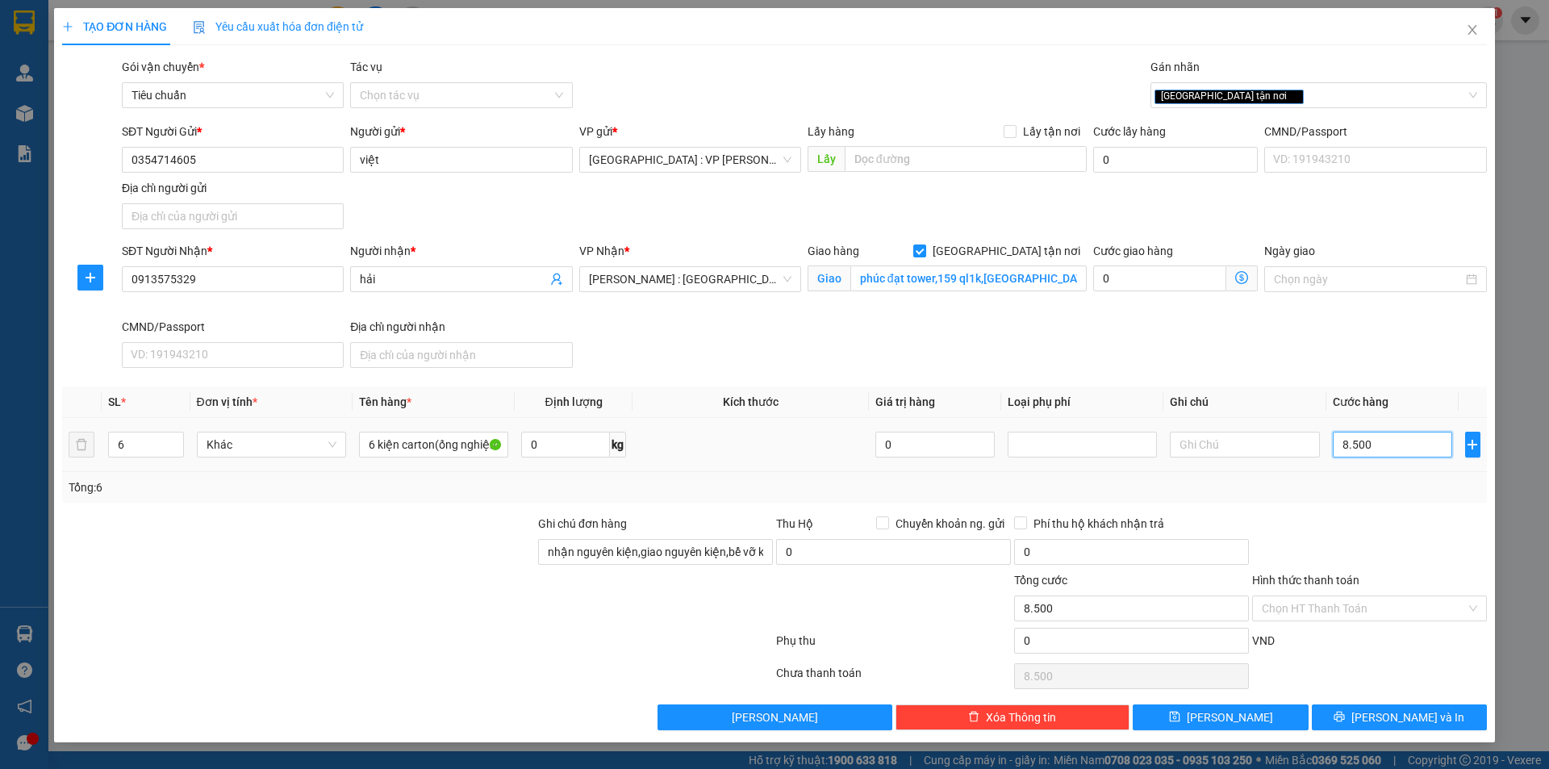
type input "85.000"
type input "850.000"
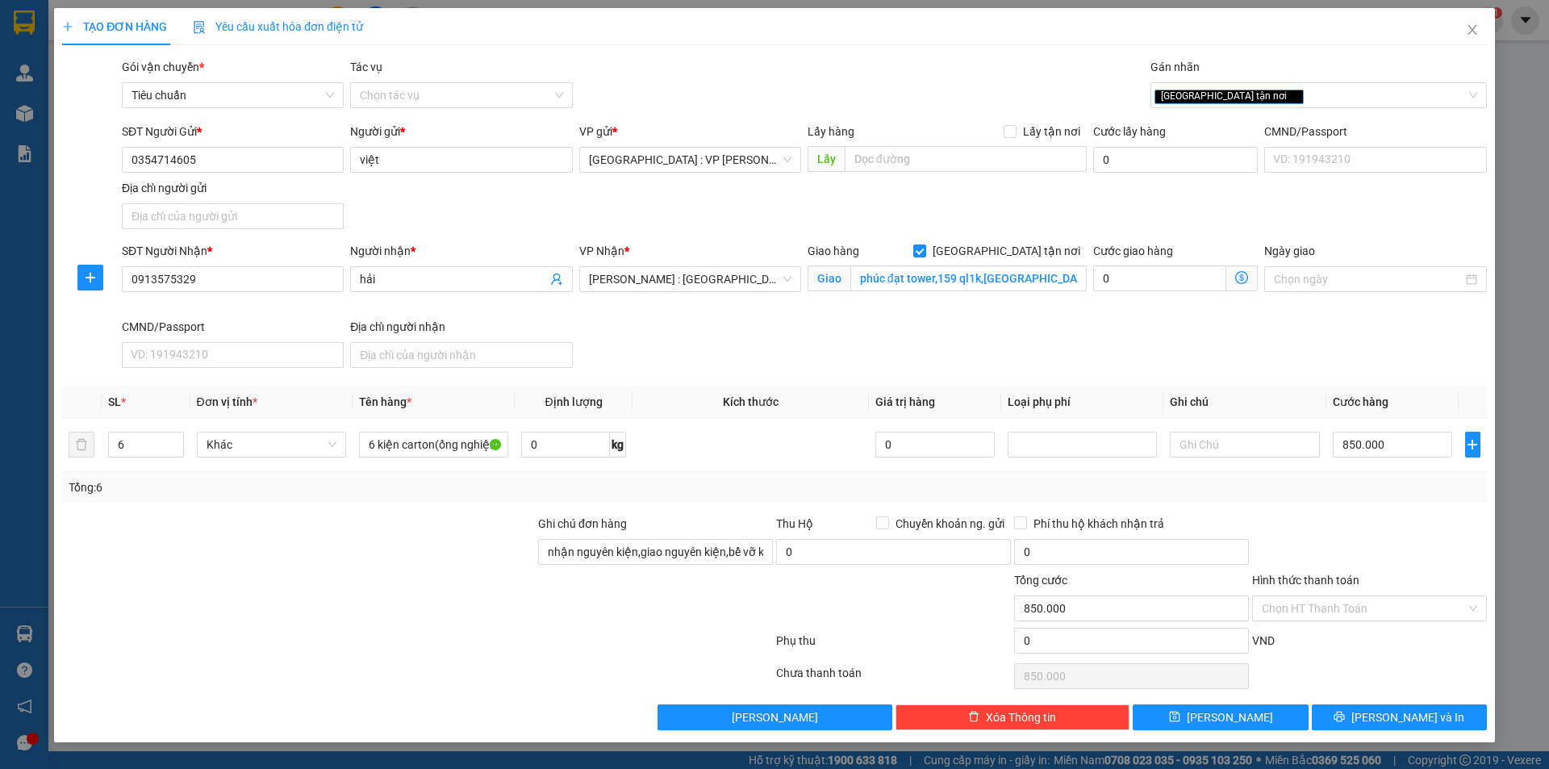
drag, startPoint x: 1410, startPoint y: 496, endPoint x: 1426, endPoint y: 573, distance: 79.1
click at [1408, 497] on div "Tổng: 6" at bounding box center [774, 487] width 1424 height 31
click at [1345, 613] on input "Hình thức thanh toán" at bounding box center [1364, 608] width 204 height 24
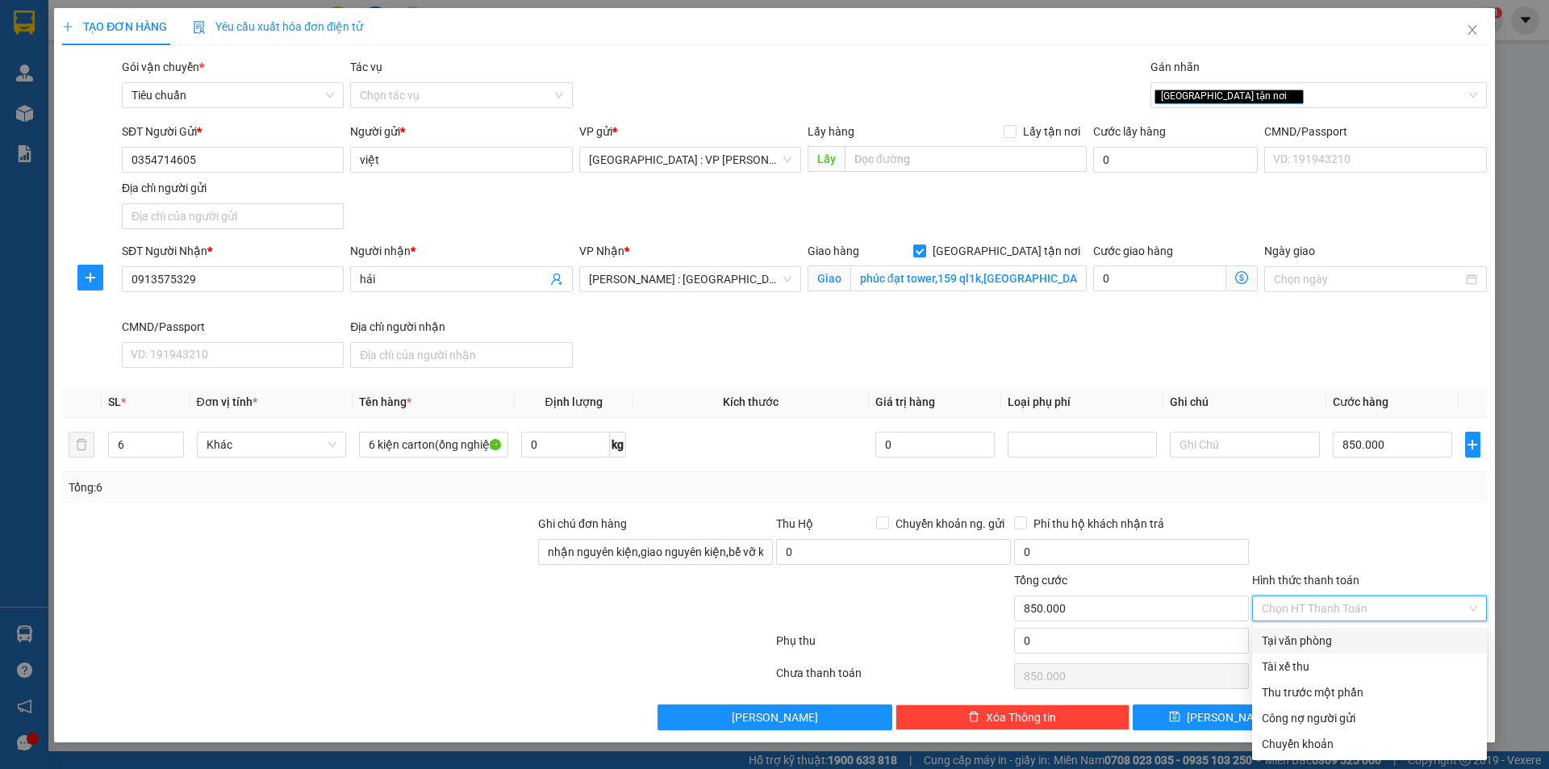
drag, startPoint x: 1321, startPoint y: 642, endPoint x: 1335, endPoint y: 573, distance: 69.9
click at [1320, 642] on div "Tại văn phòng" at bounding box center [1369, 641] width 215 height 18
type input "0"
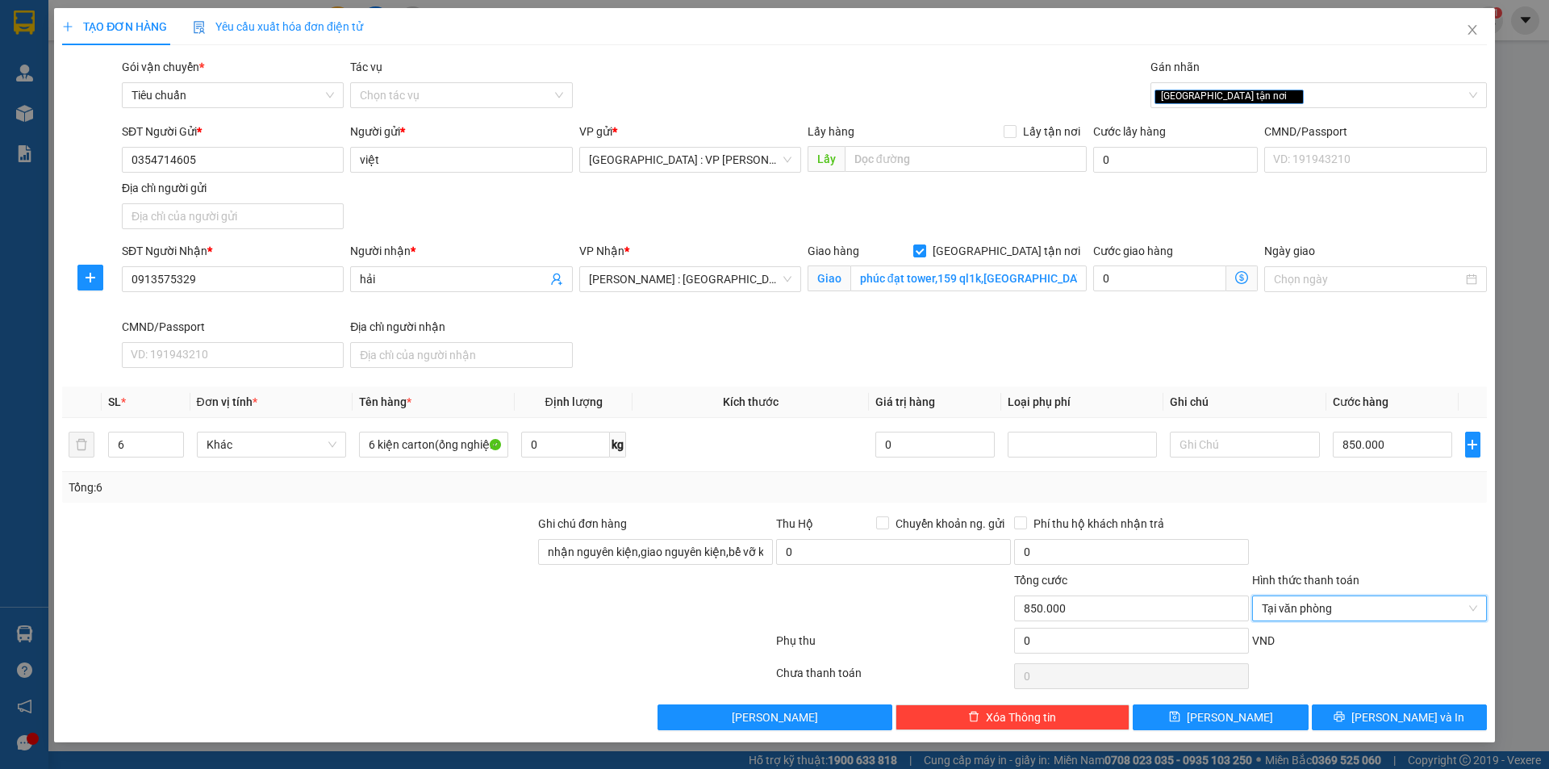
click at [1336, 569] on div at bounding box center [1369, 543] width 238 height 56
click at [573, 444] on input "0" at bounding box center [565, 445] width 89 height 26
type input "132"
drag, startPoint x: 419, startPoint y: 573, endPoint x: 457, endPoint y: 543, distance: 48.1
click at [419, 573] on div at bounding box center [298, 599] width 476 height 56
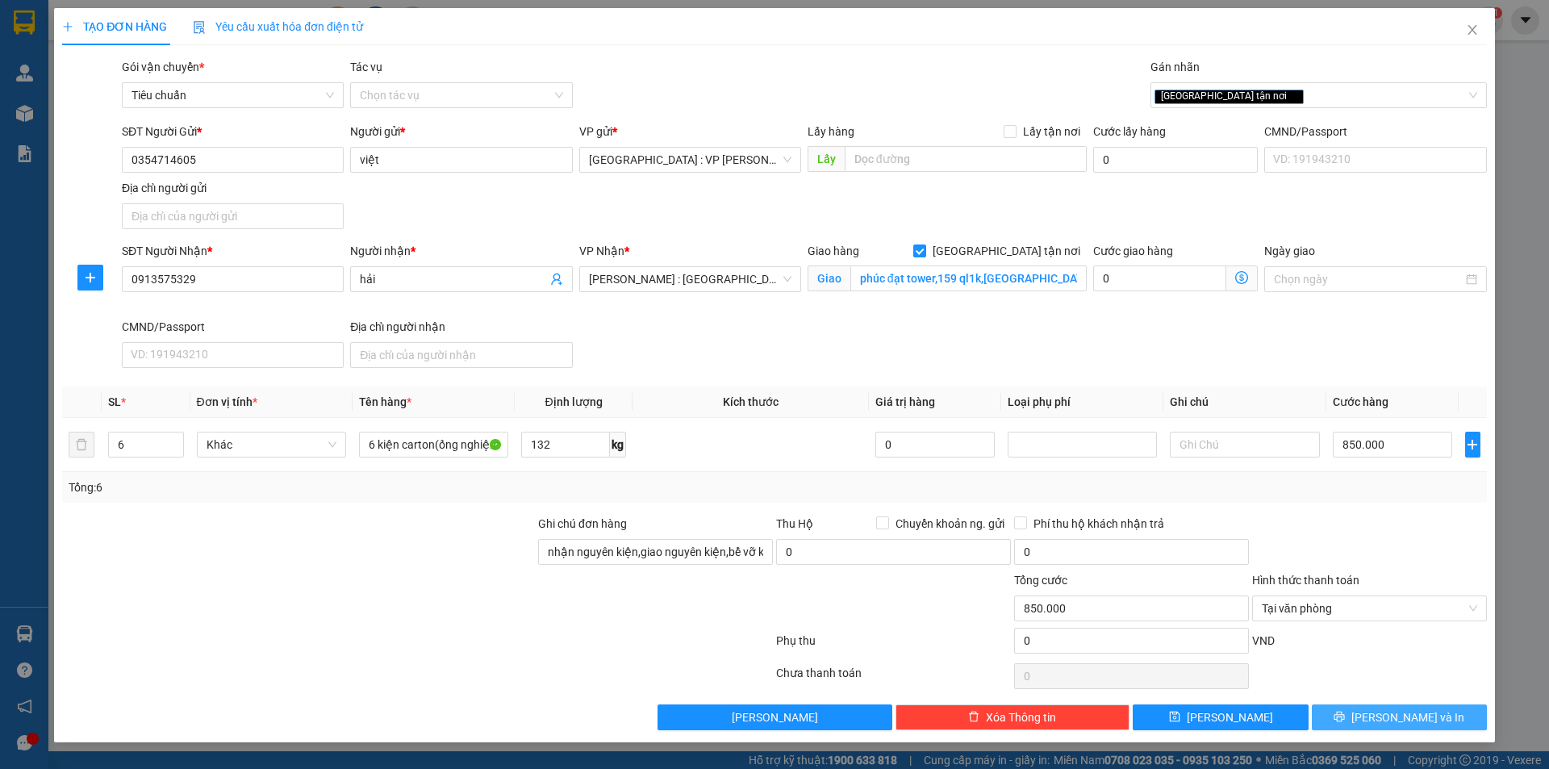
click at [1392, 711] on span "[PERSON_NAME] và In" at bounding box center [1407, 717] width 113 height 18
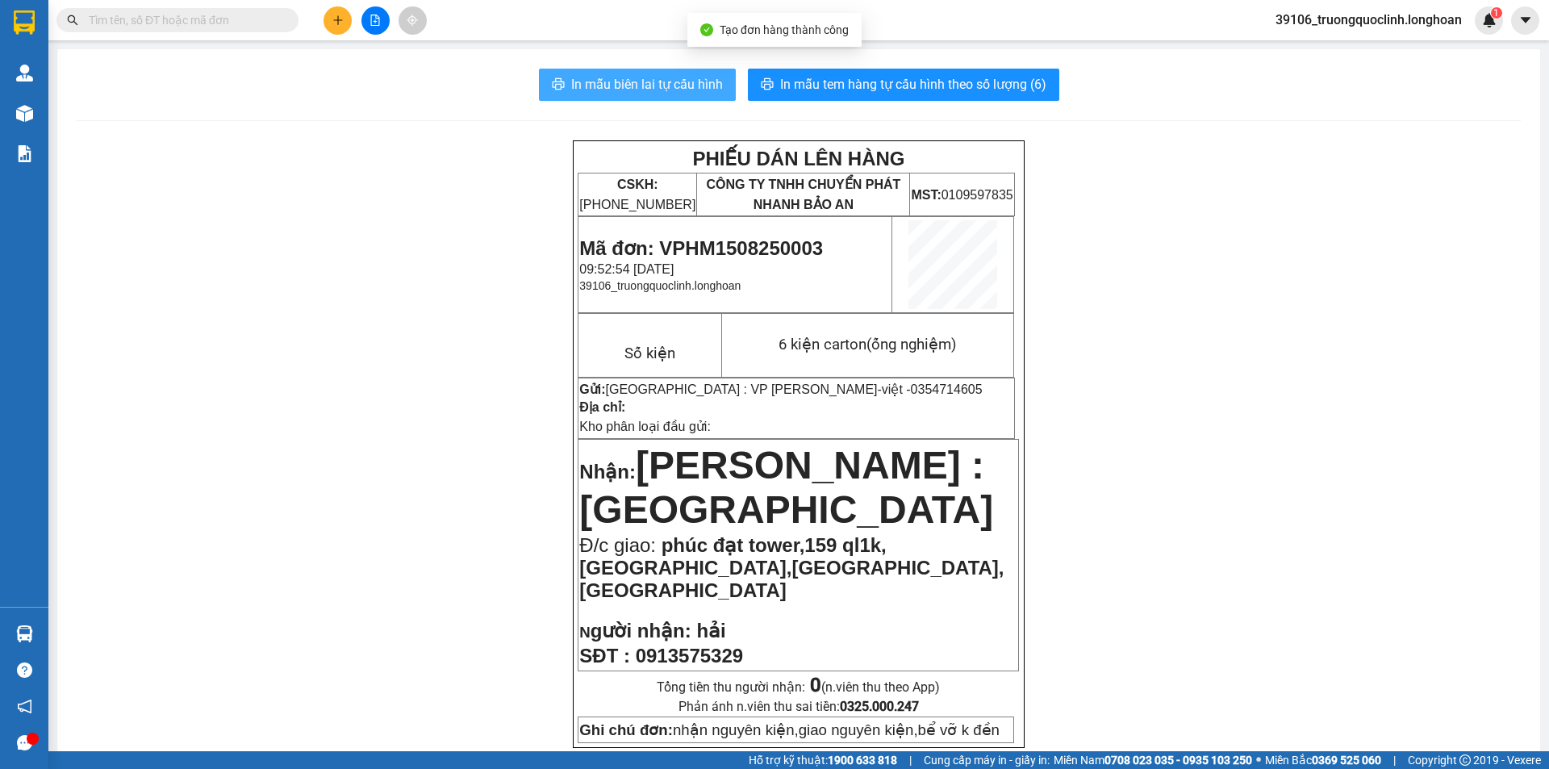
click at [644, 93] on span "In mẫu biên lai tự cấu hình" at bounding box center [647, 84] width 152 height 20
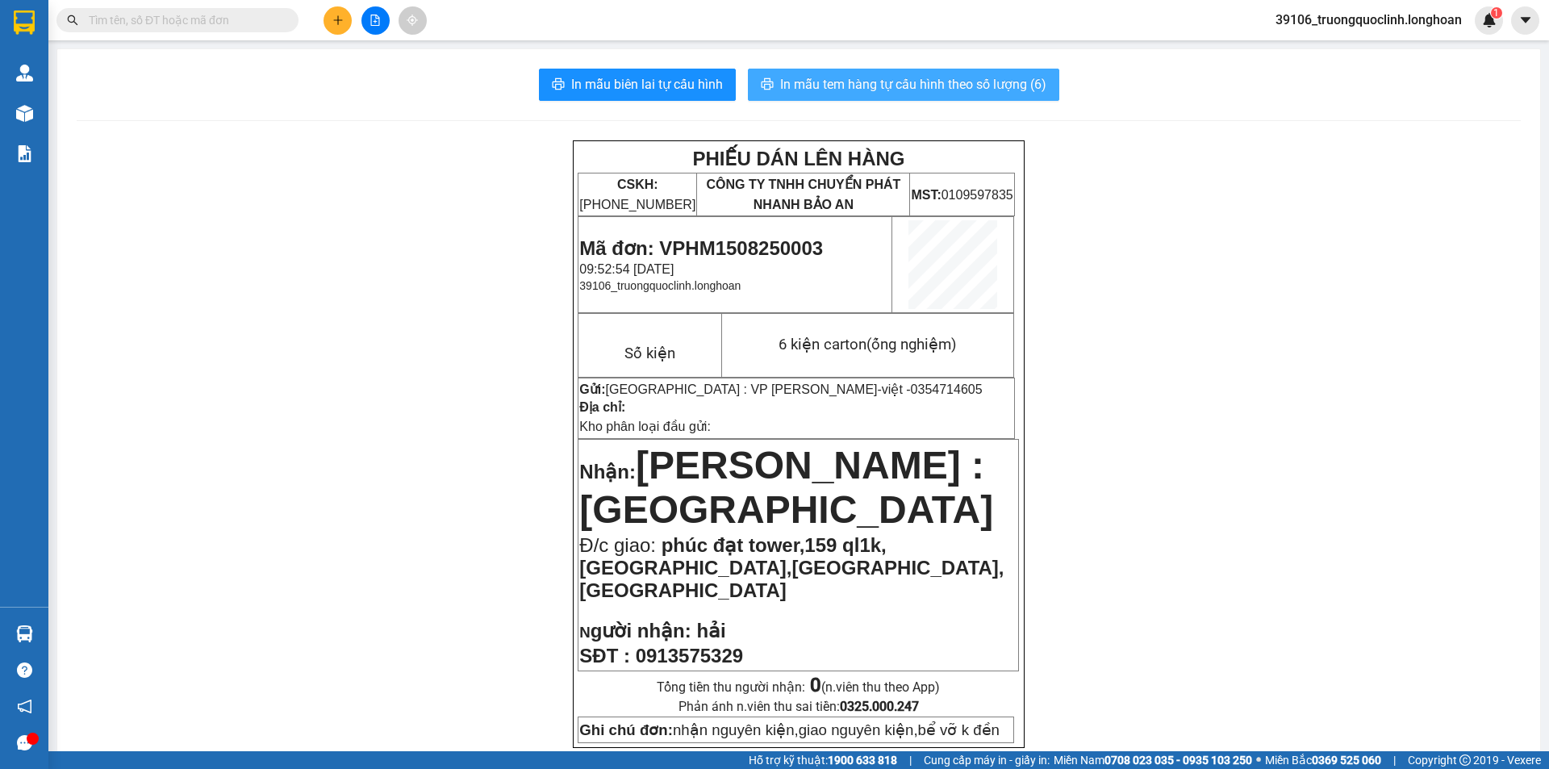
click at [975, 79] on span "In mẫu tem hàng tự cấu hình theo số lượng (6)" at bounding box center [913, 84] width 266 height 20
click at [756, 244] on span "Mã đơn: VPHM1508250003" at bounding box center [701, 248] width 244 height 22
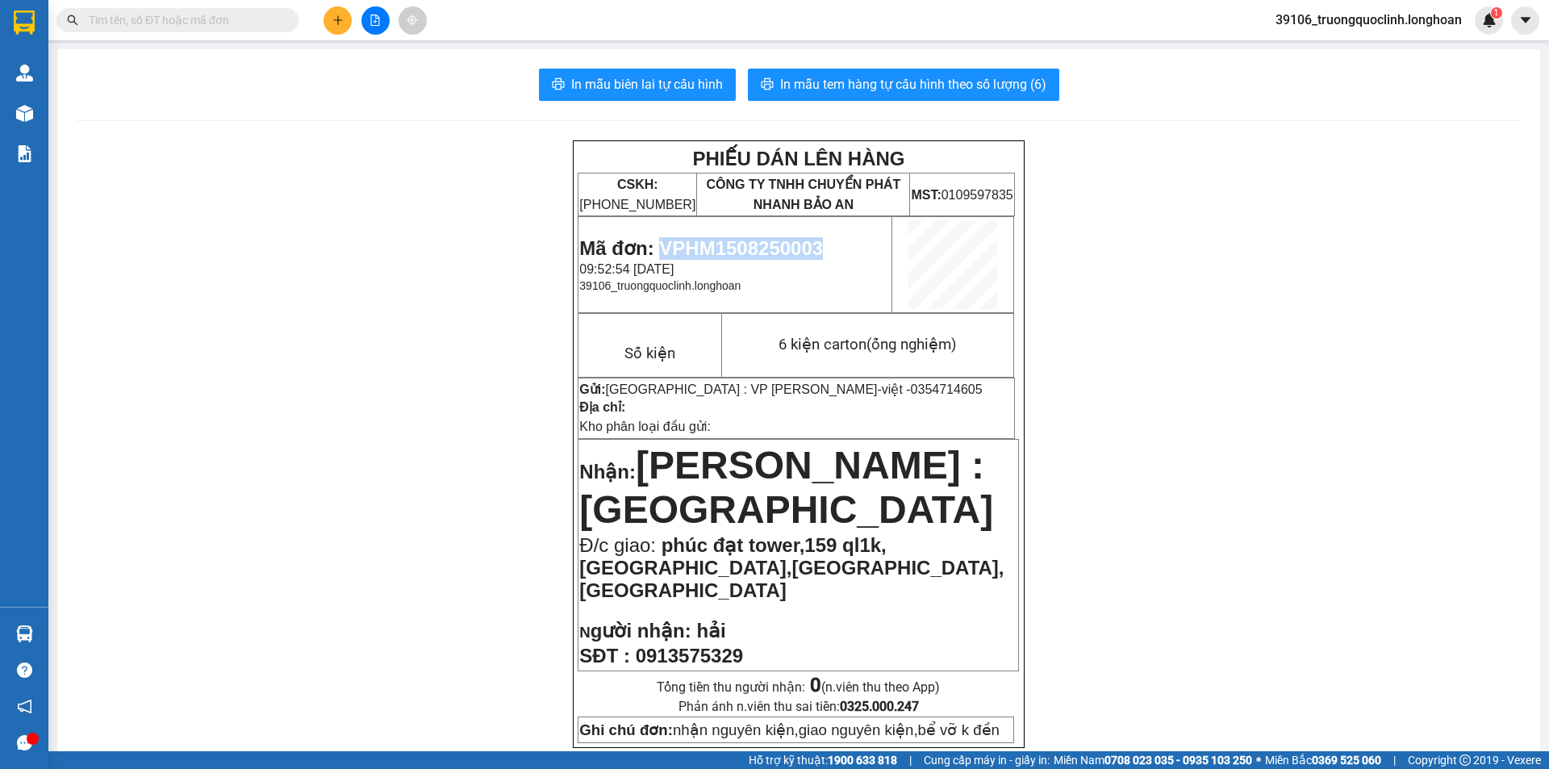
click at [756, 244] on span "Mã đơn: VPHM1508250003" at bounding box center [701, 248] width 244 height 22
copy span "VPHM1508250003"
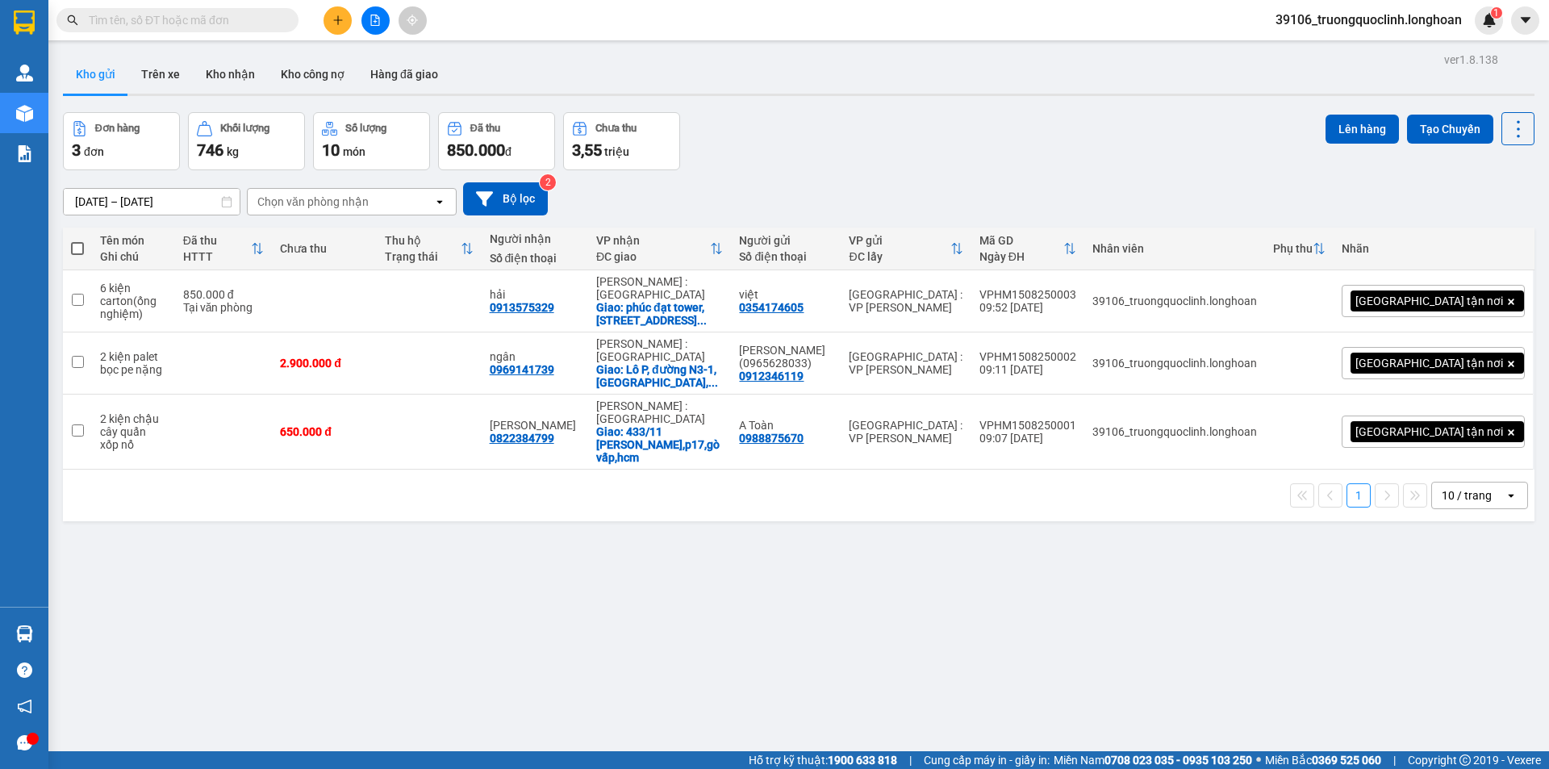
click at [243, 24] on input "text" at bounding box center [184, 20] width 190 height 18
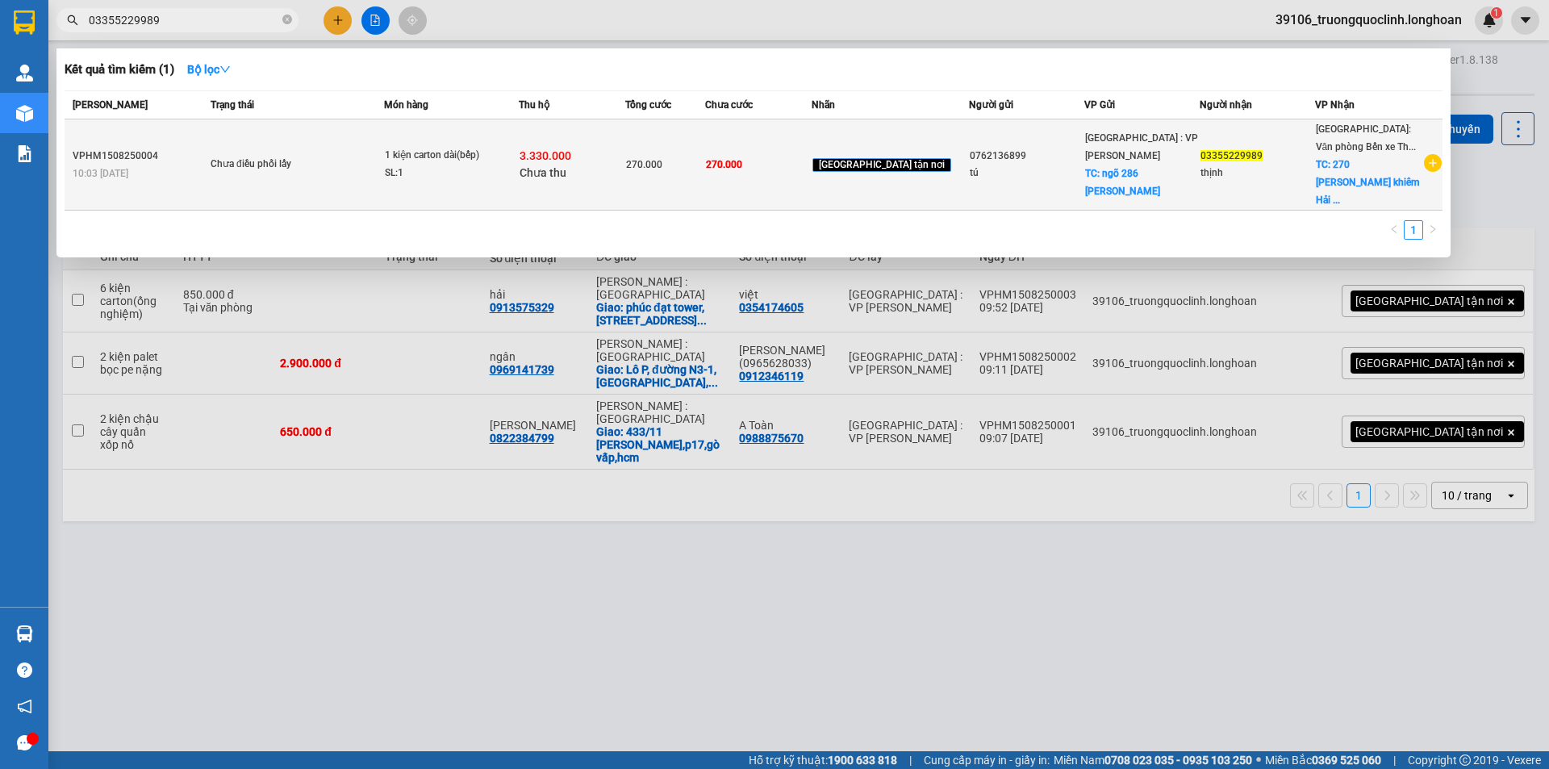
type input "03355229989"
click at [668, 144] on td "270.000" at bounding box center [665, 164] width 80 height 91
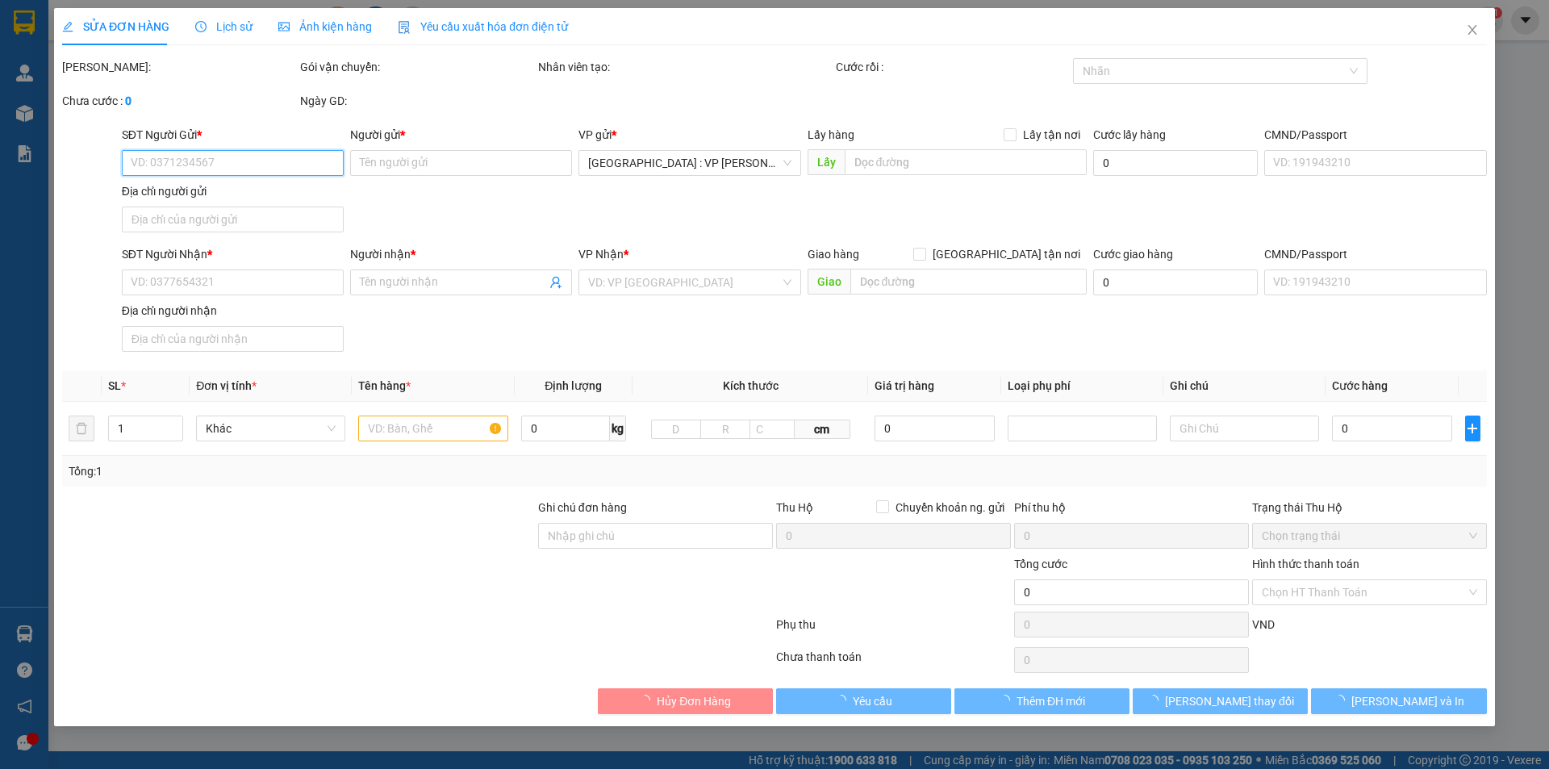
type input "0762136899"
type input "tú"
checkbox input "true"
type input "ngõ 286 [PERSON_NAME]"
type input "03355229989"
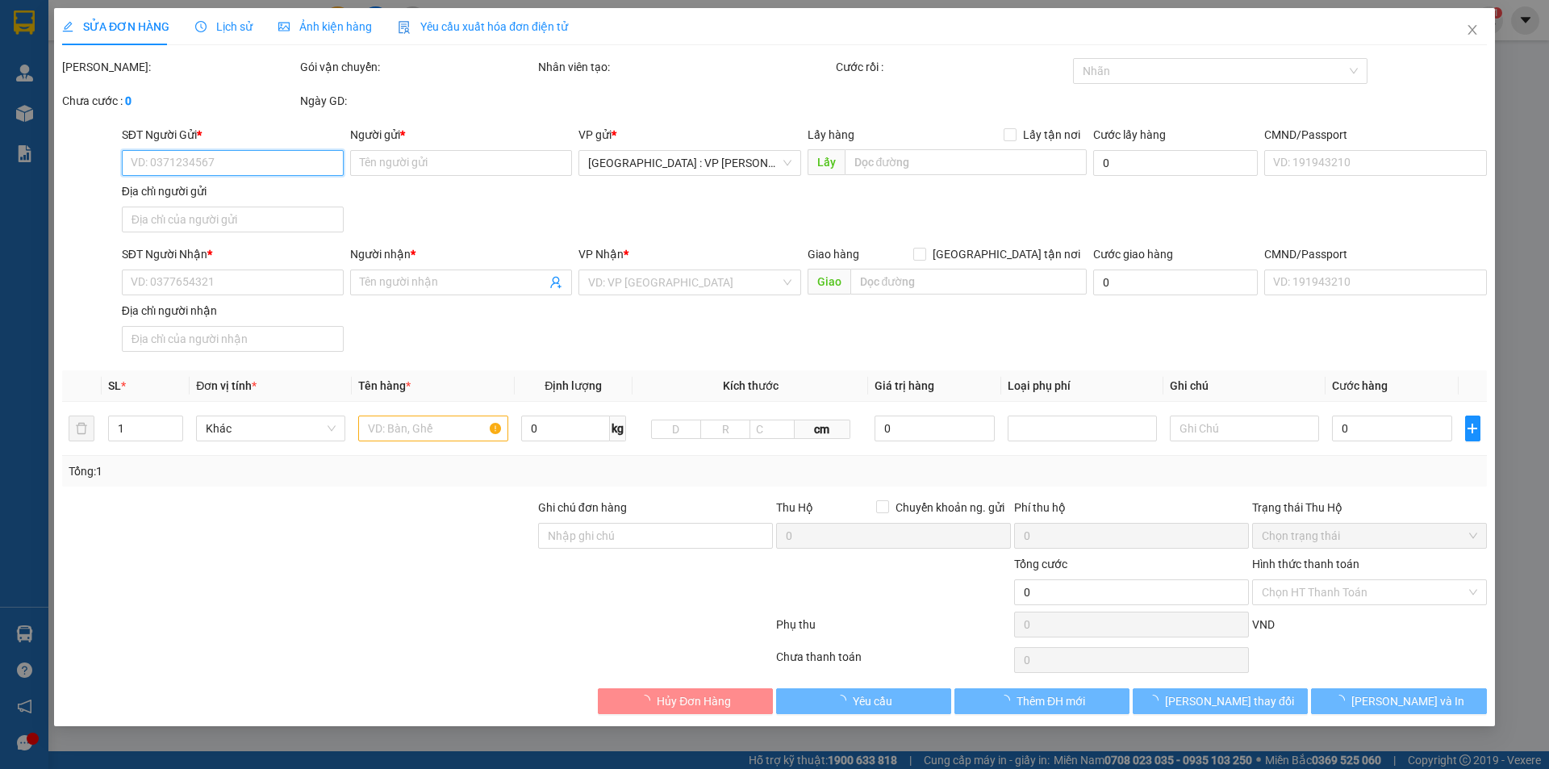
type input "thịnh"
checkbox input "true"
type input "270 [PERSON_NAME] khiêm Hải yên móng cái [GEOGRAPHIC_DATA]"
type input "nhận nguyên kiện,giao nguyên kiện,bể vỡ k đền"
type input "270.000"
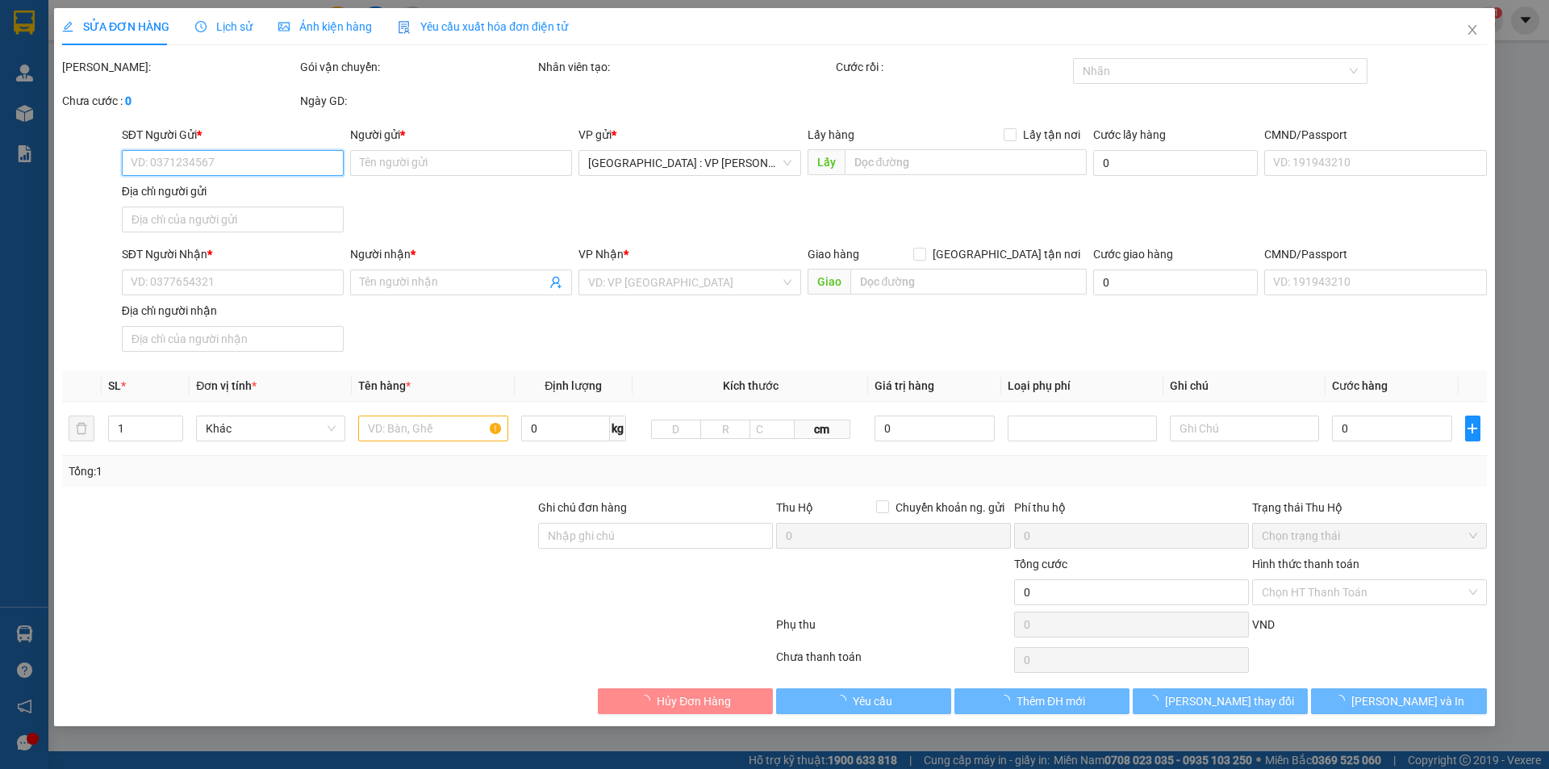
type input "270.000"
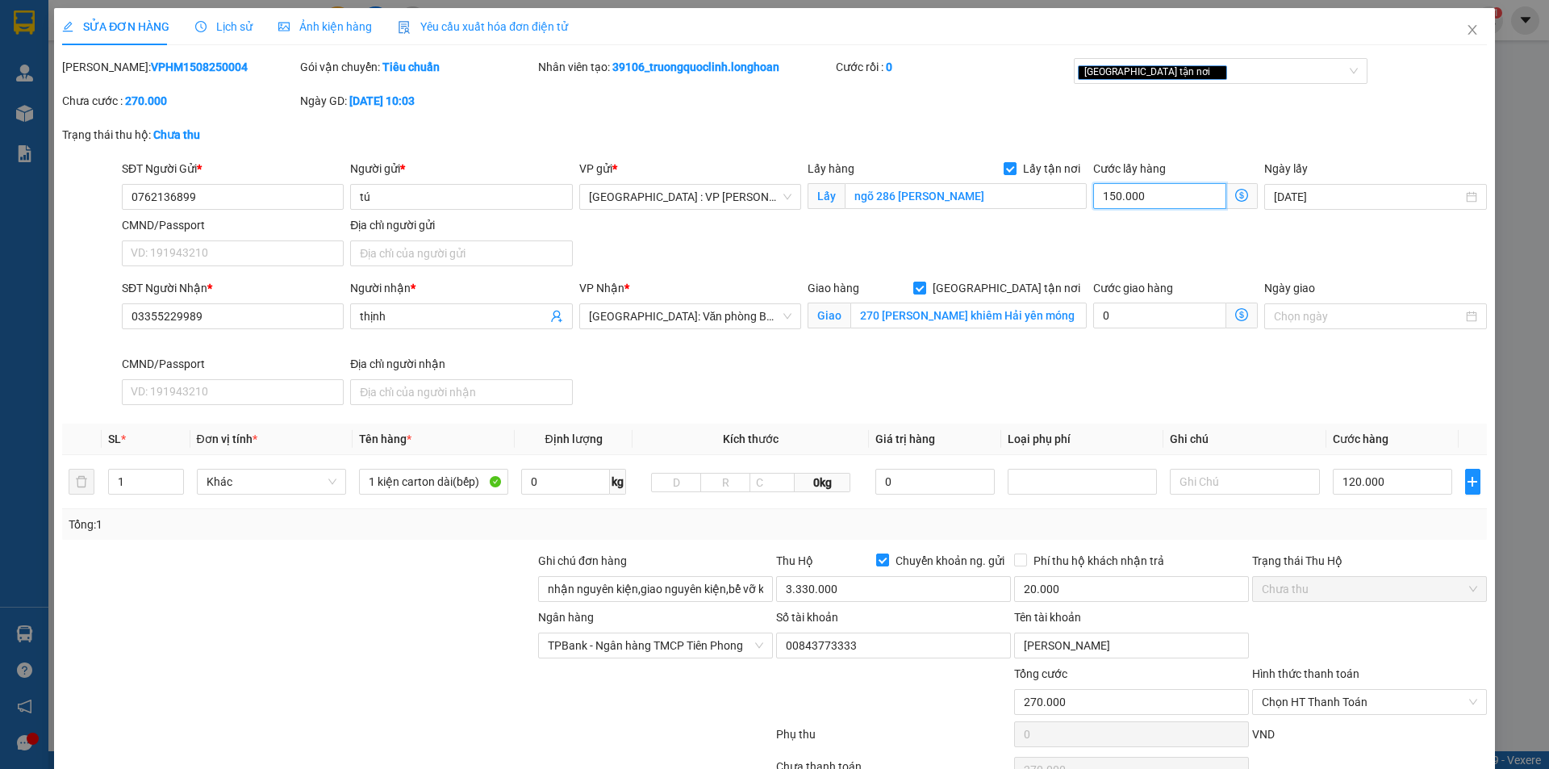
click at [1149, 195] on input "150.000" at bounding box center [1159, 196] width 133 height 26
type input "120.000"
type input "0"
click at [1019, 170] on span "Lấy tận nơi" at bounding box center [1051, 169] width 70 height 18
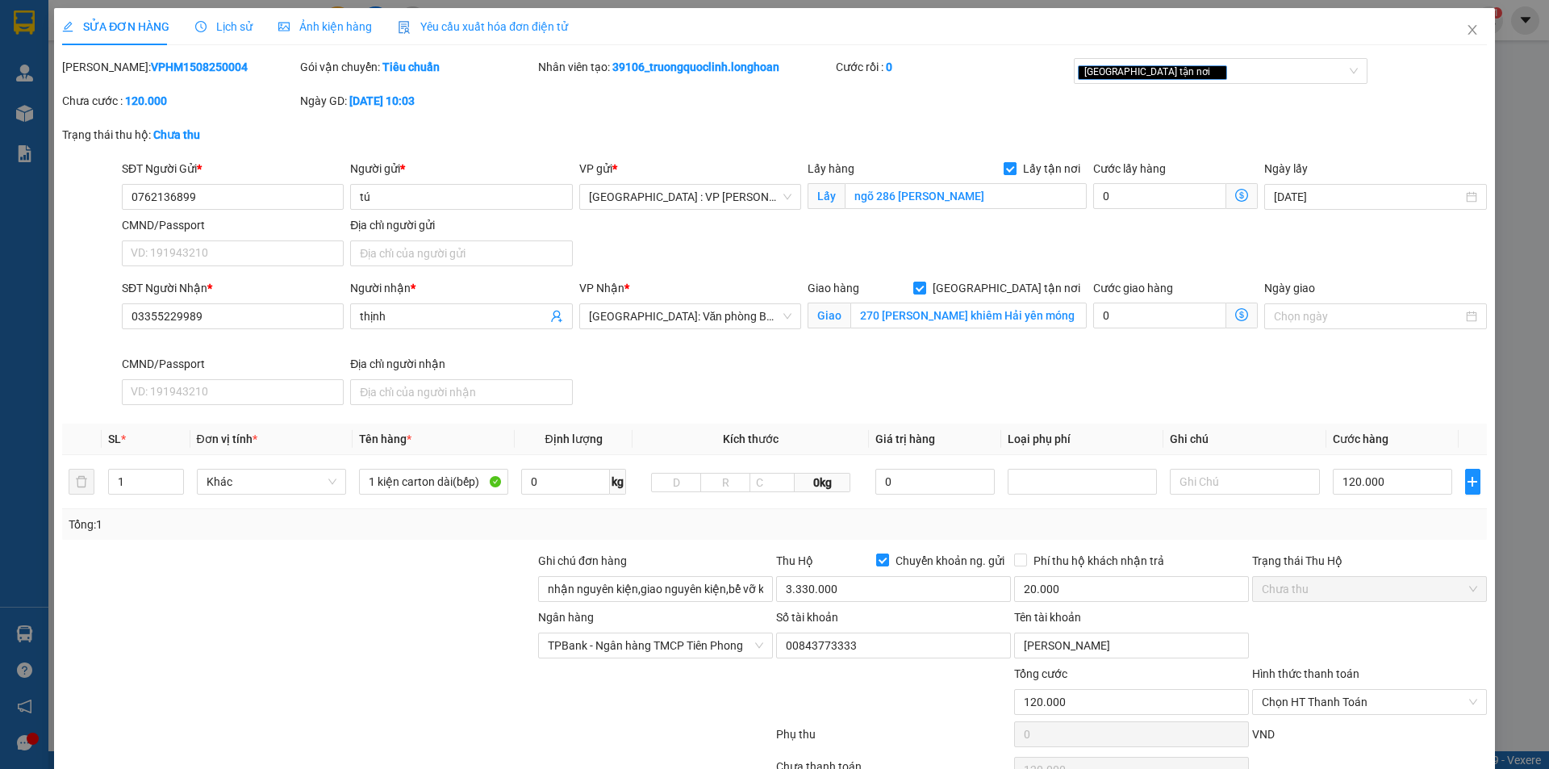
click at [1015, 170] on input "Lấy tận nơi" at bounding box center [1008, 167] width 11 height 11
checkbox input "false"
click at [1000, 202] on input "ngõ 286 [PERSON_NAME]" at bounding box center [966, 196] width 242 height 26
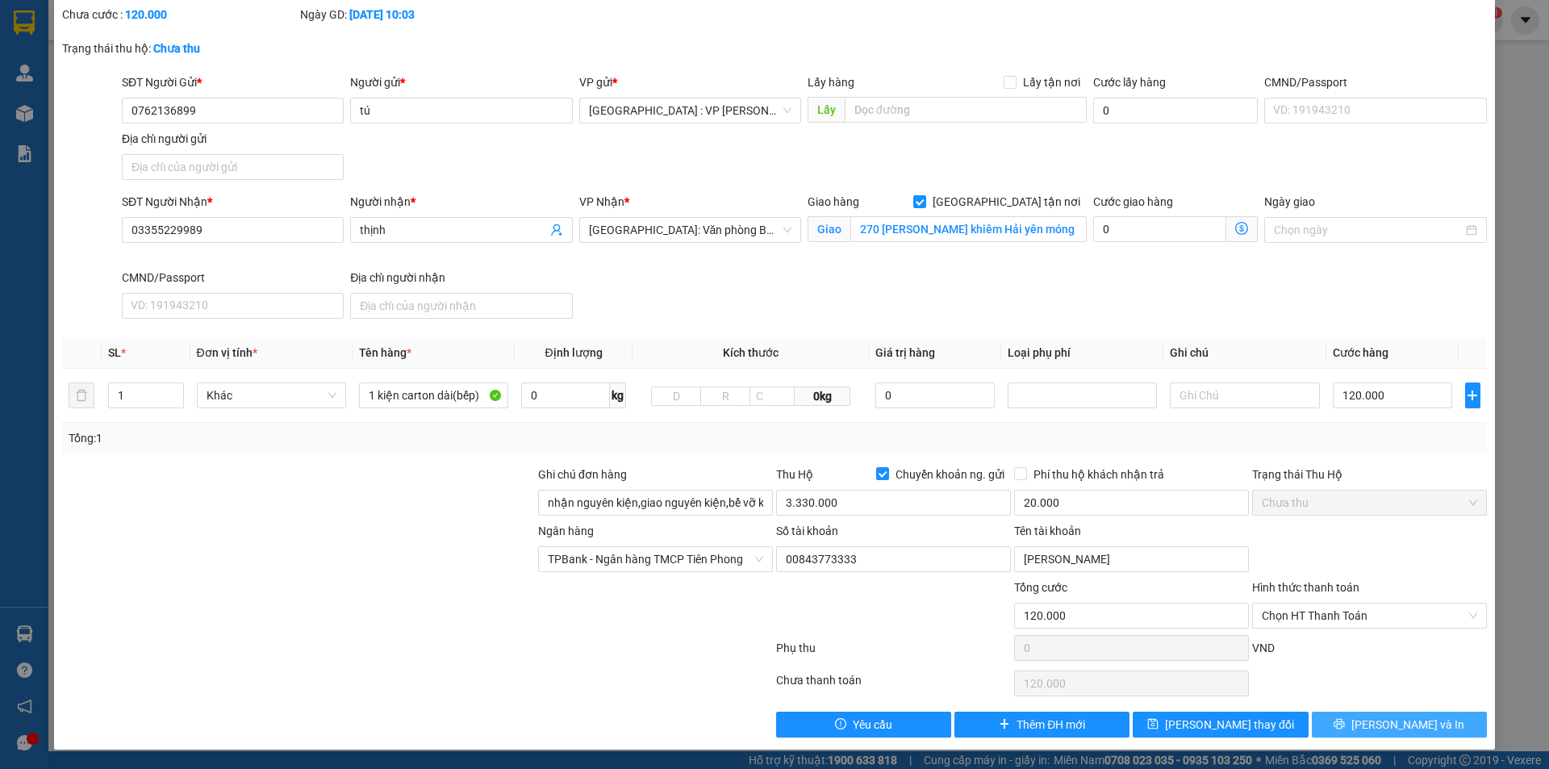
click at [1387, 726] on span "[PERSON_NAME] và In" at bounding box center [1407, 724] width 113 height 18
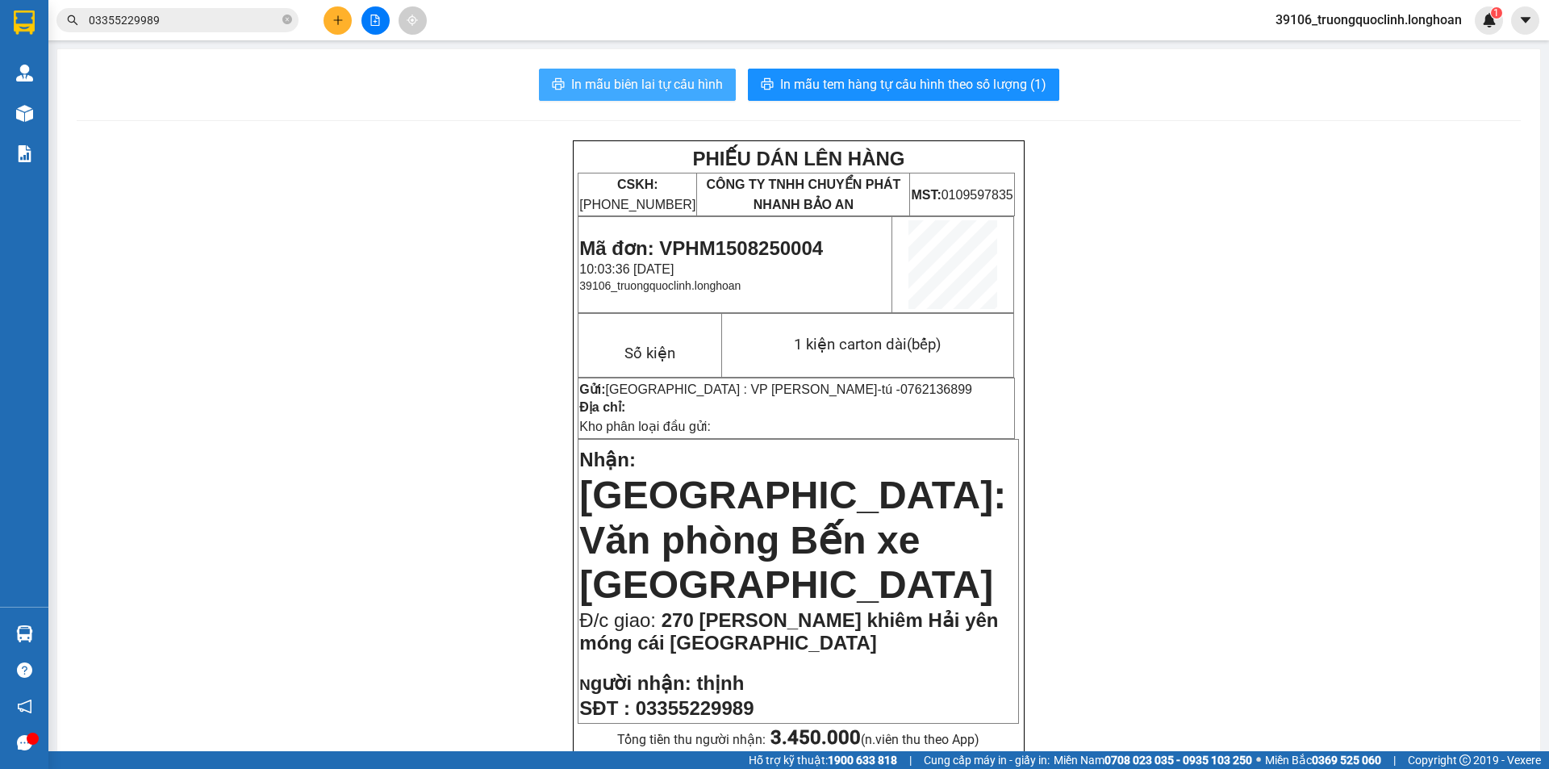
click at [638, 77] on span "In mẫu biên lai tự cấu hình" at bounding box center [647, 84] width 152 height 20
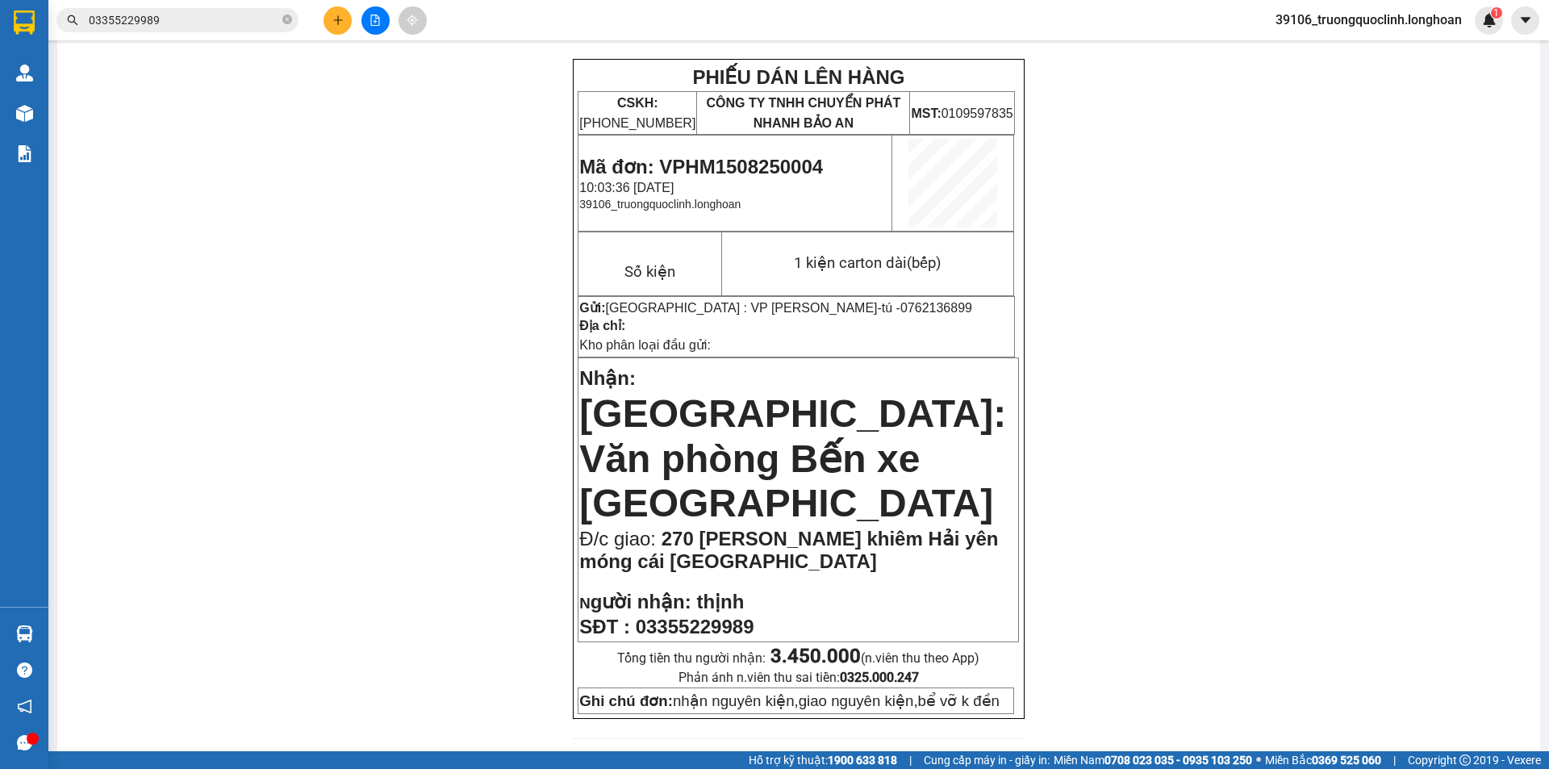
scroll to position [1, 0]
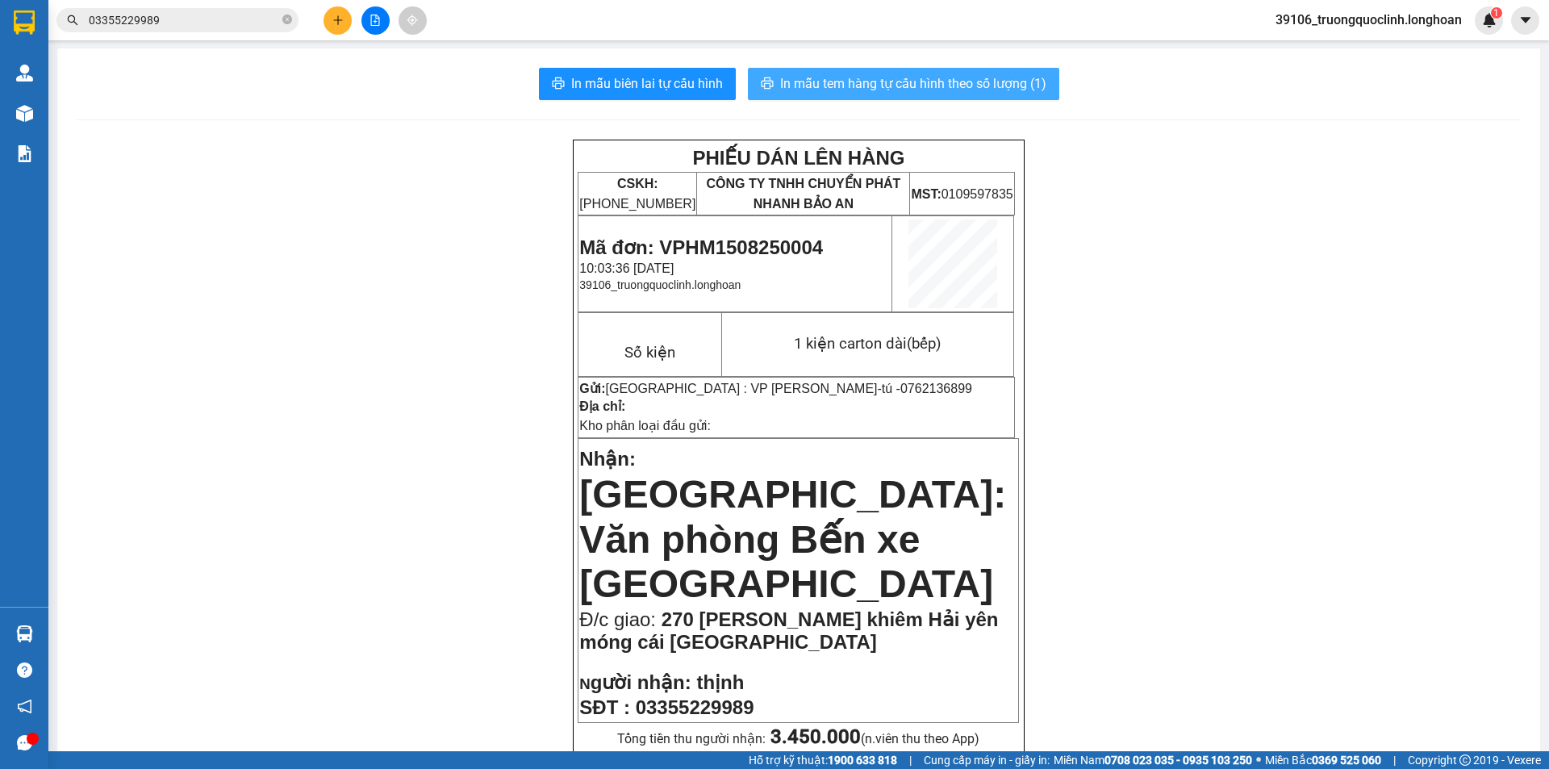
click at [854, 85] on span "In mẫu tem hàng tự cấu hình theo số lượng (1)" at bounding box center [913, 83] width 266 height 20
click at [776, 252] on span "Mã đơn: VPHM1508250004" at bounding box center [701, 247] width 244 height 22
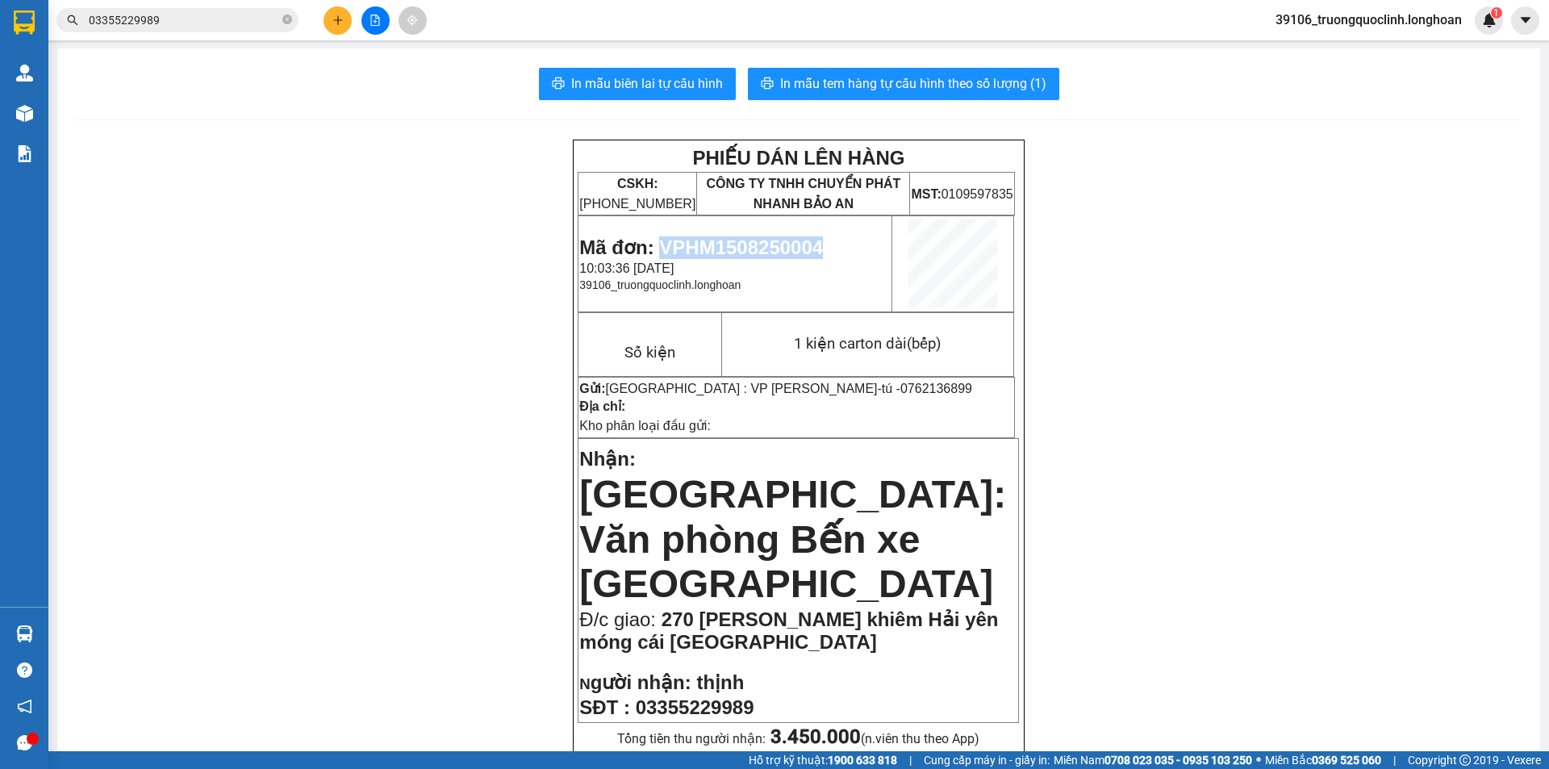
click at [776, 252] on span "Mã đơn: VPHM1508250004" at bounding box center [701, 247] width 244 height 22
copy span "VPHM1508250004"
click at [344, 26] on button at bounding box center [337, 20] width 28 height 28
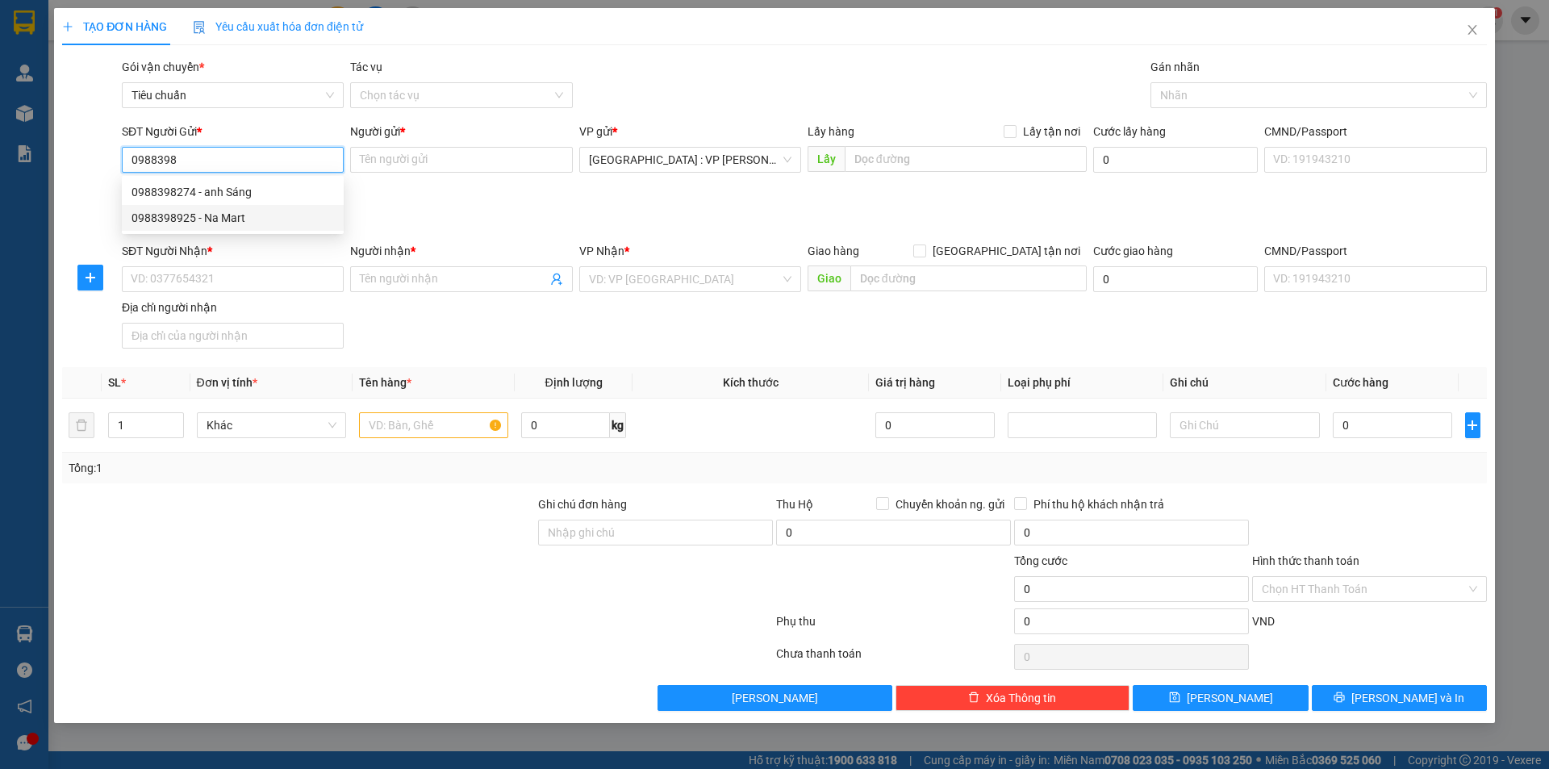
click at [196, 213] on div "0988398925 - Na Mart" at bounding box center [232, 218] width 202 height 18
type input "0988398925"
type input "Na Mart"
type input "0988398925"
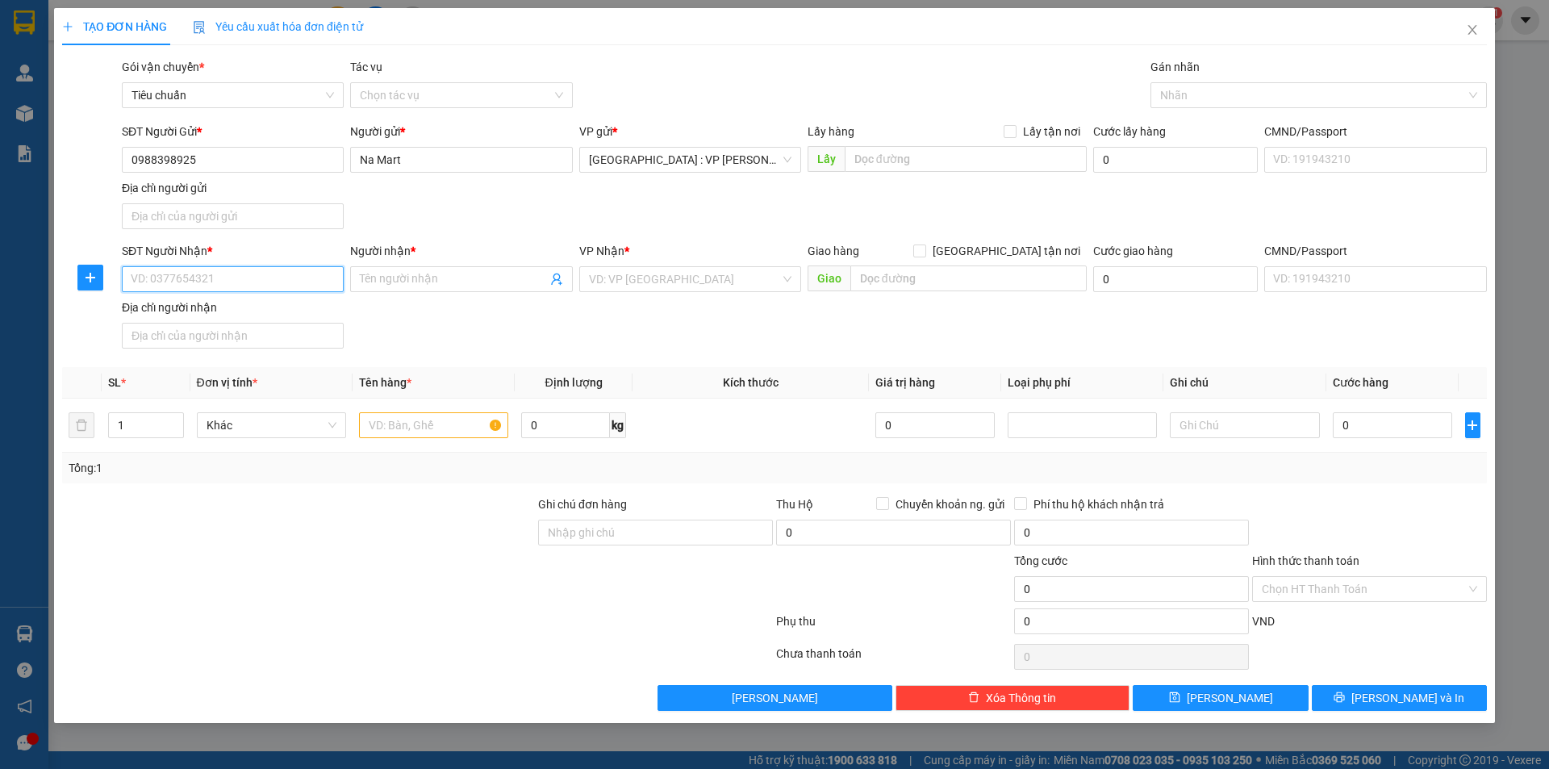
click at [224, 276] on input "SĐT Người Nhận *" at bounding box center [233, 279] width 222 height 26
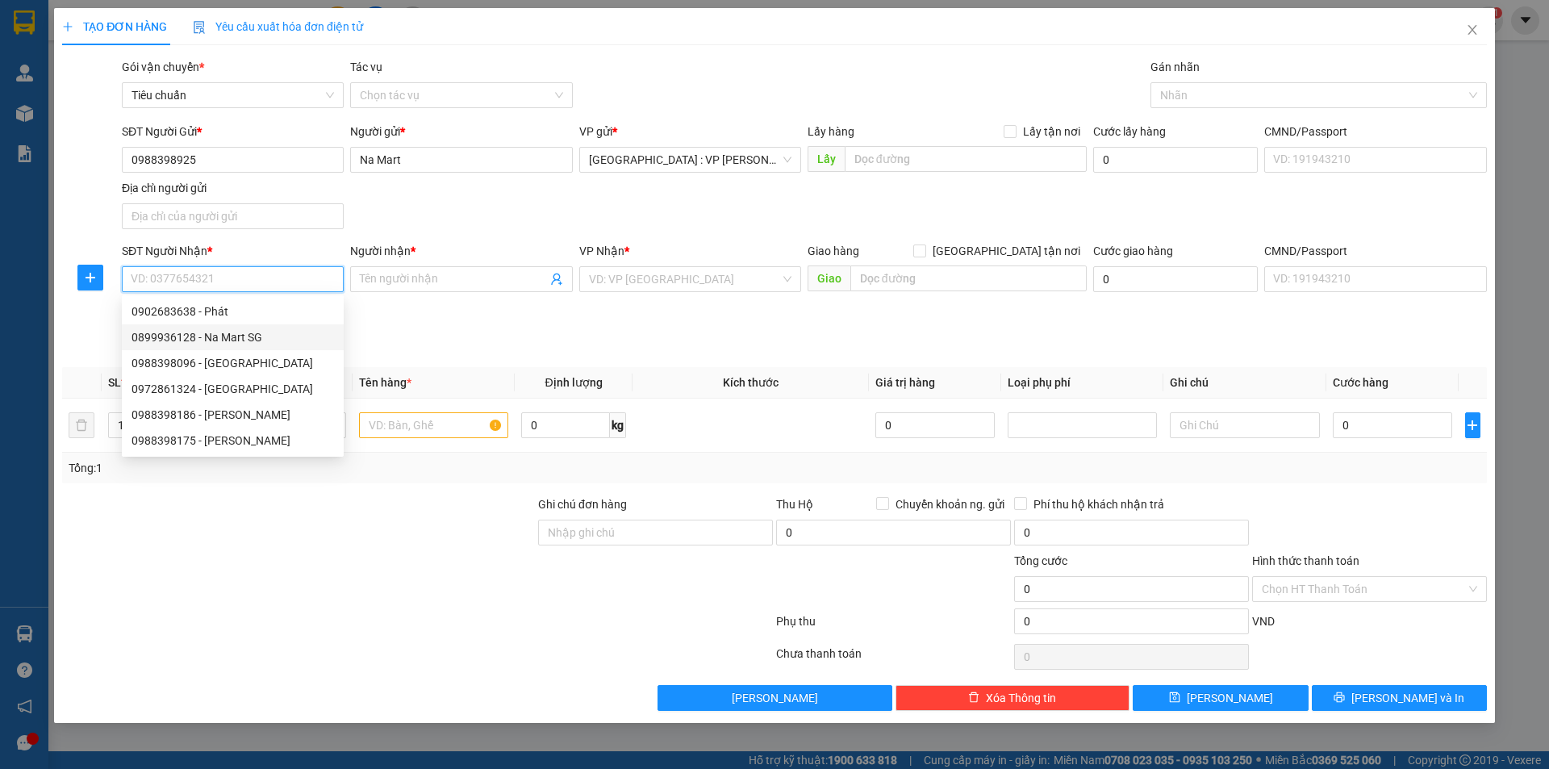
click at [204, 337] on div "0899936128 - Na Mart SG" at bounding box center [232, 337] width 202 height 18
type input "0899936128"
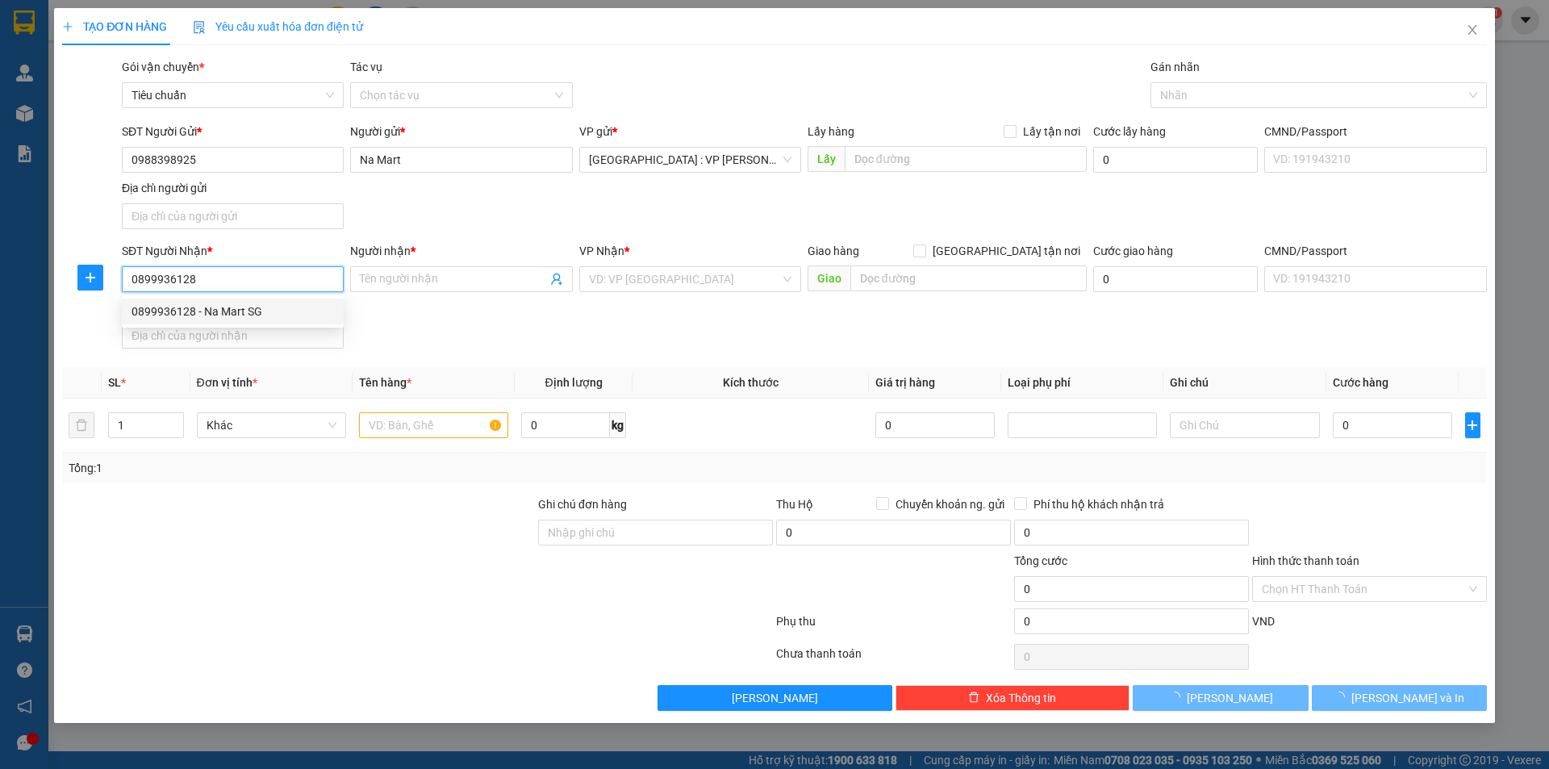
type input "Na Mart SG"
checkbox input "true"
type input "15 Khu dân cư City Land P7, Gò Vấp, HCM"
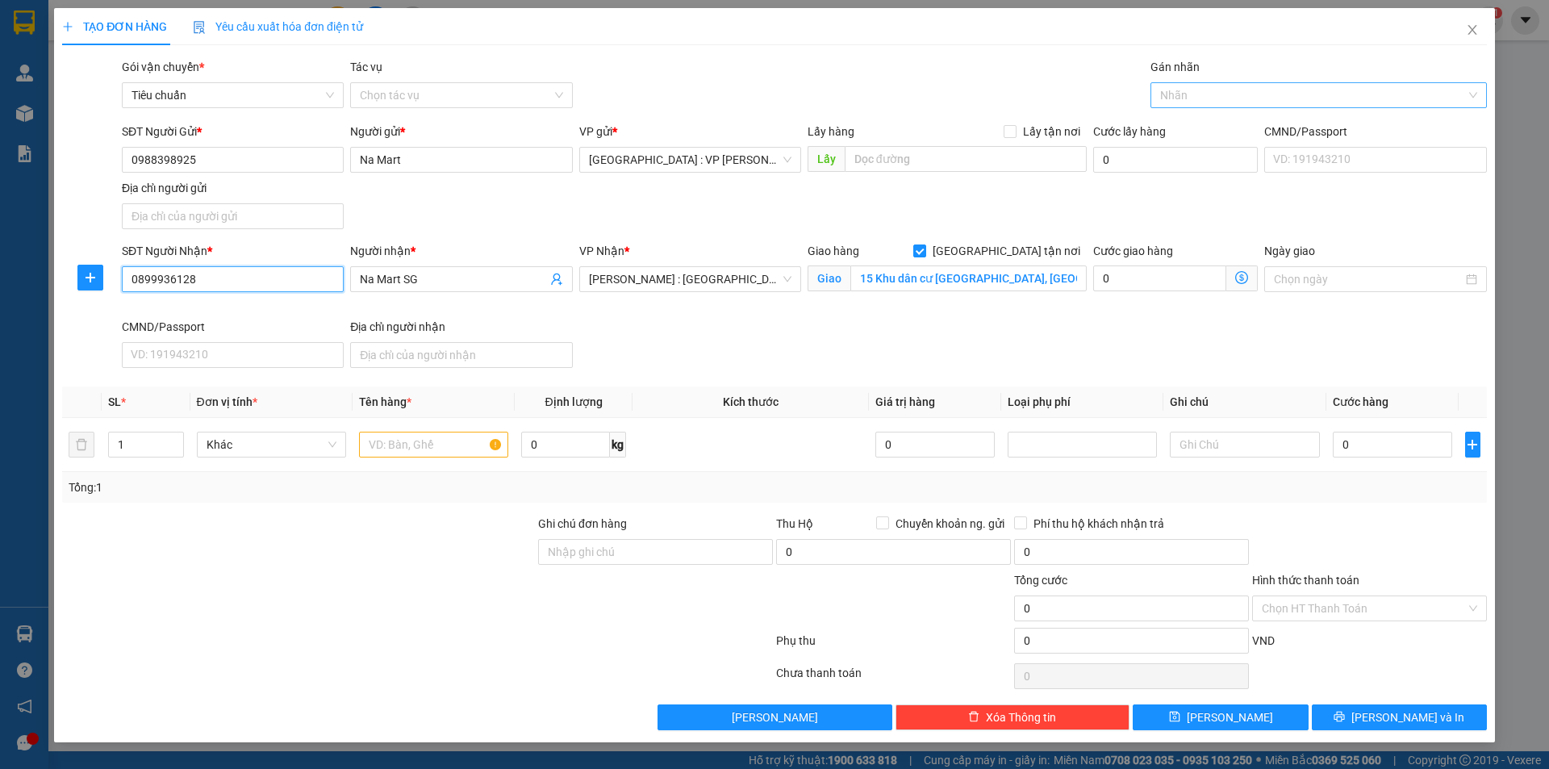
click at [1197, 92] on div at bounding box center [1310, 94] width 312 height 19
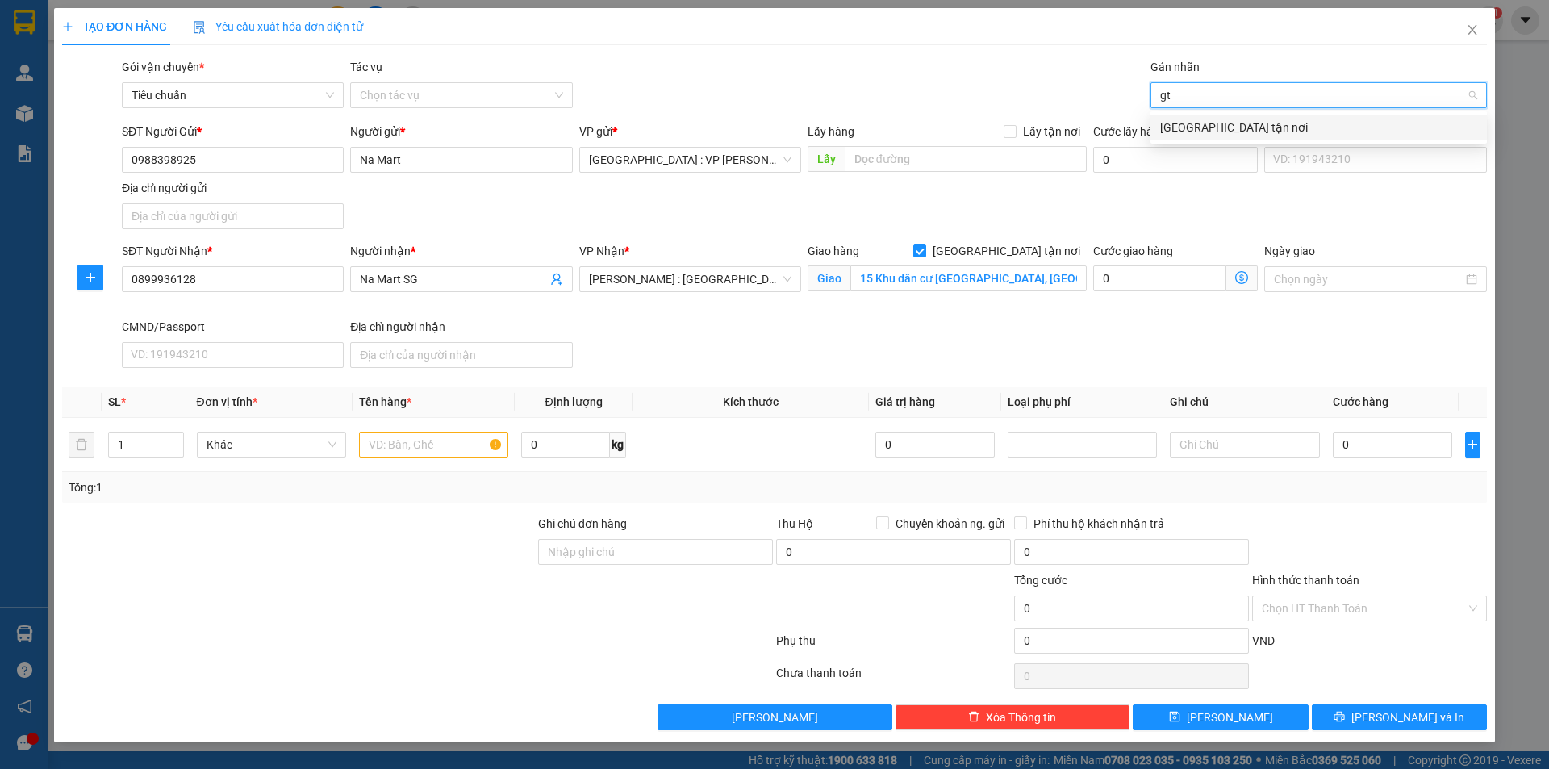
type input "gtn"
click at [1182, 137] on div "[GEOGRAPHIC_DATA] tận nơi" at bounding box center [1318, 128] width 336 height 26
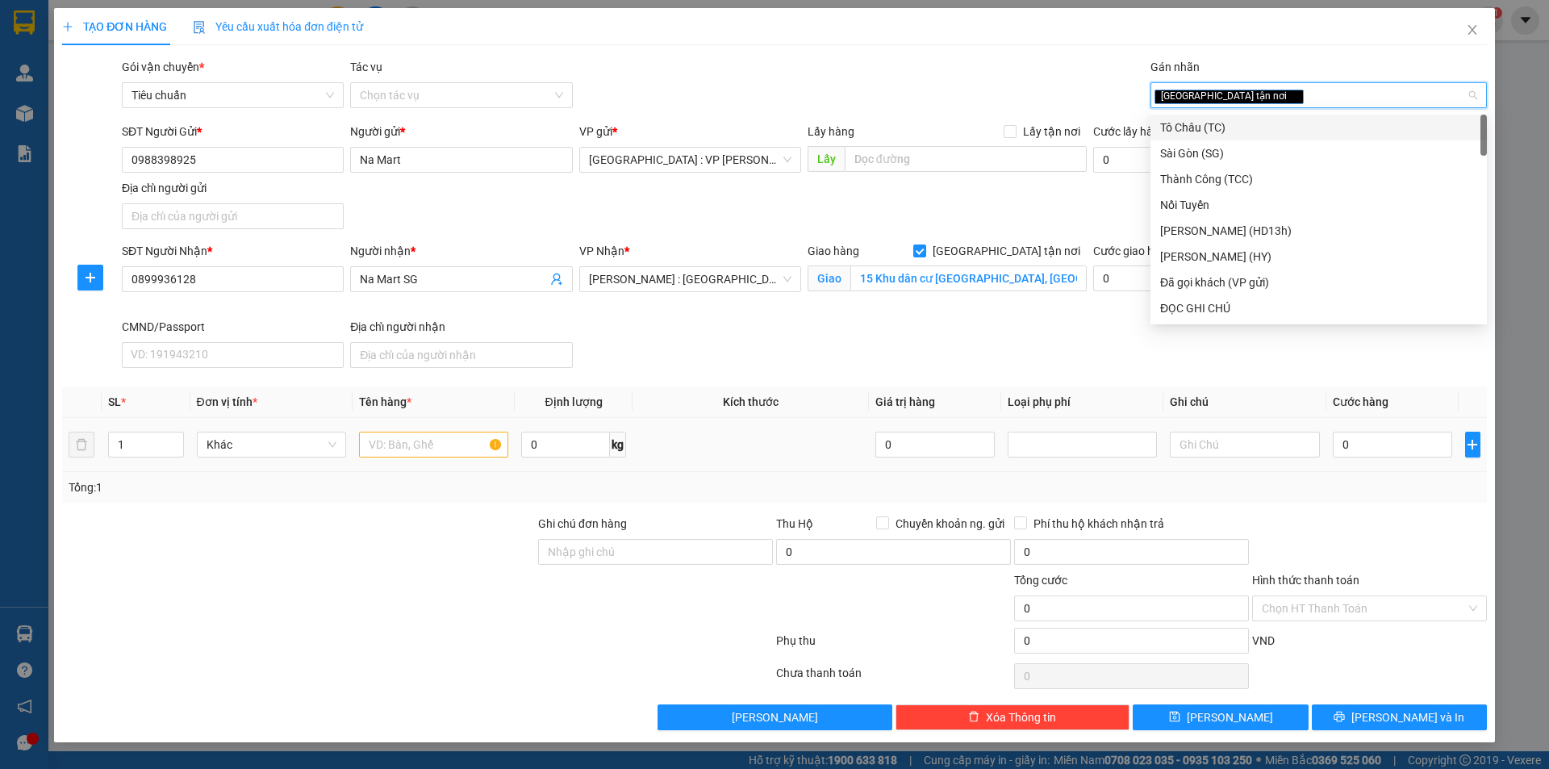
drag, startPoint x: 125, startPoint y: 442, endPoint x: 96, endPoint y: 446, distance: 29.3
click at [96, 446] on tr "1 Khác 0 kg 0 0" at bounding box center [774, 445] width 1424 height 54
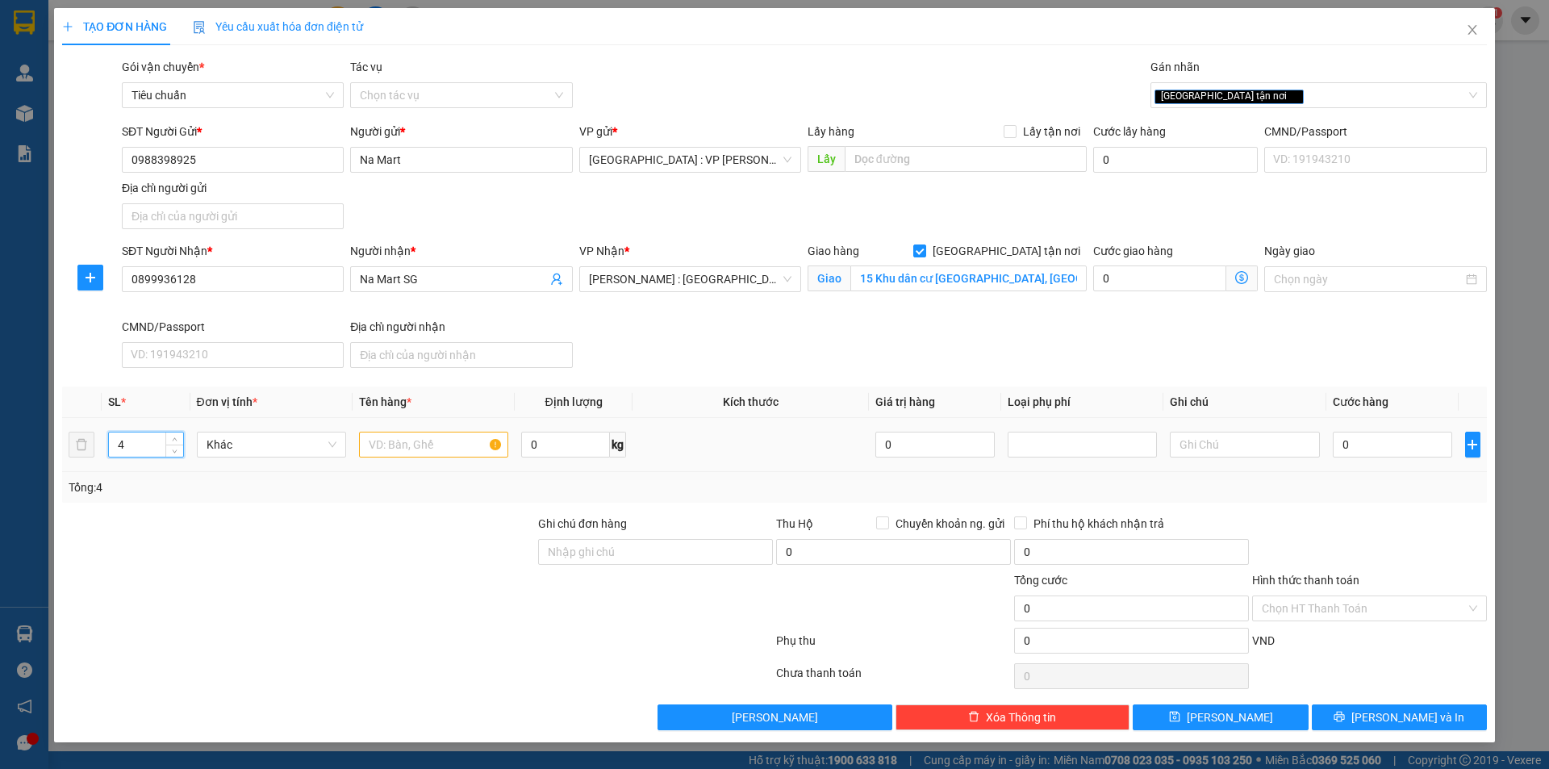
type input "4"
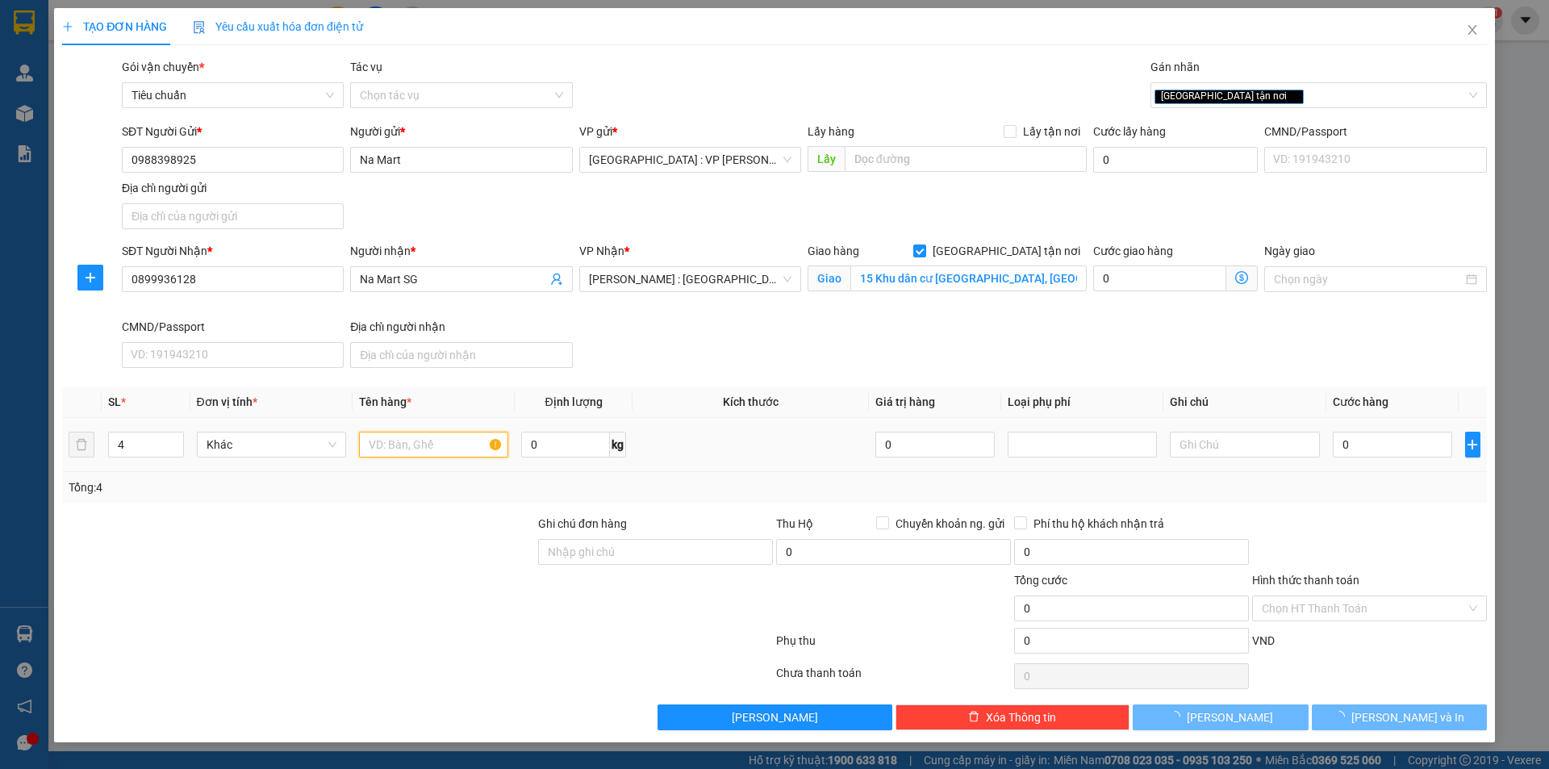
click at [394, 440] on input "text" at bounding box center [433, 445] width 149 height 26
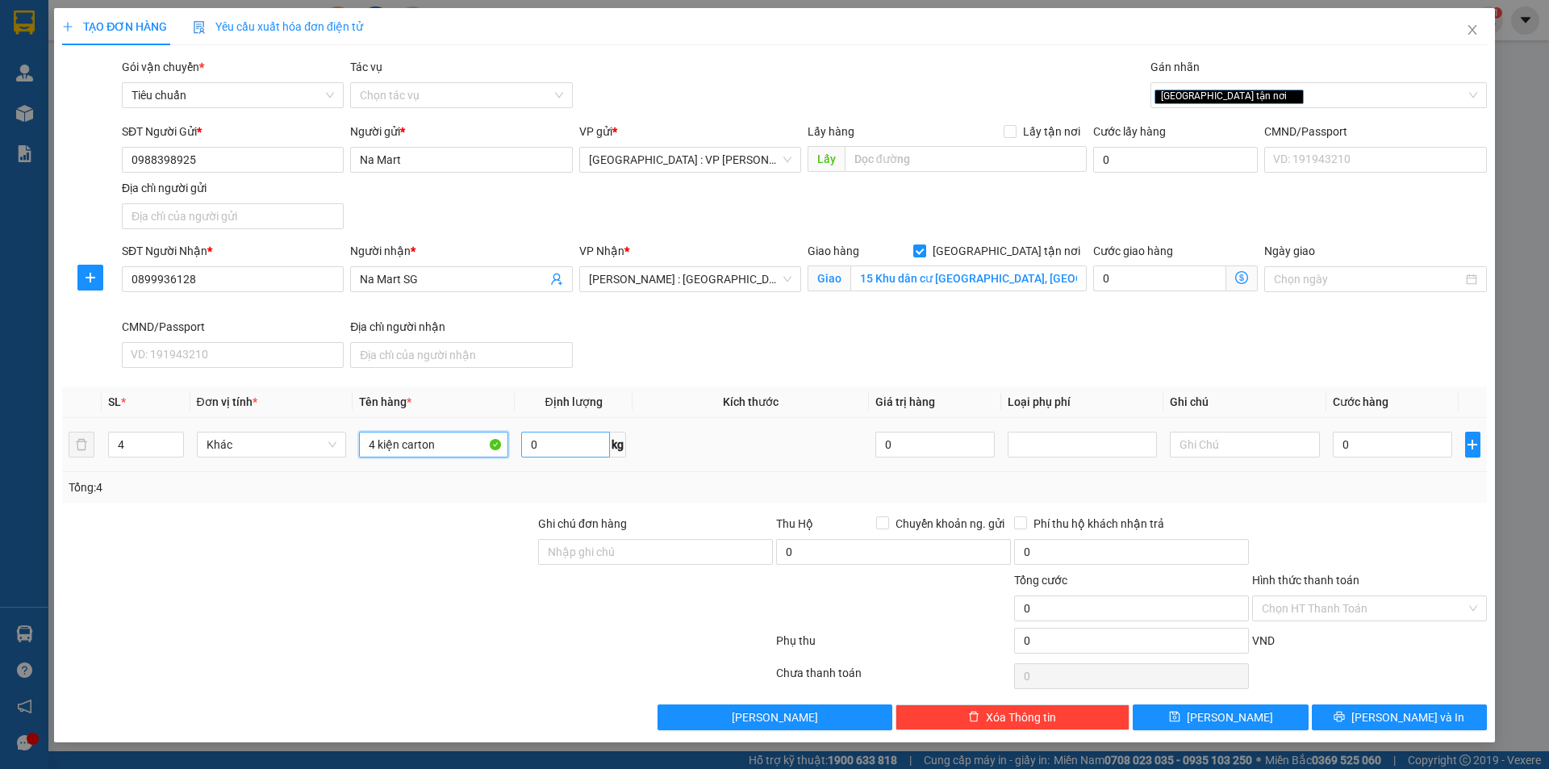
type input "4 kiện carton"
click at [572, 444] on input "0" at bounding box center [565, 445] width 89 height 26
type input "108"
type input "6"
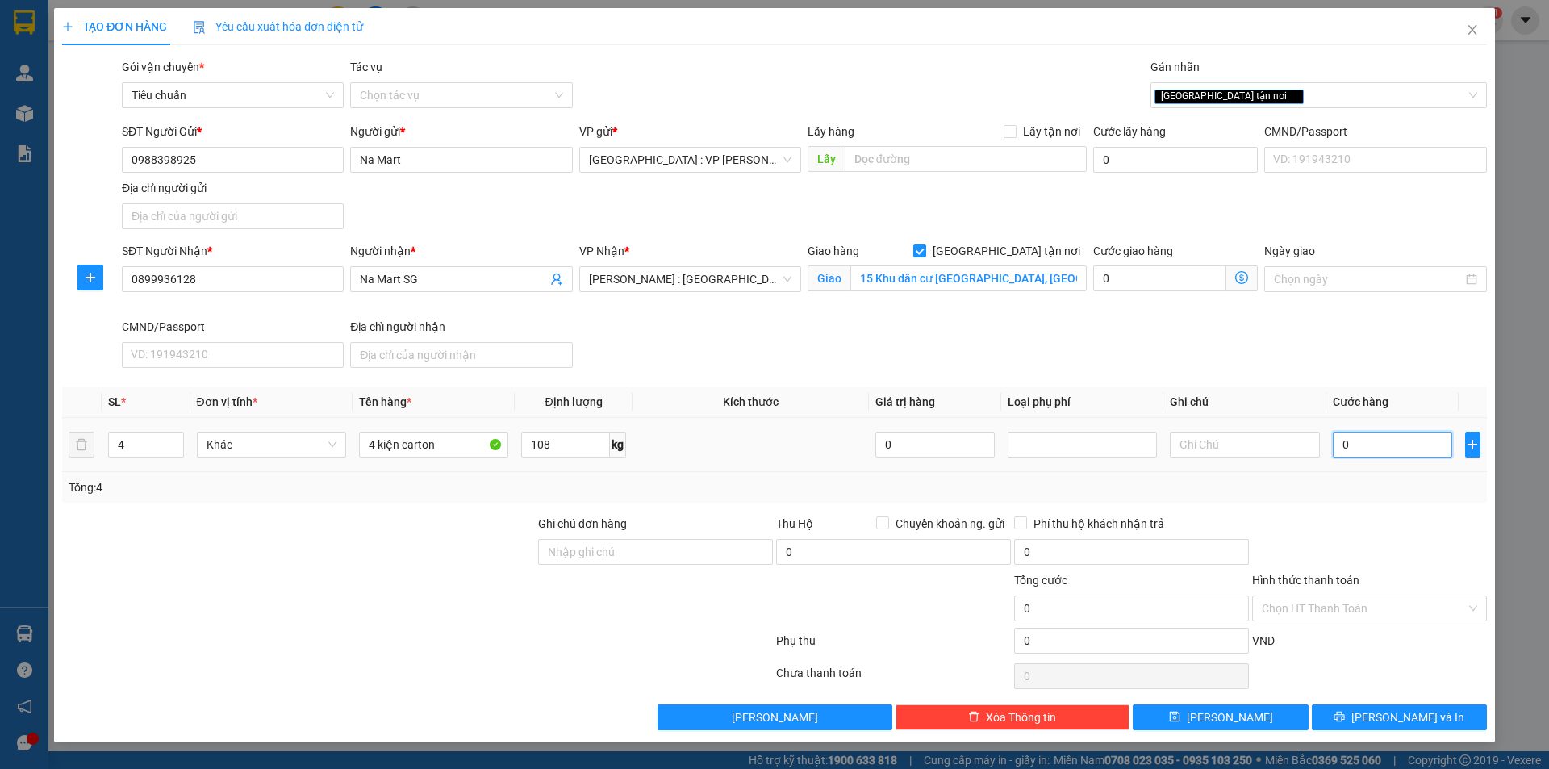
type input "6"
type input "68"
type input "680"
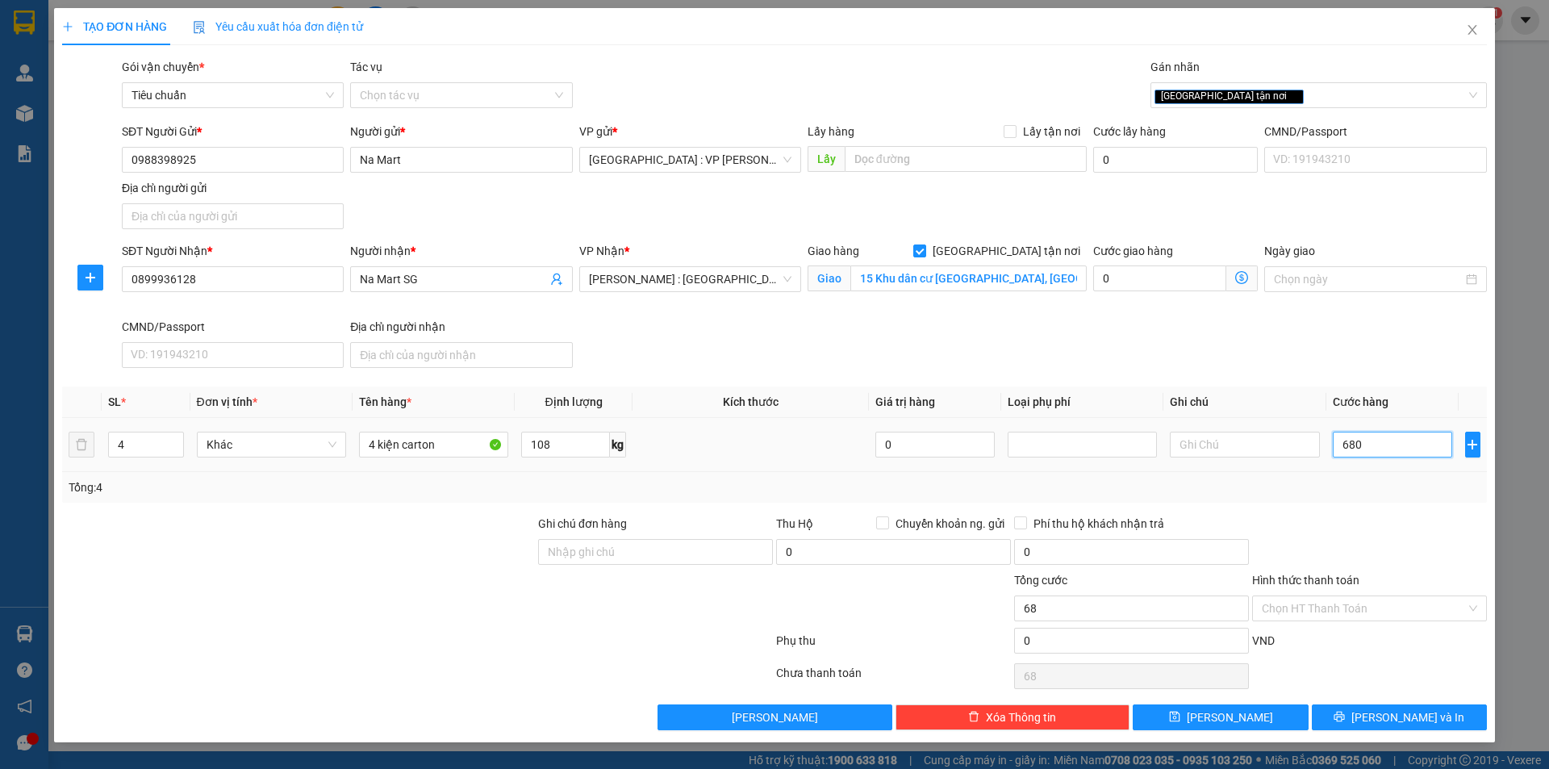
type input "680"
type input "6.800"
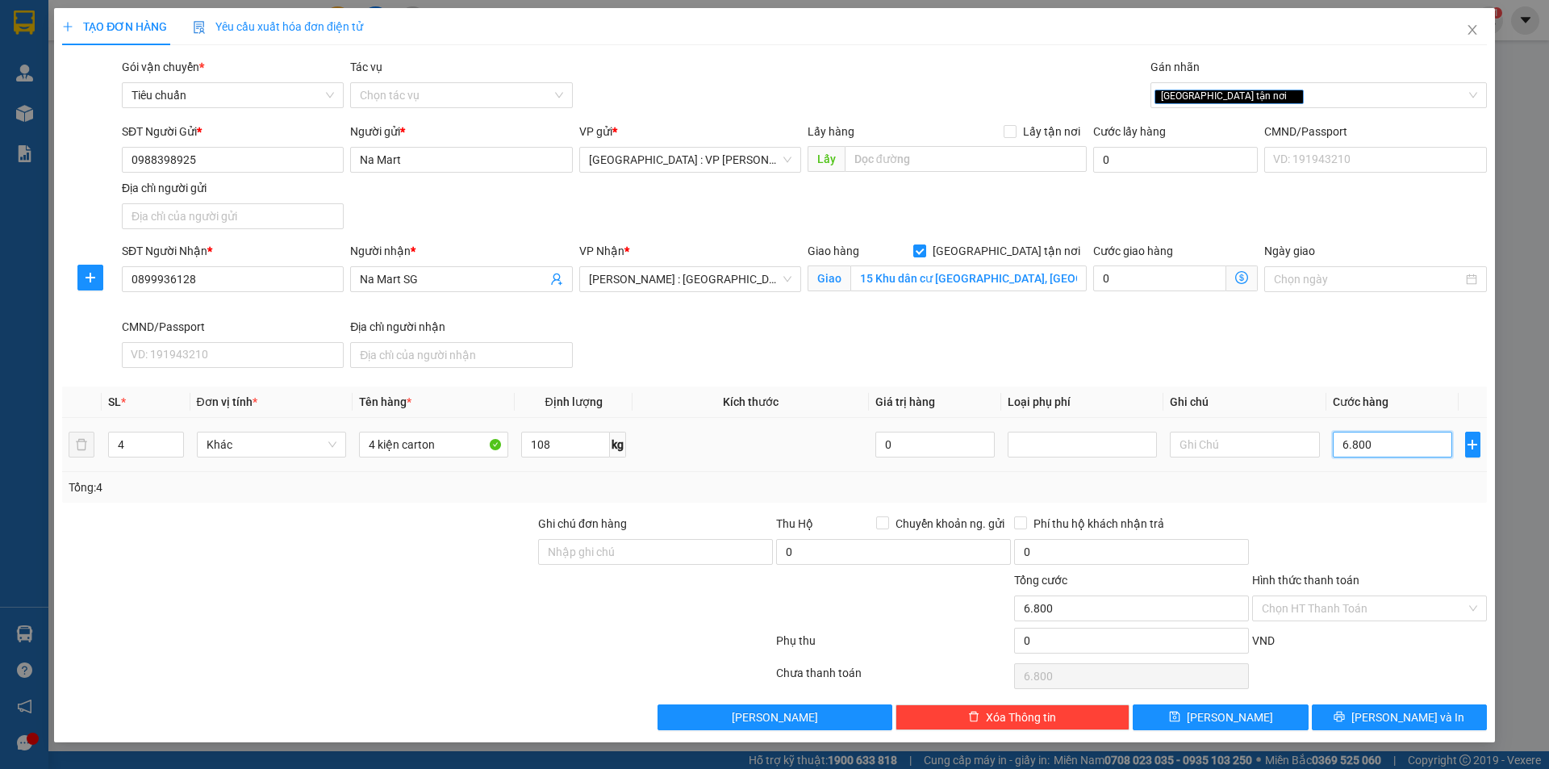
type input "68.000"
type input "680.000"
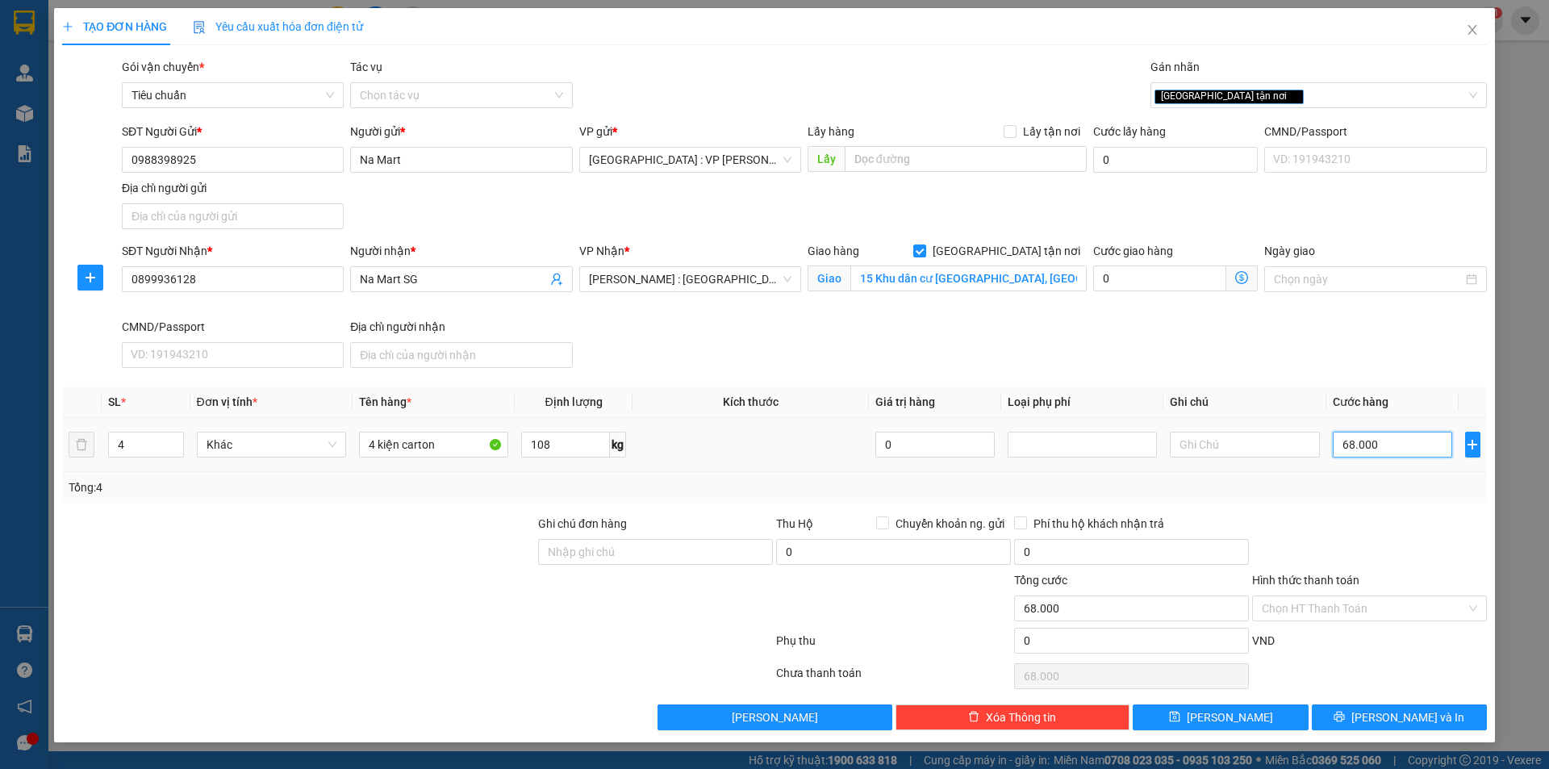
type input "680.000"
click at [1365, 715] on button "[PERSON_NAME] và In" at bounding box center [1399, 717] width 175 height 26
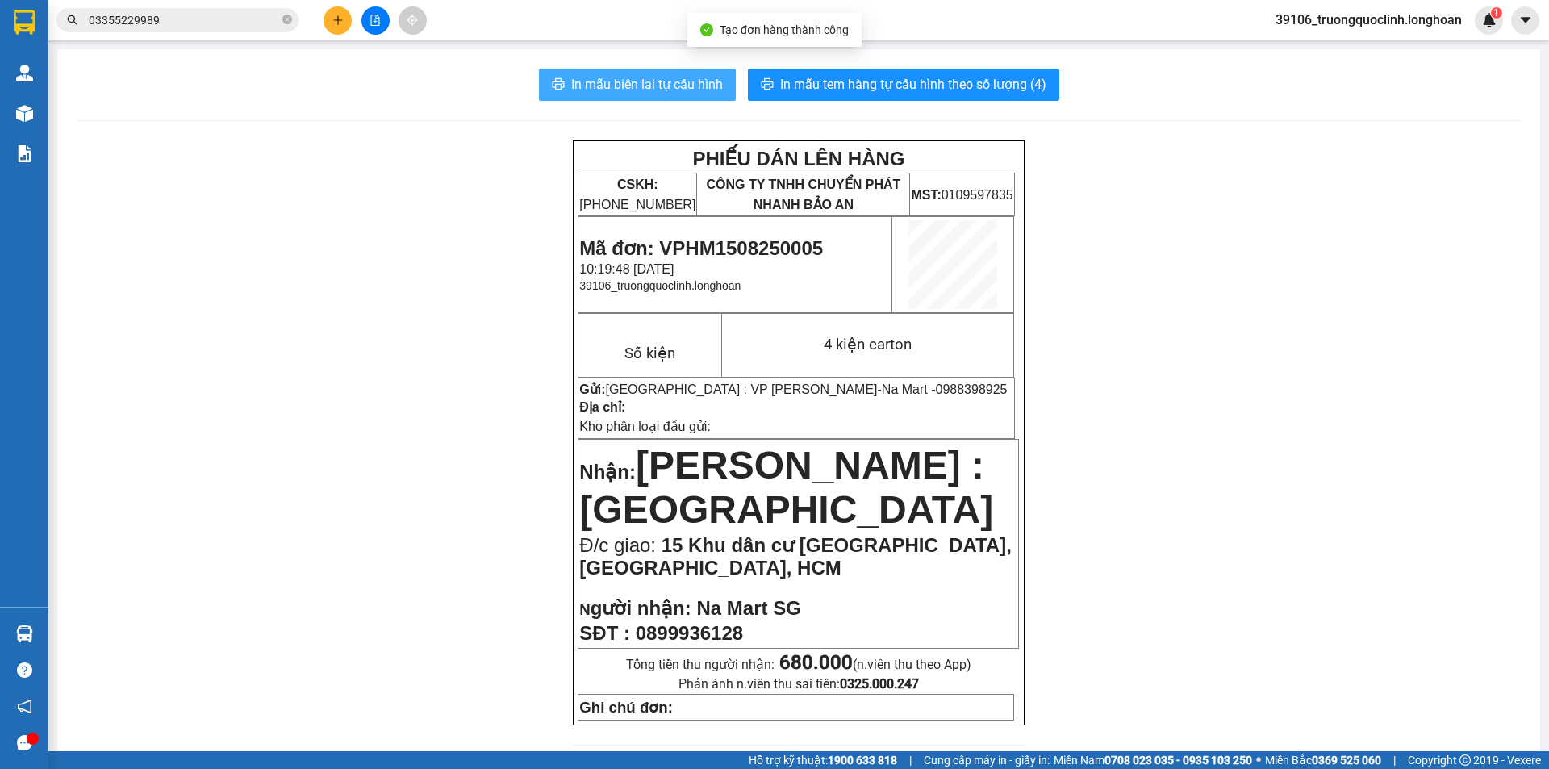
click at [660, 77] on span "In mẫu biên lai tự cấu hình" at bounding box center [647, 84] width 152 height 20
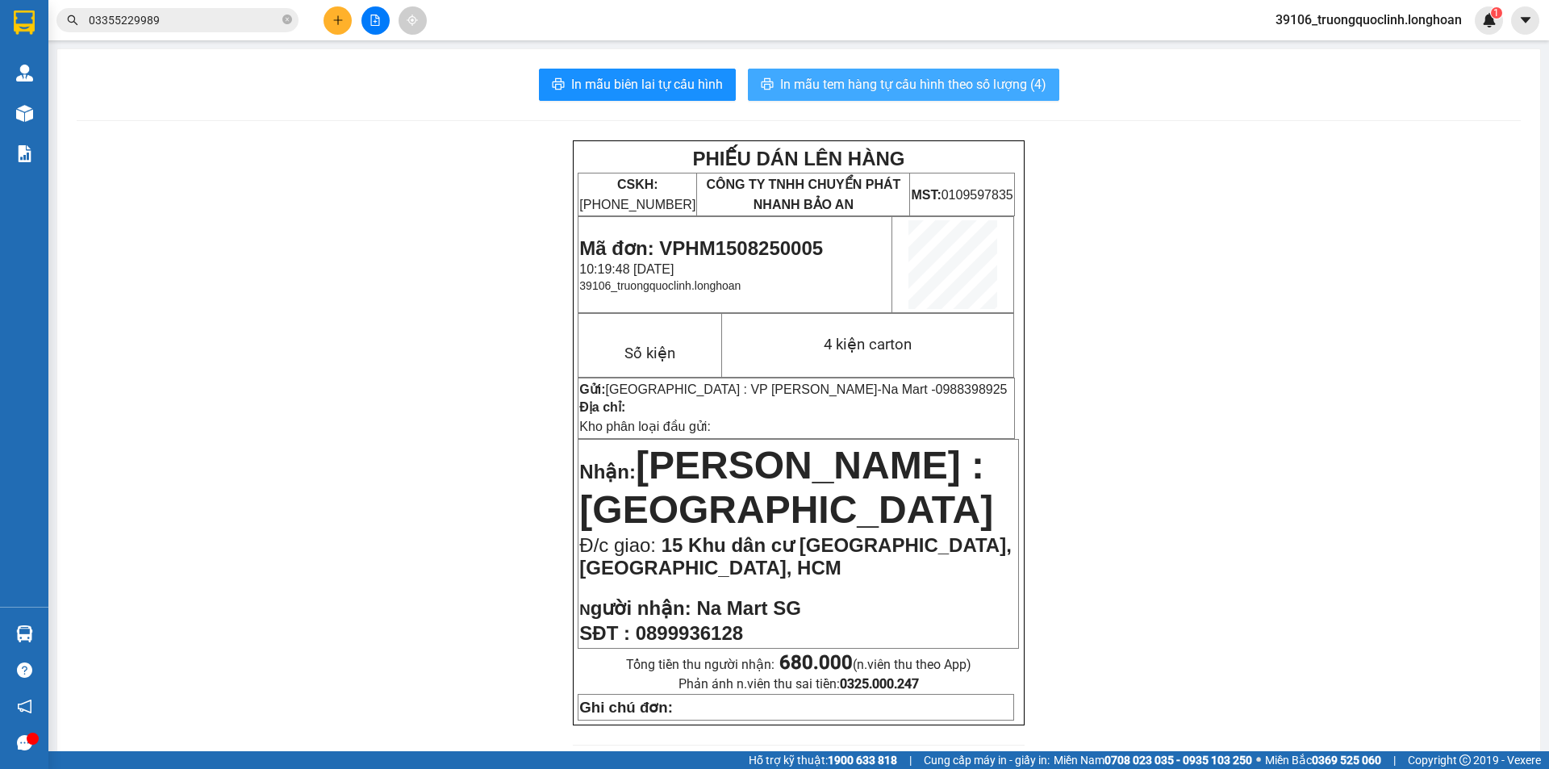
click at [977, 86] on span "In mẫu tem hàng tự cấu hình theo số lượng (4)" at bounding box center [913, 84] width 266 height 20
click at [772, 248] on span "Mã đơn: VPHM1508250005" at bounding box center [701, 248] width 244 height 22
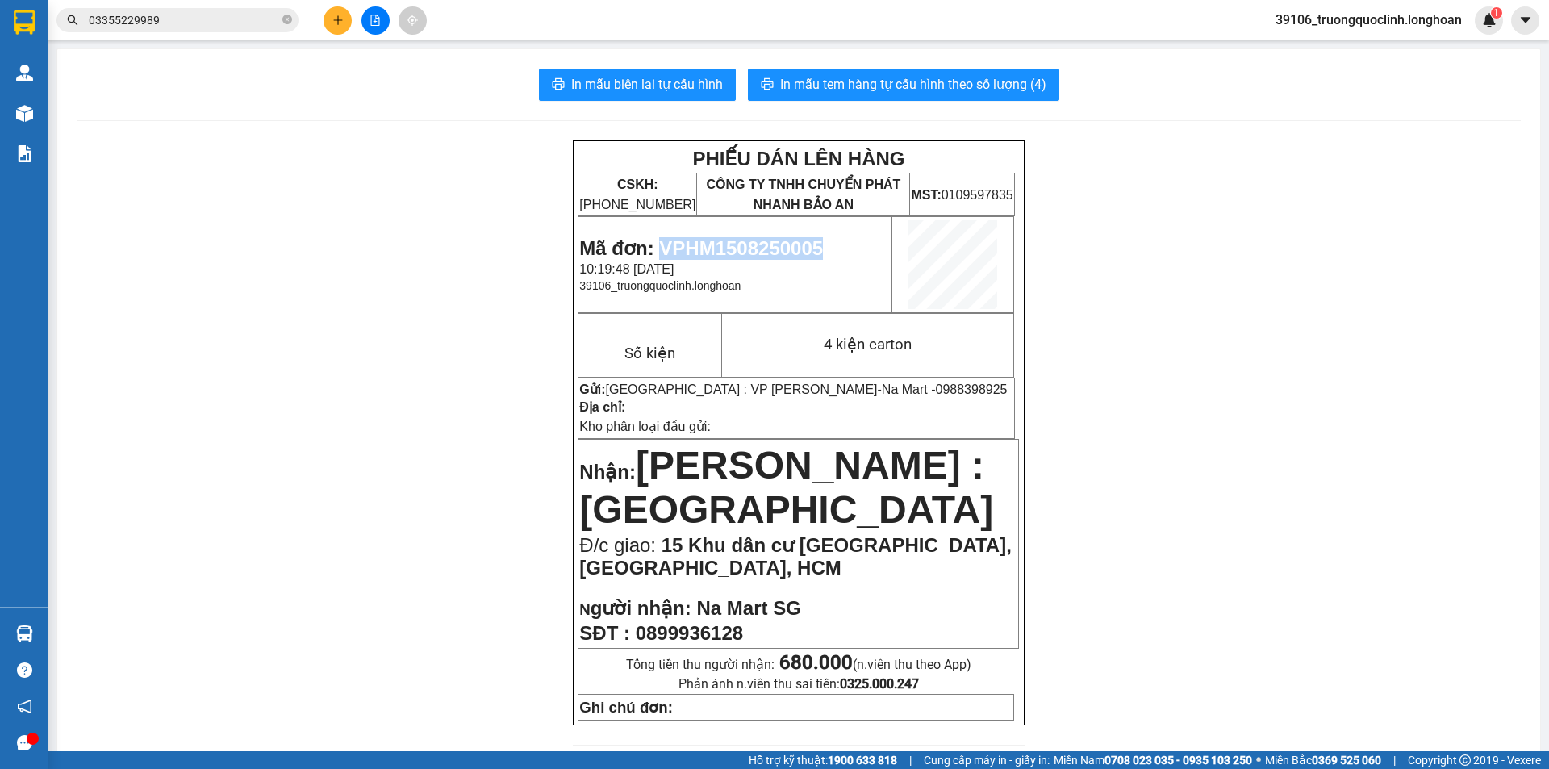
click at [772, 248] on span "Mã đơn: VPHM1508250005" at bounding box center [701, 248] width 244 height 22
copy span "VPHM1508250005"
click at [329, 19] on button at bounding box center [337, 20] width 28 height 28
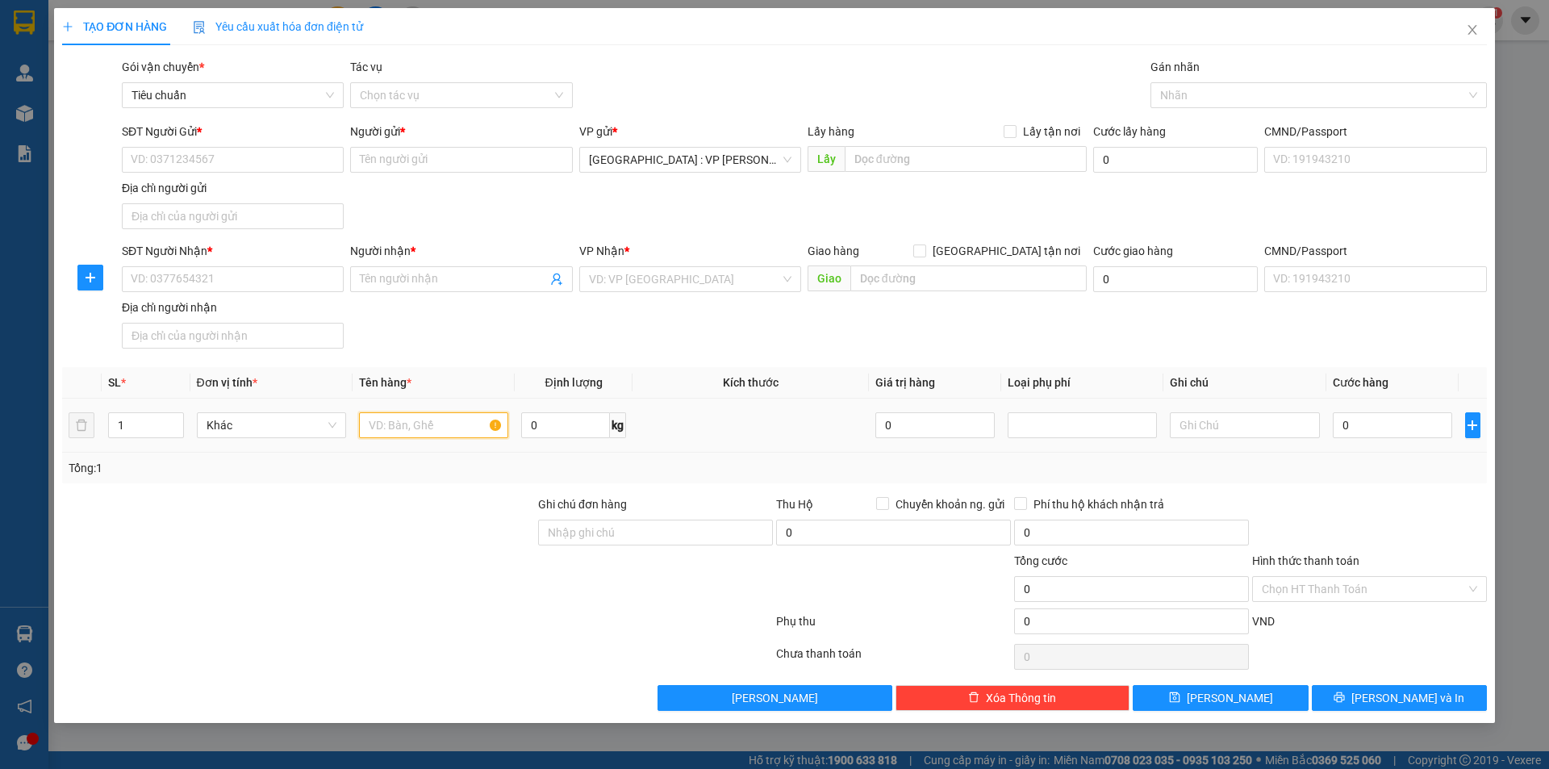
click at [406, 423] on input "text" at bounding box center [433, 425] width 149 height 26
click at [461, 419] on input "1 kiện cản oto bọc nion" at bounding box center [433, 425] width 149 height 26
click at [473, 419] on input "1 kiện cản oto bọc nion" at bounding box center [433, 425] width 149 height 26
type input "1 kiện cản oto bọc nilon"
click at [282, 162] on input "SĐT Người Gửi *" at bounding box center [233, 160] width 222 height 26
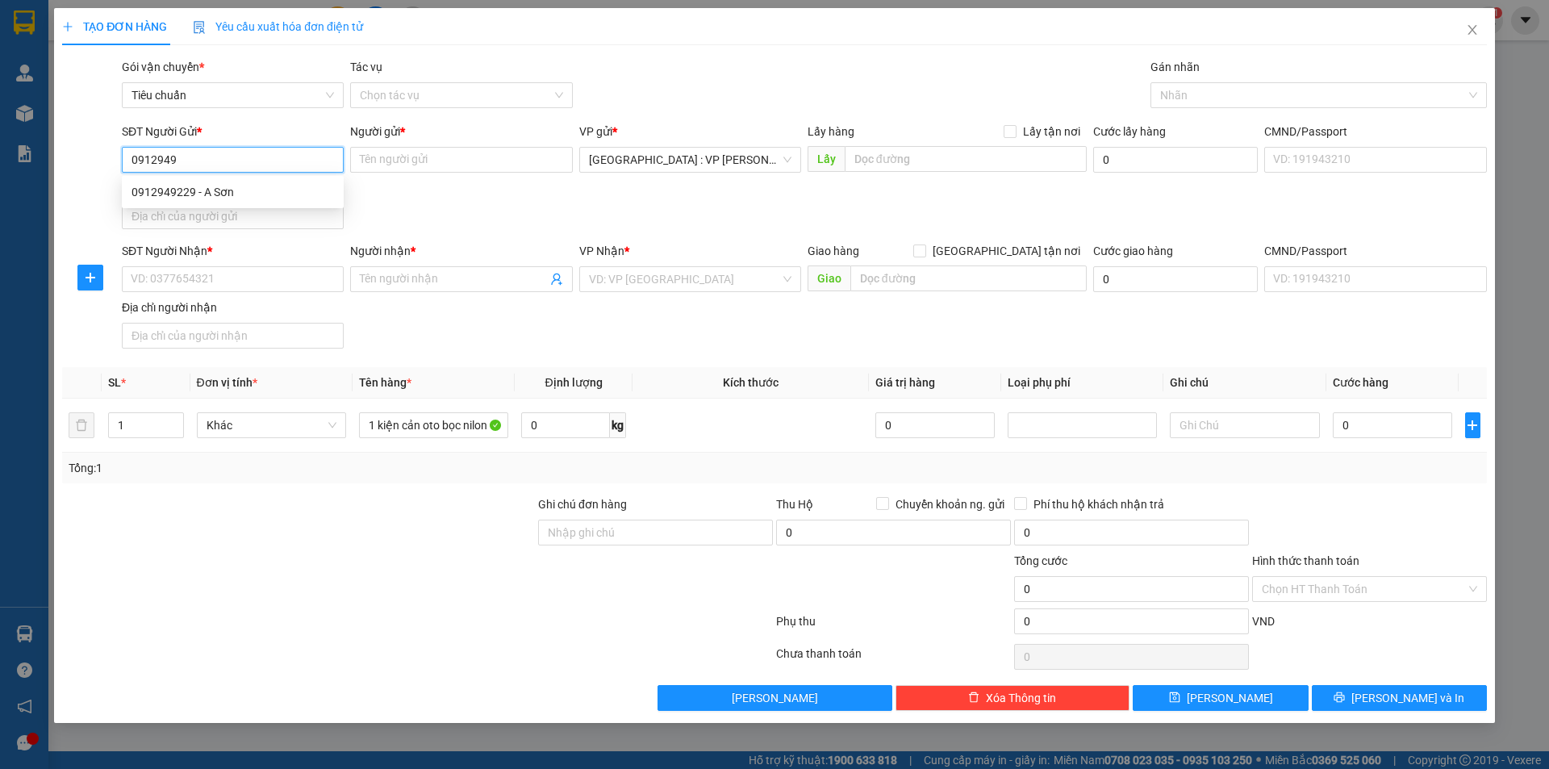
click at [228, 191] on div "0912949229 - A Sơn" at bounding box center [232, 192] width 202 height 18
type input "0912949229"
type input "A Sơn"
checkbox input "true"
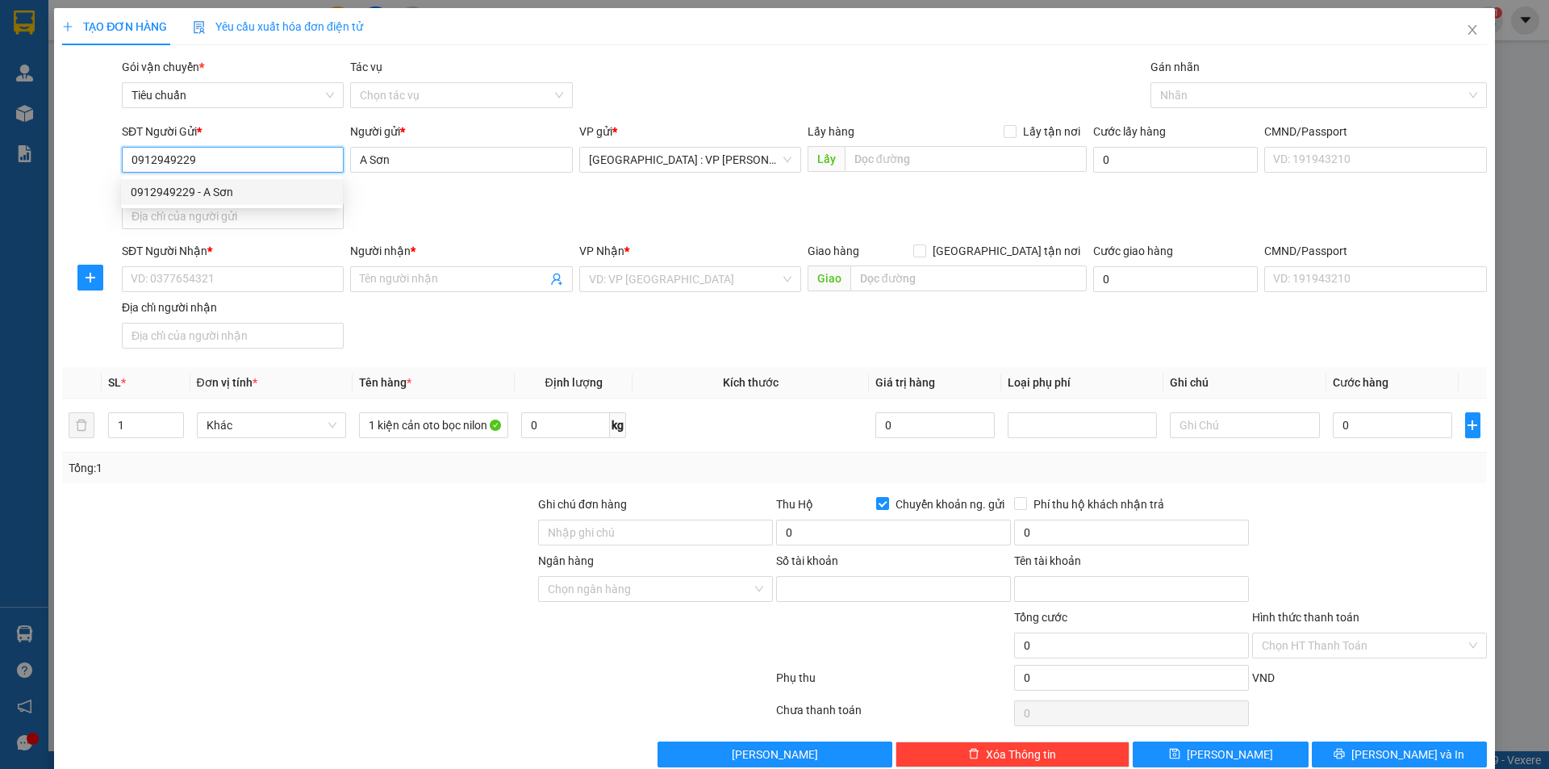
type input "19022583159996"
type input "nguyen ngọc son"
type input "0912949229"
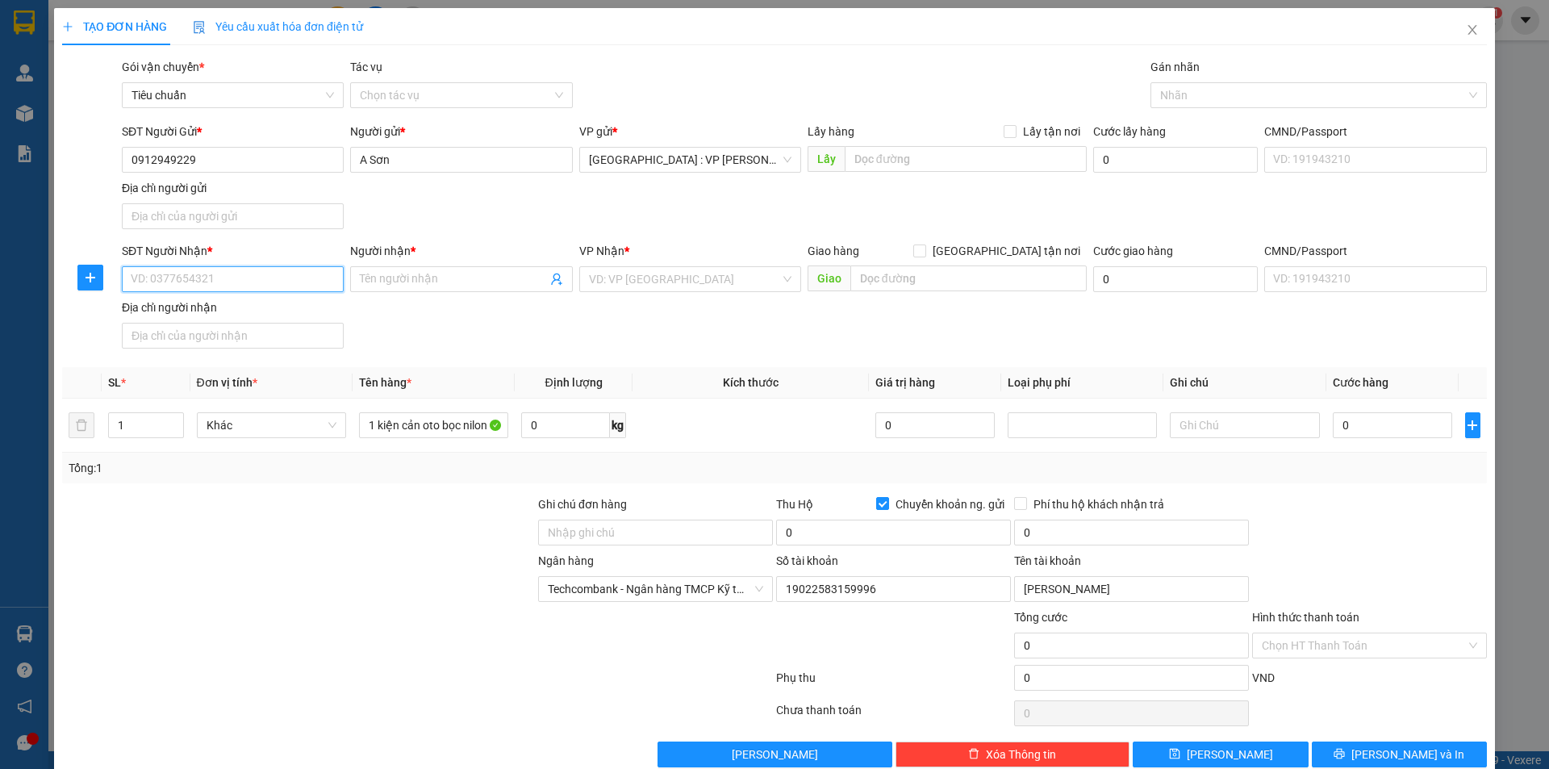
click at [284, 287] on input "SĐT Người Nhận *" at bounding box center [233, 279] width 222 height 26
click at [296, 307] on div "0907912916 - khánh sơn(0798986270)" at bounding box center [258, 311] width 254 height 18
type input "0907912916"
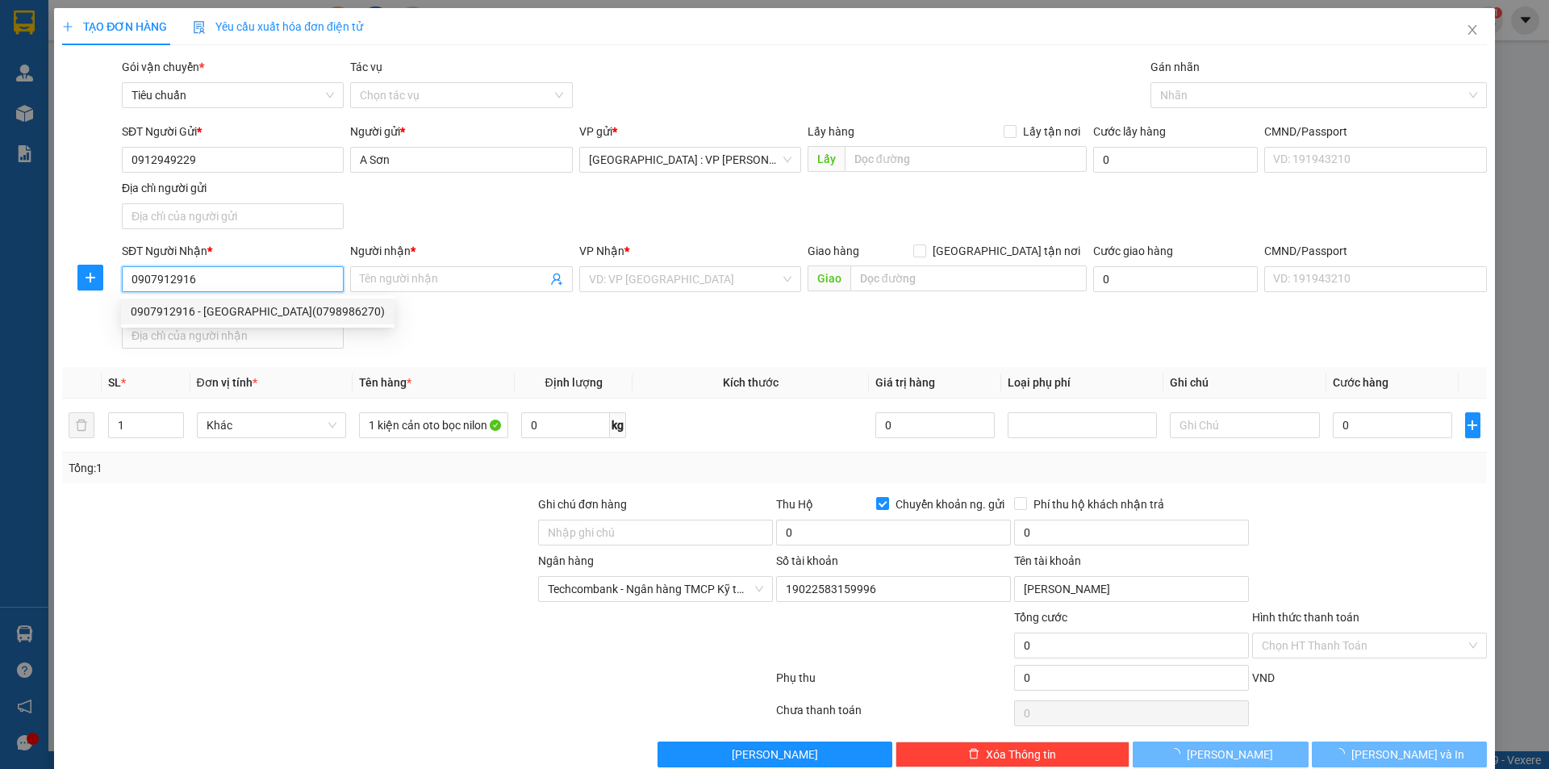
type input "khánh sơn(0798986270)"
checkbox input "true"
type input "49ql1a,ấp an hoà,xã hưng thịnh,trảng bom,đồng nai"
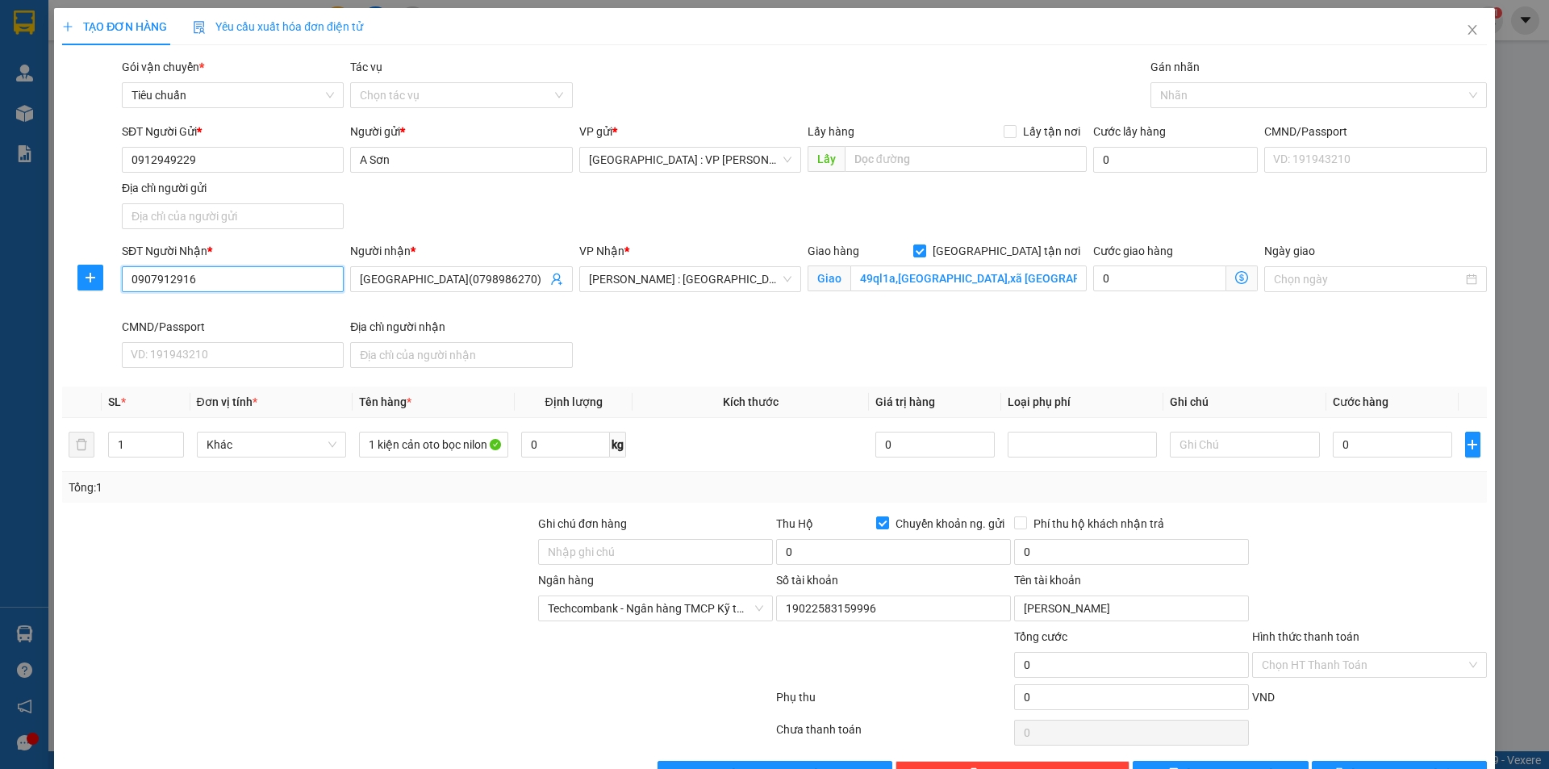
type input "19792831"
type input "Đặng Thị Liên"
click at [1193, 95] on div at bounding box center [1310, 94] width 312 height 19
type input "0907912916"
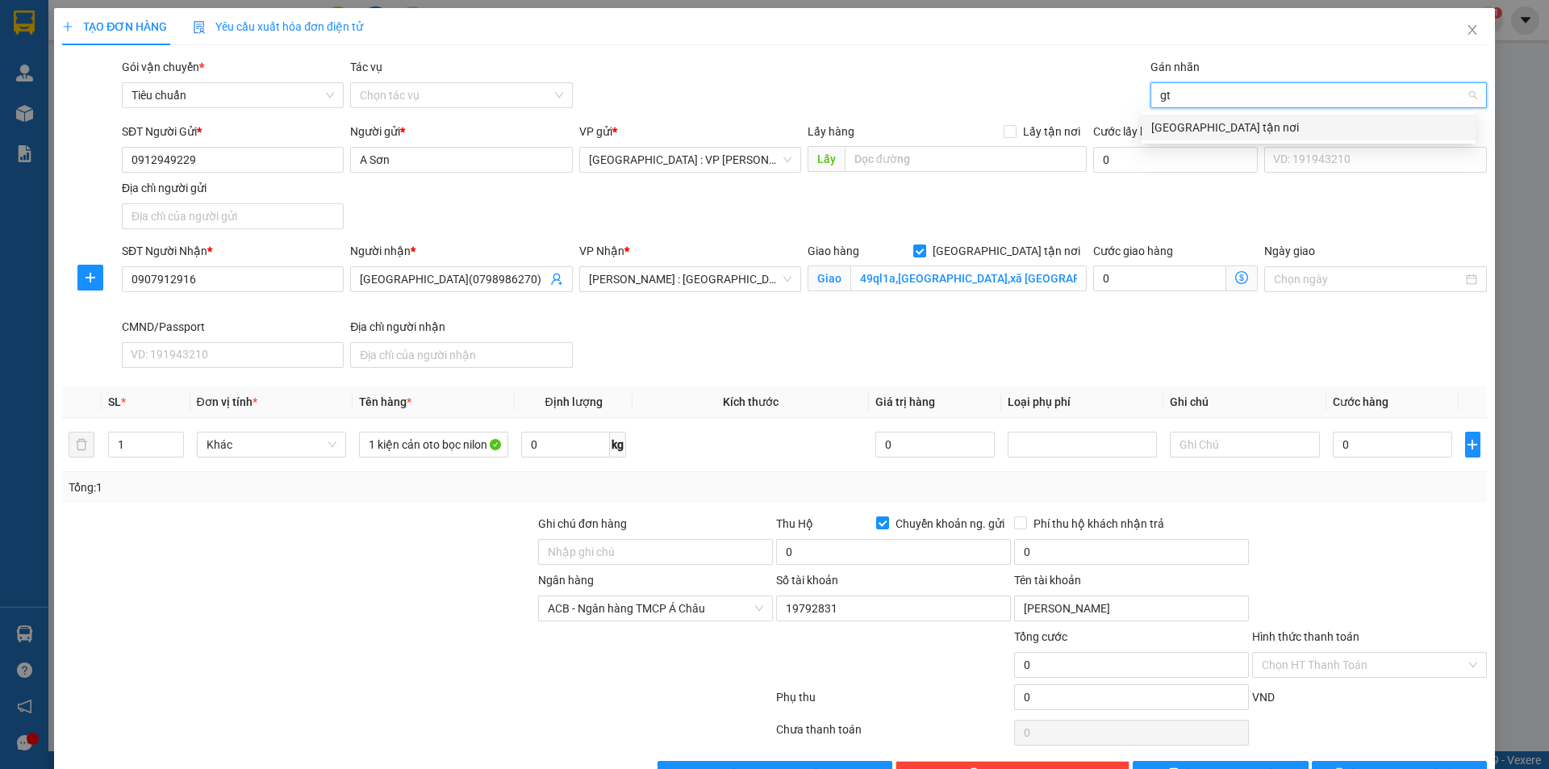
type input "gtn"
click at [1181, 127] on div "[GEOGRAPHIC_DATA] tận nơi" at bounding box center [1308, 128] width 315 height 18
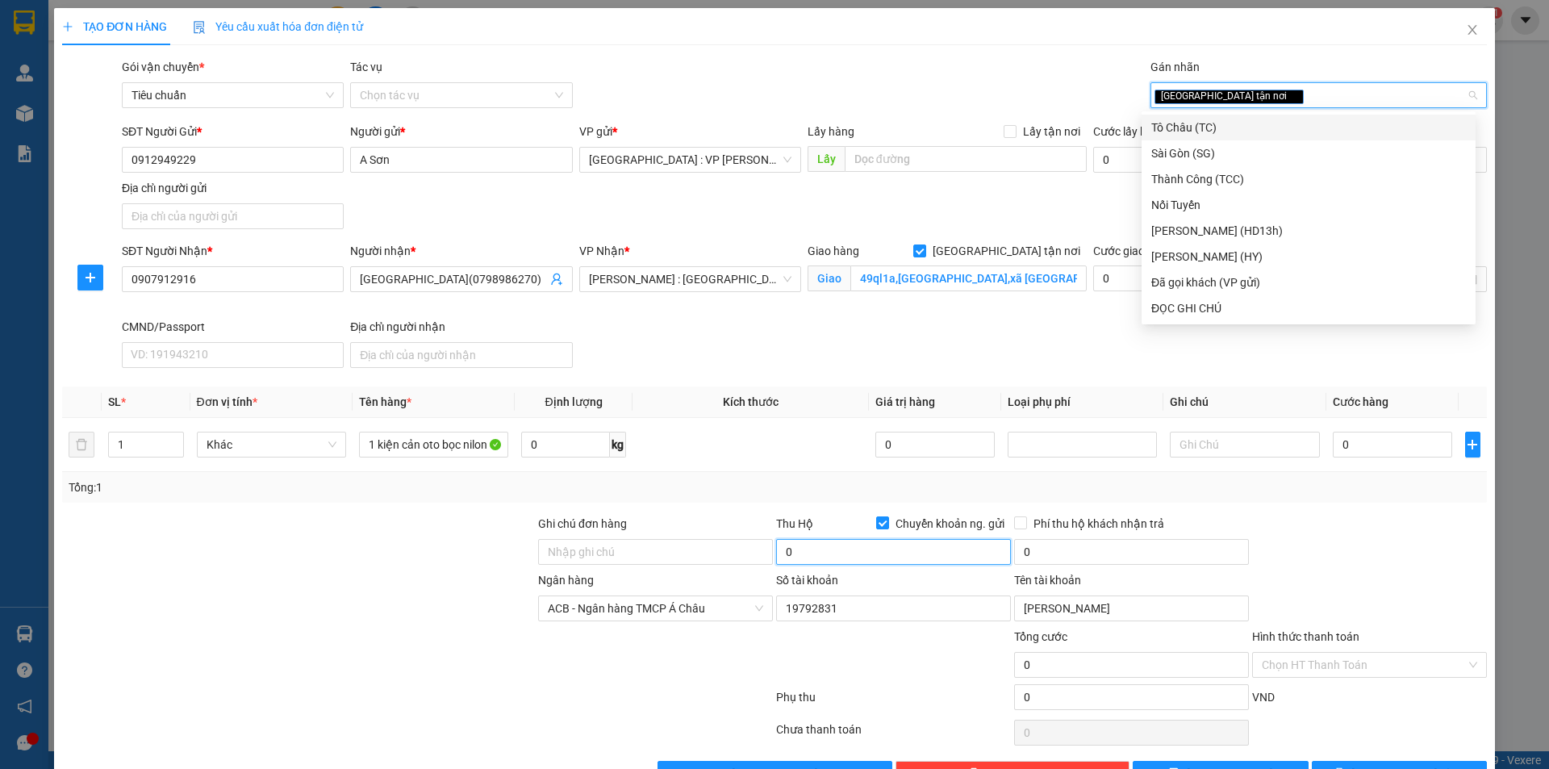
click at [924, 557] on input "0" at bounding box center [893, 552] width 235 height 26
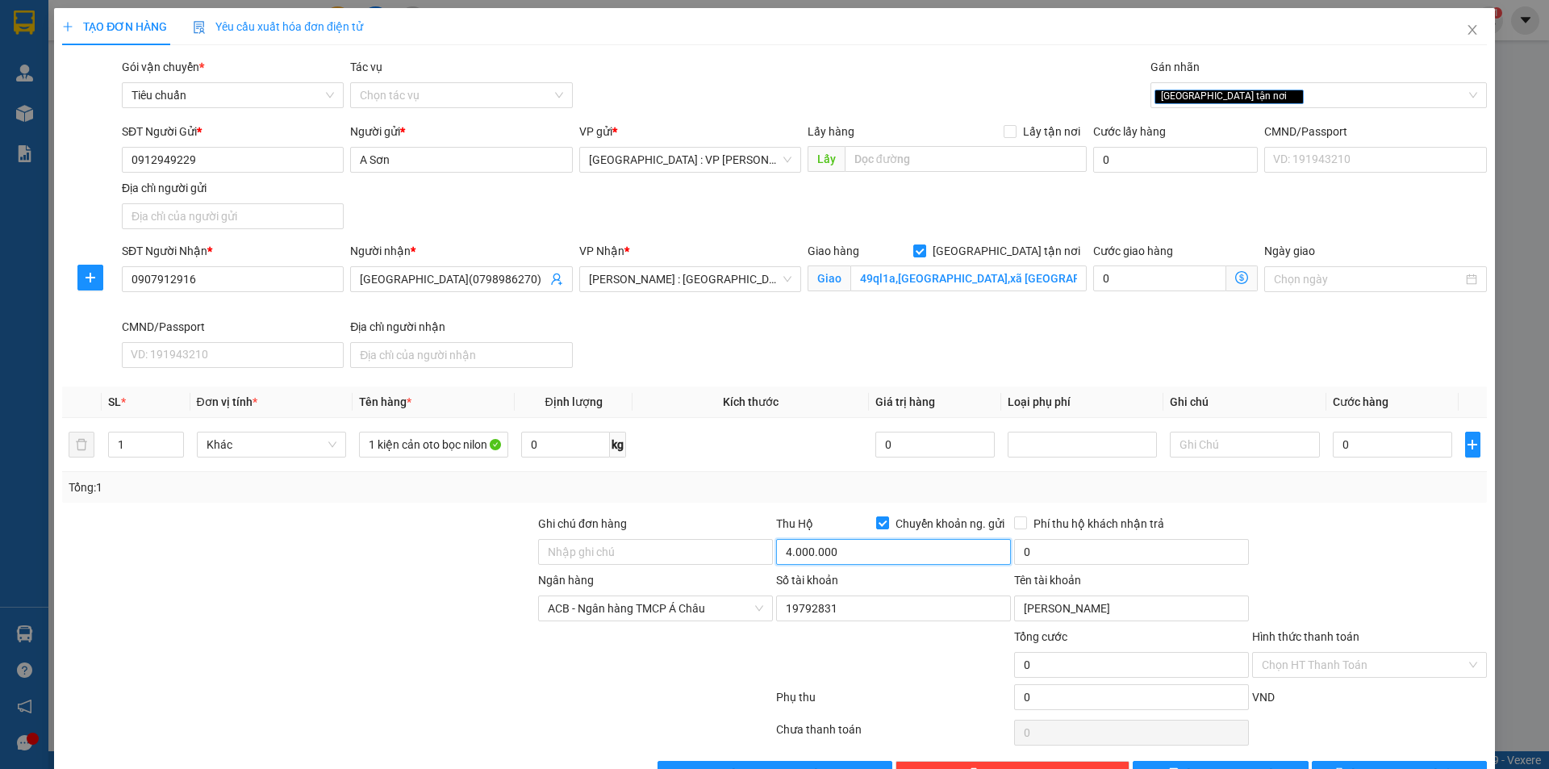
type input "4.000.000"
click at [1099, 550] on input "0" at bounding box center [1131, 552] width 235 height 26
type input "20.000"
click at [1371, 448] on input "0" at bounding box center [1392, 445] width 120 height 26
type input "2"
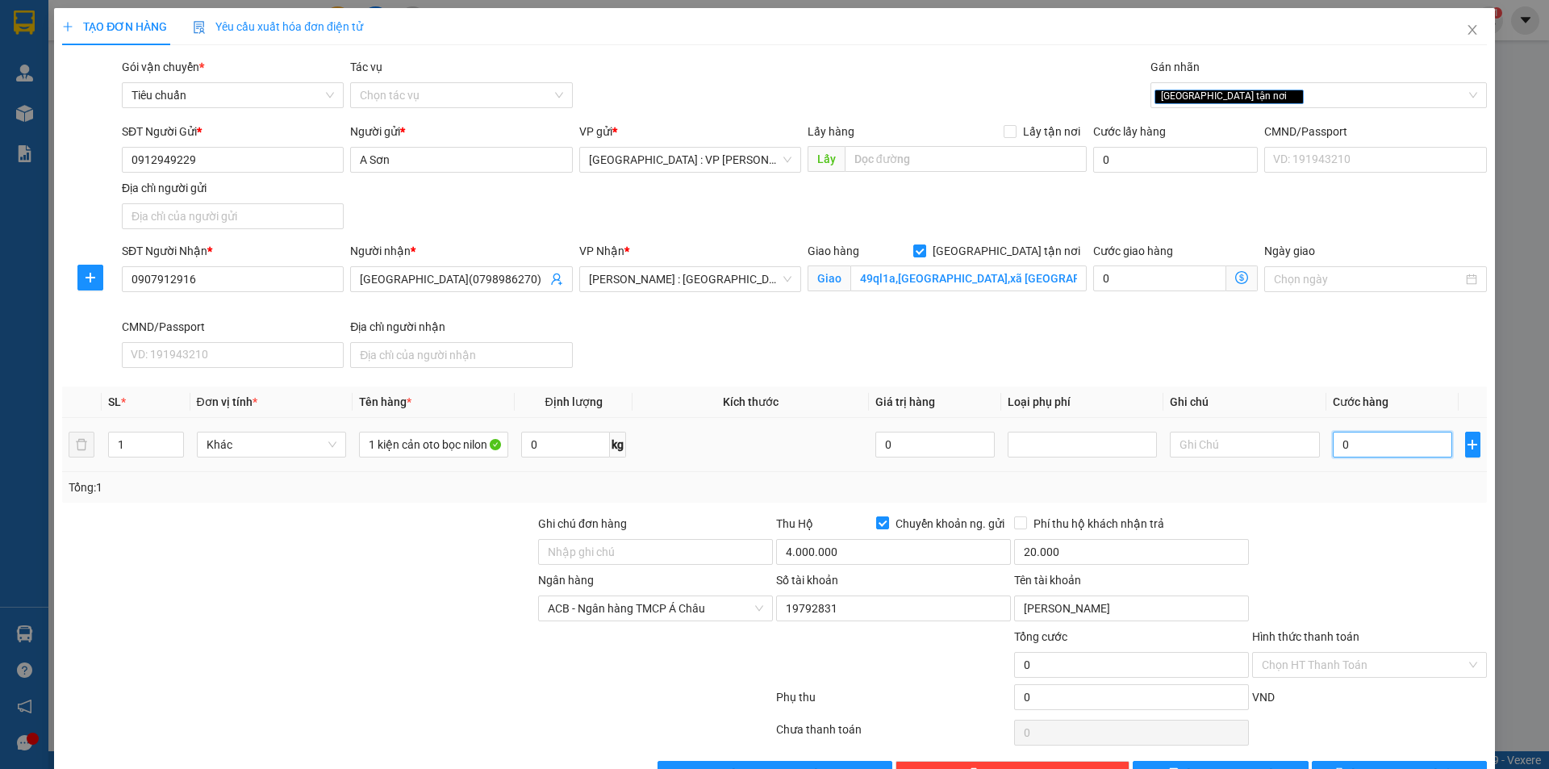
type input "2"
type input "25"
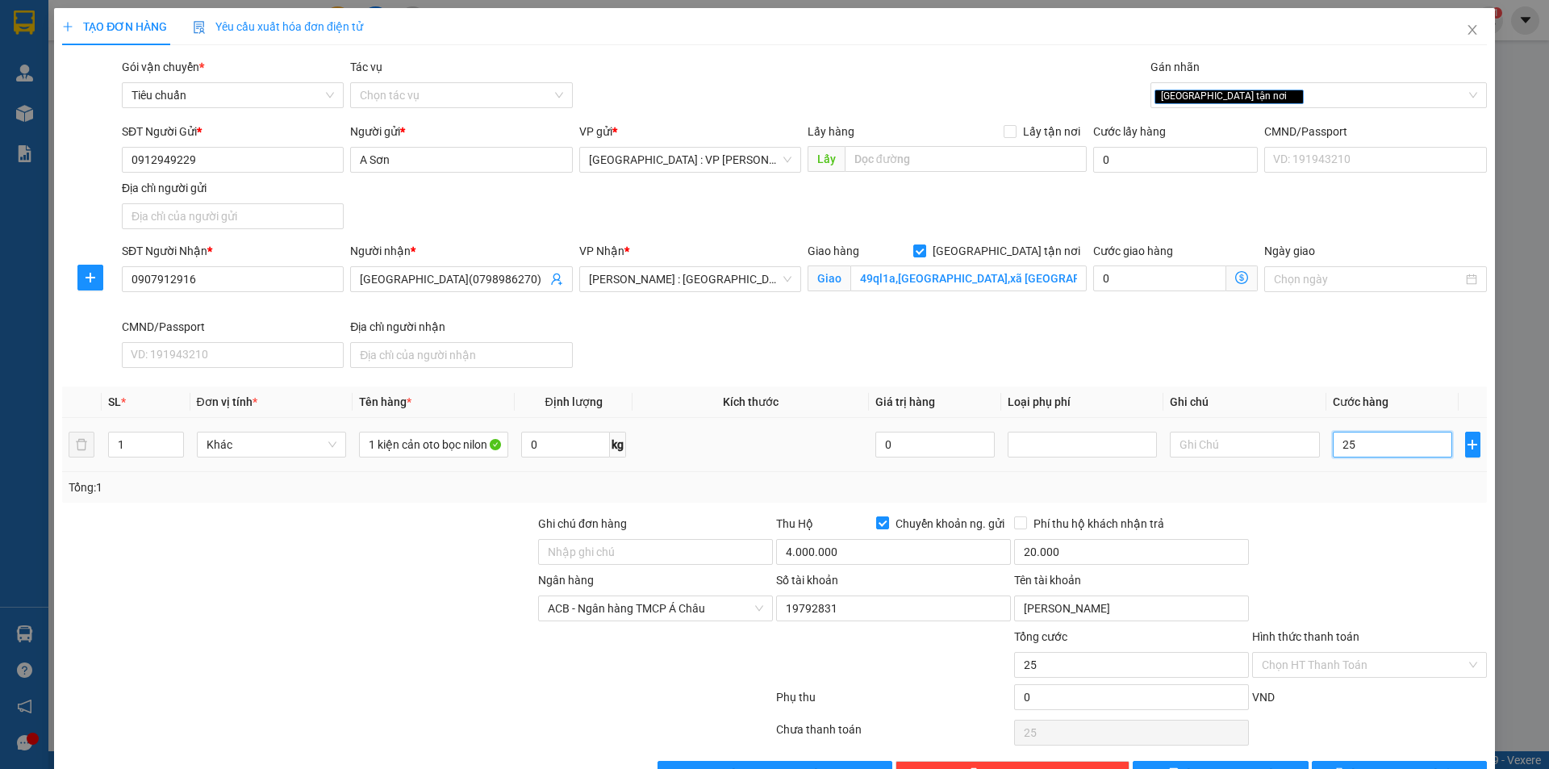
type input "250"
type input "2.500"
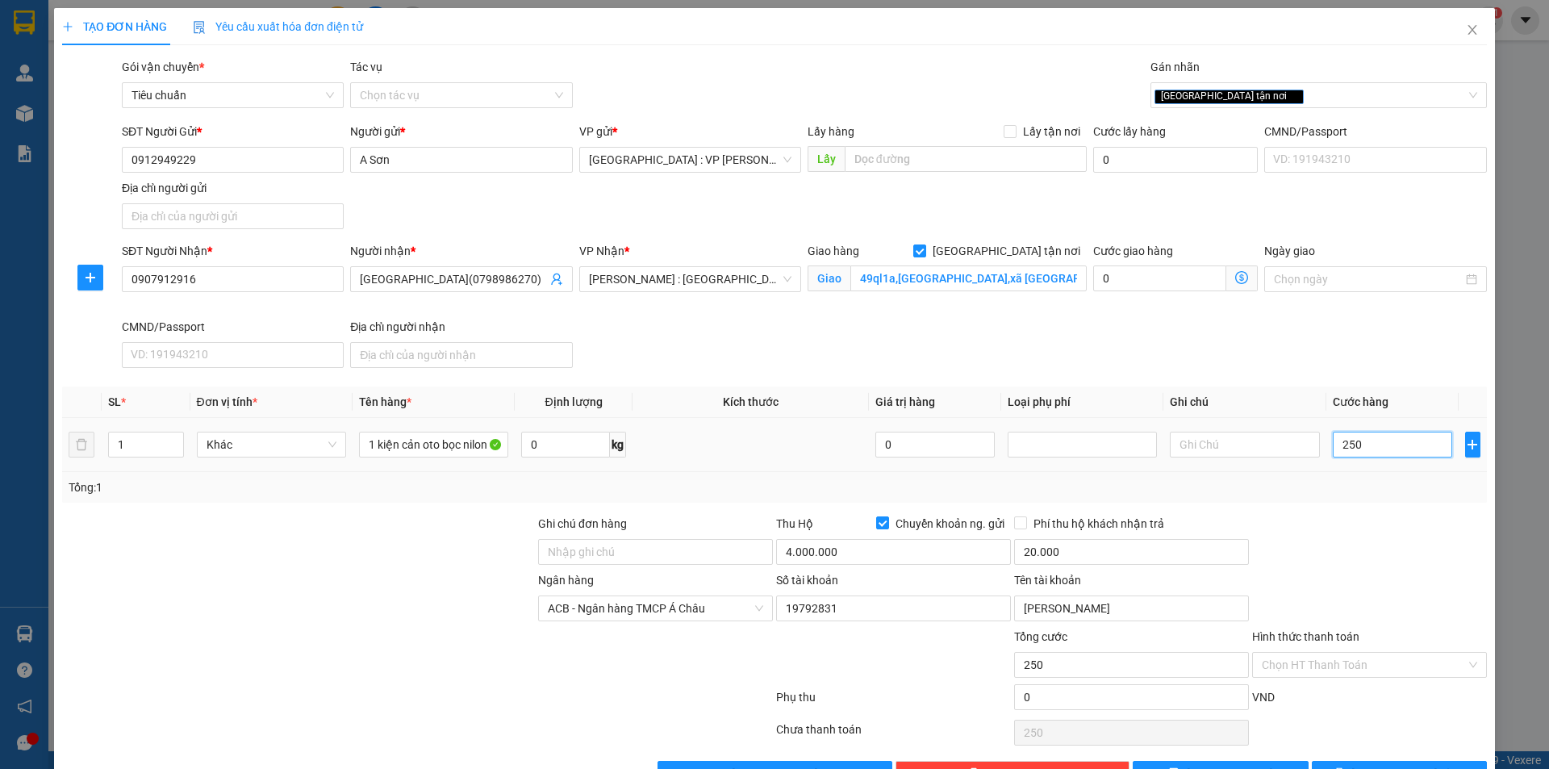
type input "2.500"
type input "25.000"
type input "250.000"
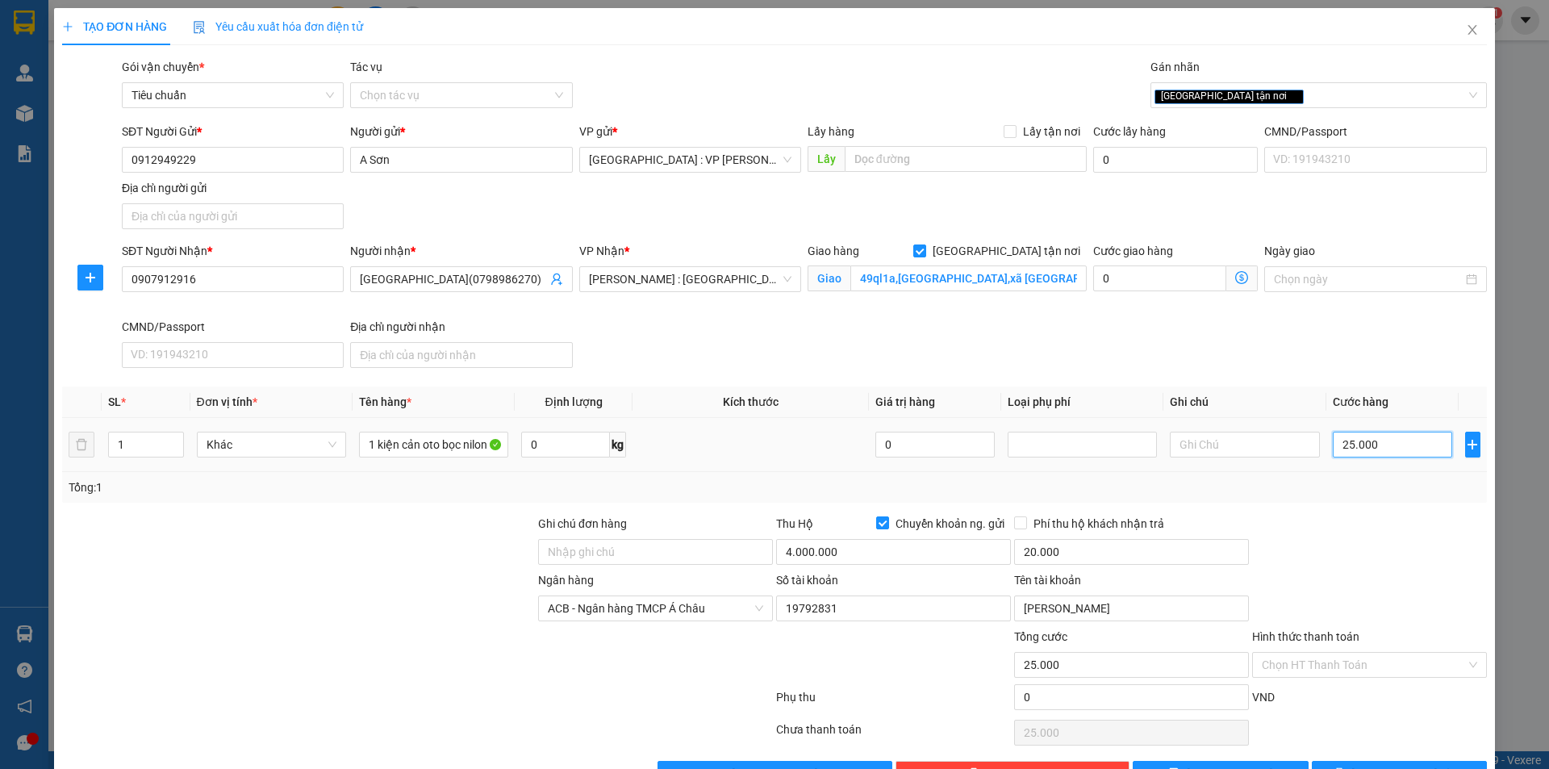
type input "250.000"
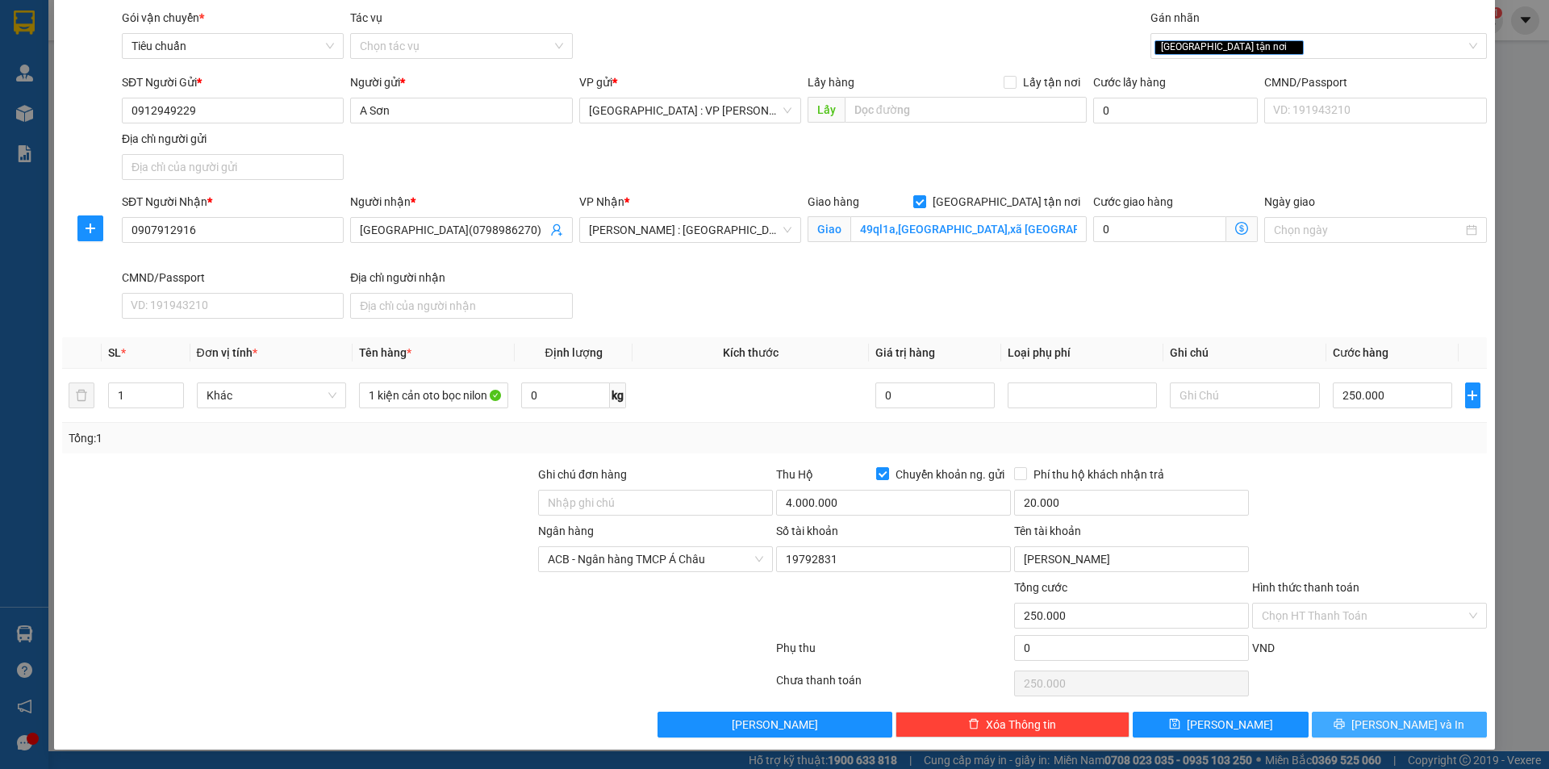
drag, startPoint x: 1397, startPoint y: 726, endPoint x: 1387, endPoint y: 740, distance: 17.9
click at [1396, 726] on span "[PERSON_NAME] và In" at bounding box center [1407, 724] width 113 height 18
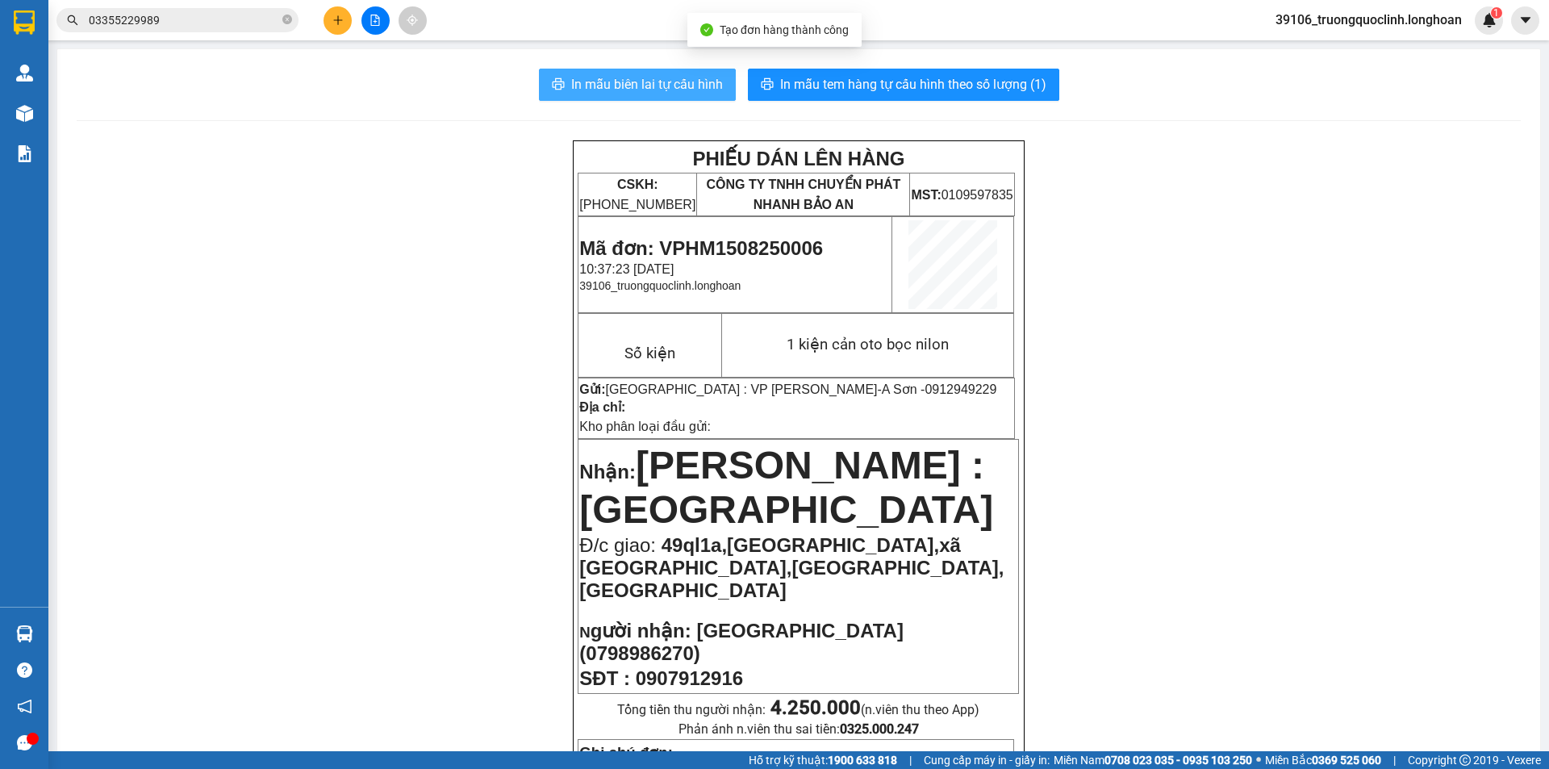
drag, startPoint x: 634, startPoint y: 79, endPoint x: 615, endPoint y: 131, distance: 55.9
click at [635, 79] on span "In mẫu biên lai tự cấu hình" at bounding box center [647, 84] width 152 height 20
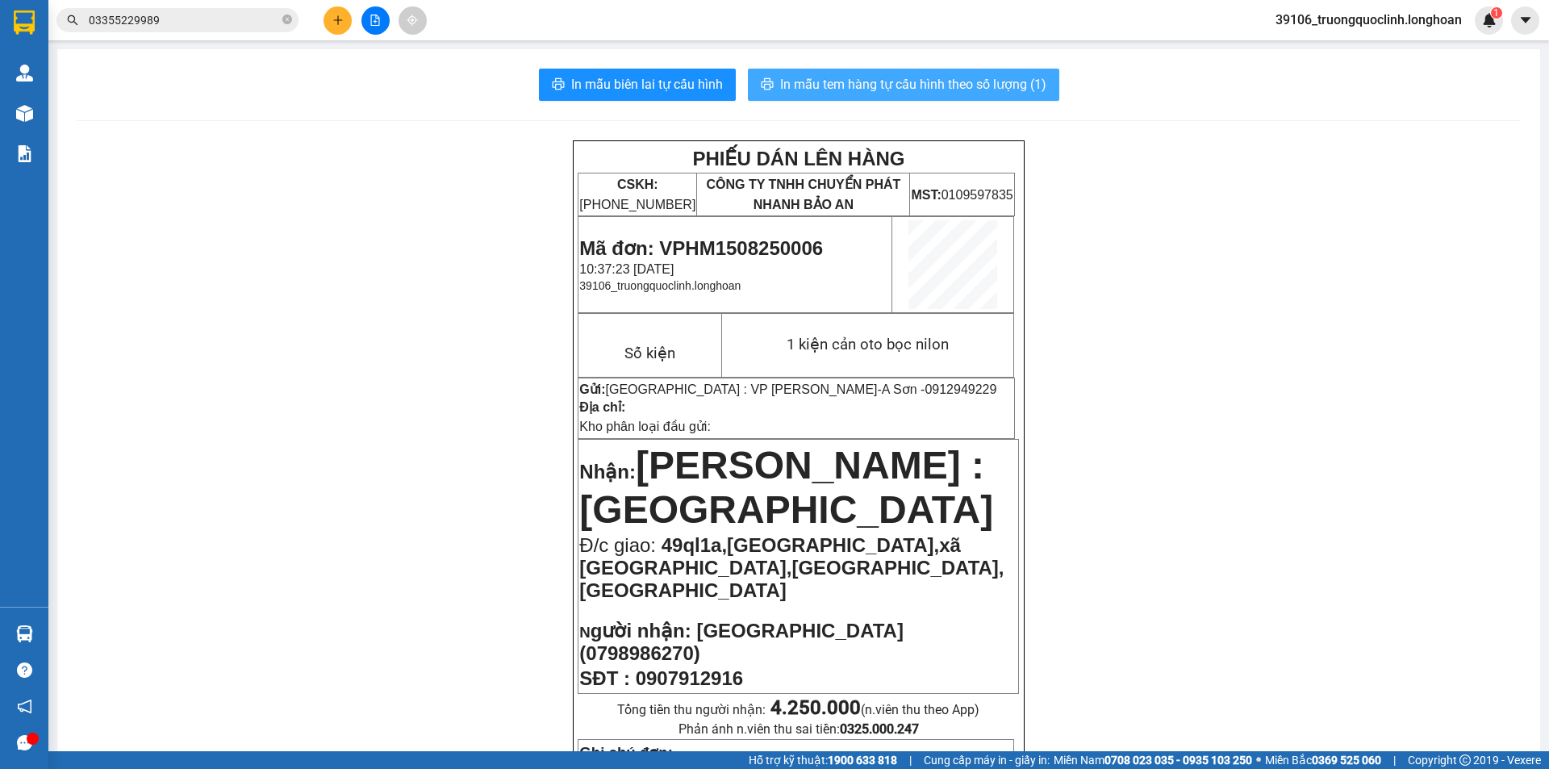
click at [952, 88] on span "In mẫu tem hàng tự cấu hình theo số lượng (1)" at bounding box center [913, 84] width 266 height 20
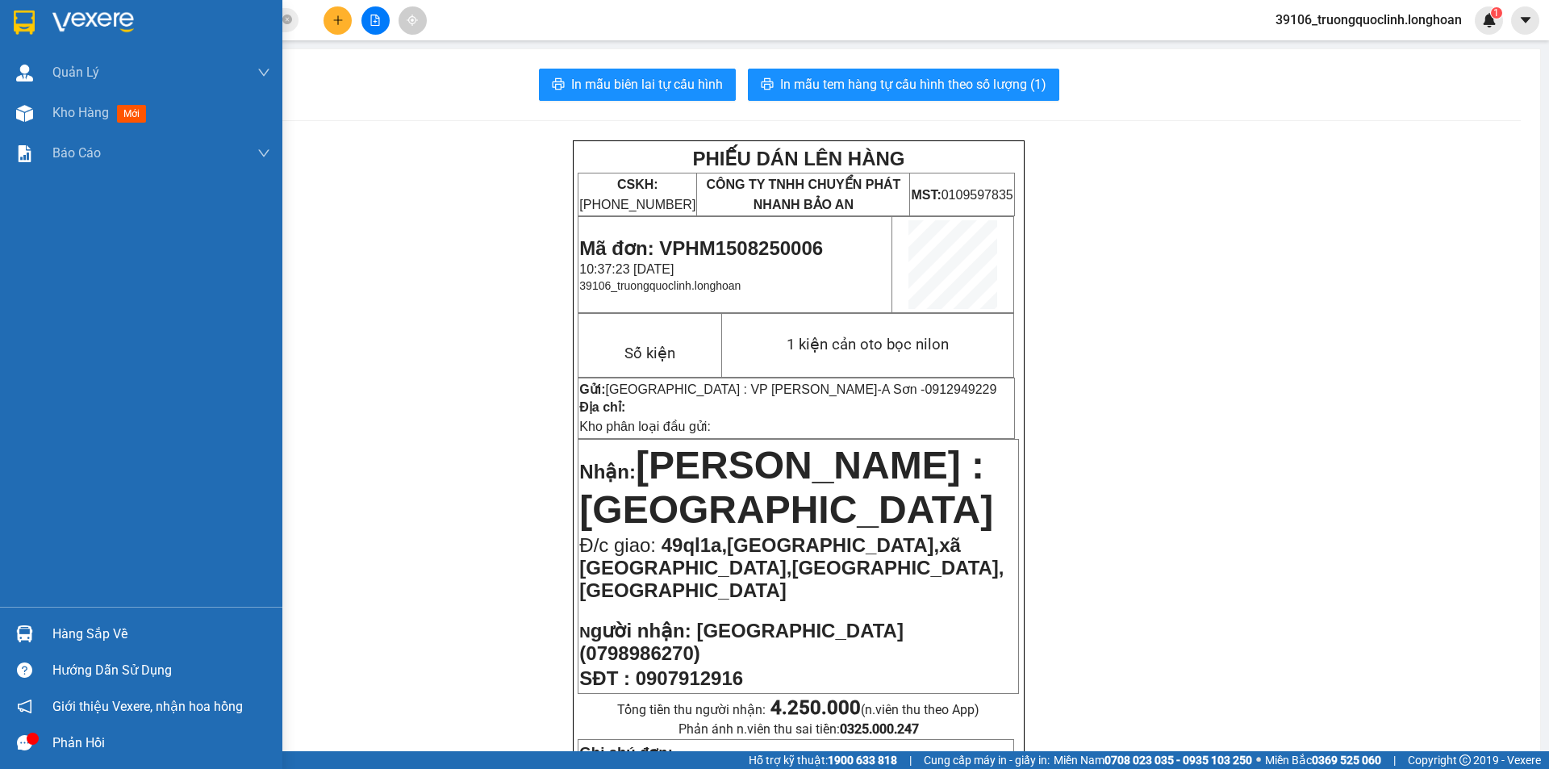
click at [12, 38] on div at bounding box center [141, 26] width 282 height 52
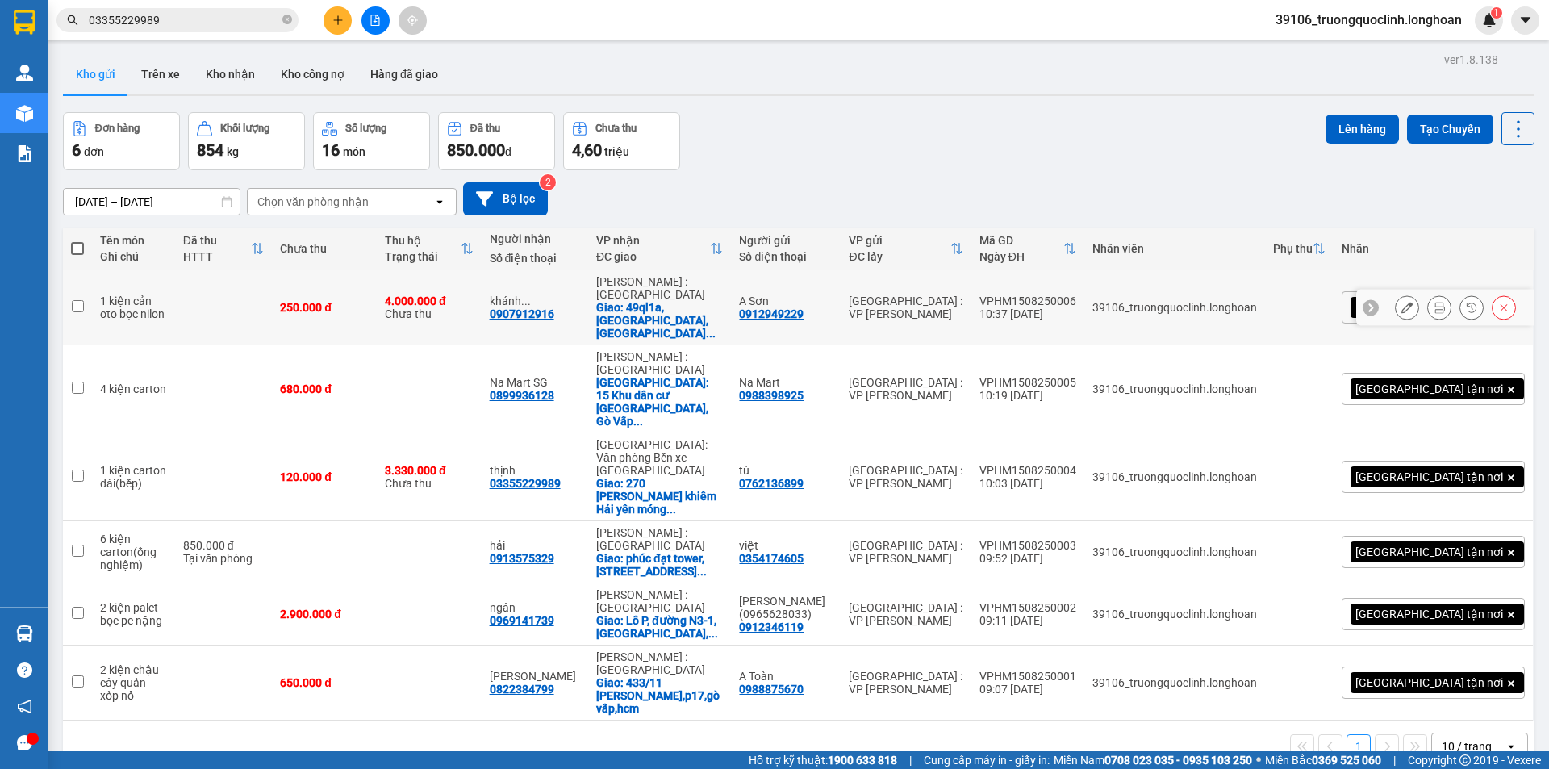
click at [1401, 297] on button at bounding box center [1406, 308] width 23 height 28
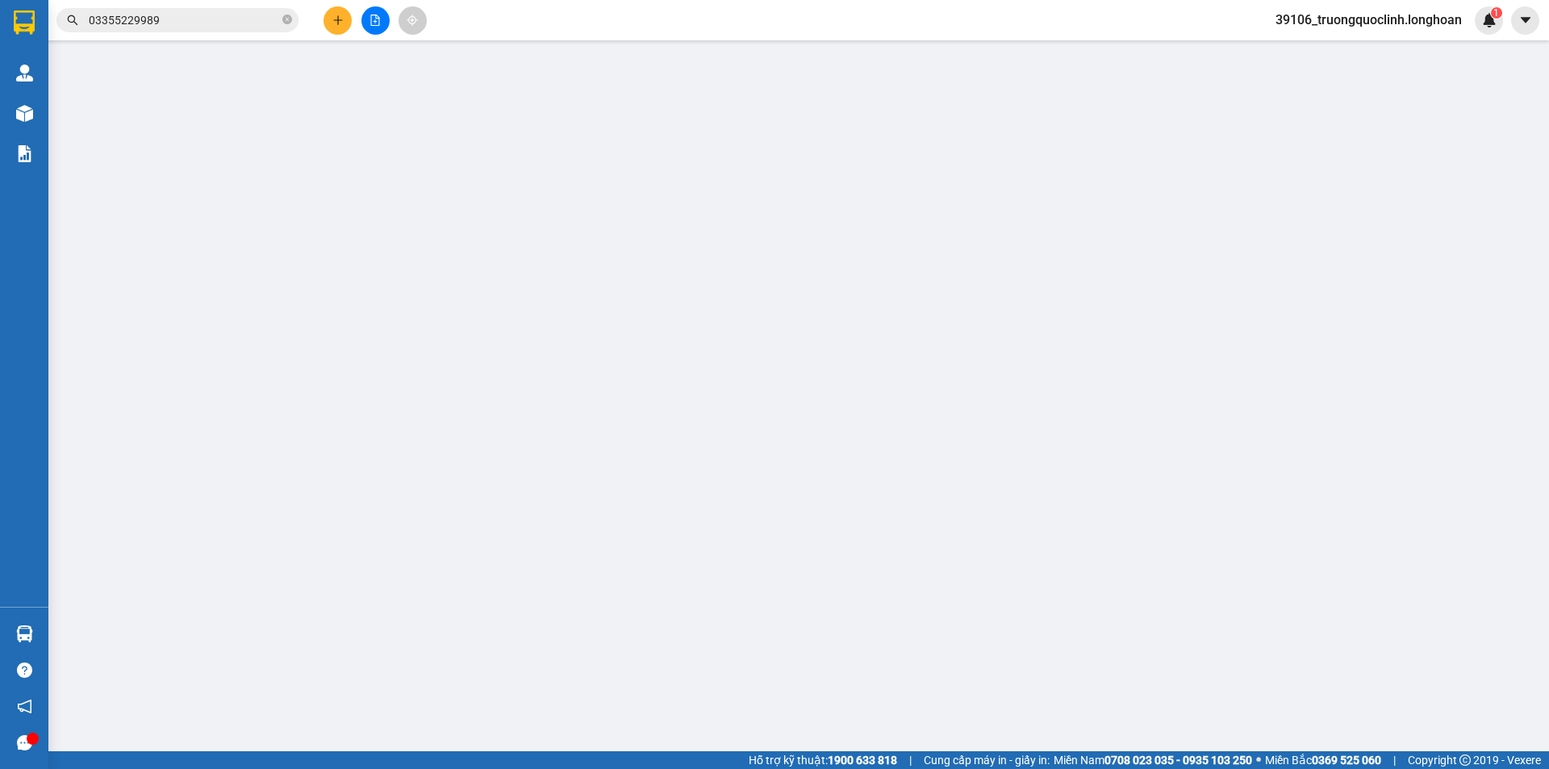
type input "0912949229"
type input "A Sơn"
type input "0907912916"
type input "khánh sơn(0798986270)"
checkbox input "true"
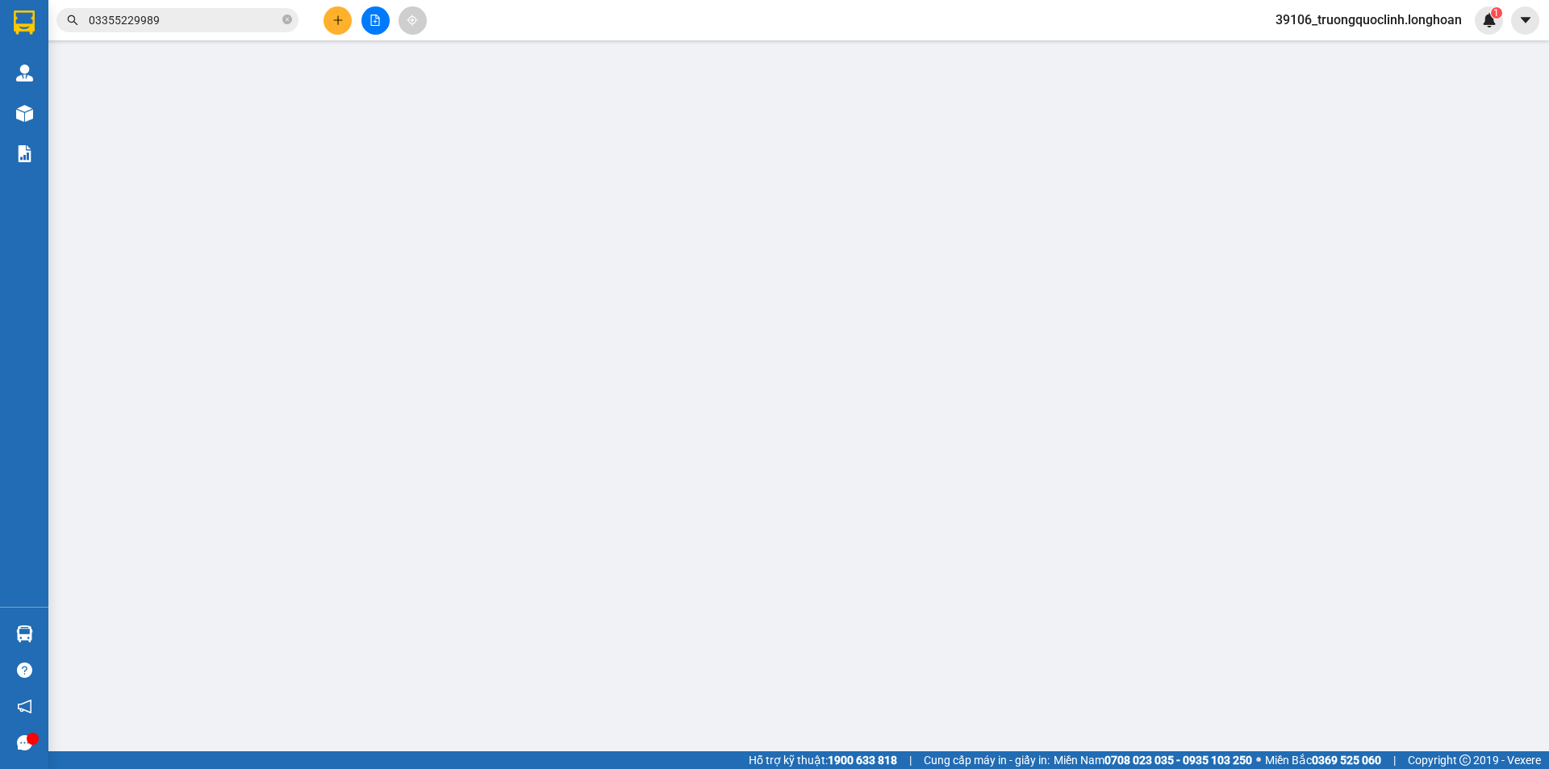
type input "49ql1a,ấp an hoà,xã hưng thịnh,trảng bom,đồng nai"
type input "250.000"
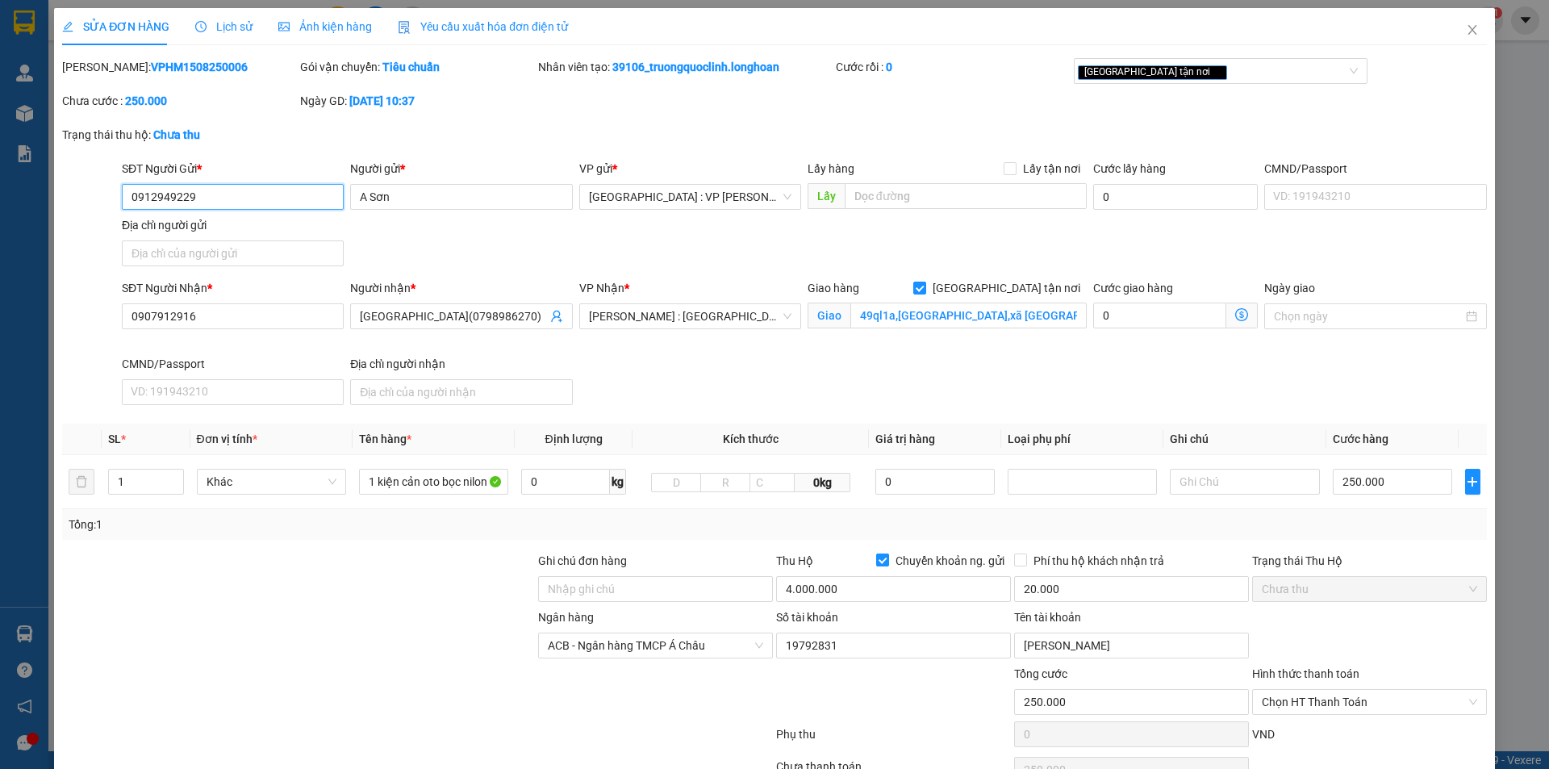
scroll to position [86, 0]
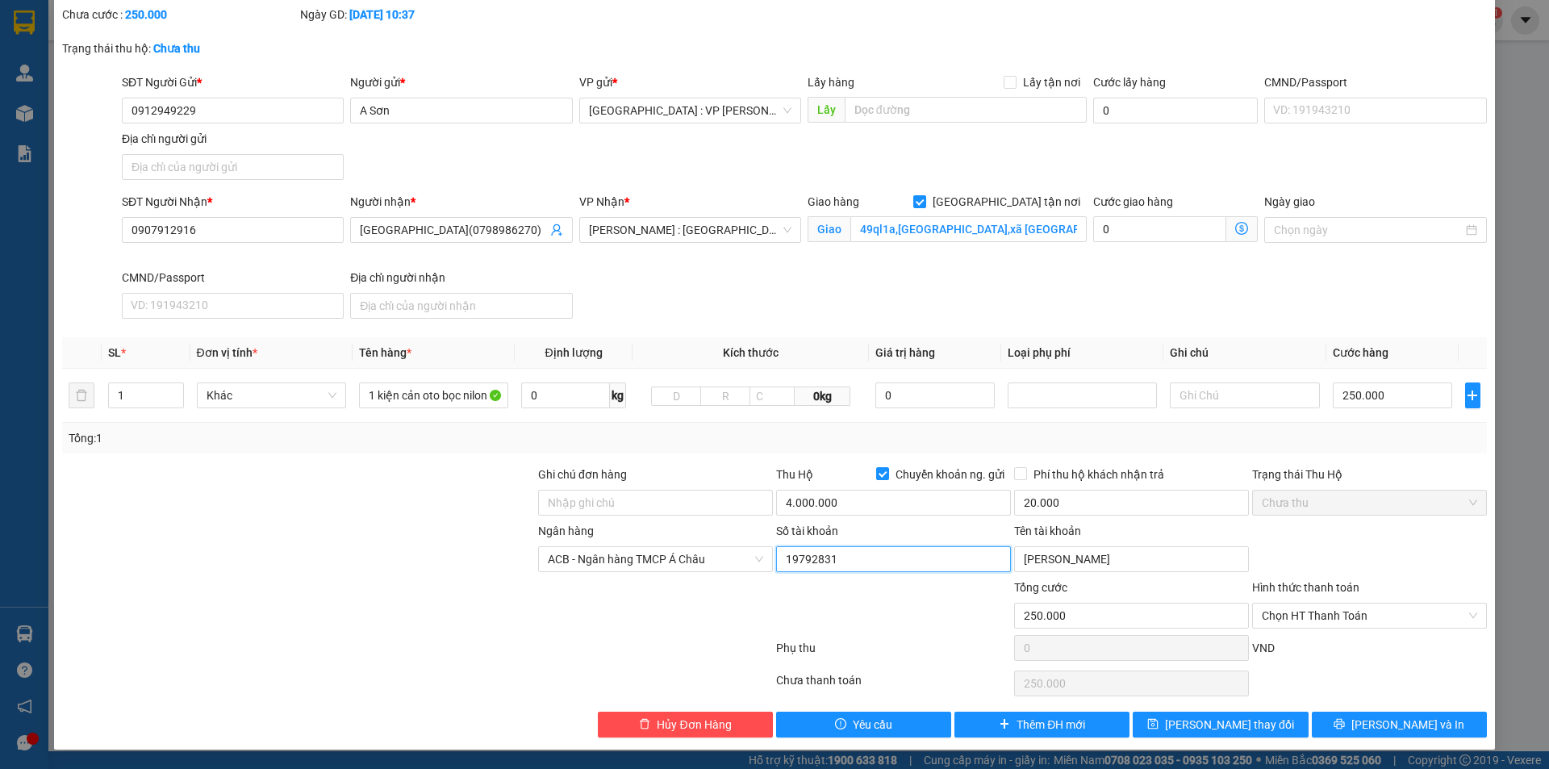
click at [870, 567] on input "19792831" at bounding box center [893, 559] width 235 height 26
type input "794412345678"
click at [1089, 561] on input "Đặng Thị Liên" at bounding box center [1131, 559] width 235 height 26
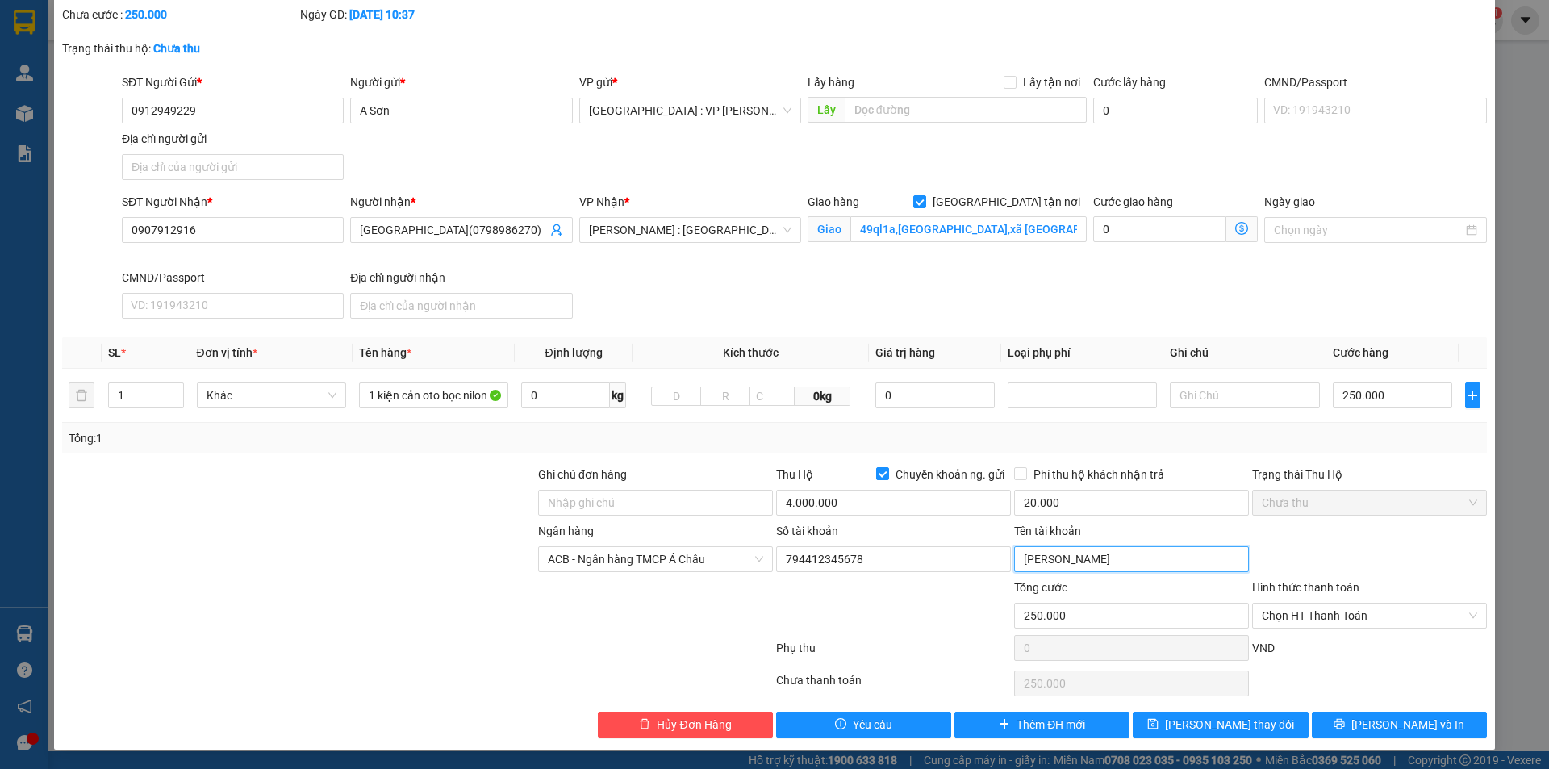
click at [1089, 561] on input "Đặng Thị Liên" at bounding box center [1131, 559] width 235 height 26
click at [672, 557] on span "ACB - Ngân hàng TMCP Á Châu" at bounding box center [655, 559] width 215 height 24
type input "lê tuấn tài"
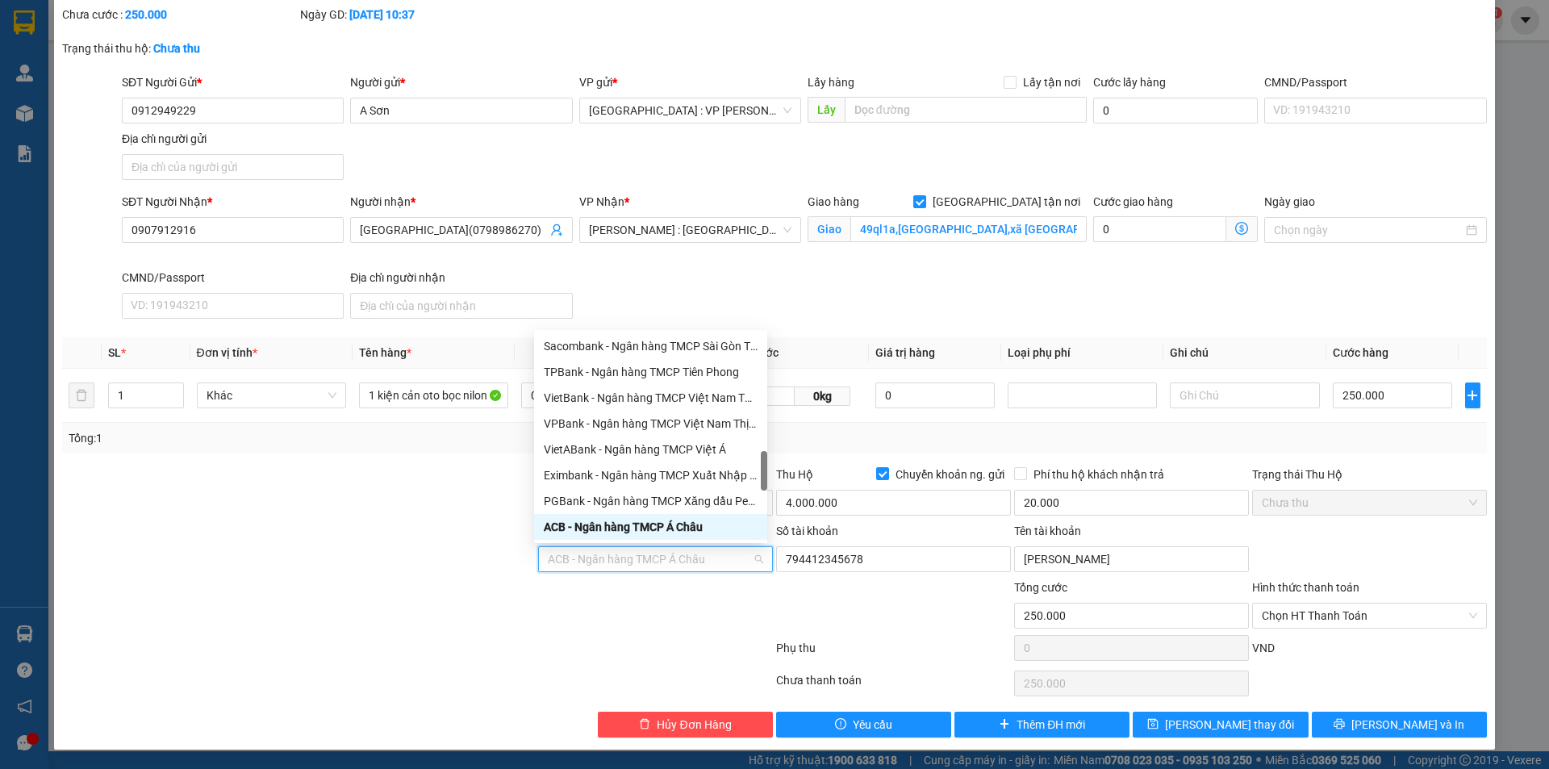
type input "e"
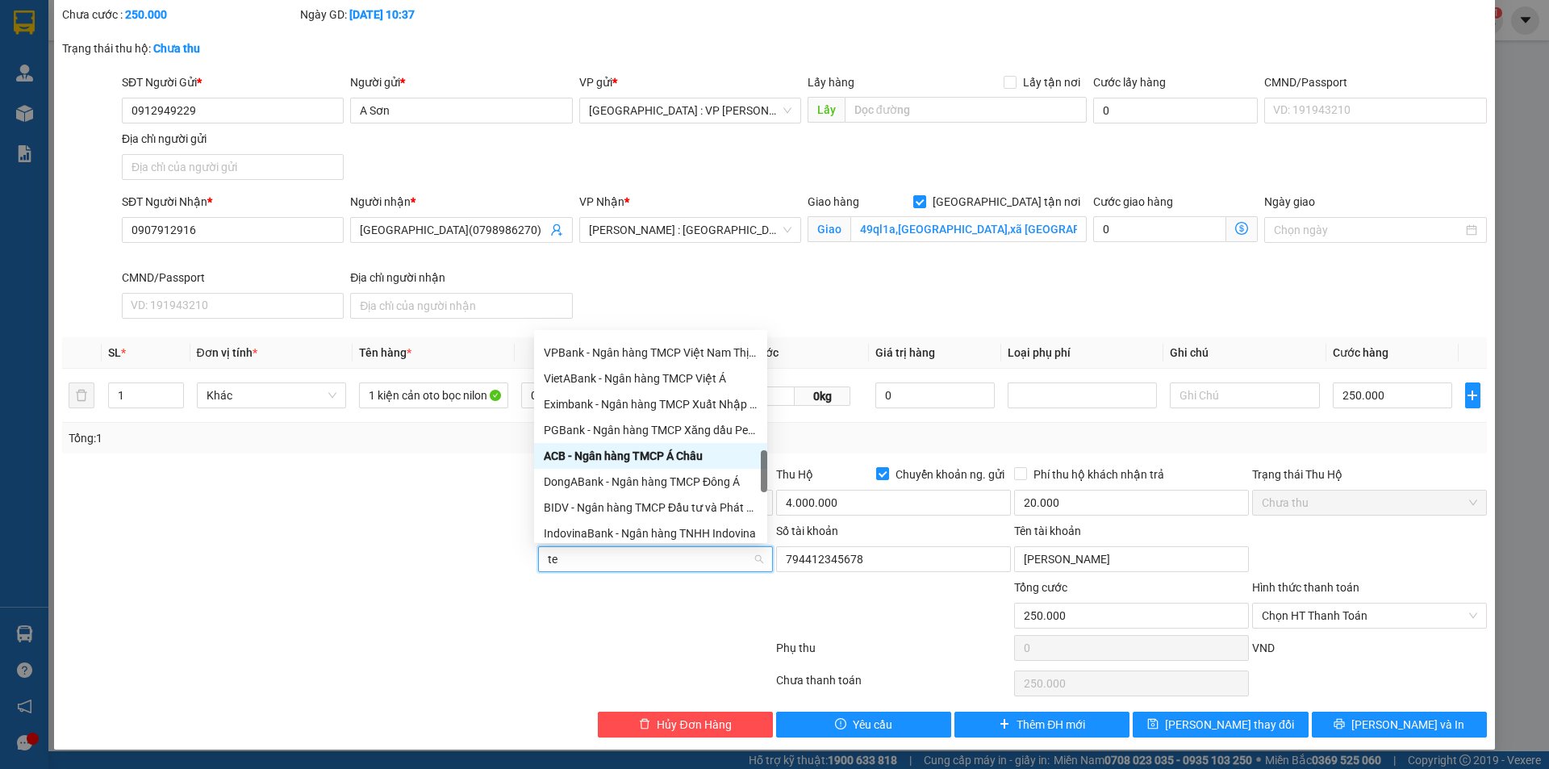
scroll to position [0, 0]
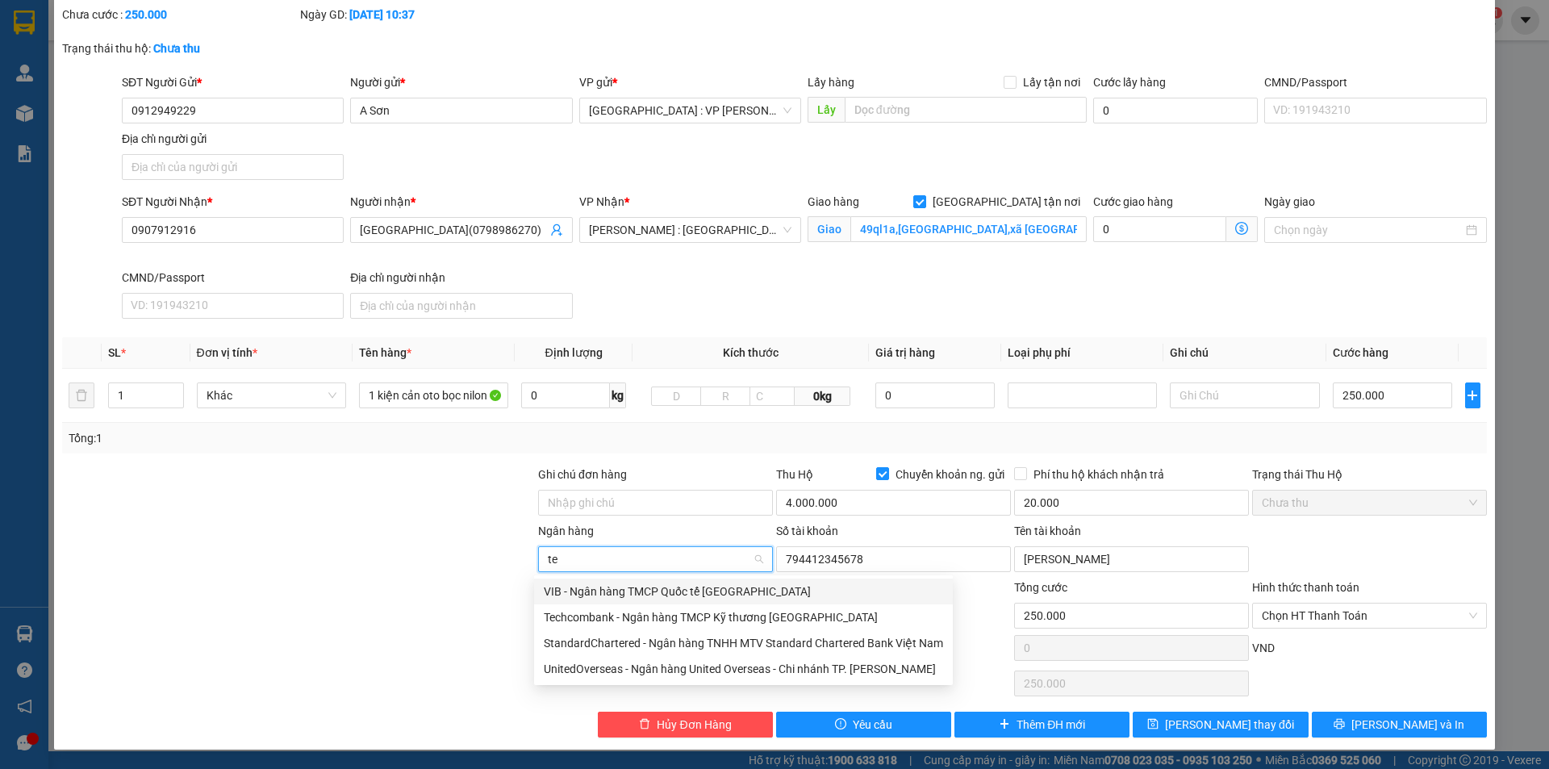
type input "tec"
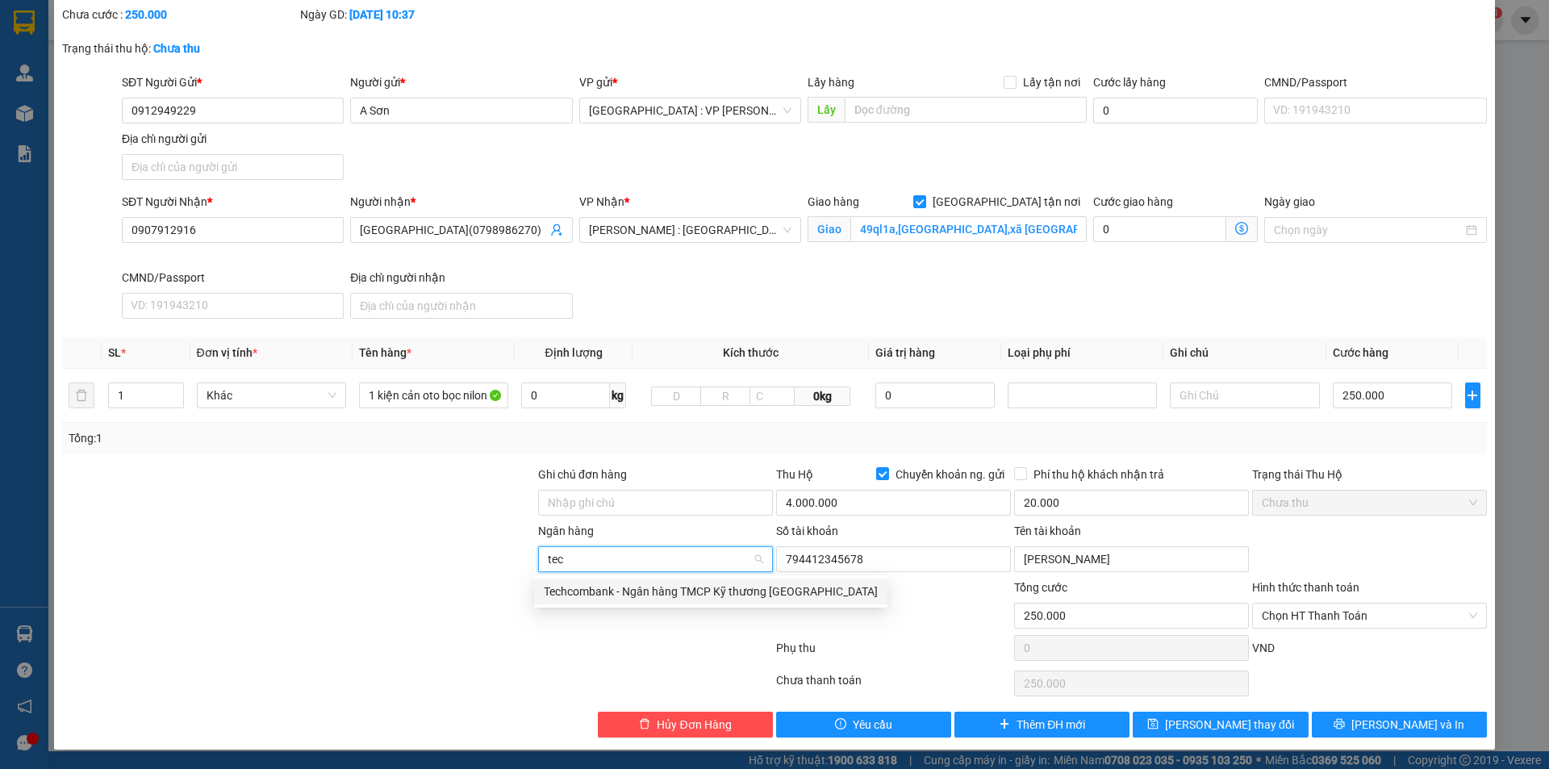
click at [649, 590] on div "Techcombank - Ngân hàng TMCP Kỹ thương Việt Nam" at bounding box center [711, 591] width 334 height 18
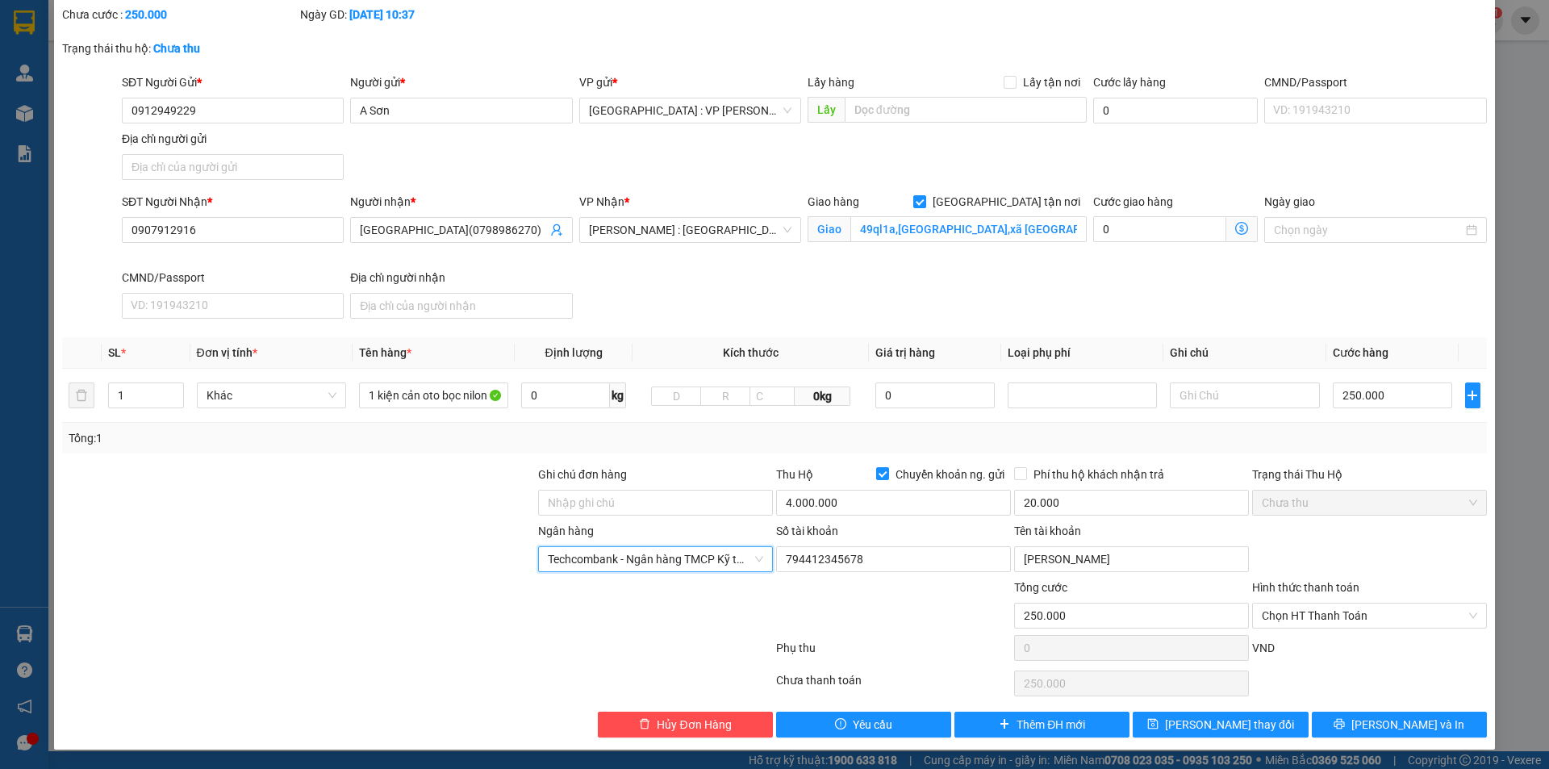
drag, startPoint x: 382, startPoint y: 594, endPoint x: 603, endPoint y: 629, distance: 223.0
click at [390, 594] on div at bounding box center [298, 606] width 476 height 56
click at [1397, 722] on span "[PERSON_NAME] và In" at bounding box center [1407, 724] width 113 height 18
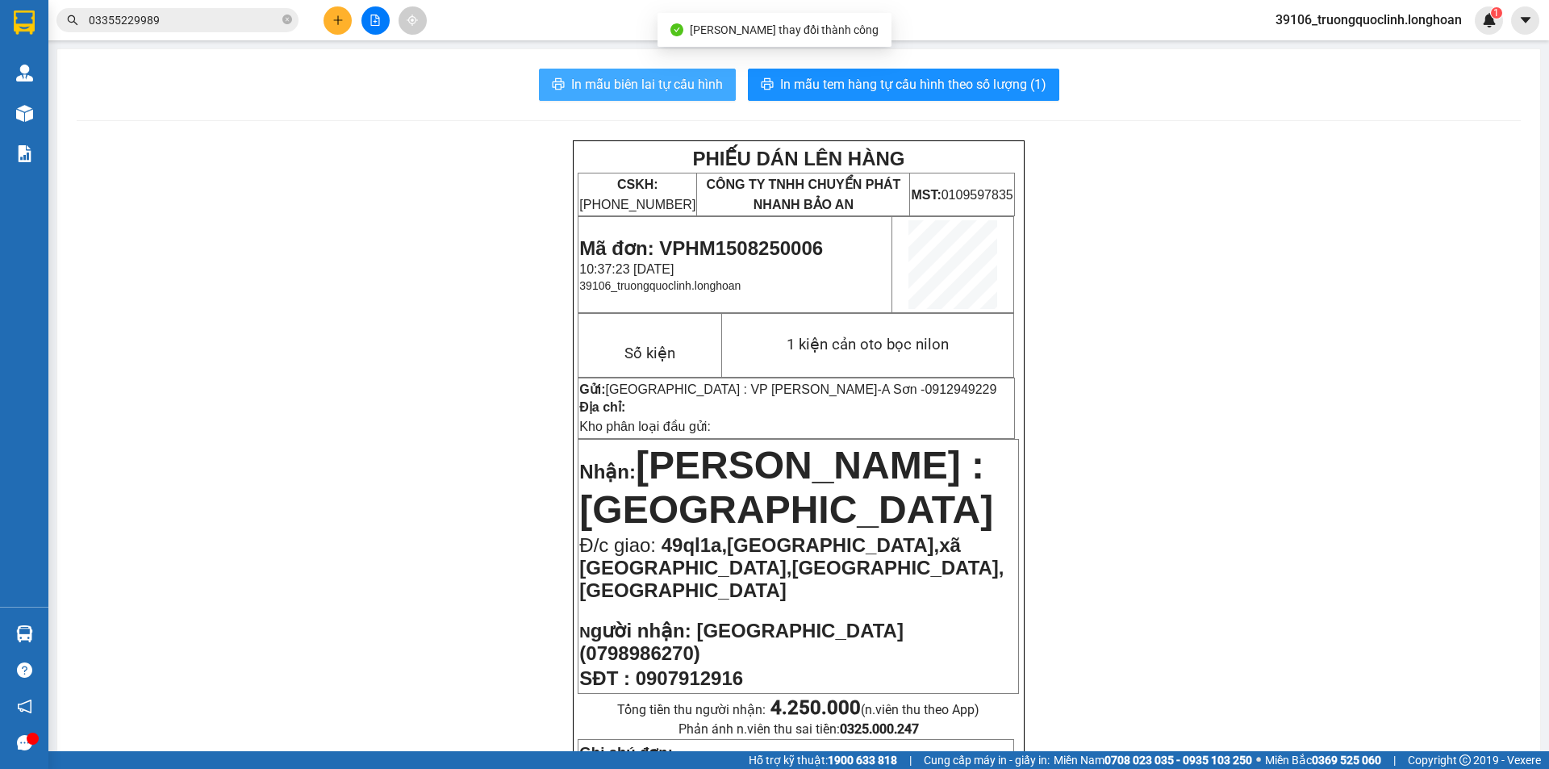
click at [672, 90] on span "In mẫu biên lai tự cấu hình" at bounding box center [647, 84] width 152 height 20
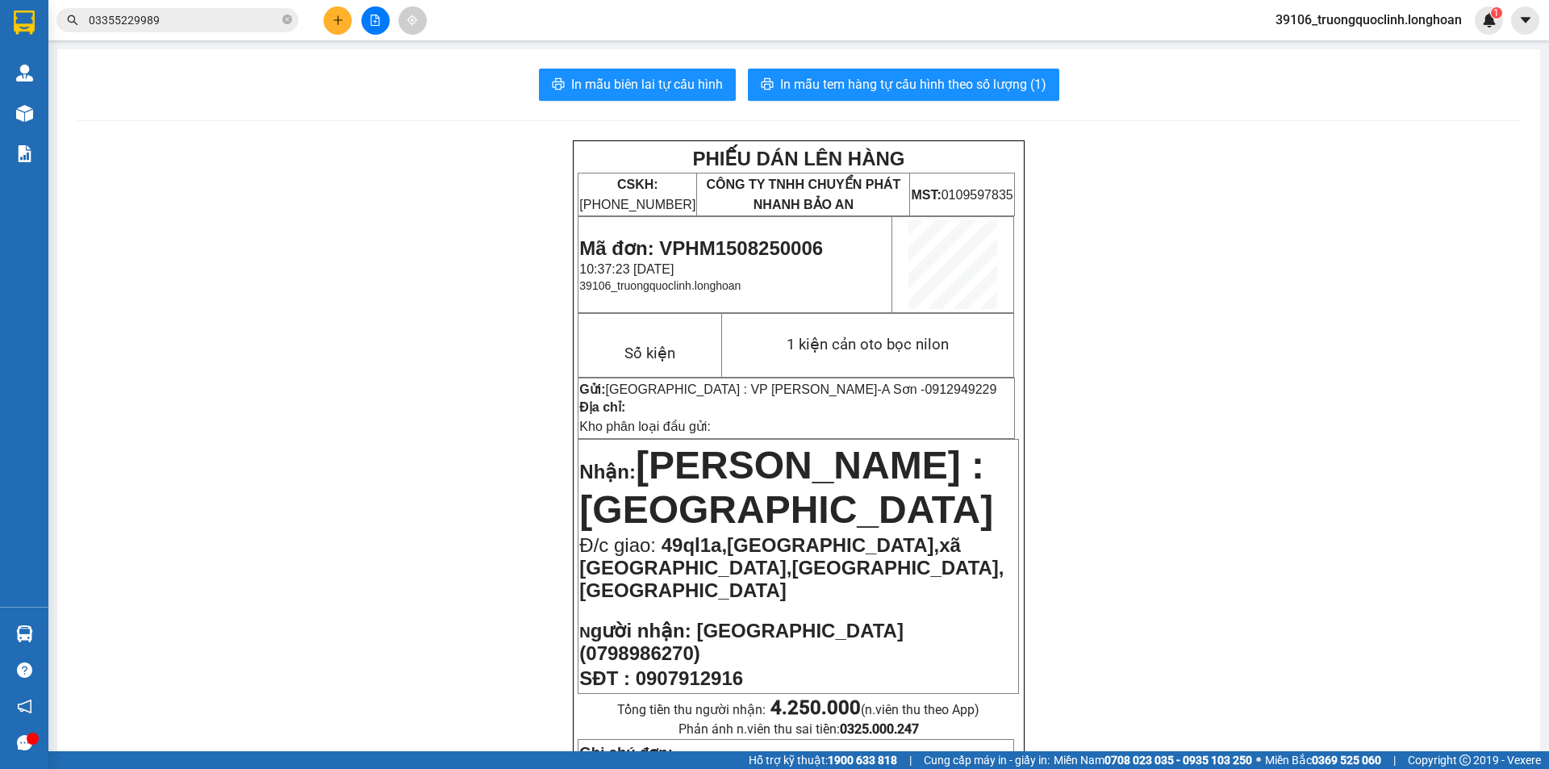
scroll to position [161, 0]
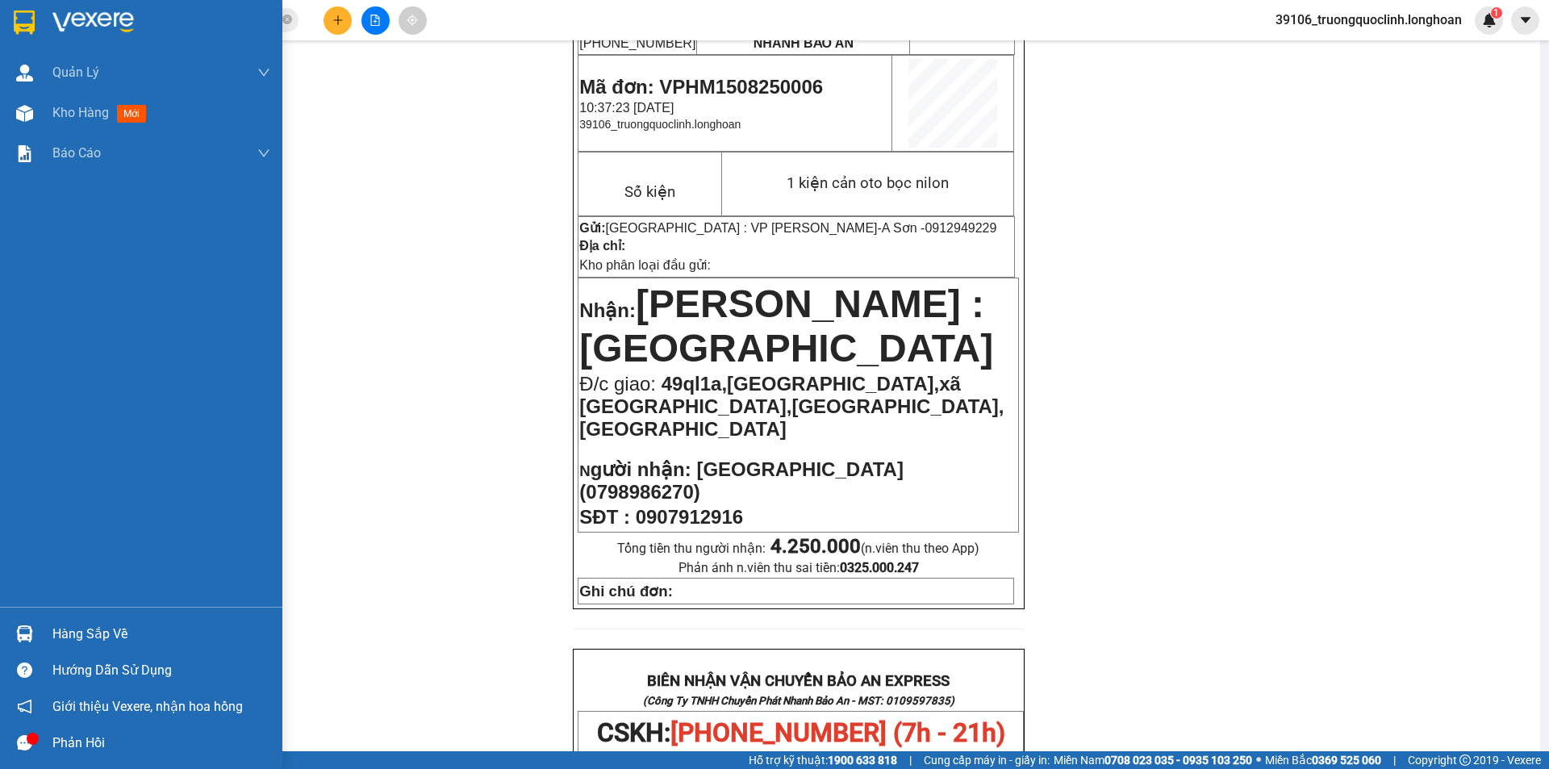
click at [15, 5] on div at bounding box center [141, 26] width 282 height 52
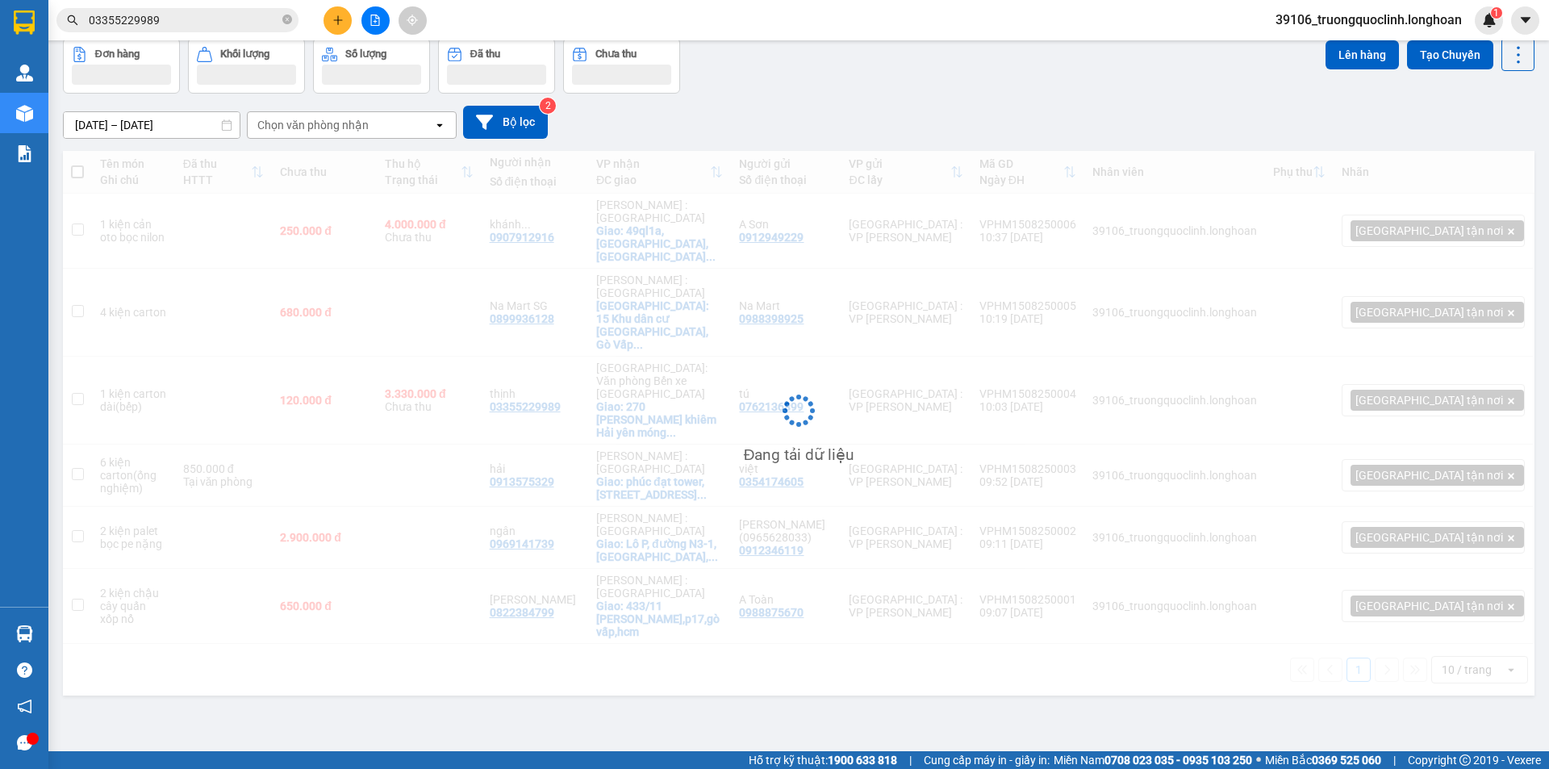
scroll to position [74, 0]
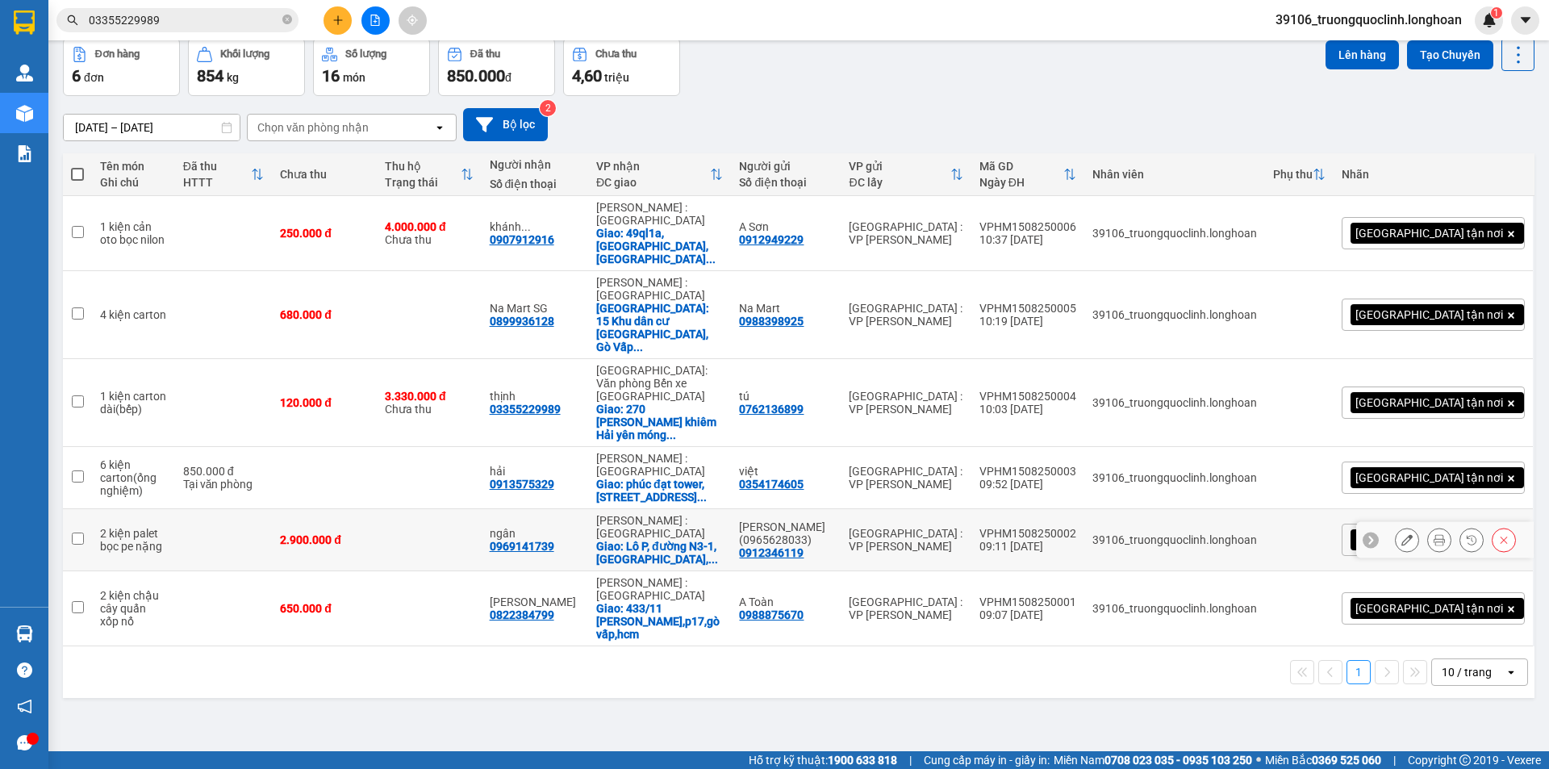
click at [1403, 526] on button at bounding box center [1406, 540] width 23 height 28
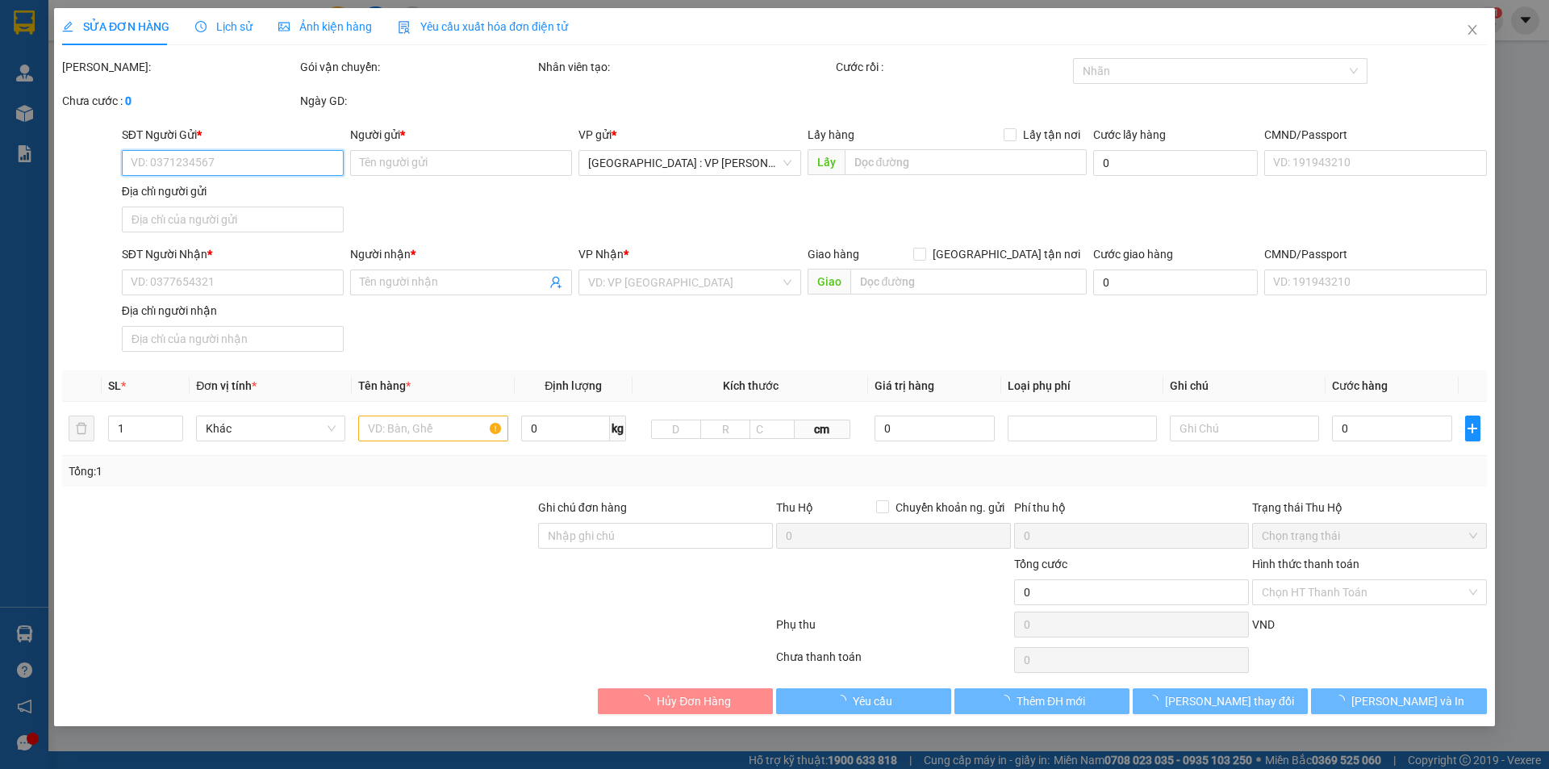
type input "0912346119"
type input "Phạm Ngọc Duy (0965628033)"
type input "0969141739"
type input "ngân"
checkbox input "true"
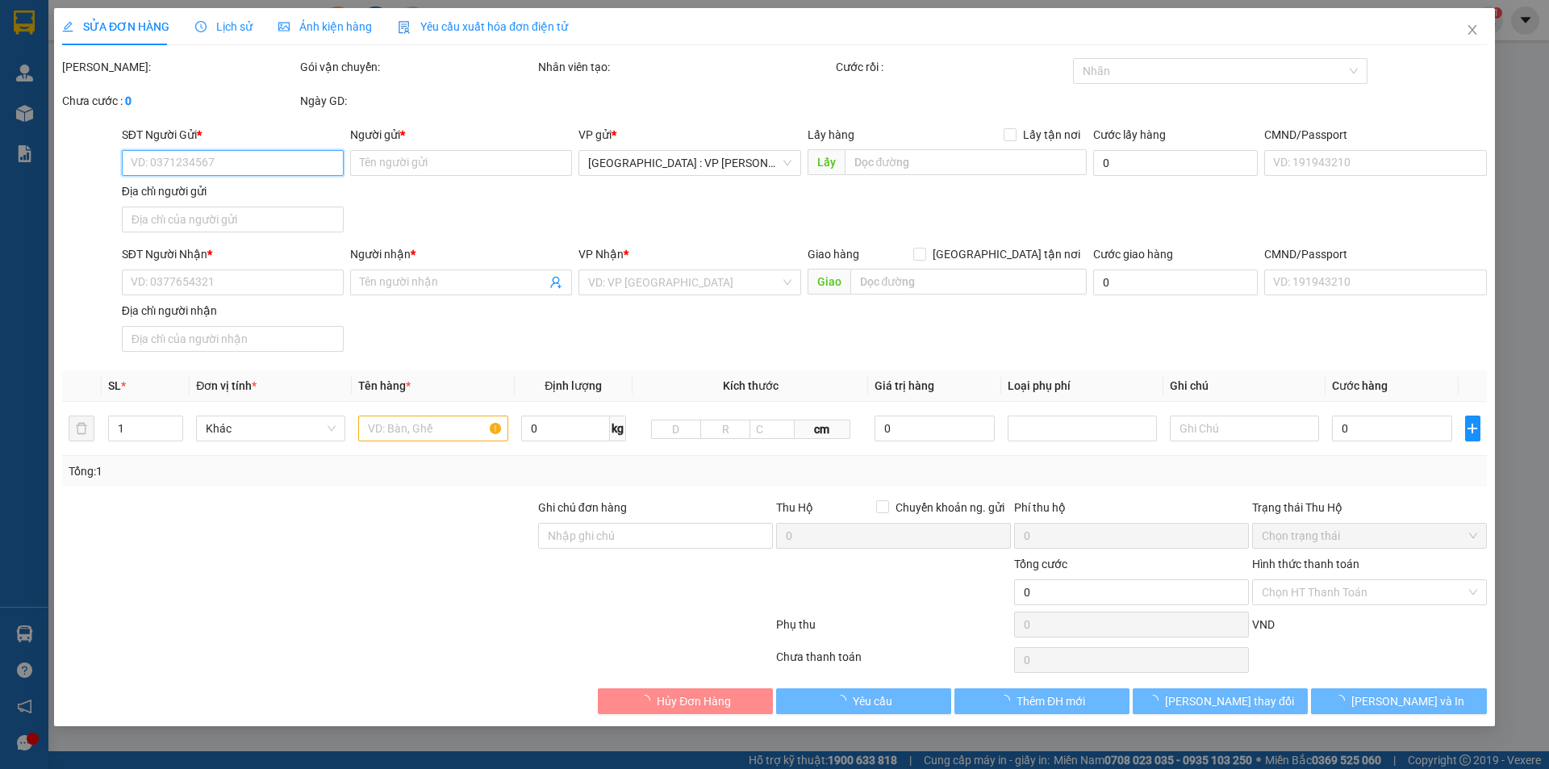
type input "Lô P, đường N3-1, Khu CN Long Đức, Huyện Long Thành, Tỉnh Đồng Nai"
type input "2.900.000"
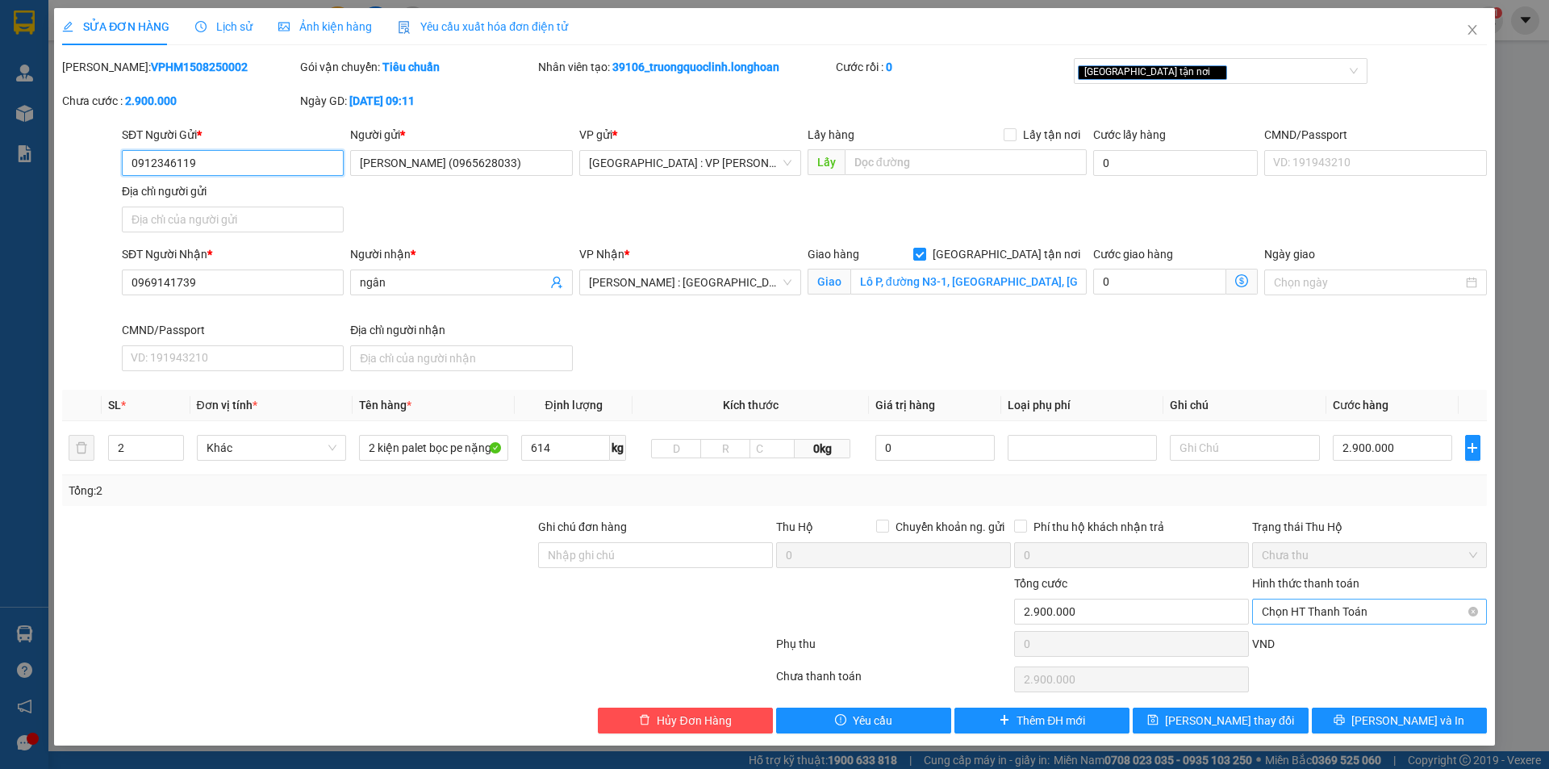
click at [1333, 611] on span "Chọn HT Thanh Toán" at bounding box center [1369, 611] width 215 height 24
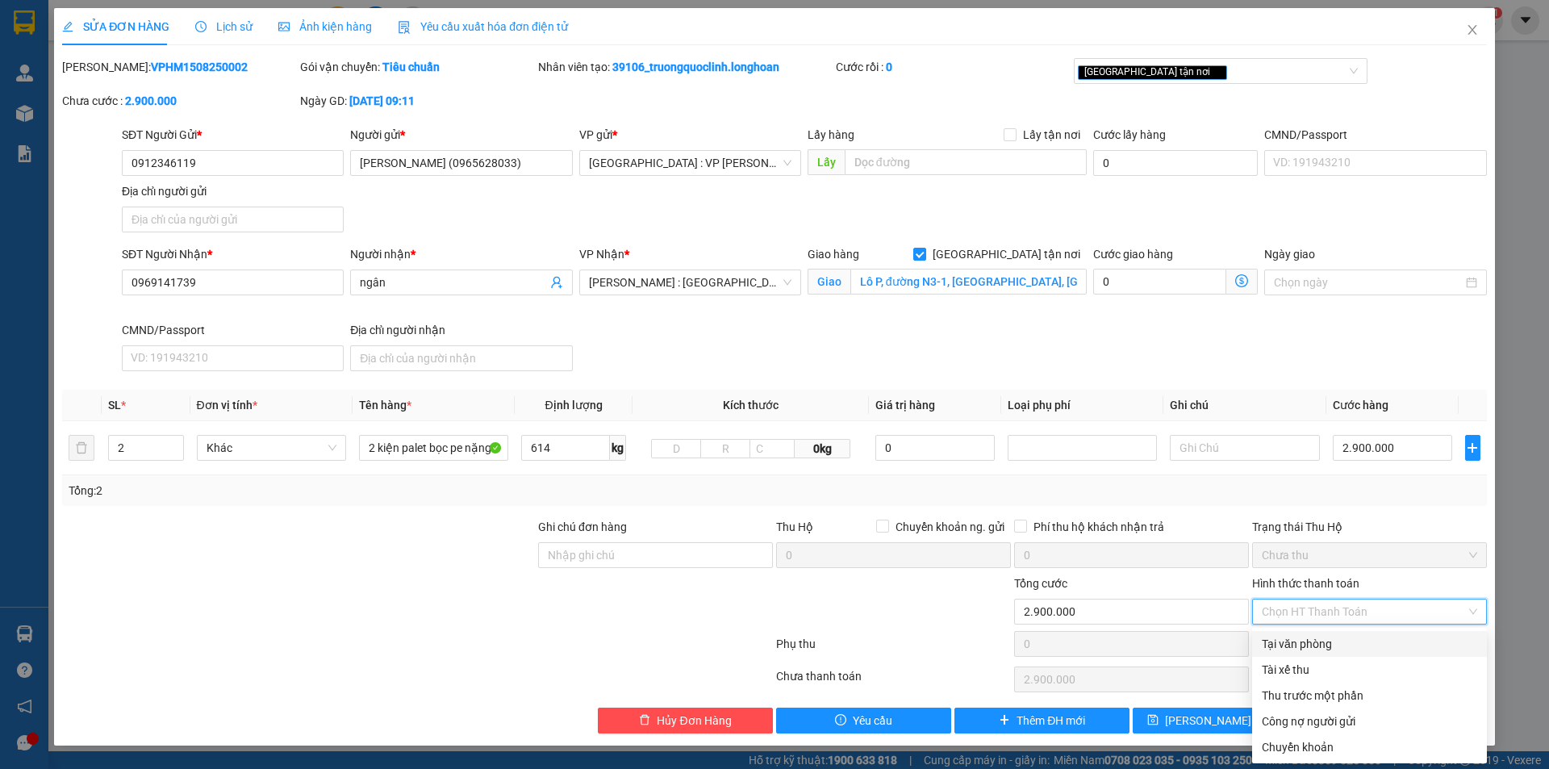
click at [1312, 644] on div "Tại văn phòng" at bounding box center [1369, 644] width 215 height 18
type input "0"
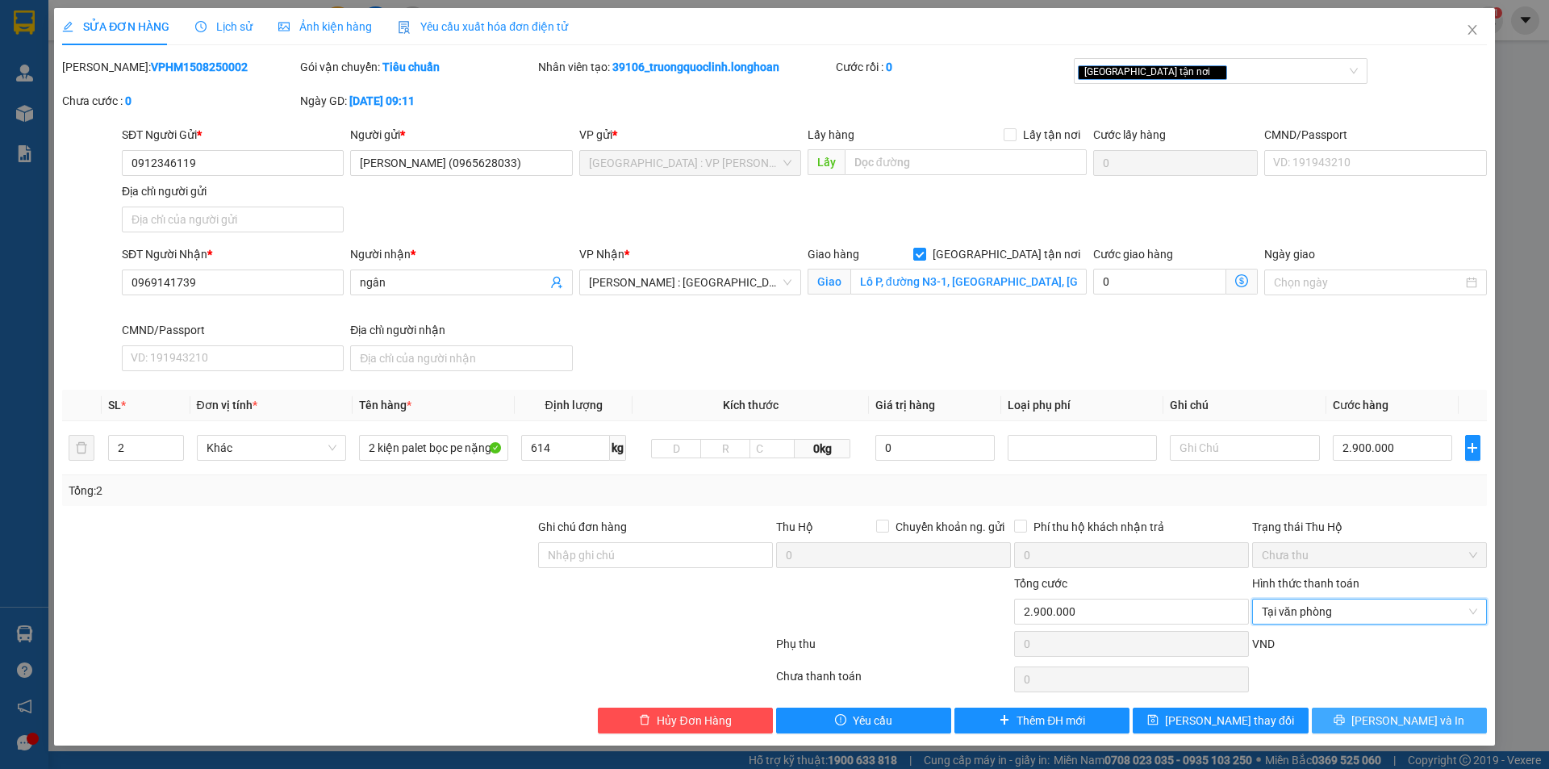
click at [1362, 717] on button "[PERSON_NAME] và In" at bounding box center [1399, 720] width 175 height 26
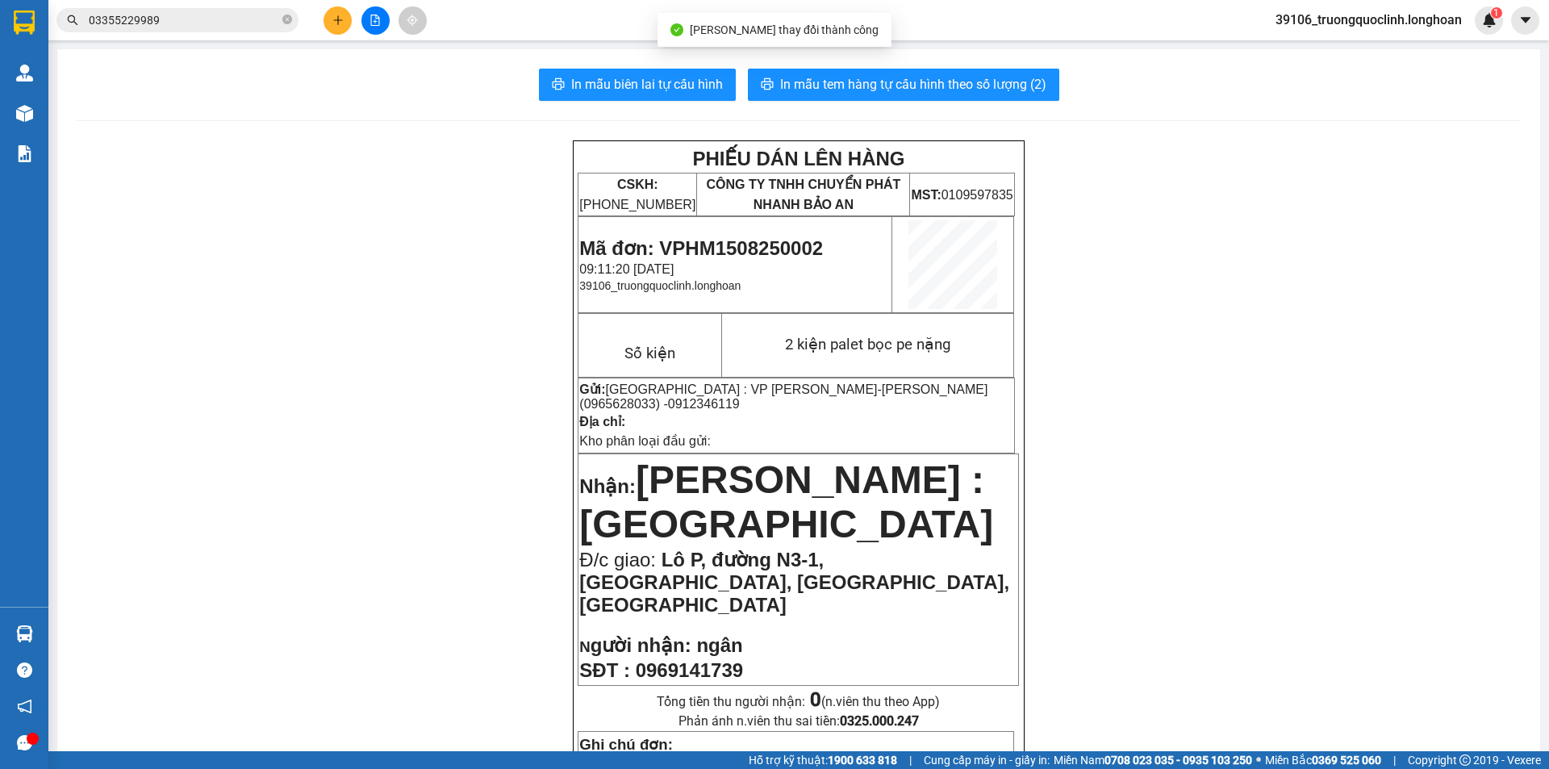
click at [730, 248] on span "Mã đơn: VPHM1508250002" at bounding box center [701, 248] width 244 height 22
copy span "VPHM1508250002"
click at [332, 27] on button at bounding box center [337, 20] width 28 height 28
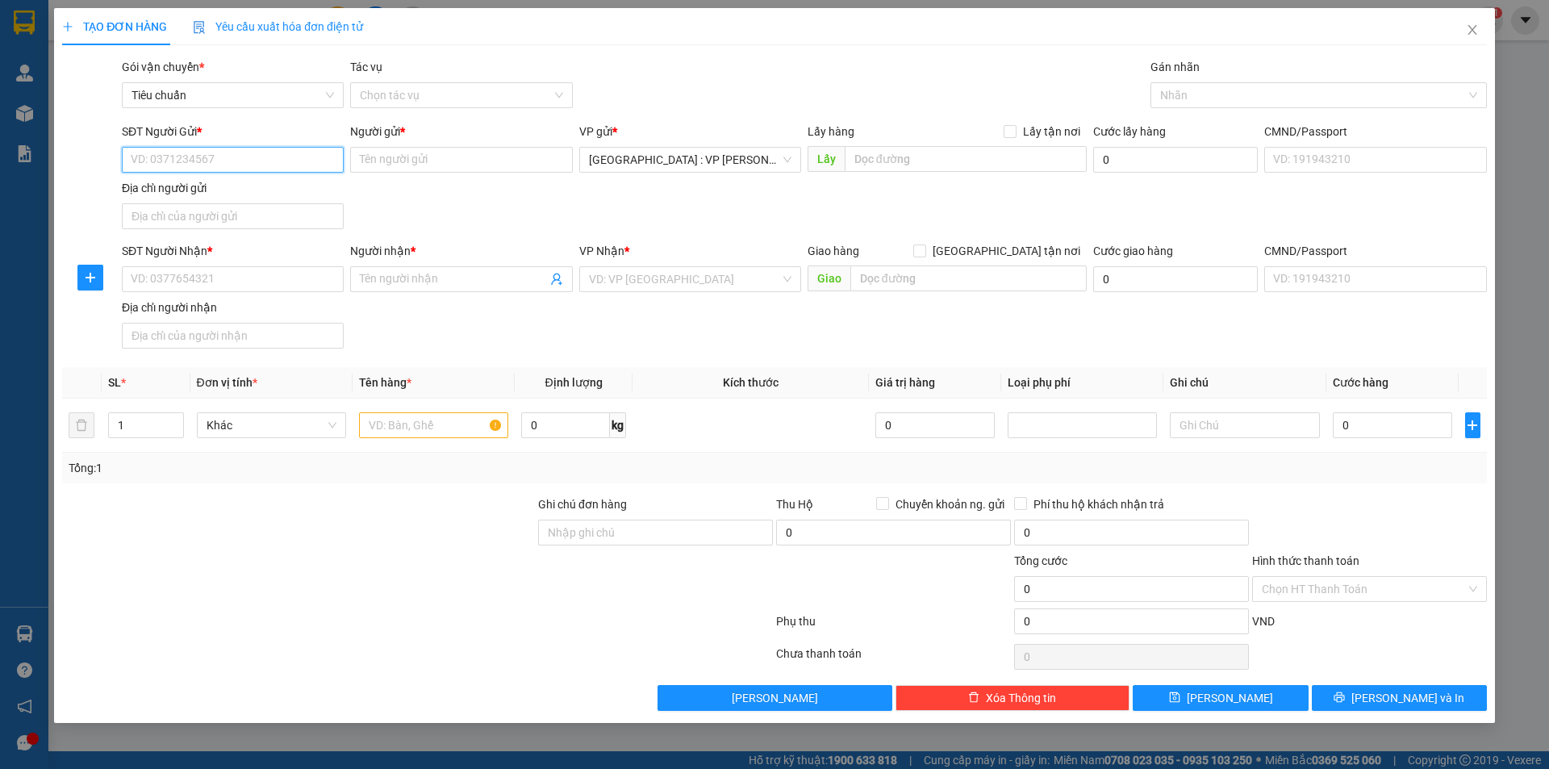
paste input "0833940222"
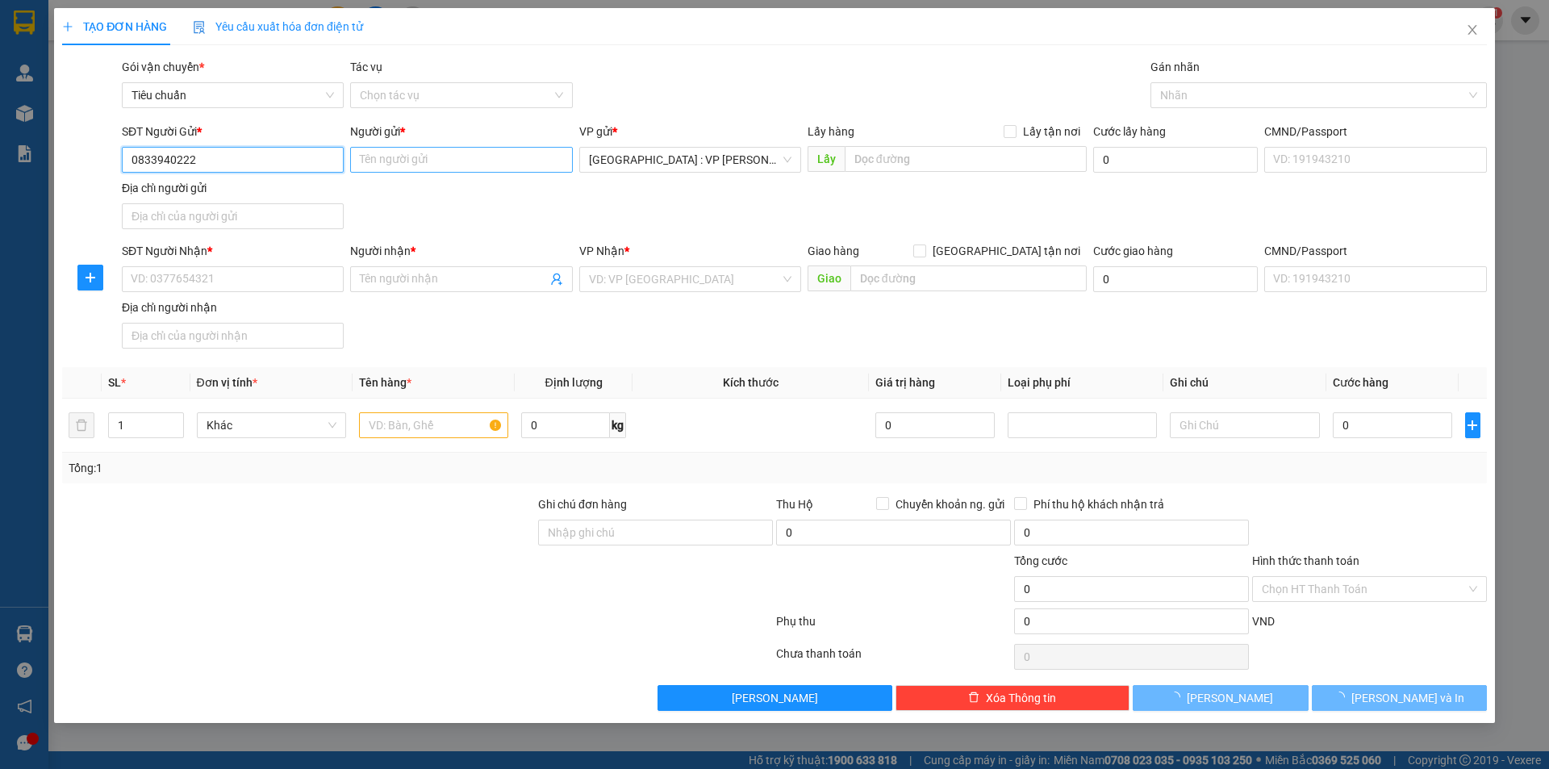
type input "0833940222"
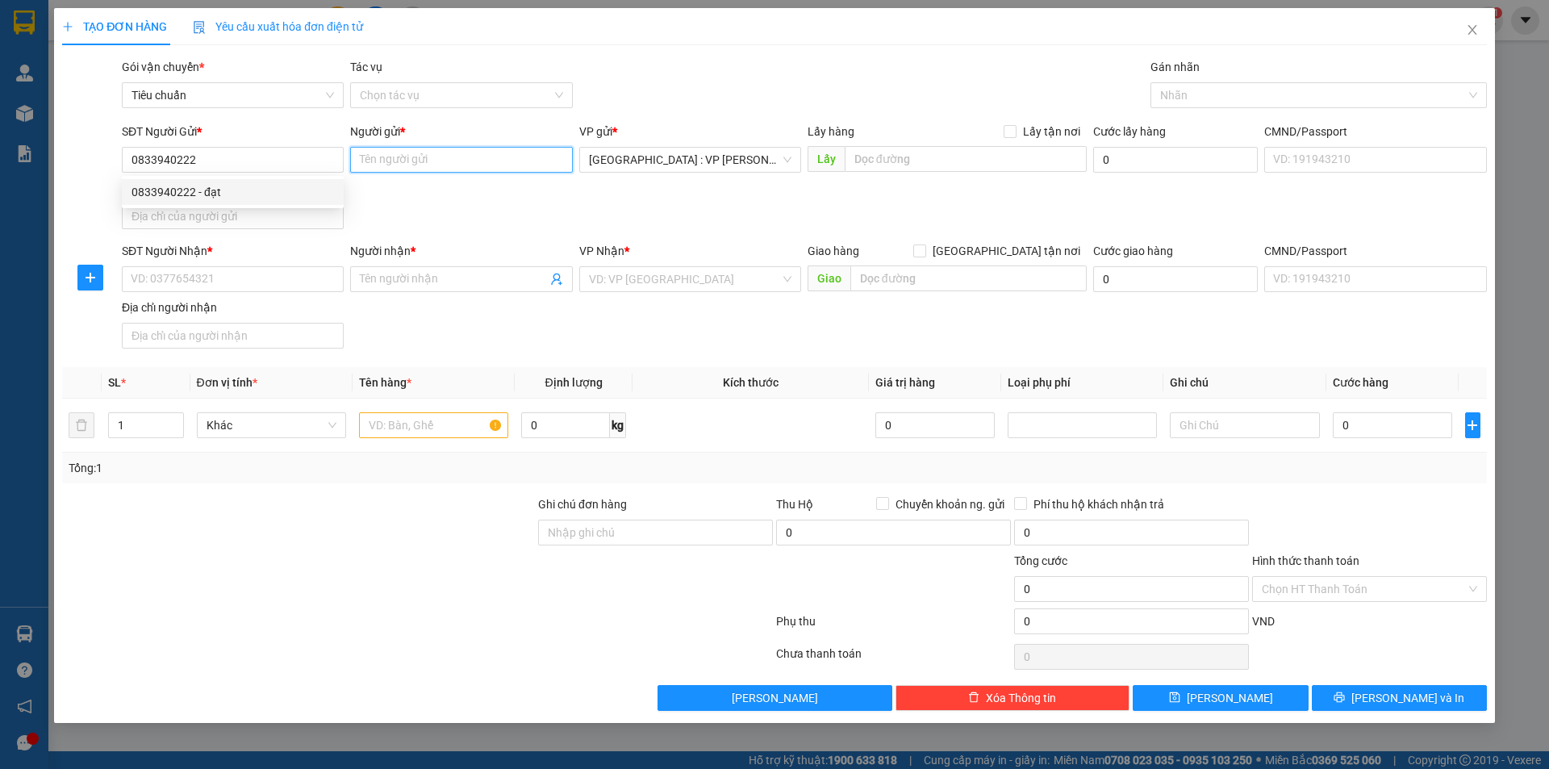
click at [413, 159] on input "Người gửi *" at bounding box center [461, 160] width 222 height 26
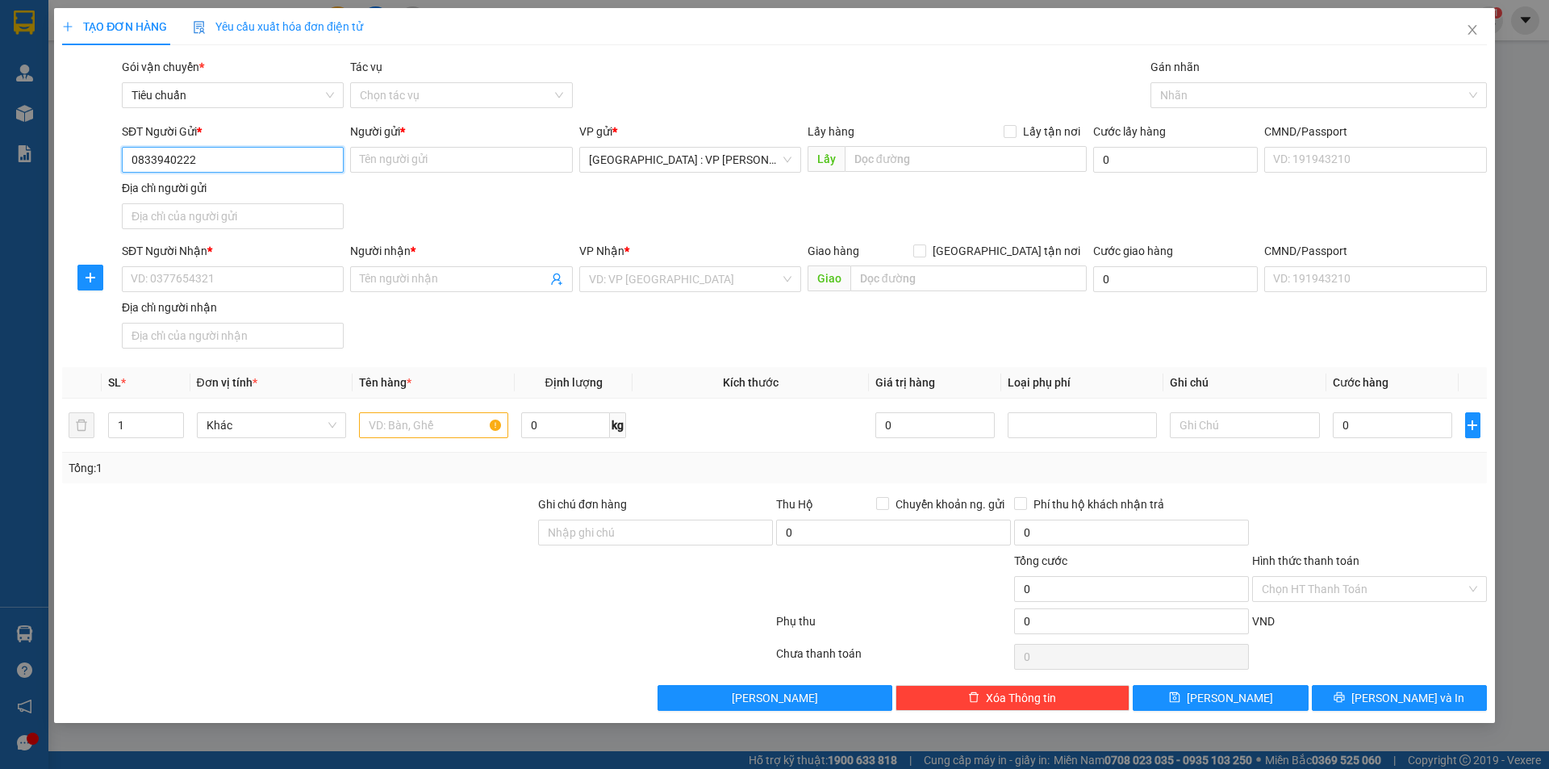
click at [290, 159] on input "0833940222" at bounding box center [233, 160] width 222 height 26
click at [243, 194] on div "0833940222 - đạt" at bounding box center [232, 192] width 202 height 18
type input "đạt"
click at [229, 282] on input "SĐT Người Nhận *" at bounding box center [233, 279] width 222 height 26
paste input "0904237599"
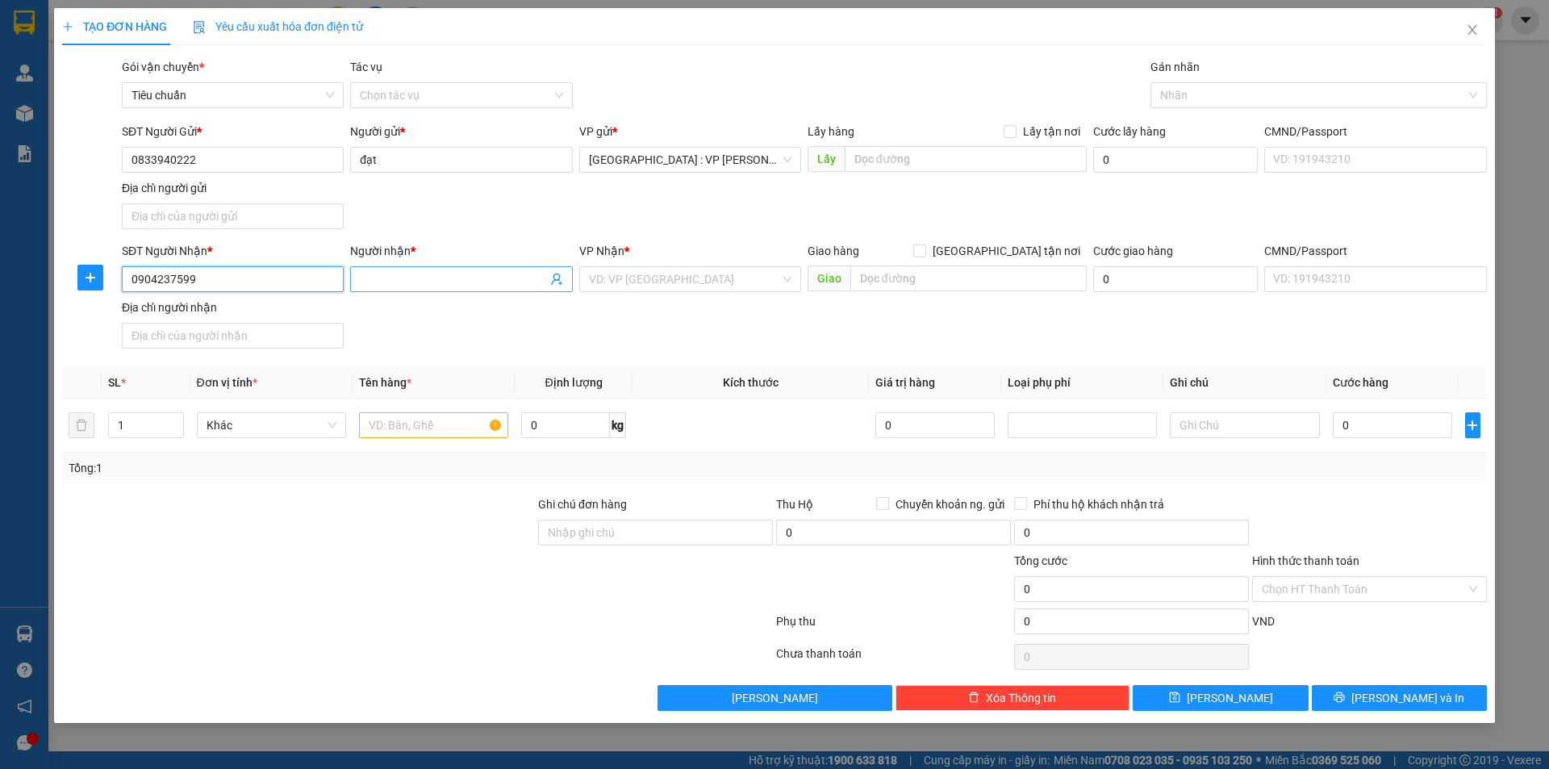
type input "0904237599"
click at [451, 280] on input "Người nhận *" at bounding box center [453, 279] width 186 height 18
type input "giang"
click at [924, 272] on input "text" at bounding box center [968, 278] width 236 height 26
paste input "khu dự án bãi cát 833, Thư trung 2 Phường đằng lâm Hải an Hải Phòng"
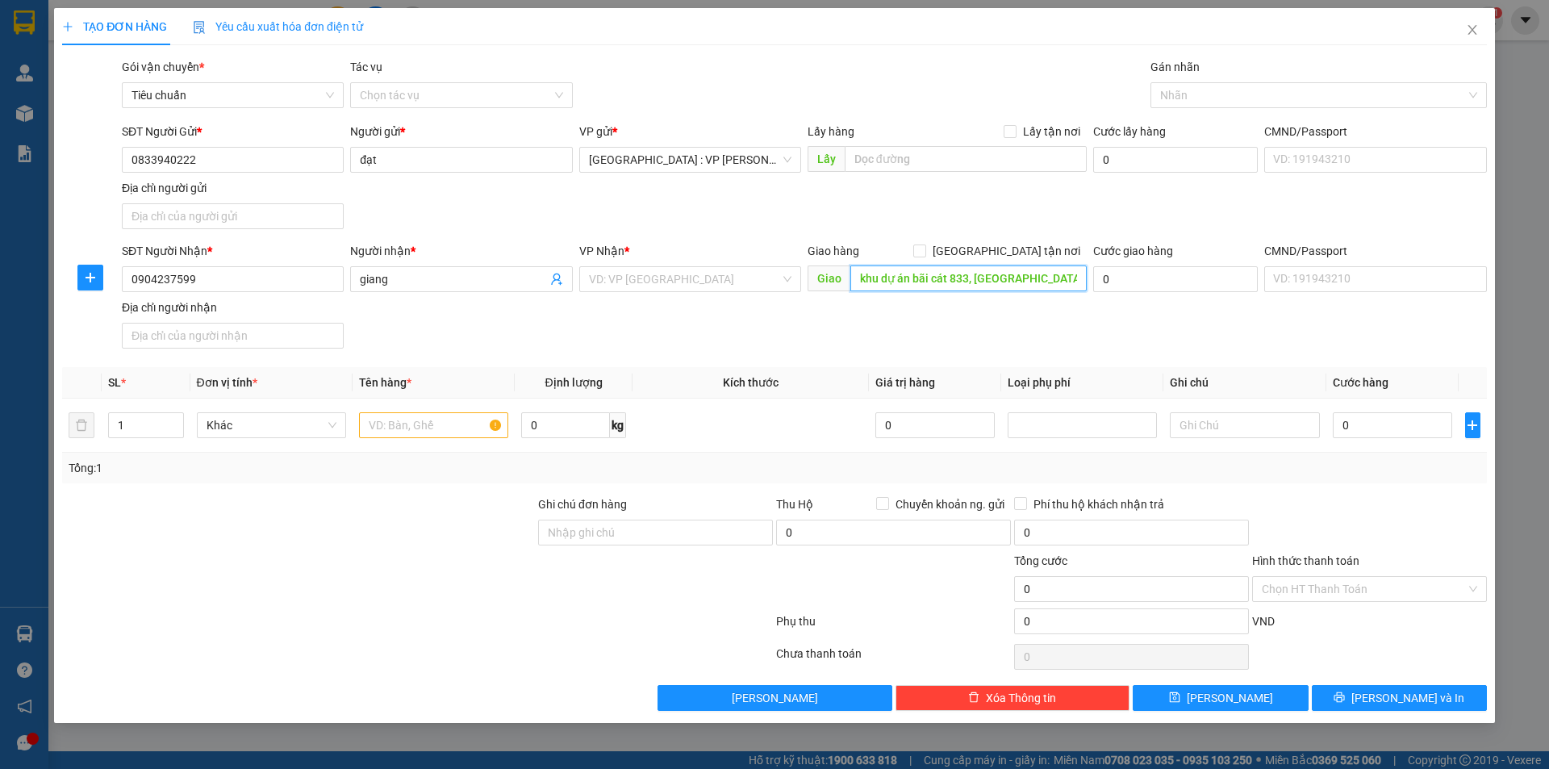
scroll to position [0, 149]
type input "khu dự án bãi cát 833, Thư trung 2 Phường đằng lâm Hải an Hải Phòng"
click at [924, 249] on input "[GEOGRAPHIC_DATA] tận nơi" at bounding box center [918, 249] width 11 height 11
checkbox input "true"
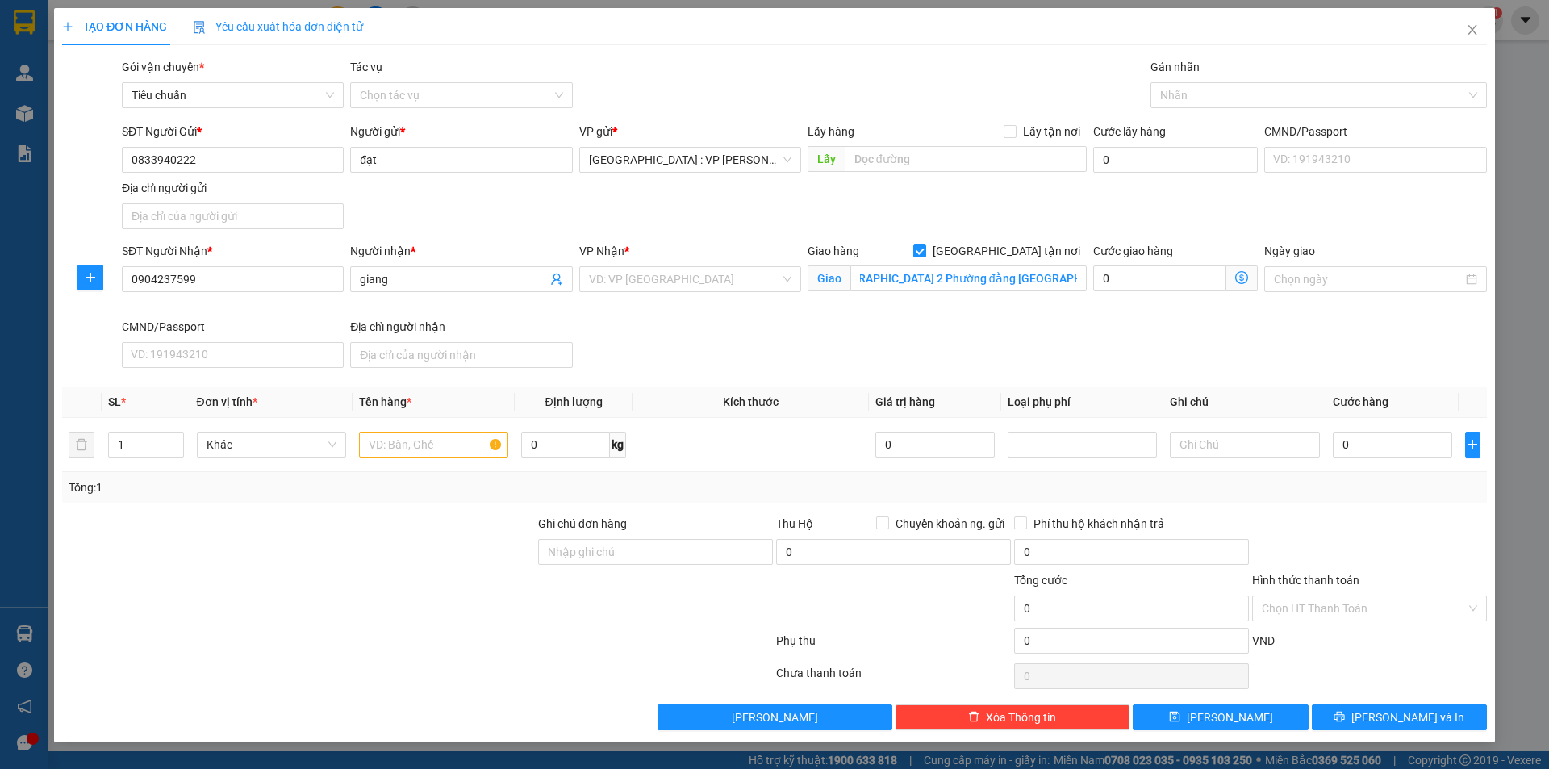
scroll to position [0, 0]
click at [1207, 94] on div at bounding box center [1310, 94] width 312 height 19
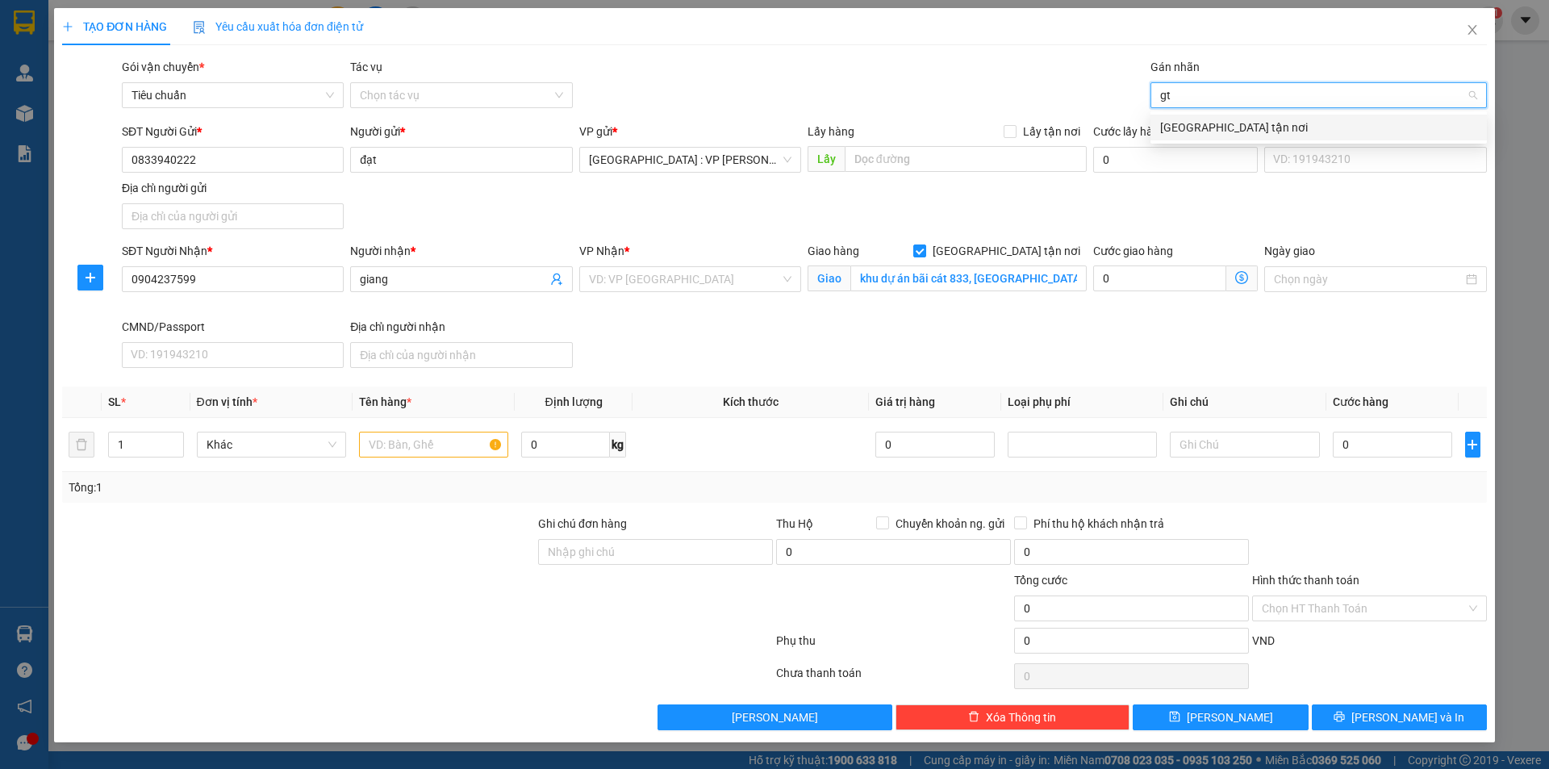
type input "gtn"
click at [1189, 119] on div "[GEOGRAPHIC_DATA] tận nơi" at bounding box center [1318, 128] width 317 height 18
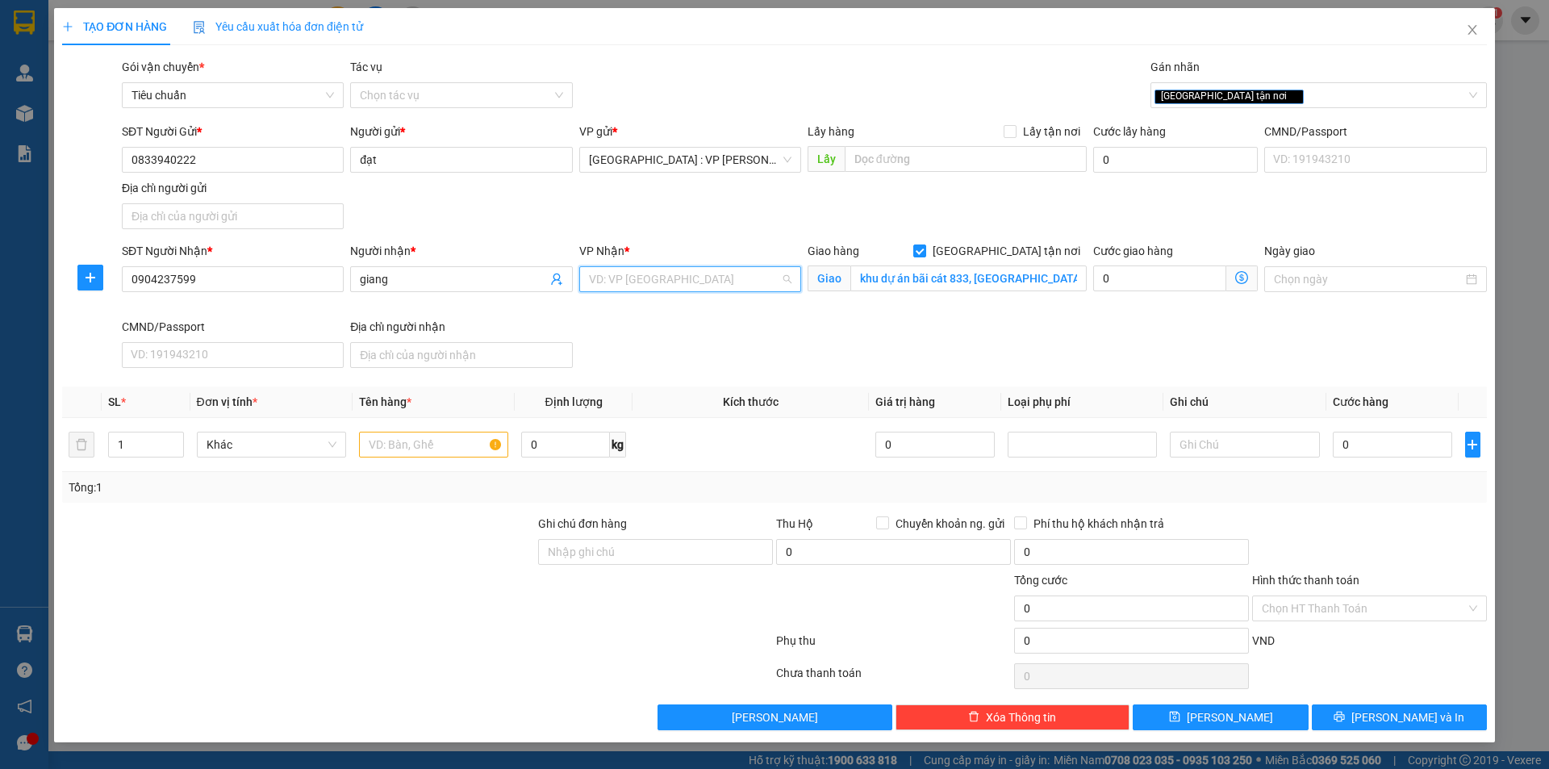
click at [761, 267] on input "search" at bounding box center [684, 279] width 191 height 24
type input "thượng"
click at [753, 304] on div "Hải Phòng: Văn phòng Bến xe Thượng Lý" at bounding box center [746, 311] width 315 height 18
click at [398, 450] on input "text" at bounding box center [433, 445] width 149 height 26
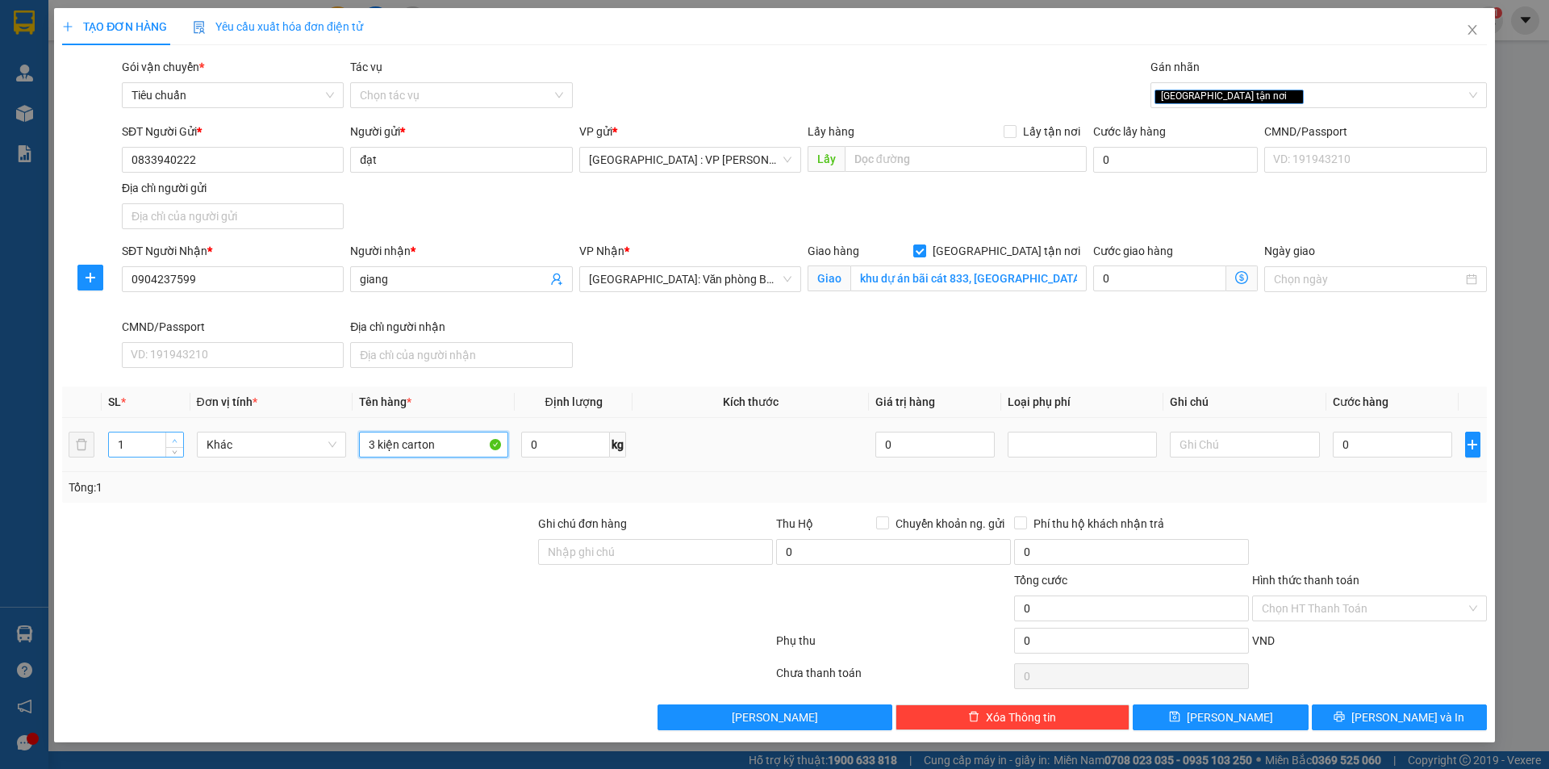
type input "3 kiện carton"
click at [170, 440] on span "up" at bounding box center [175, 441] width 10 height 10
type input "3"
click at [573, 443] on input "0" at bounding box center [565, 445] width 89 height 26
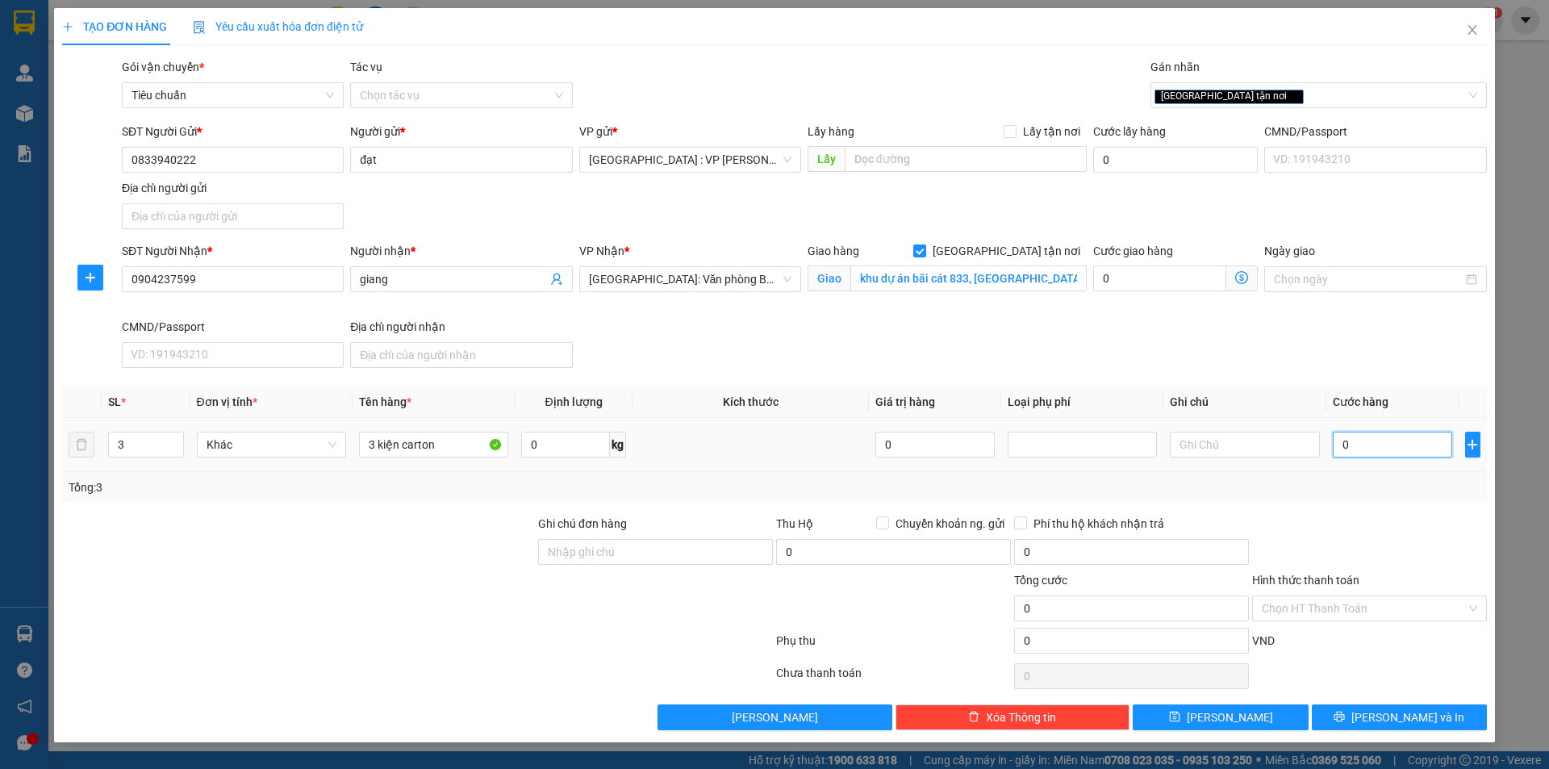
click at [1397, 448] on input "0" at bounding box center [1392, 445] width 120 height 26
type input "1"
type input "14"
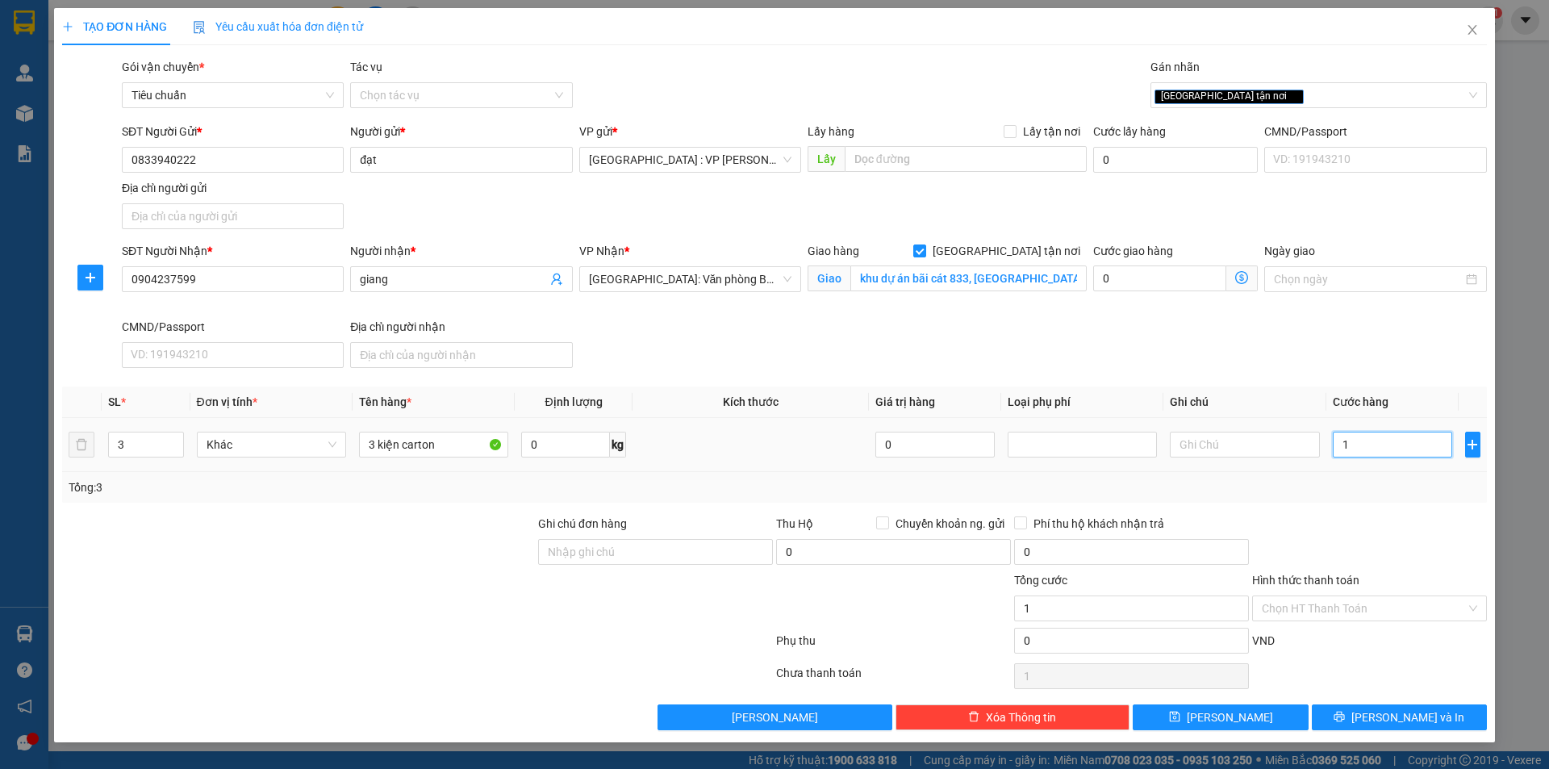
type input "14"
type input "140"
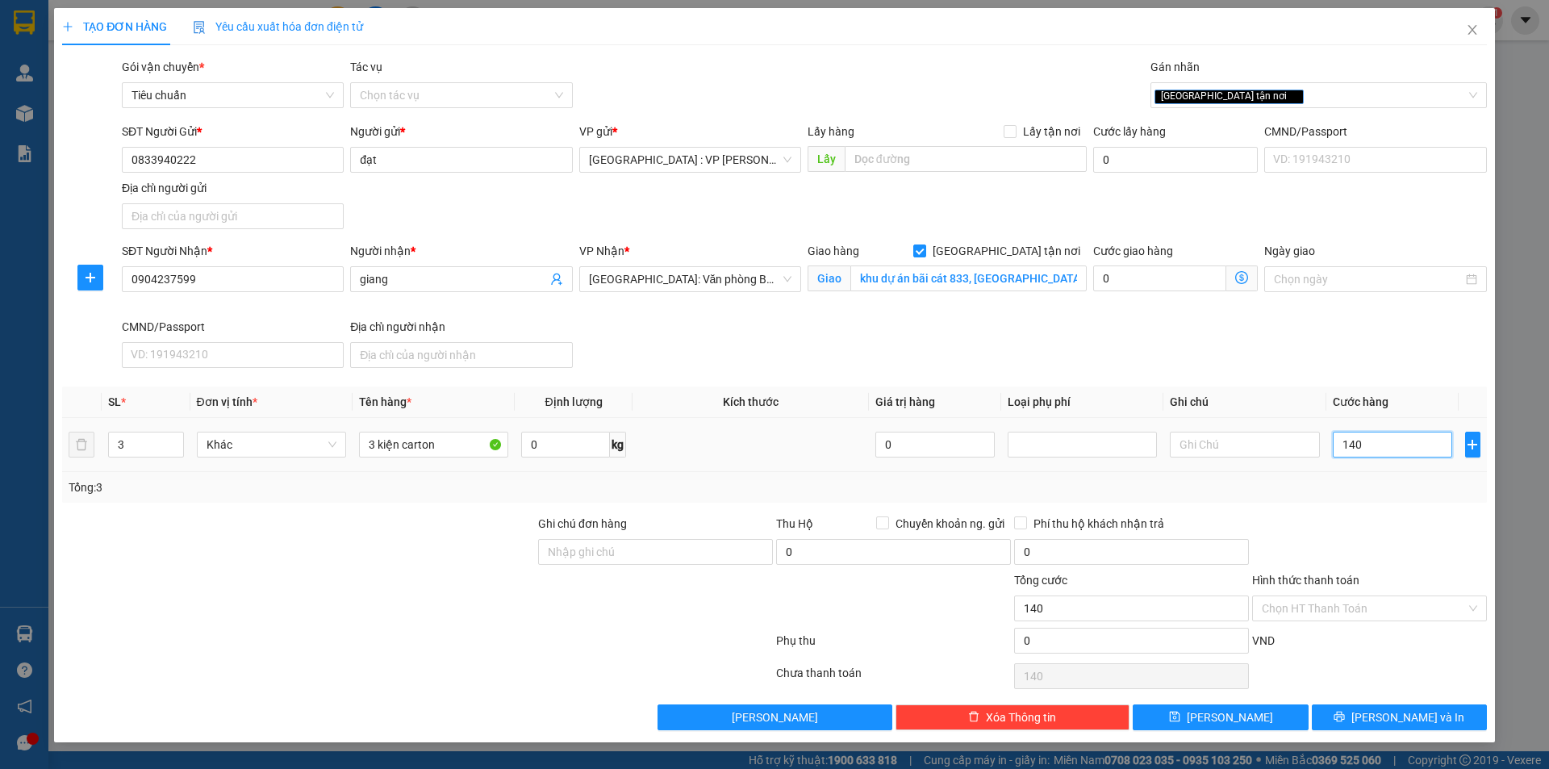
type input "1.400"
type input "14.000"
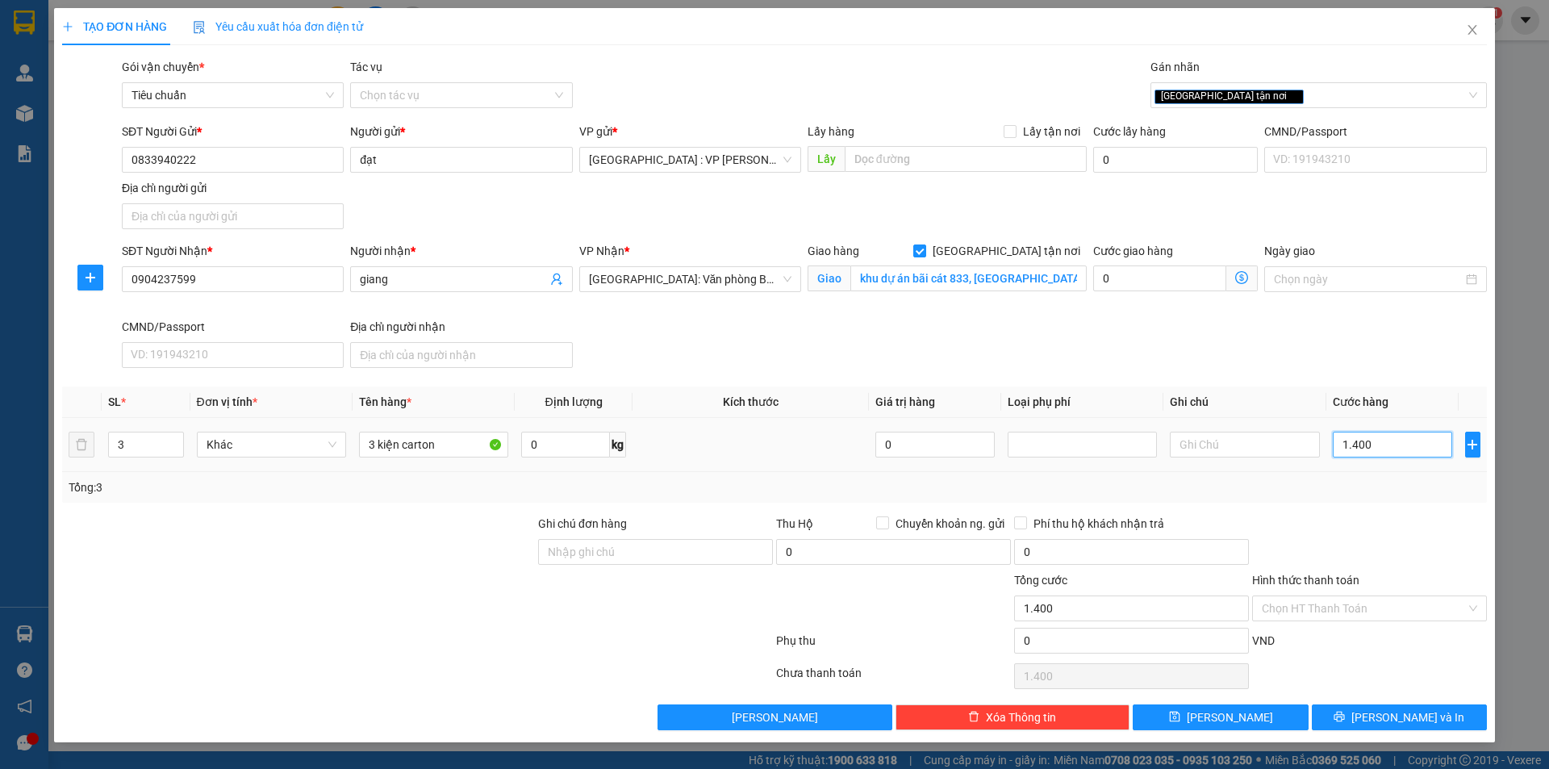
type input "14.000"
type input "140.000"
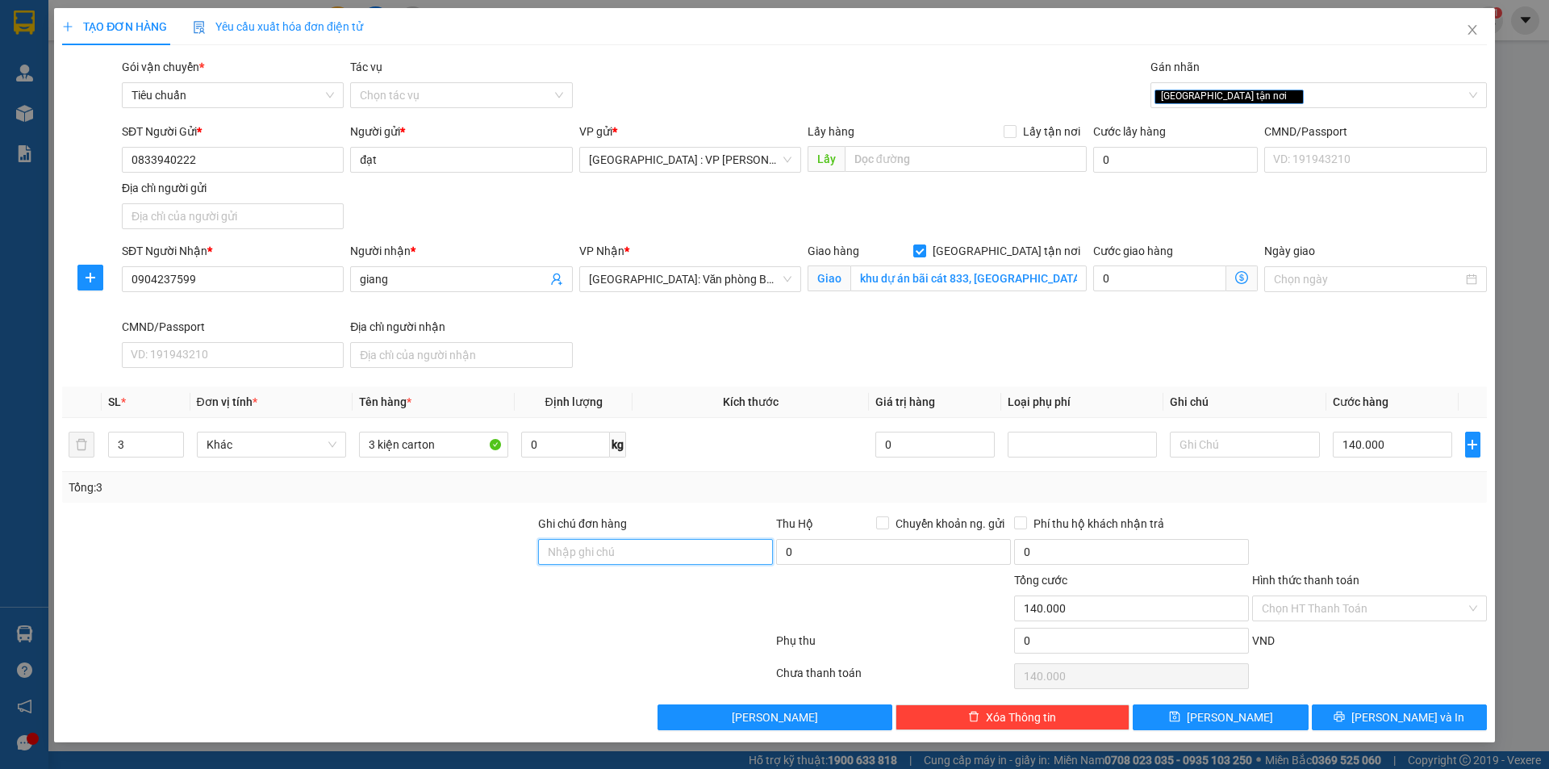
click at [724, 548] on input "Ghi chú đơn hàng" at bounding box center [655, 552] width 235 height 26
type input "nhận nguyên kiện,giao nguyên kiện,bể vỡ k đền"
click at [1345, 713] on icon "printer" at bounding box center [1338, 716] width 11 height 11
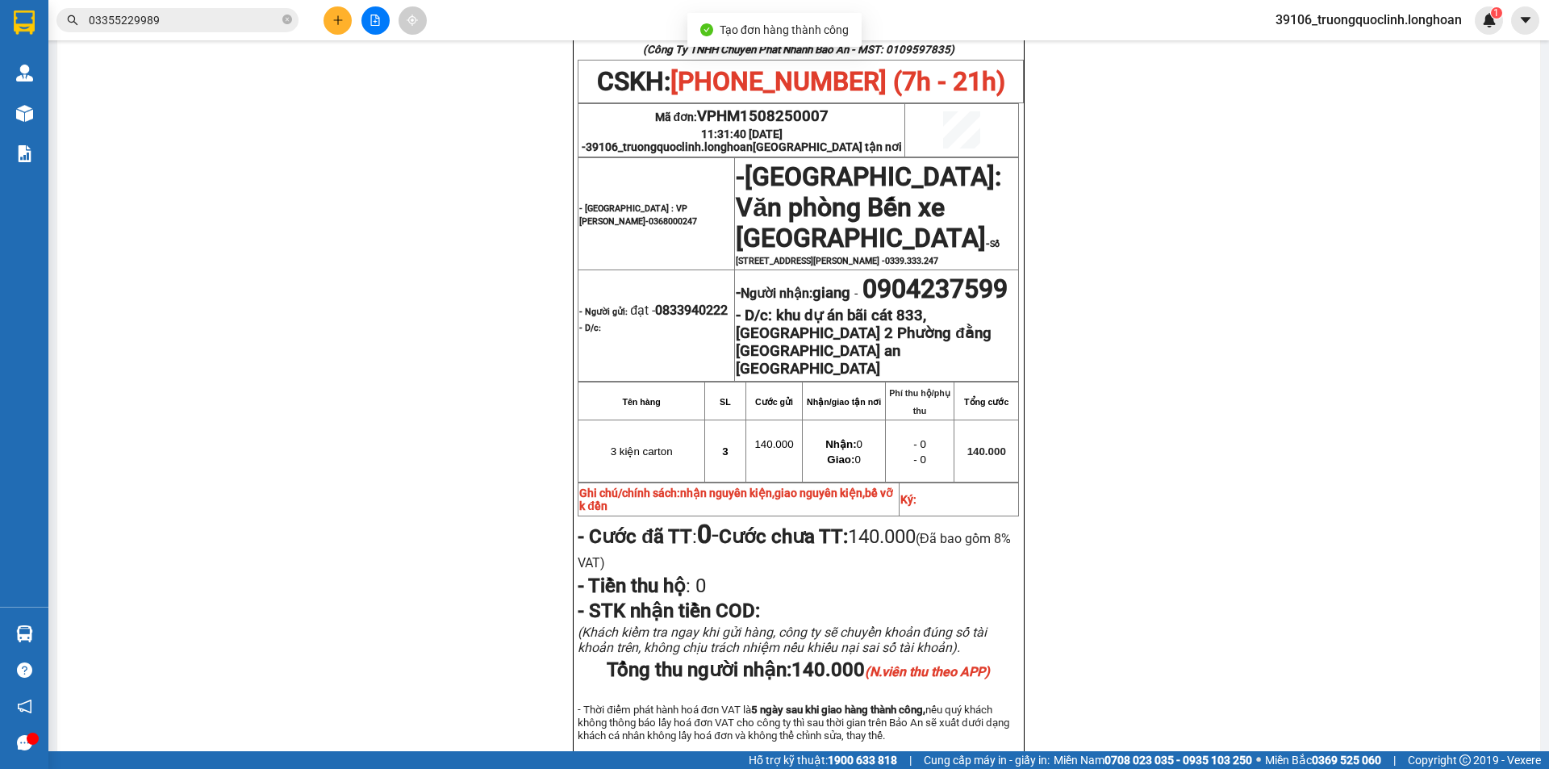
scroll to position [807, 0]
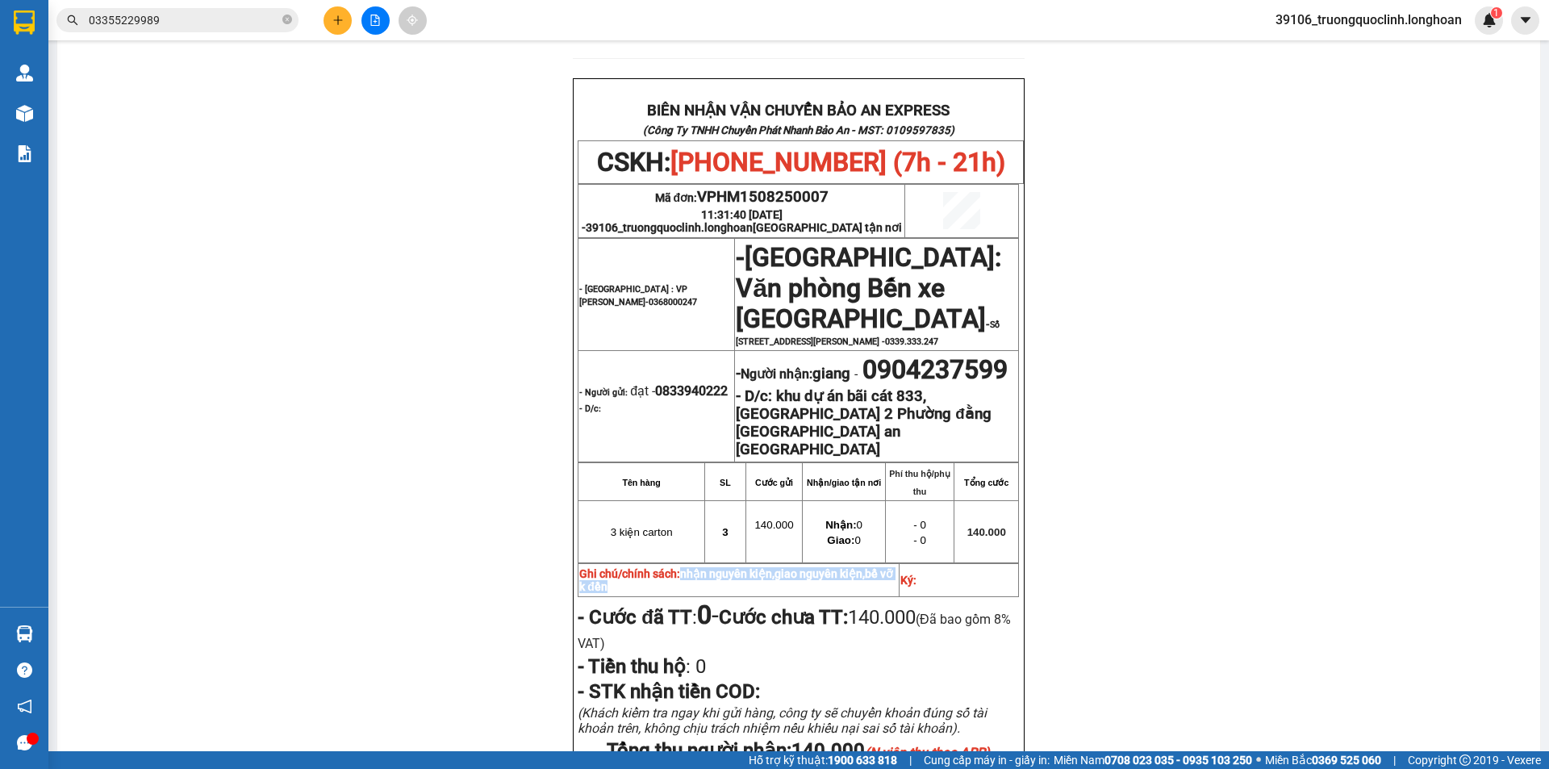
drag, startPoint x: 679, startPoint y: 524, endPoint x: 679, endPoint y: 541, distance: 16.9
click at [679, 567] on p "Ghi chú/chính sách: nhận nguyên kiện,giao nguyên kiện,bể vỡ k đền" at bounding box center [738, 580] width 318 height 26
copy span "nhận nguyên kiện,giao nguyên kiện,bể vỡ k đền"
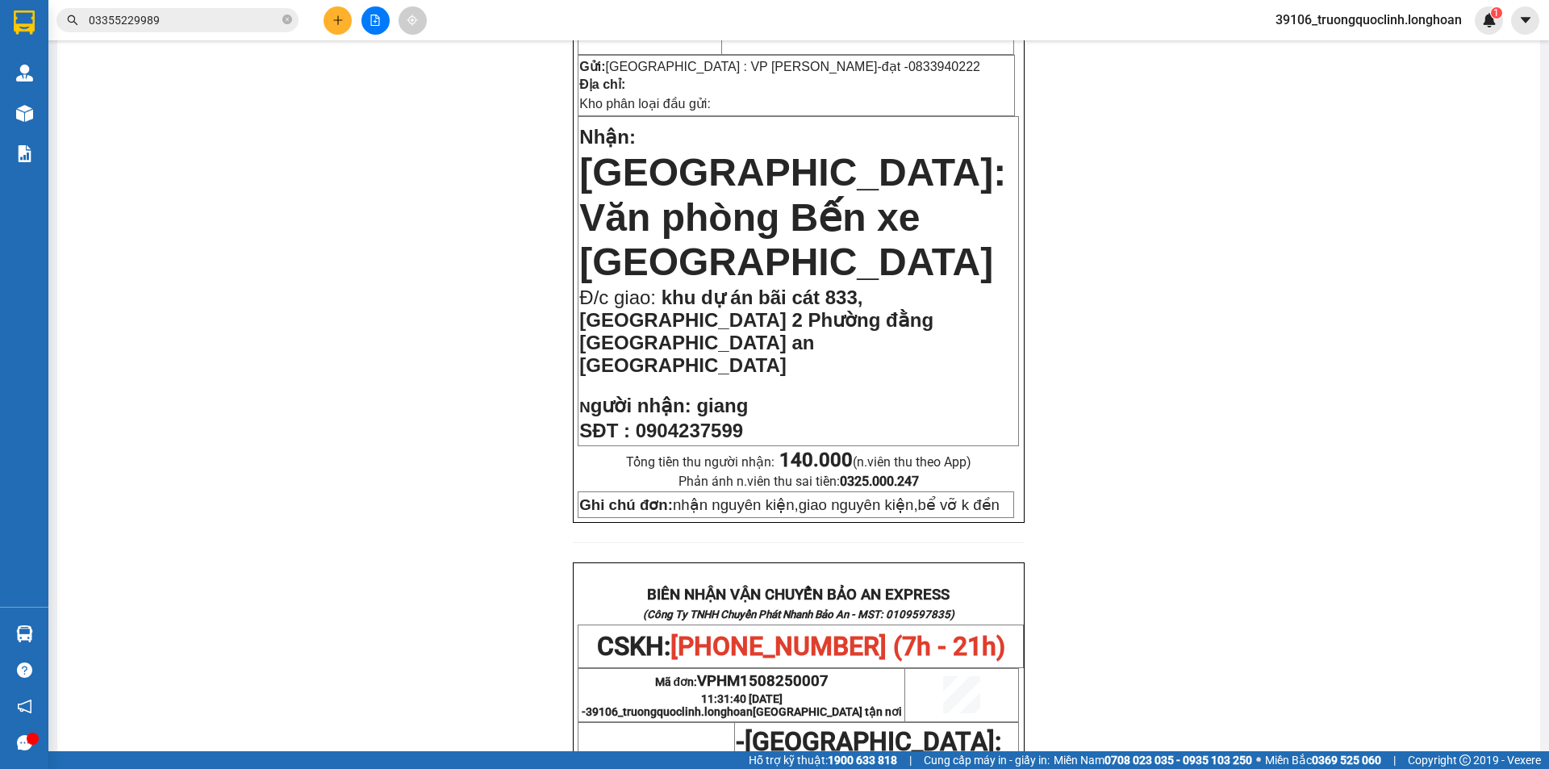
scroll to position [0, 0]
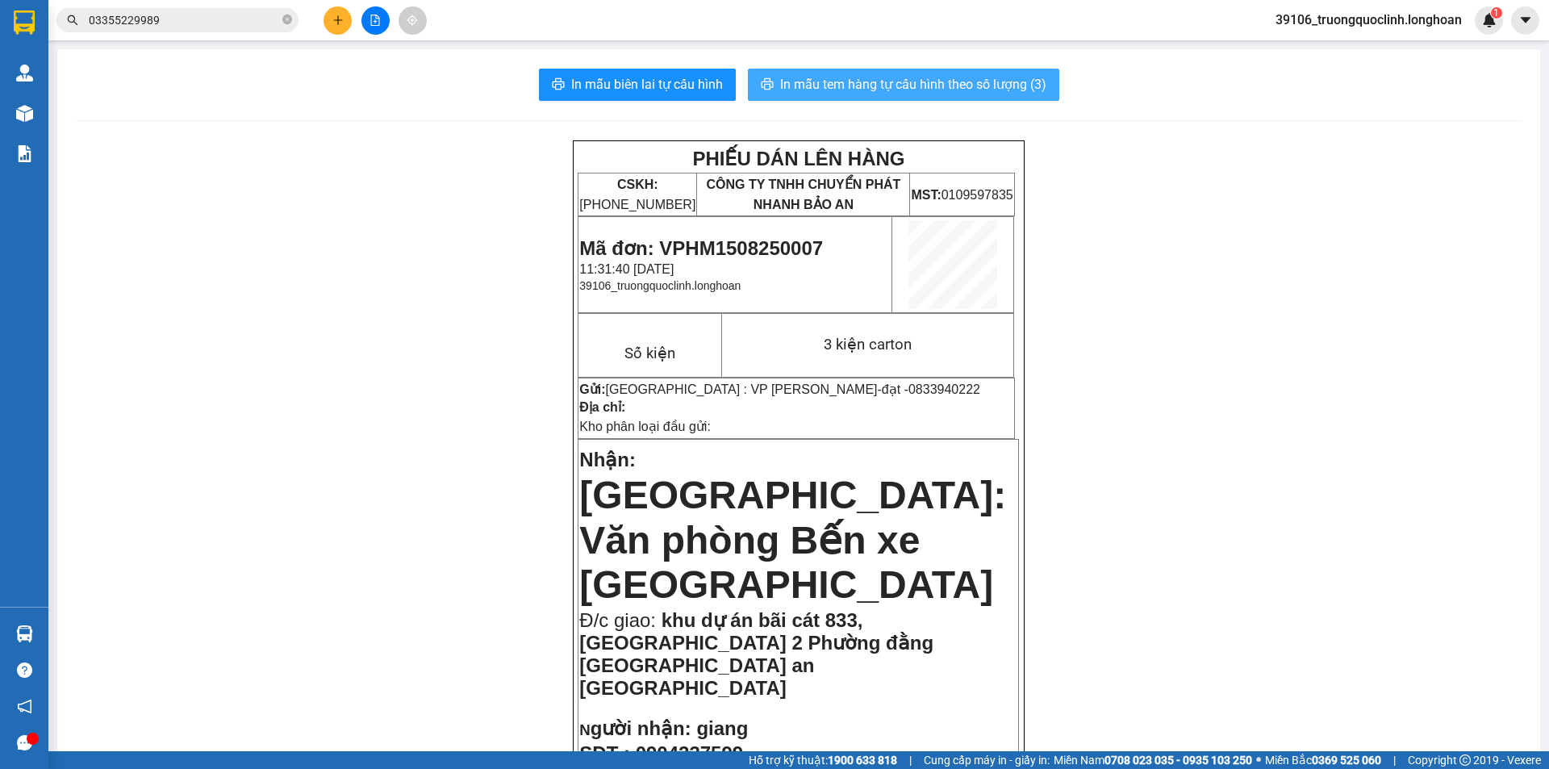
click at [916, 75] on span "In mẫu tem hàng tự cấu hình theo số lượng (3)" at bounding box center [913, 84] width 266 height 20
click at [715, 239] on span "Mã đơn: VPHM1508250007" at bounding box center [701, 248] width 244 height 22
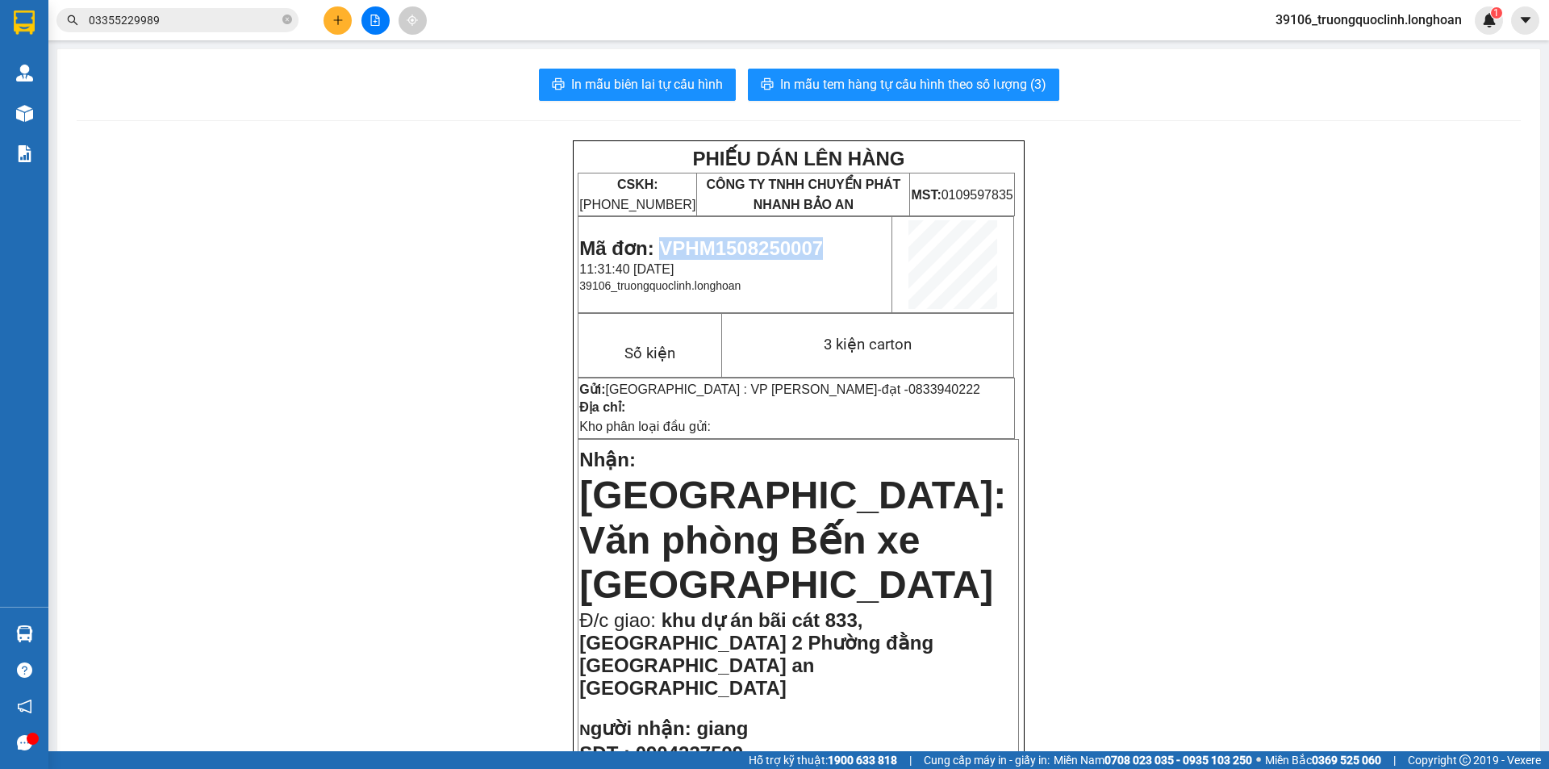
click at [715, 239] on span "Mã đơn: VPHM1508250007" at bounding box center [701, 248] width 244 height 22
copy span "VPHM1508250007"
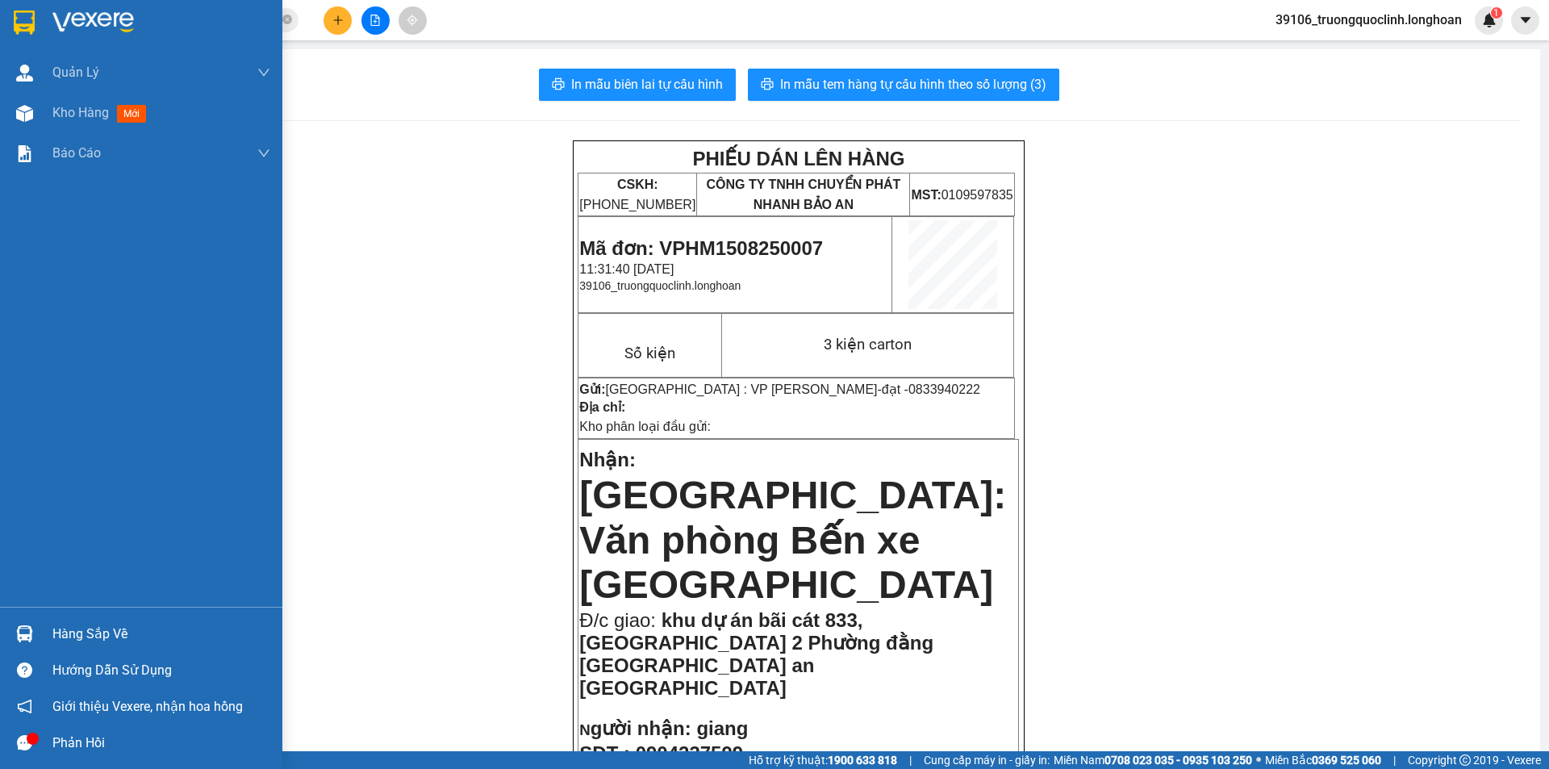
click at [40, 23] on div at bounding box center [141, 26] width 282 height 52
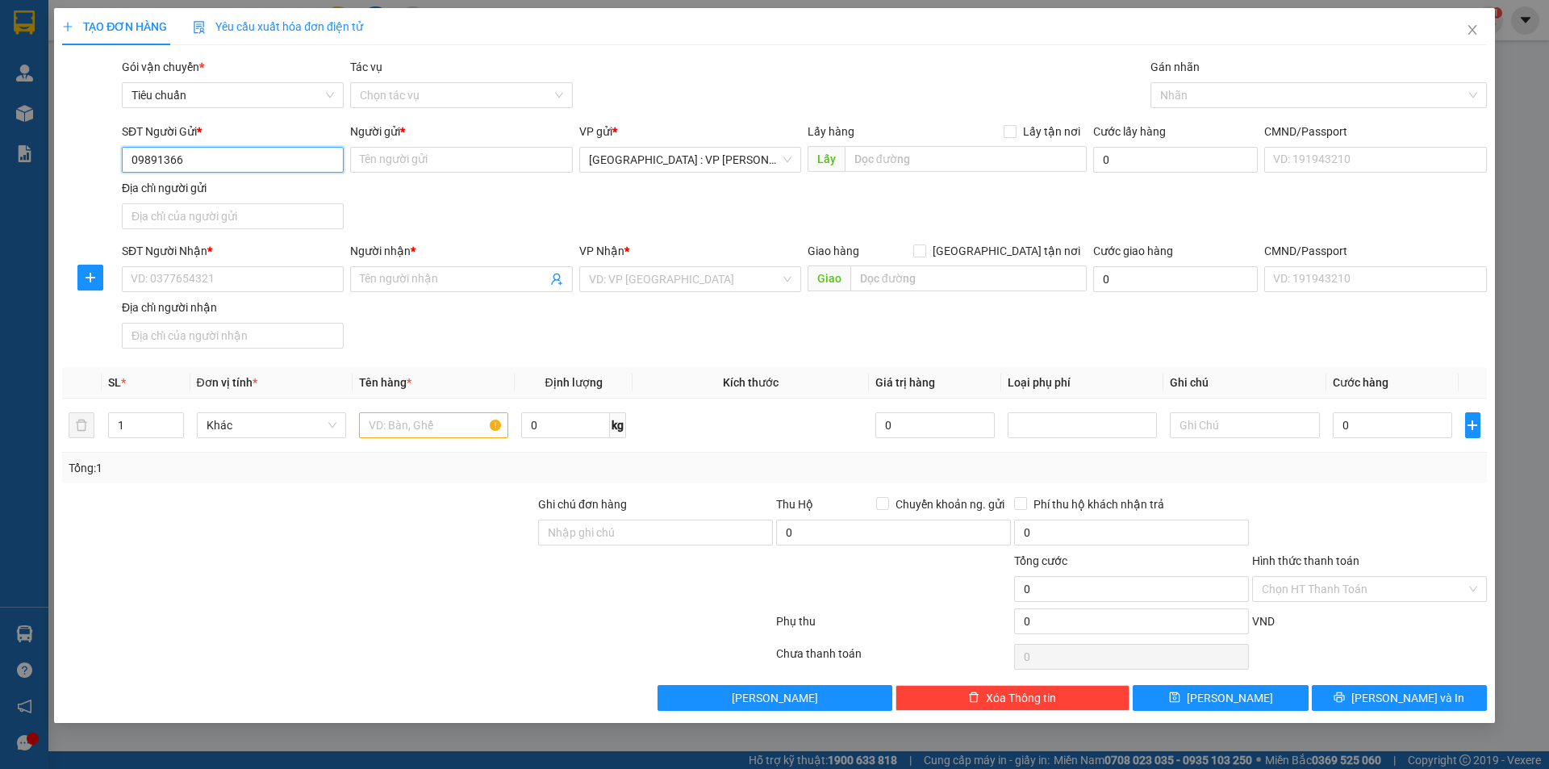
click at [223, 163] on input "09891366" at bounding box center [233, 160] width 222 height 26
type input "0947884288"
click at [414, 158] on input "Người gửi *" at bounding box center [461, 160] width 222 height 26
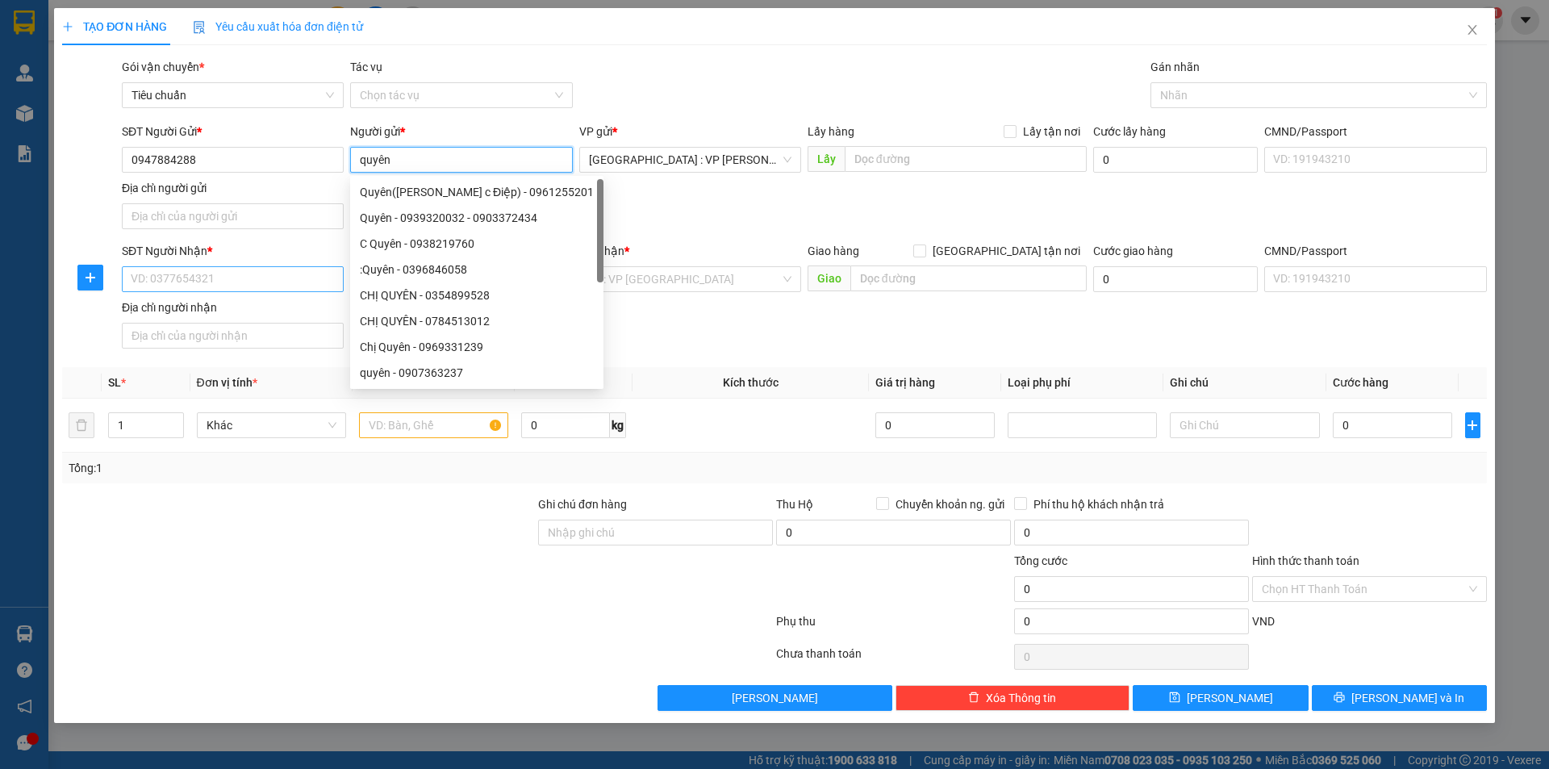
type input "quyên"
drag, startPoint x: 221, startPoint y: 277, endPoint x: 220, endPoint y: 250, distance: 26.6
click at [219, 277] on input "SĐT Người Nhận *" at bounding box center [233, 279] width 222 height 26
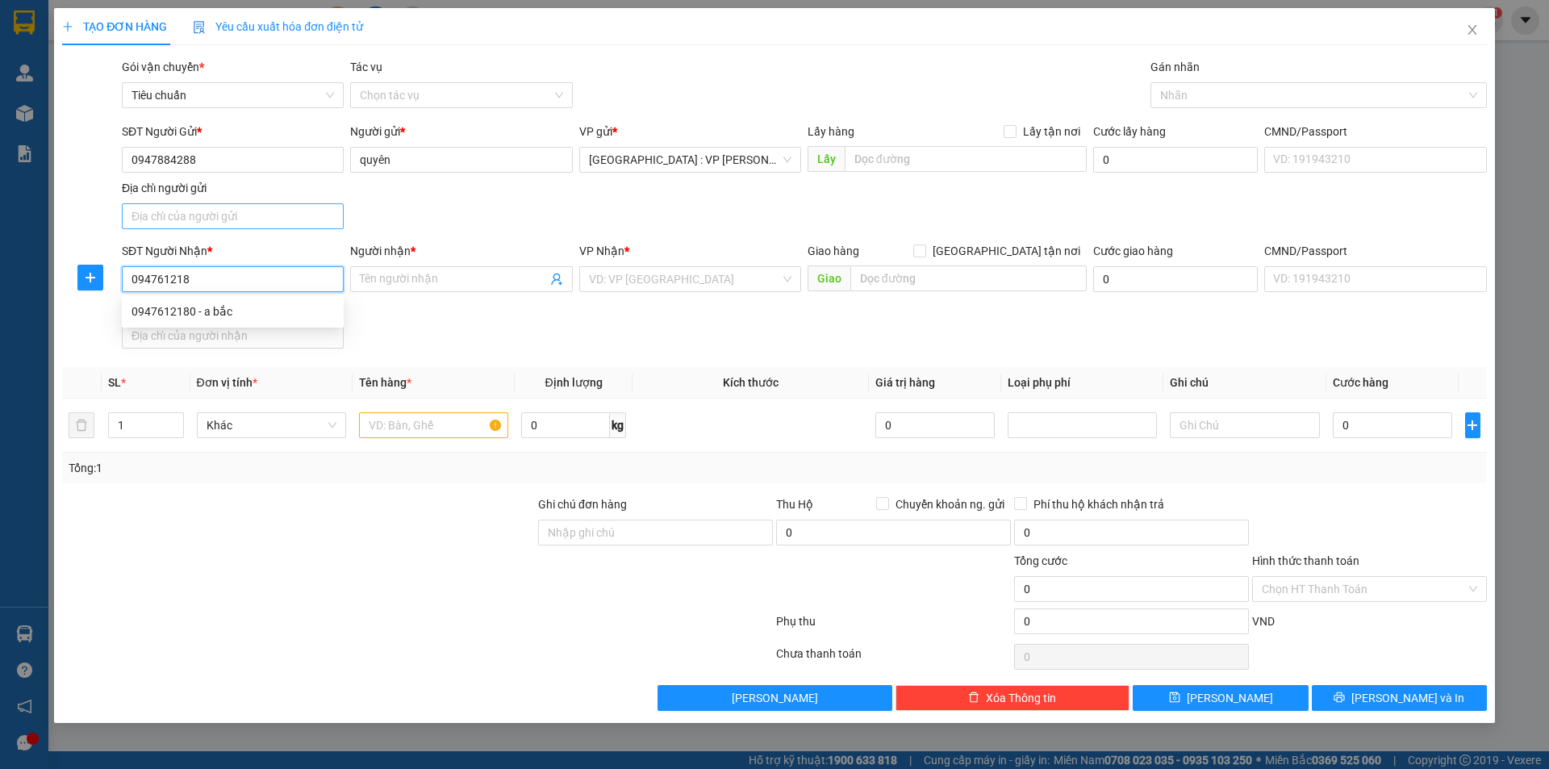
type input "0947612180"
click at [188, 315] on div "0947612180 - a bắc" at bounding box center [232, 311] width 202 height 18
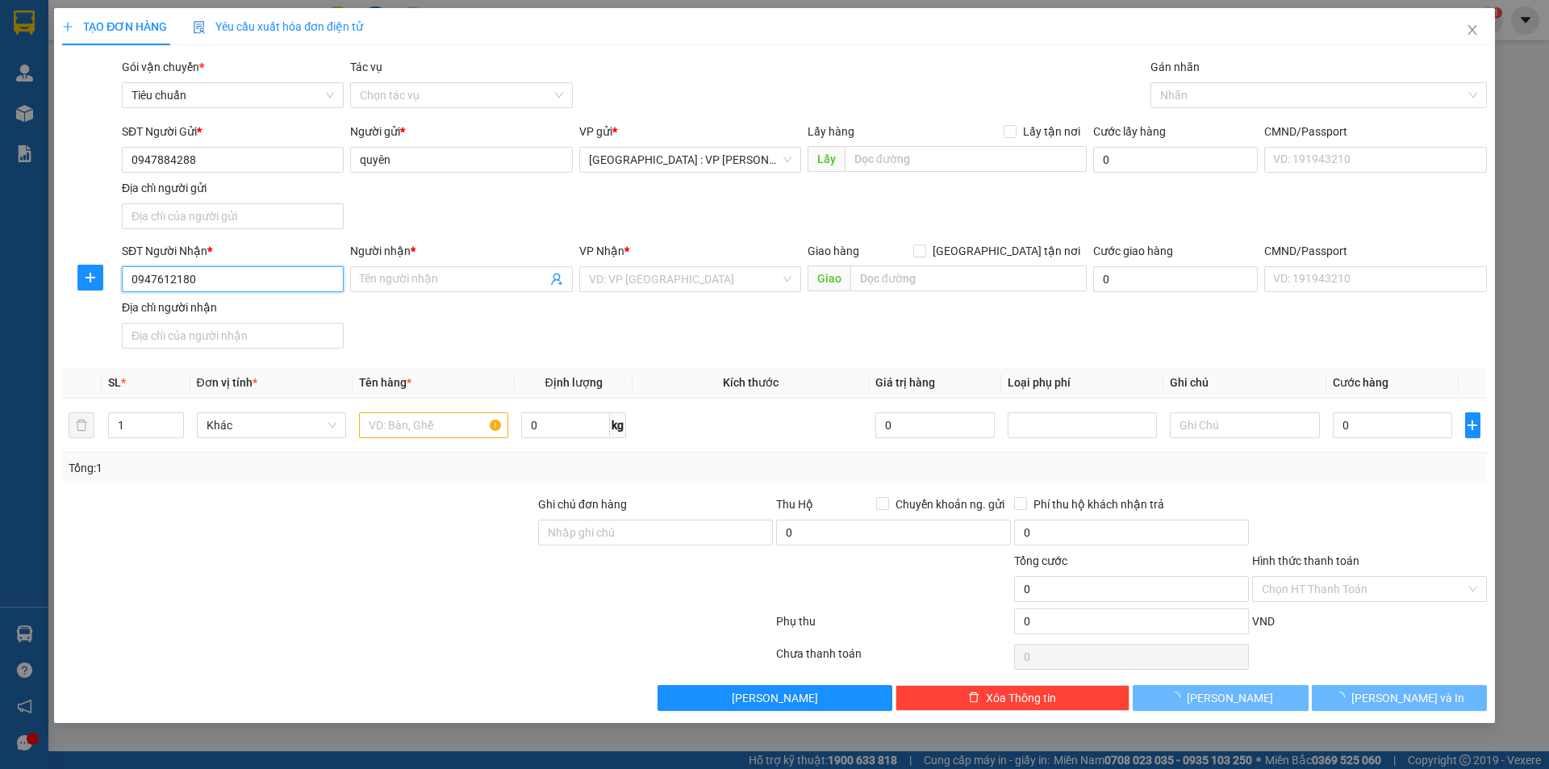
type input "a bắc"
checkbox input "true"
type input "số nhà 74-lk 8.12 đường 16,khu đô thị [GEOGRAPHIC_DATA],[GEOGRAPHIC_DATA],[GEOG…"
checkbox input "true"
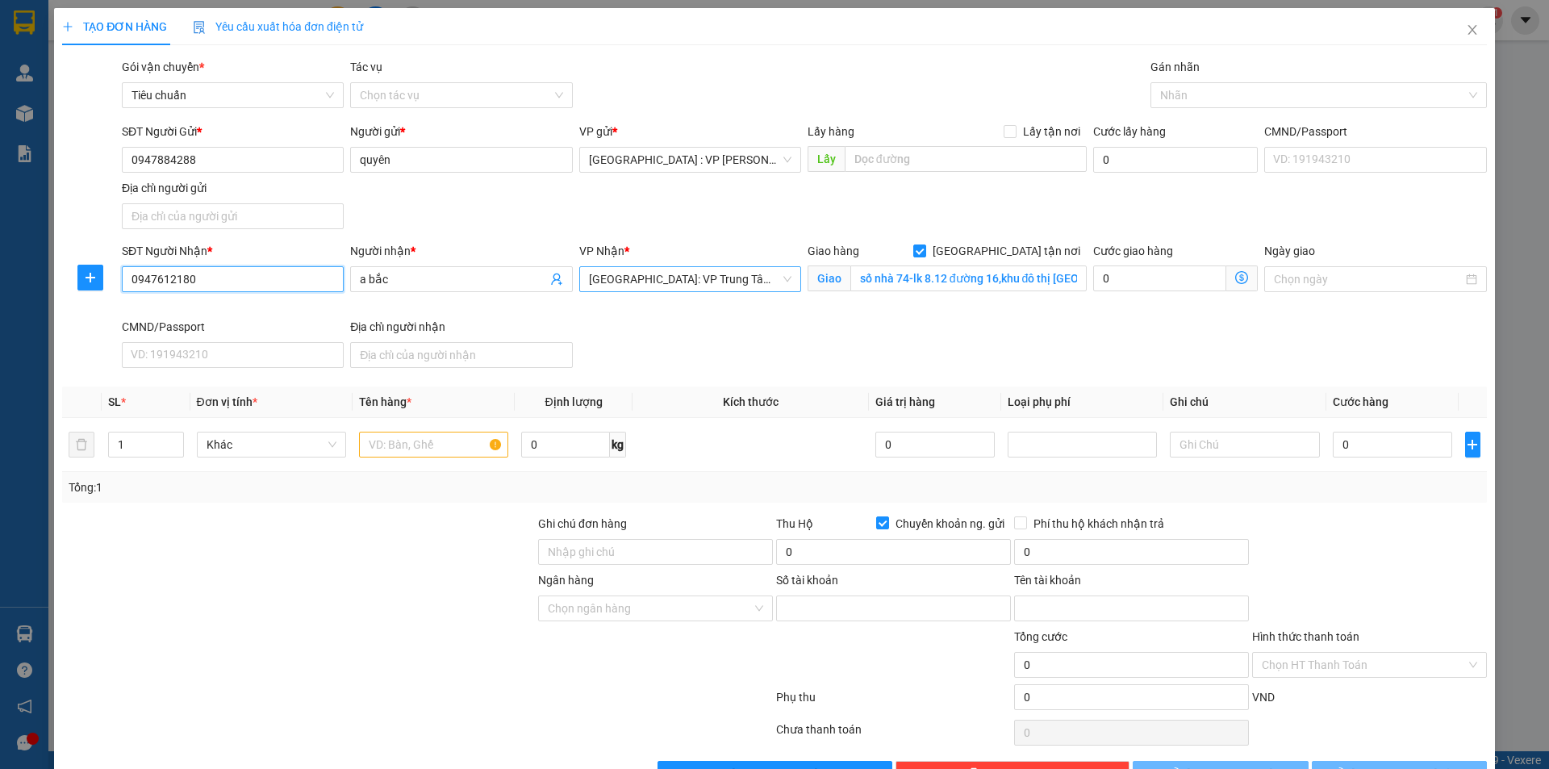
type input "137121182"
type input "[PERSON_NAME]"
type input "0947612180"
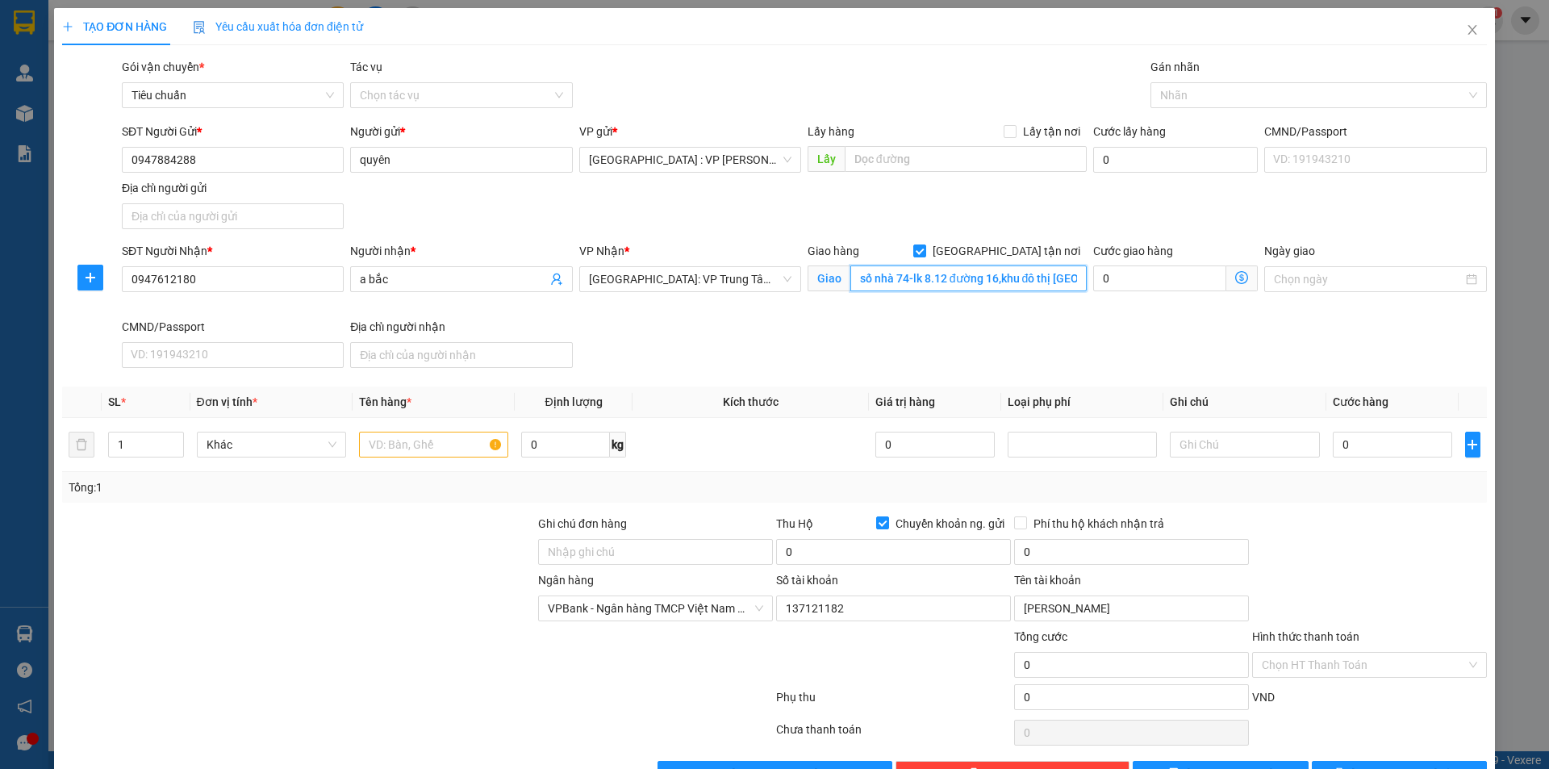
click at [1053, 277] on input "số nhà 74-lk 8.12 đường 16,khu đô thị [GEOGRAPHIC_DATA],[GEOGRAPHIC_DATA],[GEOG…" at bounding box center [968, 278] width 236 height 26
click at [1203, 102] on div at bounding box center [1310, 94] width 312 height 19
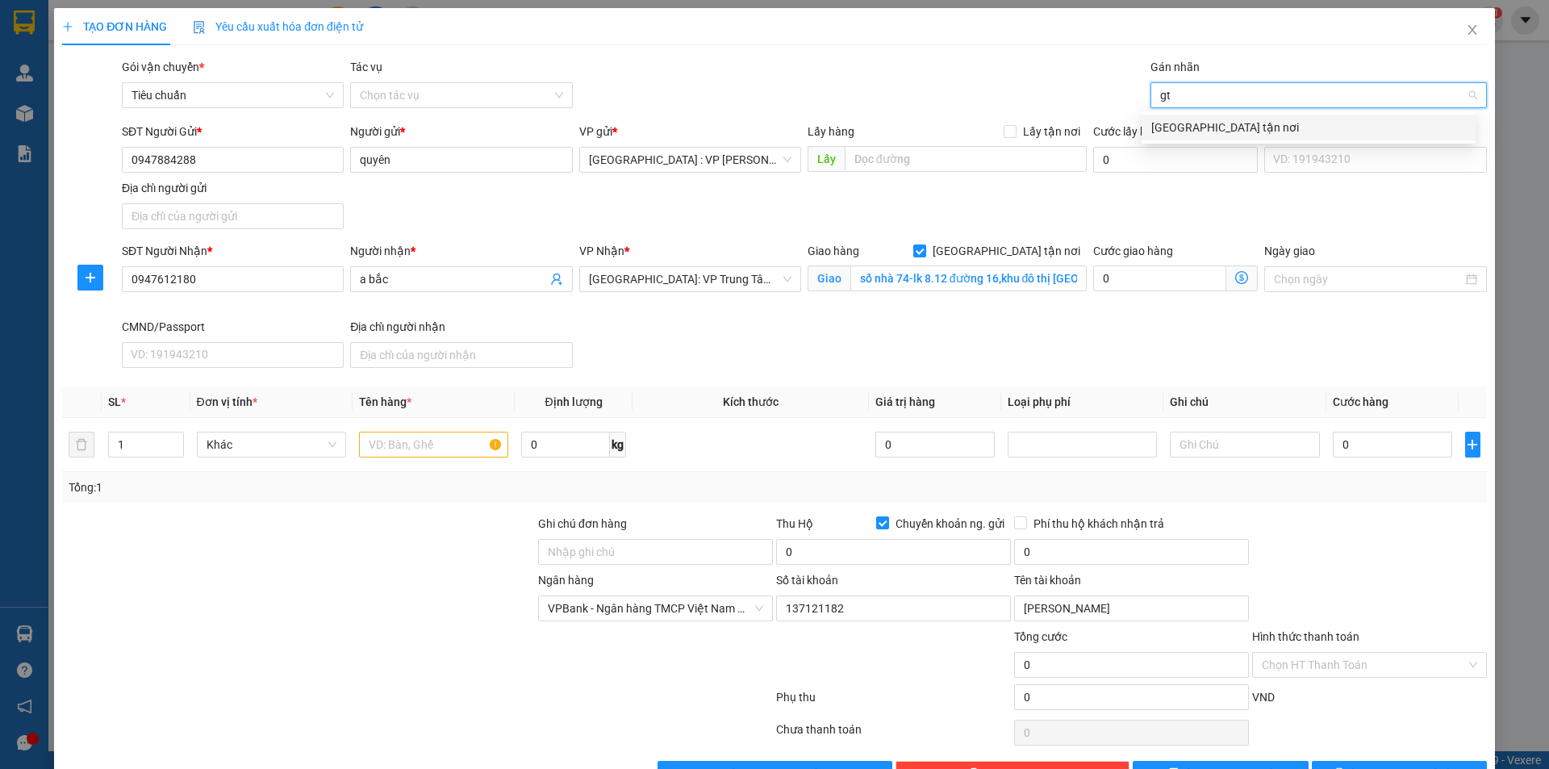
type input "gtn"
drag, startPoint x: 1186, startPoint y: 124, endPoint x: 1136, endPoint y: 133, distance: 50.8
click at [1186, 125] on div "[GEOGRAPHIC_DATA] tận nơi" at bounding box center [1308, 128] width 315 height 18
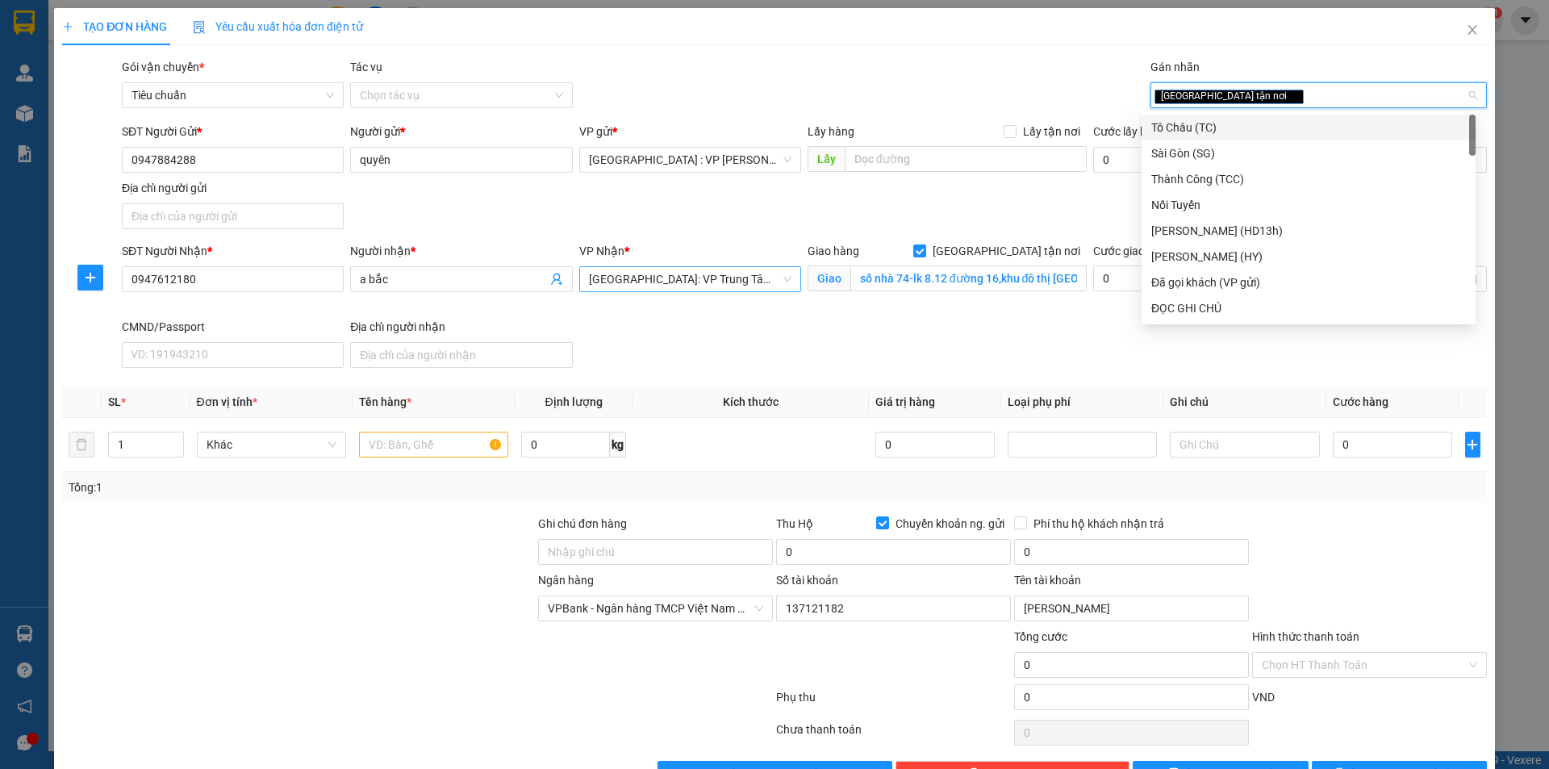
click at [736, 272] on span "[GEOGRAPHIC_DATA]: VP Trung Tâm [GEOGRAPHIC_DATA]" at bounding box center [690, 279] width 202 height 24
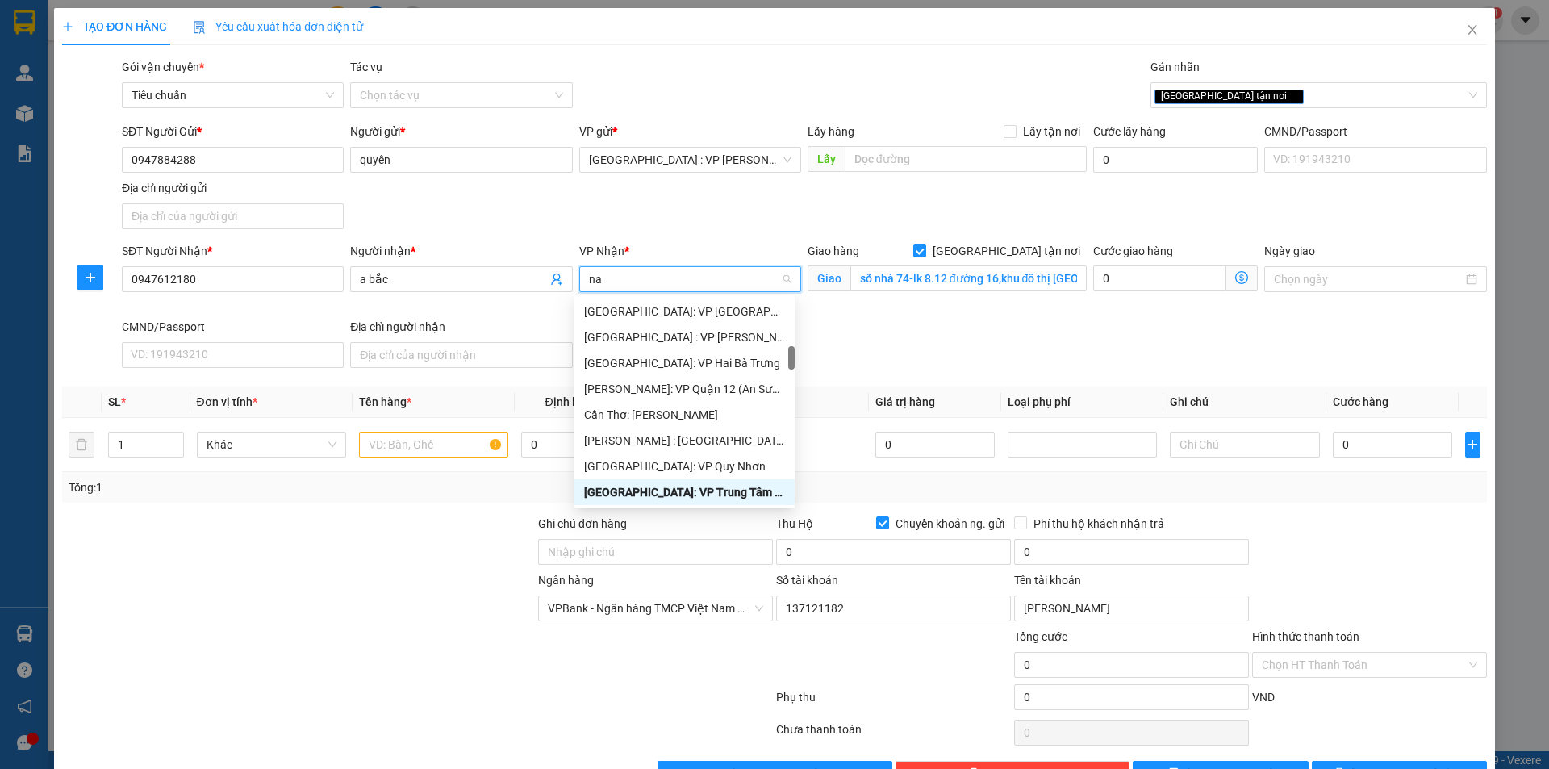
type input "nam"
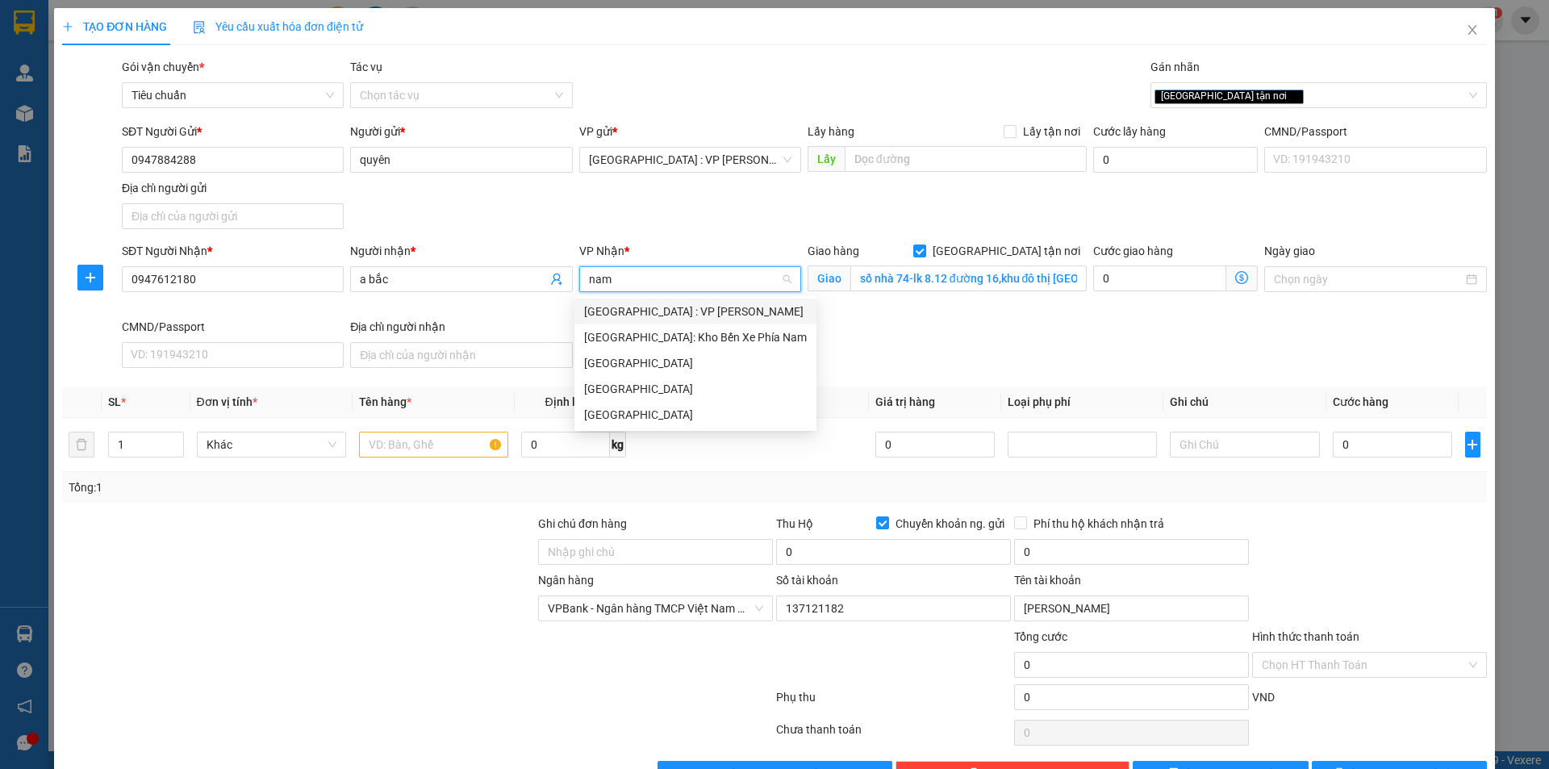
scroll to position [0, 0]
click at [717, 339] on div "[GEOGRAPHIC_DATA]: Kho Bến Xe Phía Nam" at bounding box center [695, 337] width 223 height 18
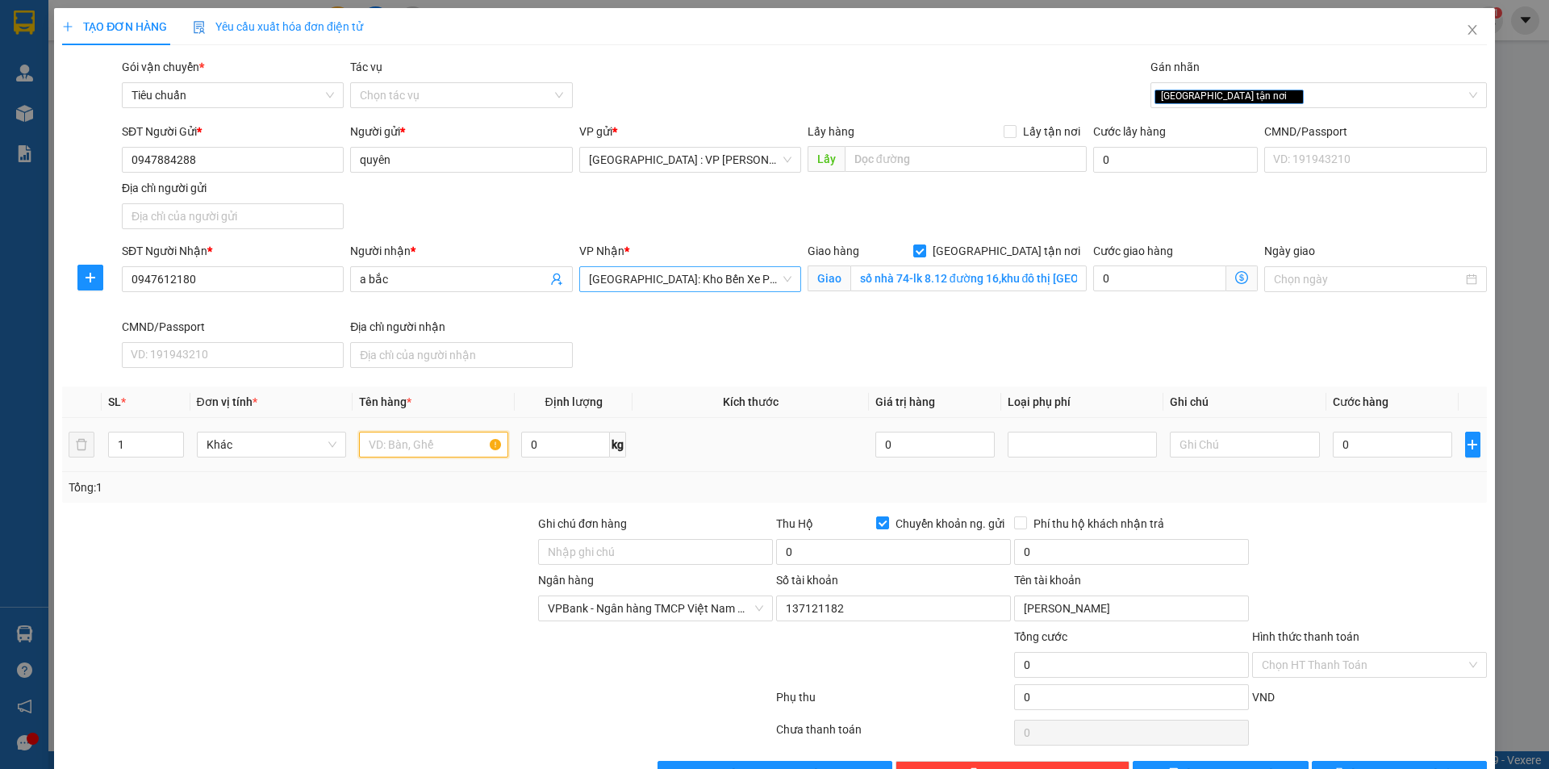
click at [456, 443] on input "text" at bounding box center [433, 445] width 149 height 26
type input "1 kiện bọc xốp nổ(bếp)"
click at [647, 547] on input "Ghi chú đơn hàng" at bounding box center [655, 552] width 235 height 26
type input "nhận nguyên kiện,giao nguyên kiện,bể vỡ k đền"
click at [1359, 452] on input "0" at bounding box center [1392, 445] width 120 height 26
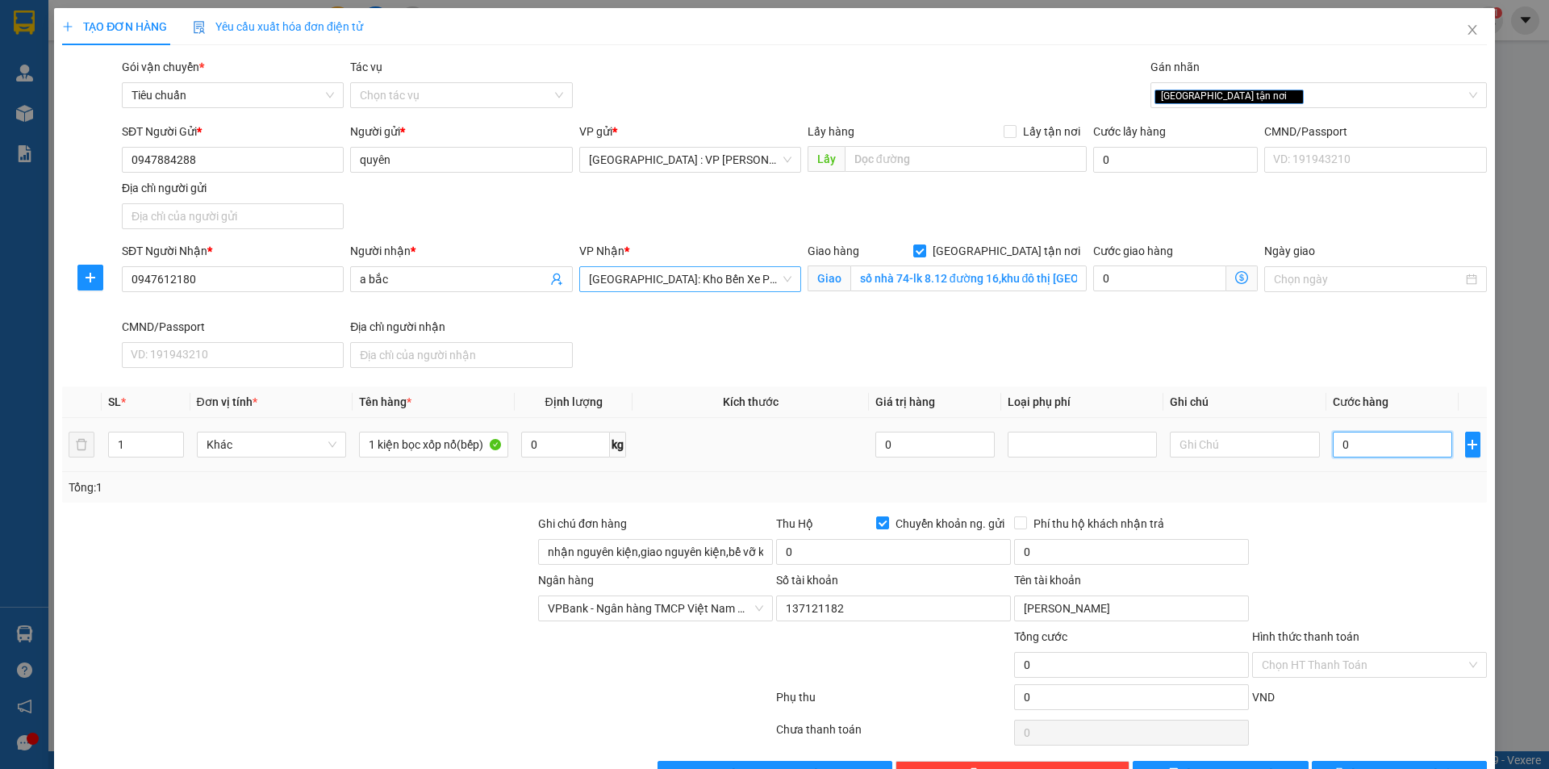
type input "1"
type input "11"
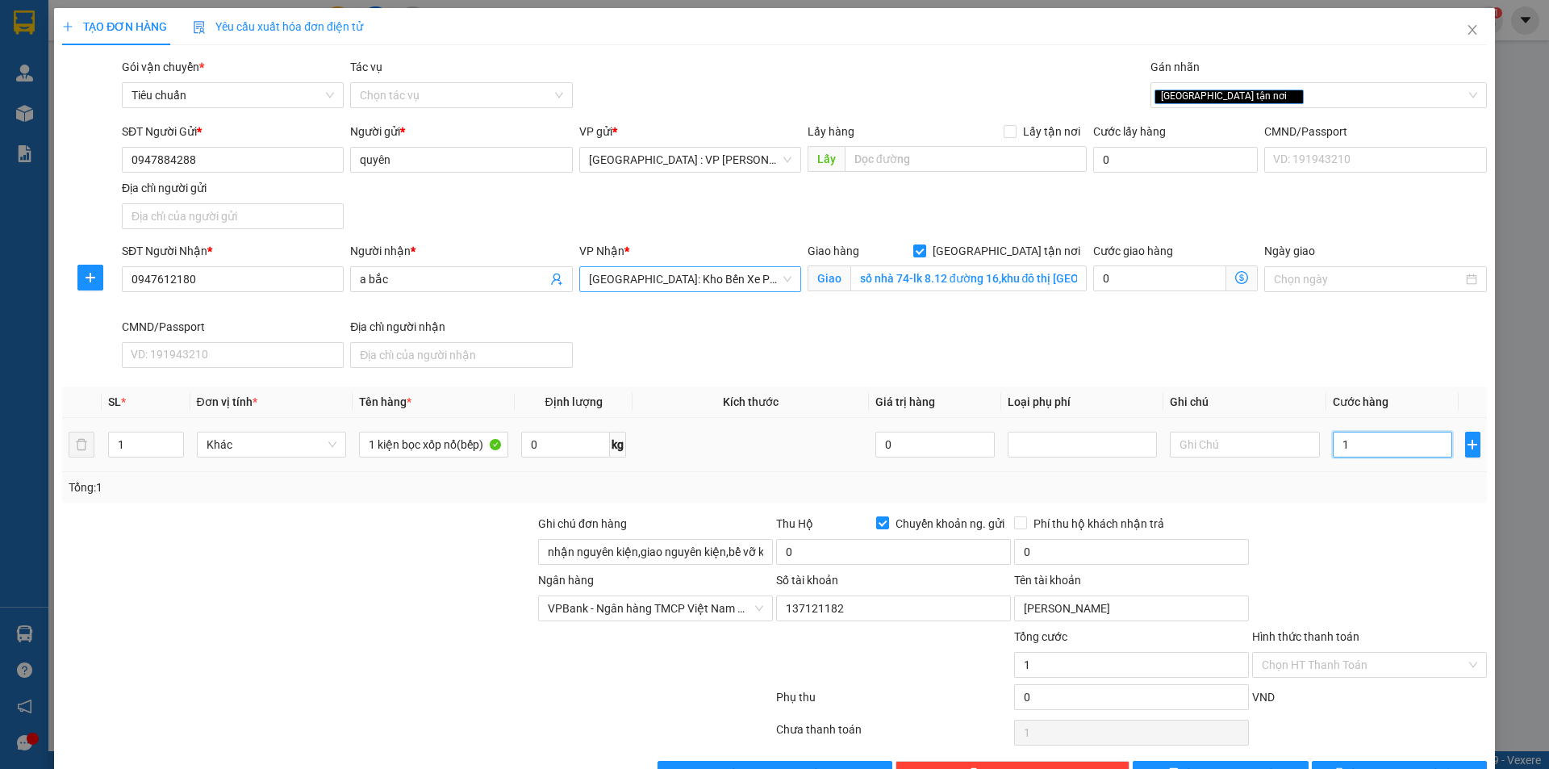
type input "11"
type input "110"
type input "1.100"
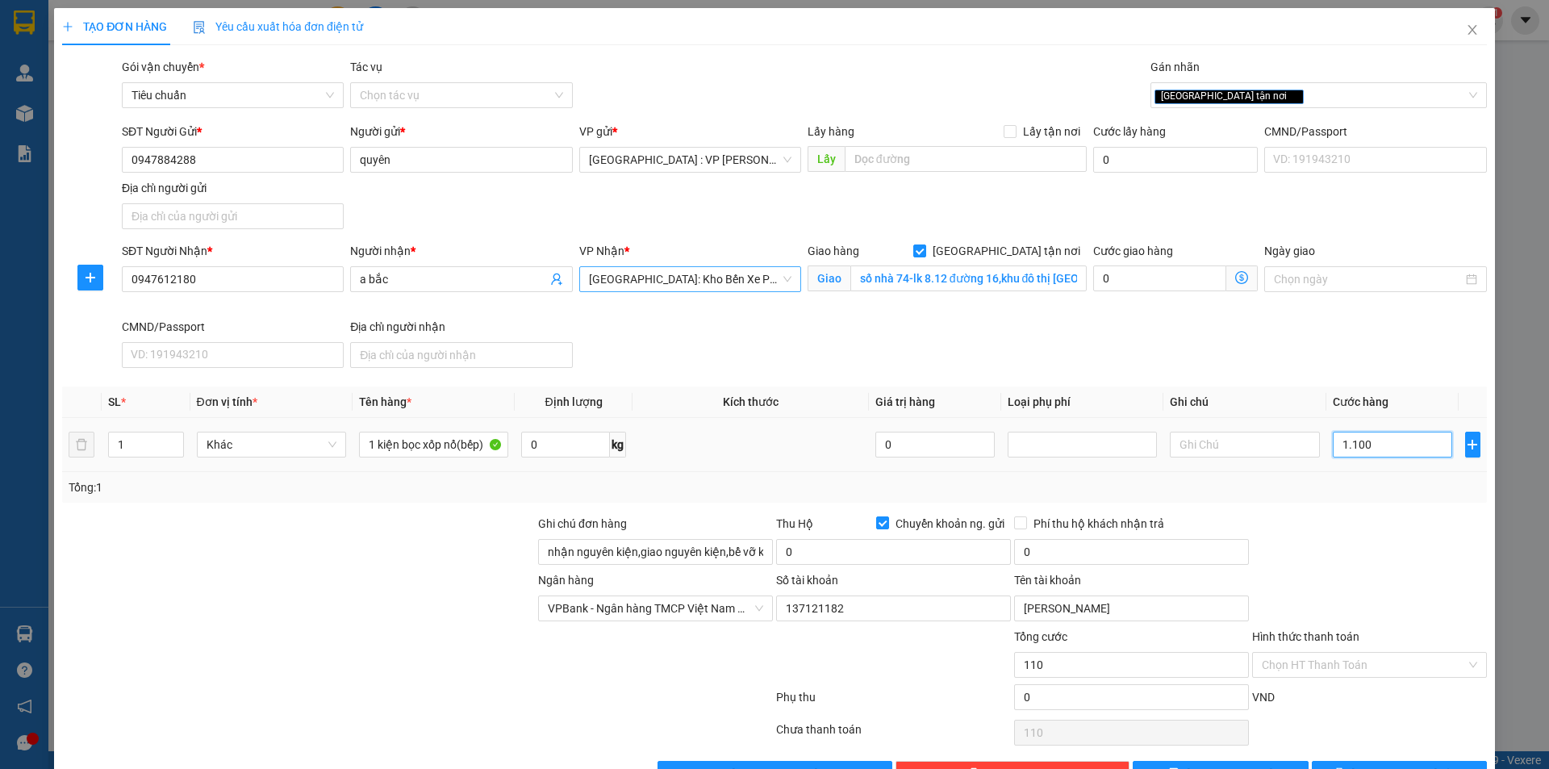
type input "1.100"
type input "11.000"
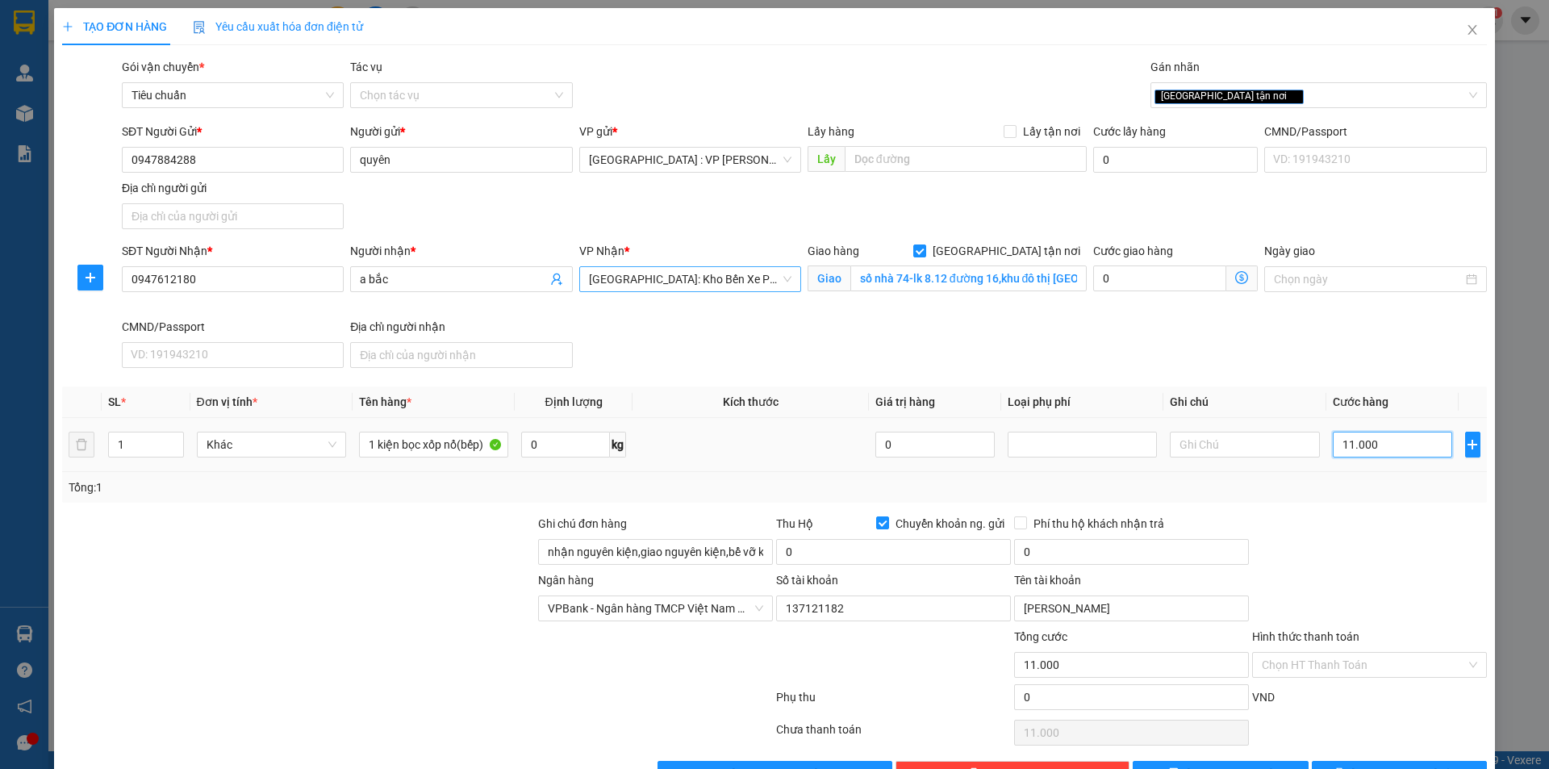
type input "110.000"
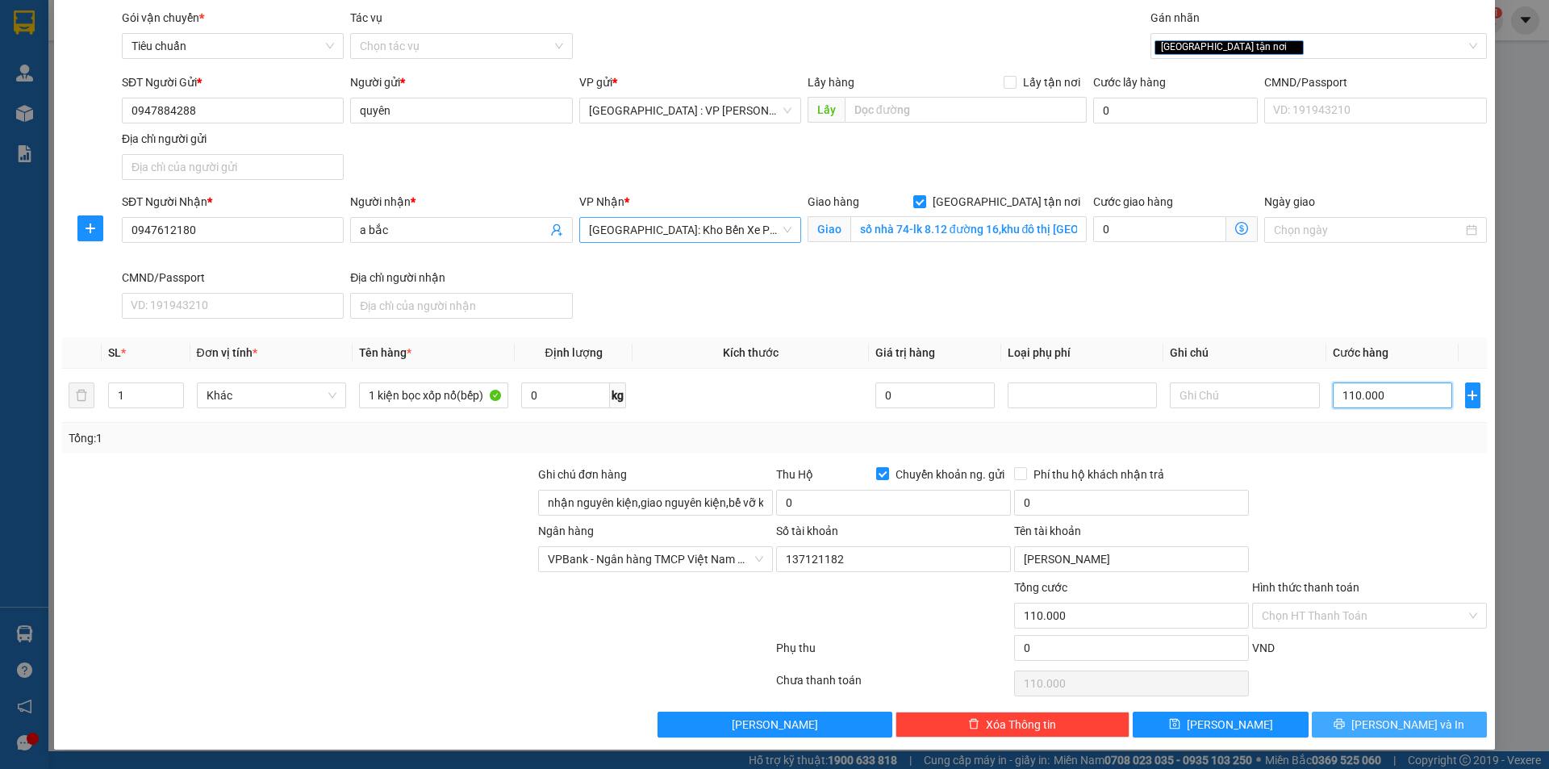
type input "110.000"
click at [1387, 715] on span "[PERSON_NAME] và In" at bounding box center [1407, 724] width 113 height 18
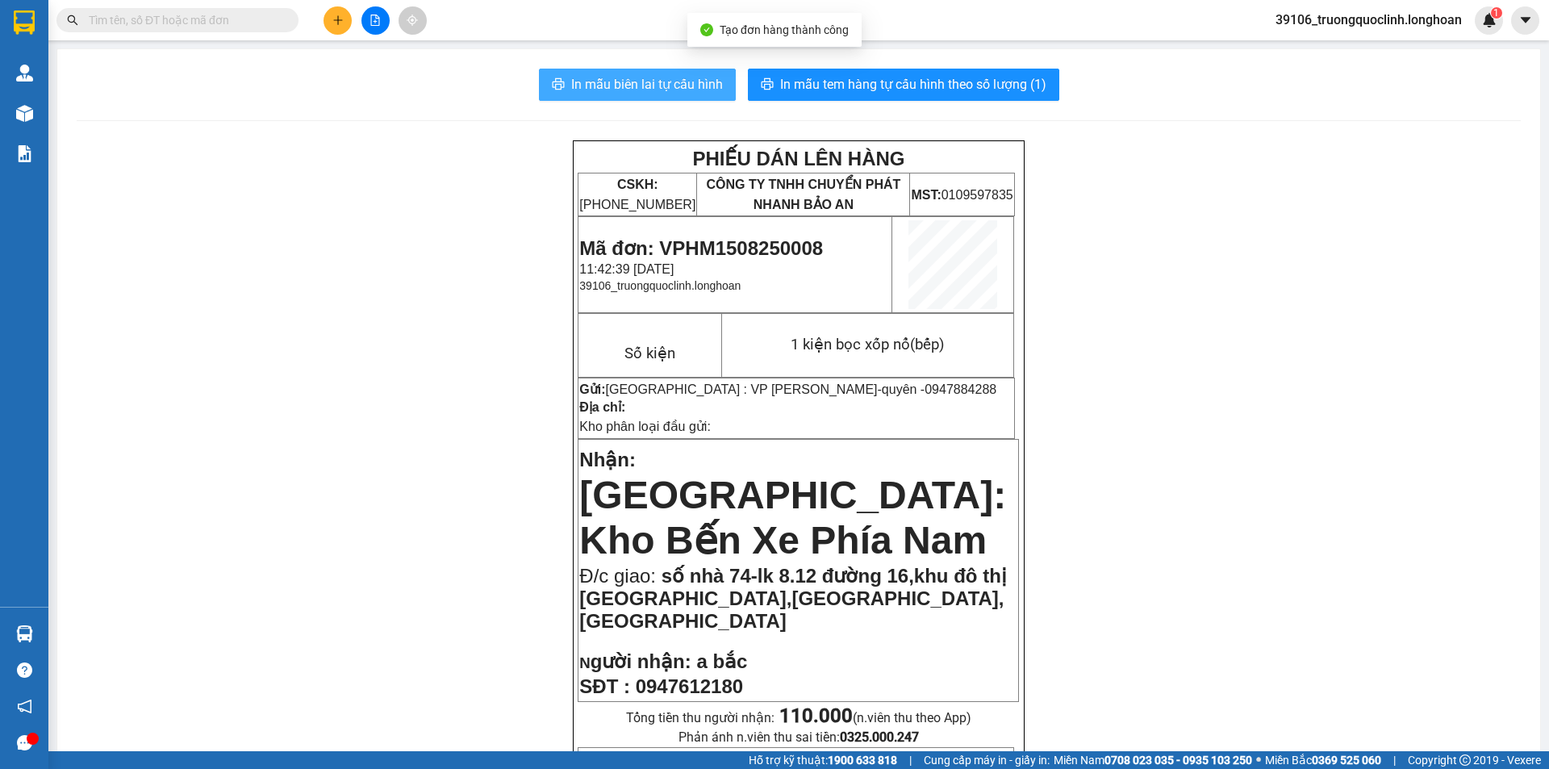
click at [695, 72] on button "In mẫu biên lai tự cấu hình" at bounding box center [637, 85] width 197 height 32
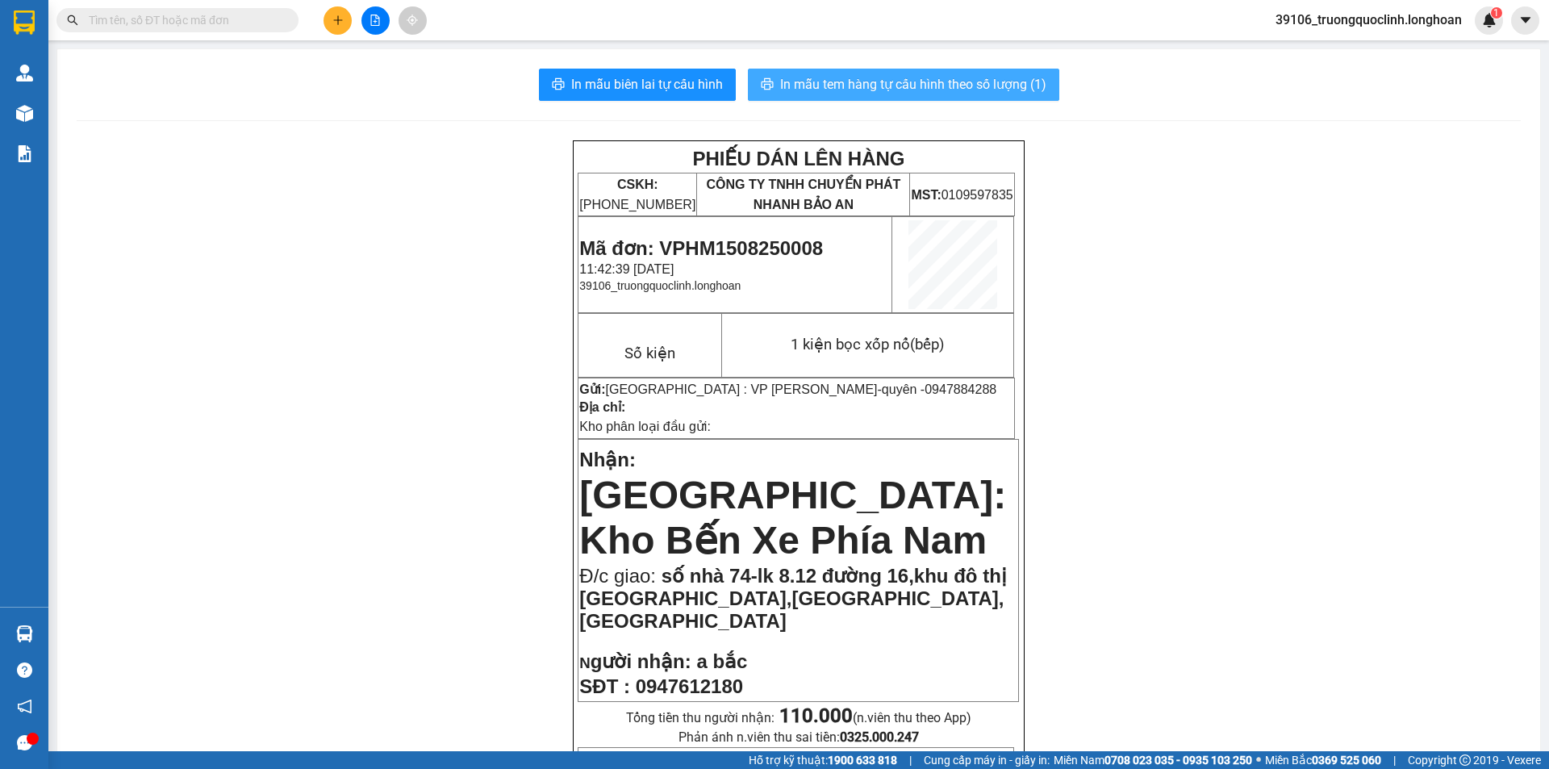
click at [982, 95] on button "In mẫu tem hàng tự cấu hình theo số lượng (1)" at bounding box center [903, 85] width 311 height 32
click at [778, 237] on span "Mã đơn: VPHM1508250008" at bounding box center [701, 248] width 244 height 22
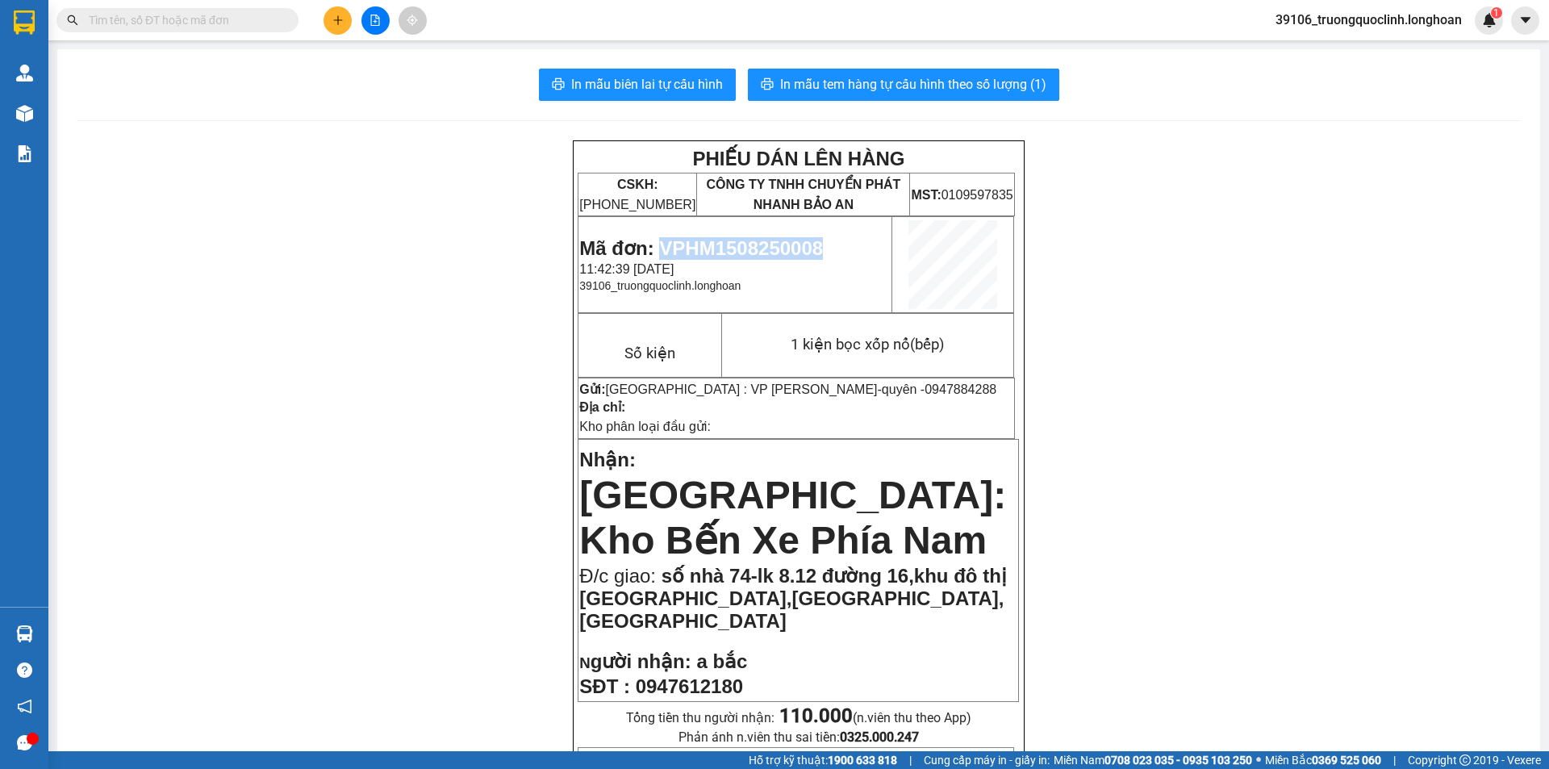
click at [778, 237] on span "Mã đơn: VPHM1508250008" at bounding box center [701, 248] width 244 height 22
copy span "VPHM1508250008"
